Goal: Obtain resource: Download file/media

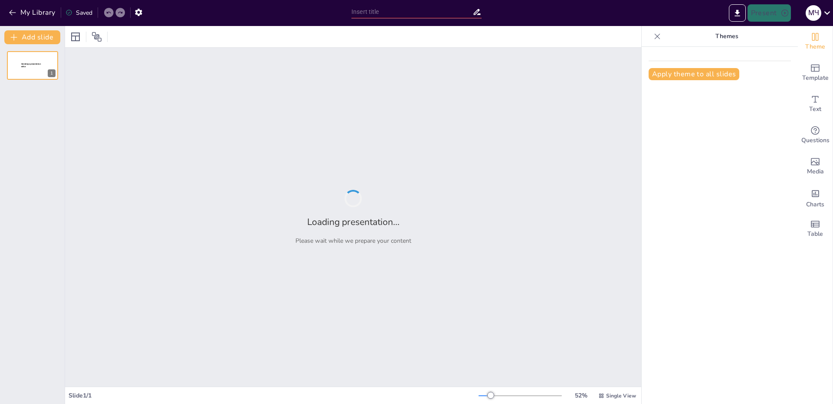
type input "Разведение животных: профессии и их значение"
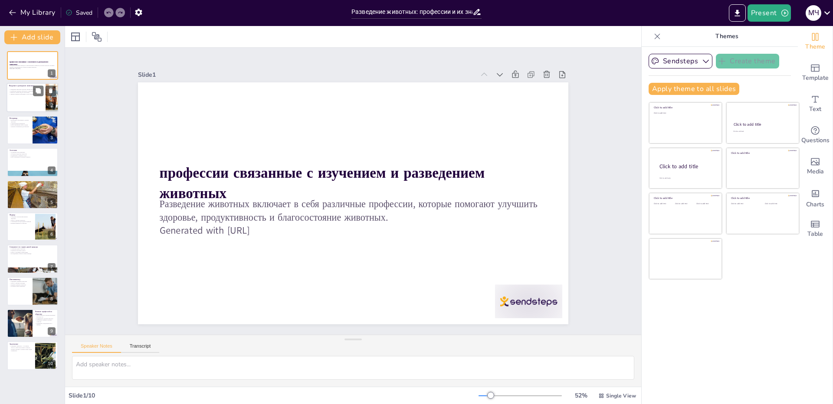
click at [26, 94] on p "Знания и навыки необходимы в этой области" at bounding box center [26, 95] width 34 height 2
type textarea "Loremipsum dolorsit ametconsec adipisc elitse doeiusmod, tempor in utlabor etdo…"
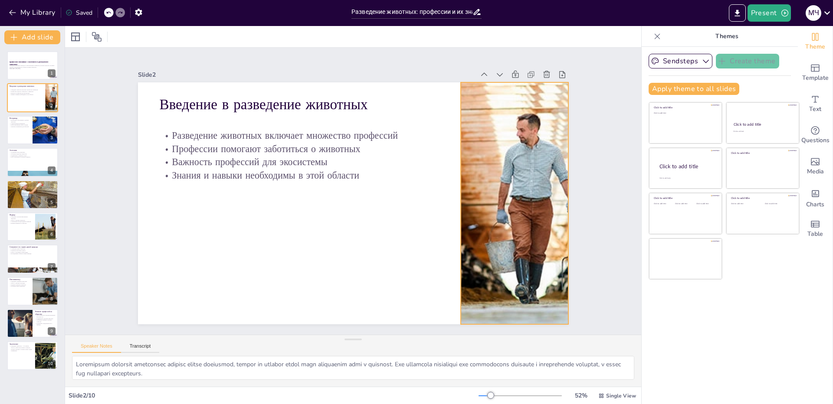
click at [524, 235] on div at bounding box center [508, 237] width 398 height 311
click at [517, 61] on icon at bounding box center [521, 65] width 8 height 9
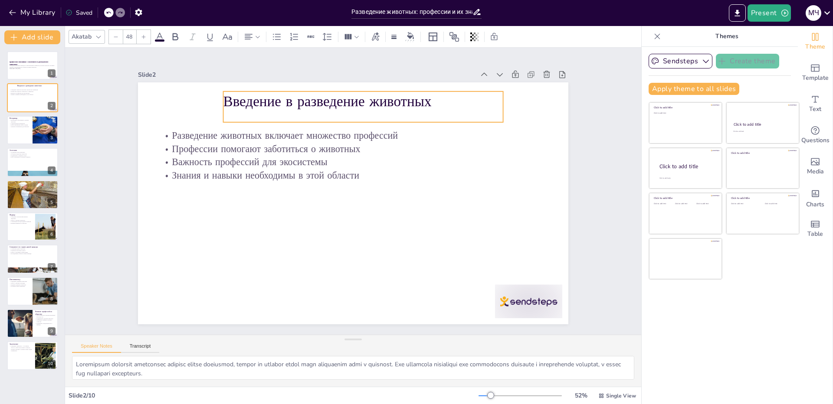
drag, startPoint x: 342, startPoint y: 109, endPoint x: 406, endPoint y: 106, distance: 63.8
click at [406, 106] on p "Введение в разведение животных" at bounding box center [372, 103] width 280 height 49
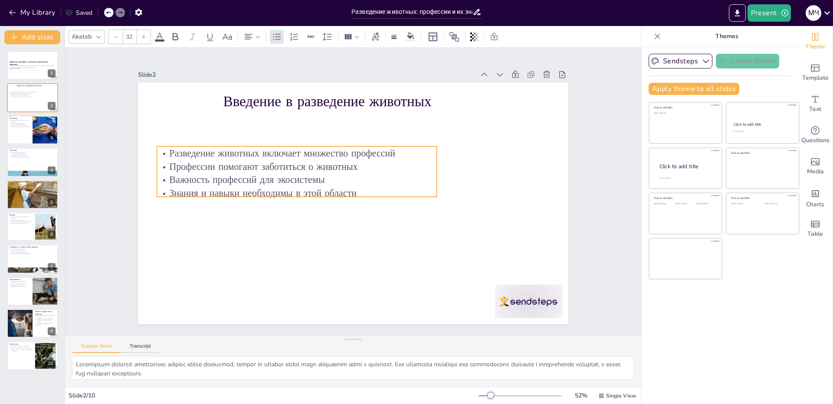
drag, startPoint x: 338, startPoint y: 159, endPoint x: 336, endPoint y: 177, distance: 18.0
click at [336, 177] on p "Важность профессий для экосистемы" at bounding box center [297, 179] width 280 height 13
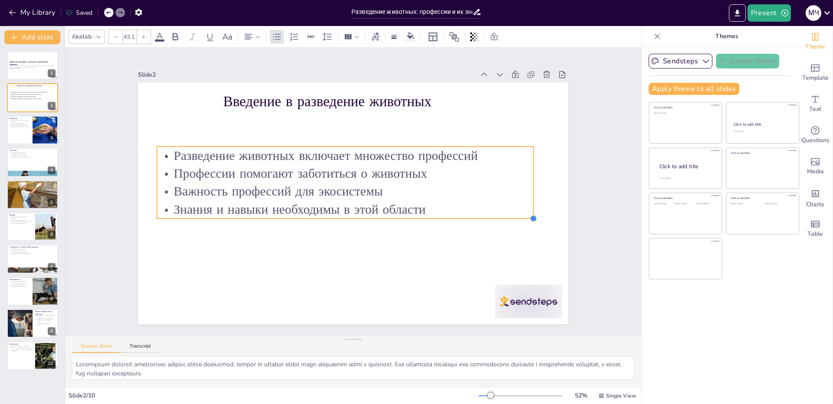
drag, startPoint x: 435, startPoint y: 205, endPoint x: 411, endPoint y: 211, distance: 24.6
click at [411, 211] on div "Введение в разведение животных Разведение животных включает множество профессий…" at bounding box center [353, 203] width 430 height 242
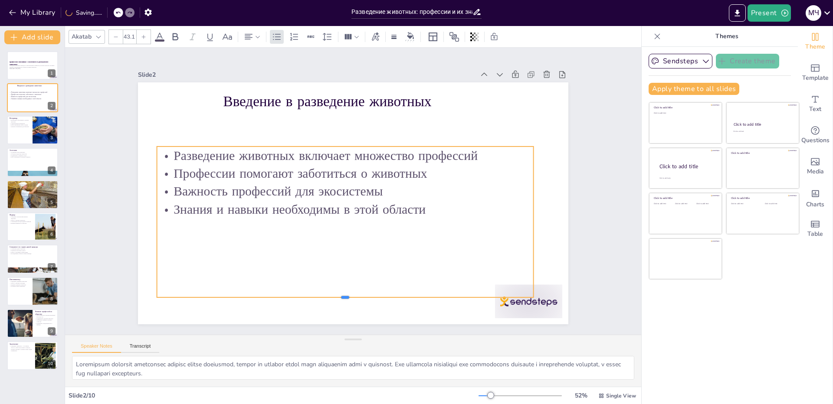
drag, startPoint x: 340, startPoint y: 216, endPoint x: 340, endPoint y: 295, distance: 78.9
click at [340, 298] on div at bounding box center [345, 301] width 376 height 7
click at [360, 125] on icon at bounding box center [365, 129] width 10 height 10
click at [477, 207] on p "Знания и навыки необходимы в этой области" at bounding box center [343, 208] width 376 height 57
click at [413, 209] on p "Знания и навыки необходимы в этой области" at bounding box center [345, 210] width 376 height 18
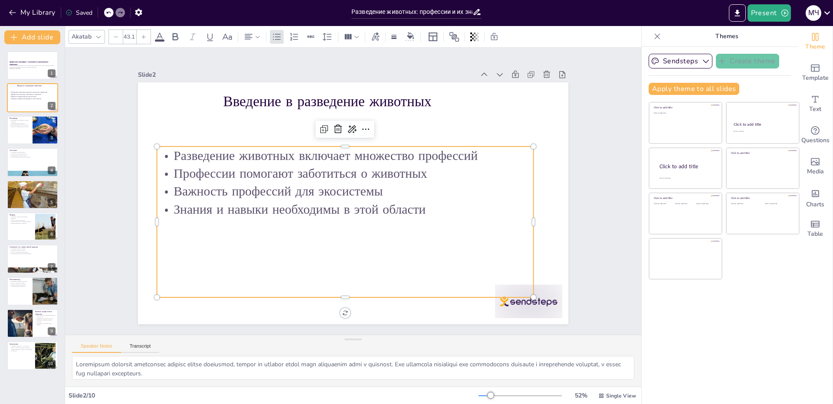
click at [419, 207] on p "Знания и навыки необходимы в этой области" at bounding box center [345, 210] width 376 height 18
type input "48"
click at [283, 99] on p "Введение в разведение животных" at bounding box center [363, 102] width 280 height 20
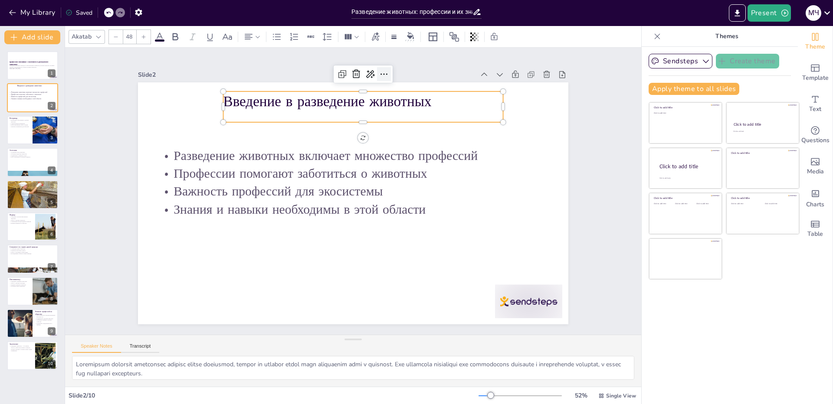
click at [379, 69] on icon at bounding box center [384, 74] width 10 height 10
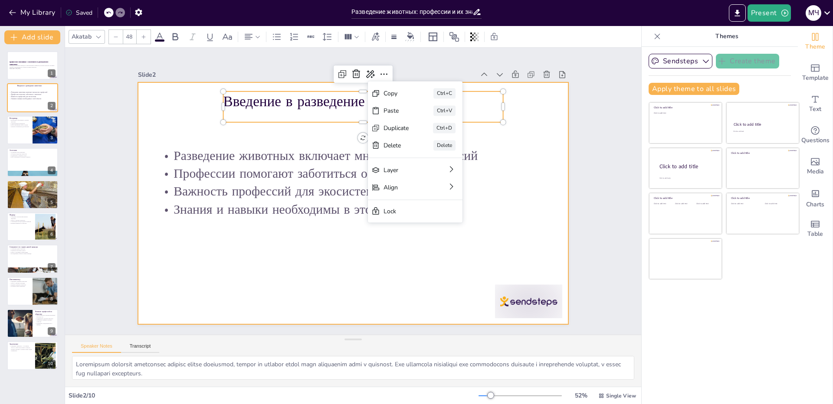
click at [523, 133] on div at bounding box center [353, 203] width 430 height 242
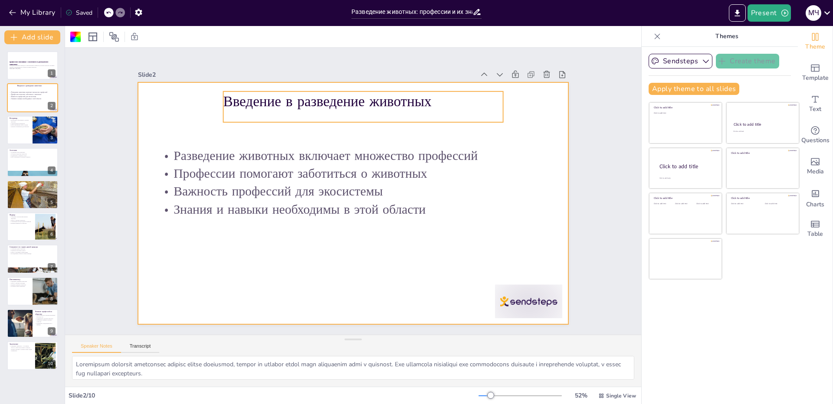
click at [458, 95] on p "Введение в разведение животных" at bounding box center [363, 102] width 280 height 20
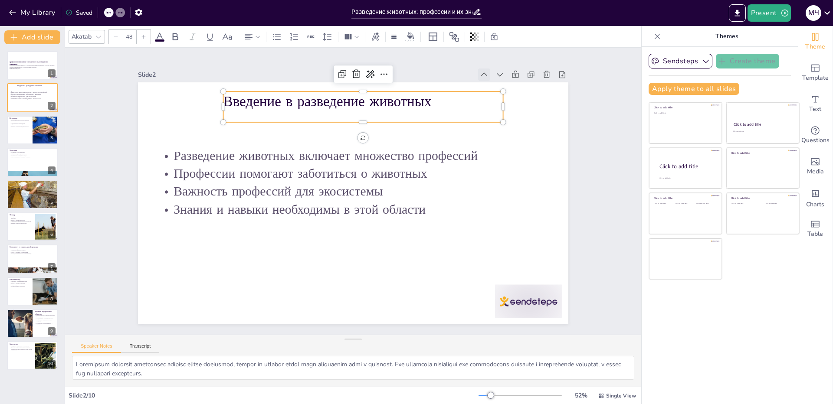
click at [500, 99] on icon at bounding box center [505, 104] width 10 height 10
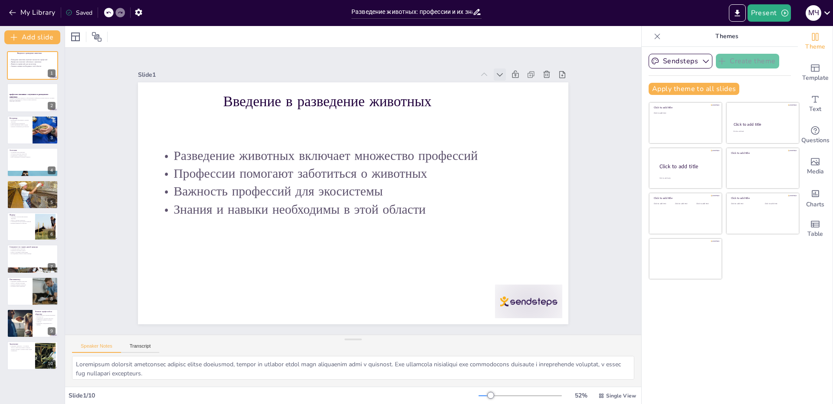
click at [495, 70] on icon at bounding box center [499, 74] width 9 height 9
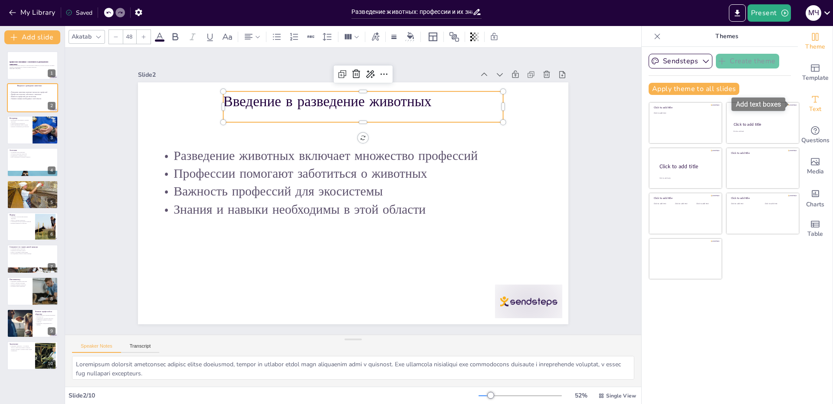
click at [810, 101] on icon "Add text boxes" at bounding box center [815, 99] width 10 height 10
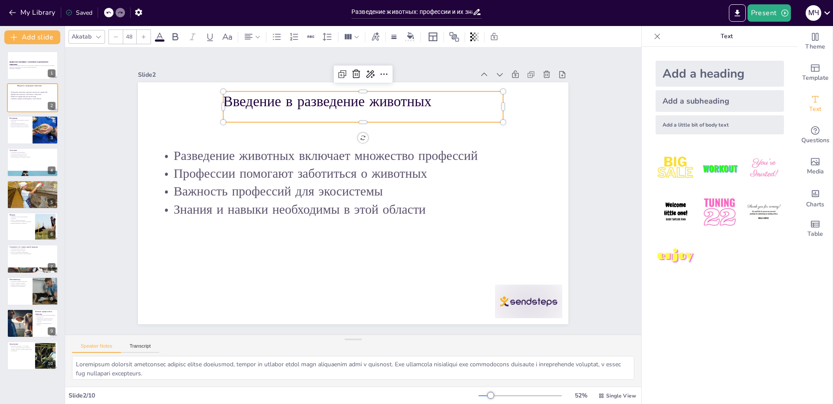
click at [389, 99] on p "Введение в разведение животных" at bounding box center [363, 102] width 280 height 20
click at [810, 69] on icon "Add ready made slides" at bounding box center [815, 68] width 10 height 10
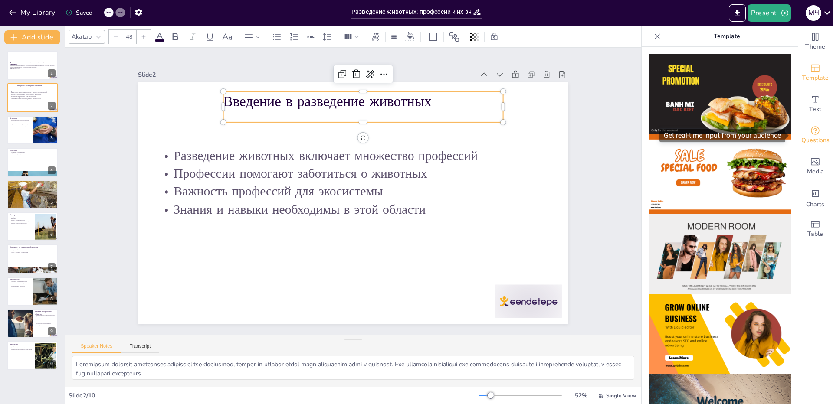
click at [812, 139] on span "Questions" at bounding box center [815, 141] width 28 height 10
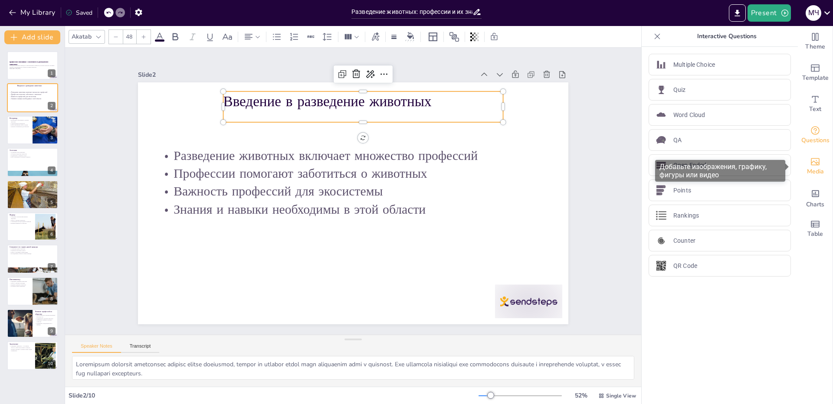
click at [811, 163] on icon "Add images, graphics, shapes or video" at bounding box center [815, 161] width 9 height 7
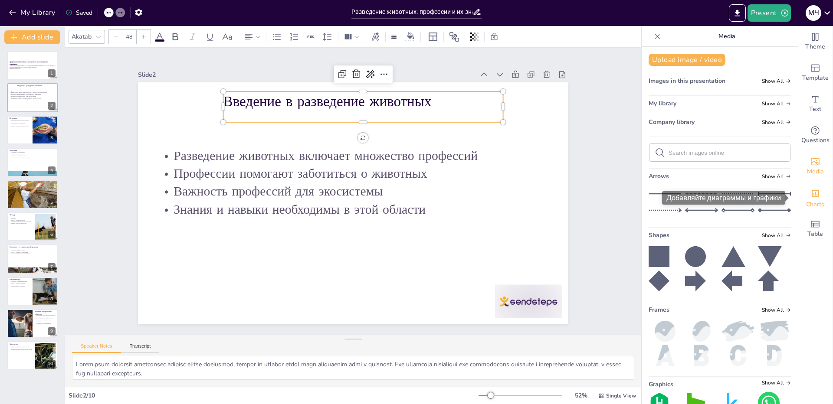
click at [811, 192] on icon "Add charts and graphs" at bounding box center [815, 193] width 9 height 9
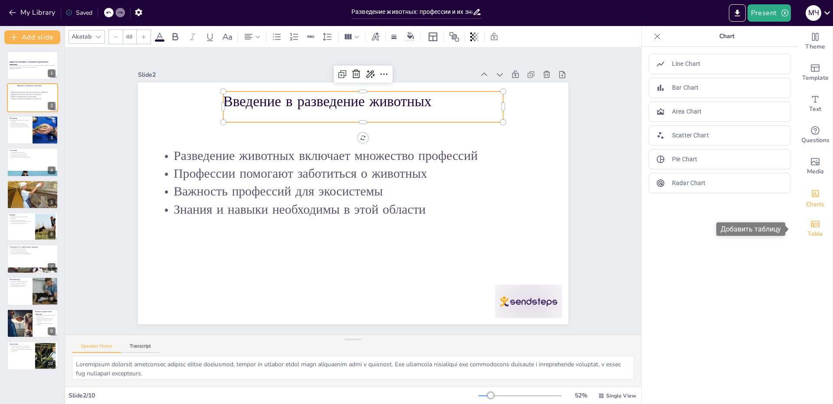
click at [809, 236] on span "Table" at bounding box center [815, 234] width 16 height 10
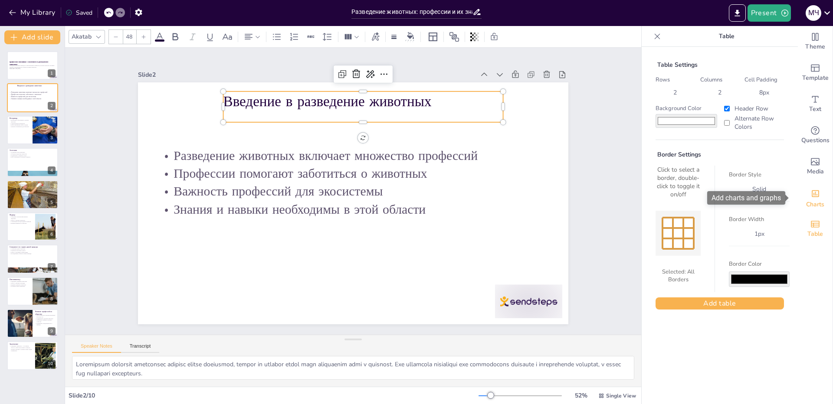
click at [811, 194] on icon "Add charts and graphs" at bounding box center [815, 193] width 9 height 9
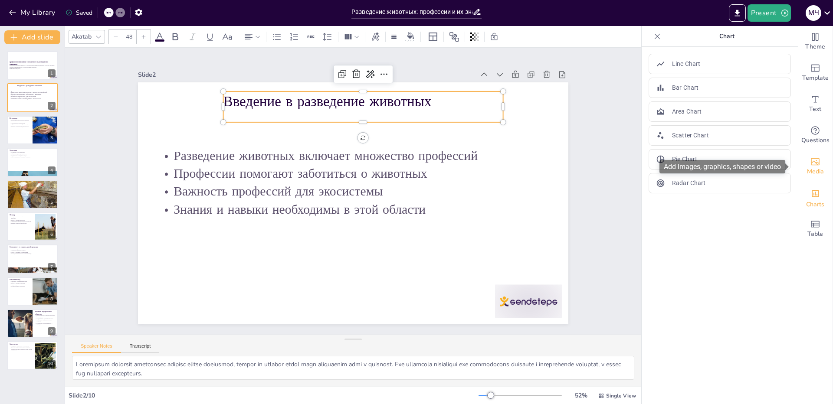
click at [810, 164] on icon "Add images, graphics, shapes or video" at bounding box center [815, 162] width 10 height 10
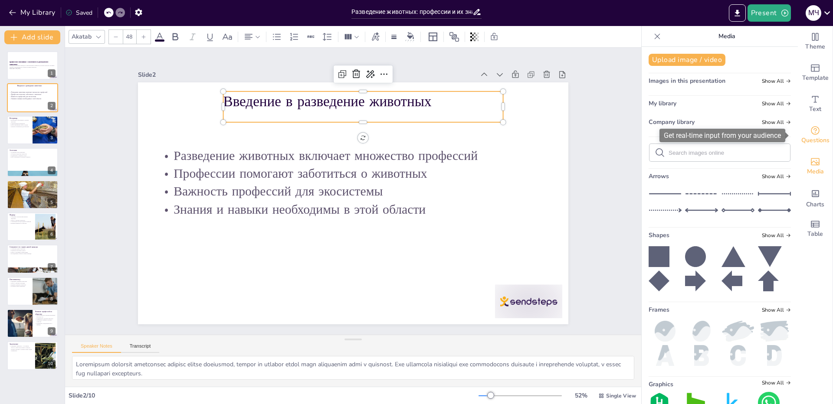
click at [805, 136] on span "Questions" at bounding box center [815, 141] width 28 height 10
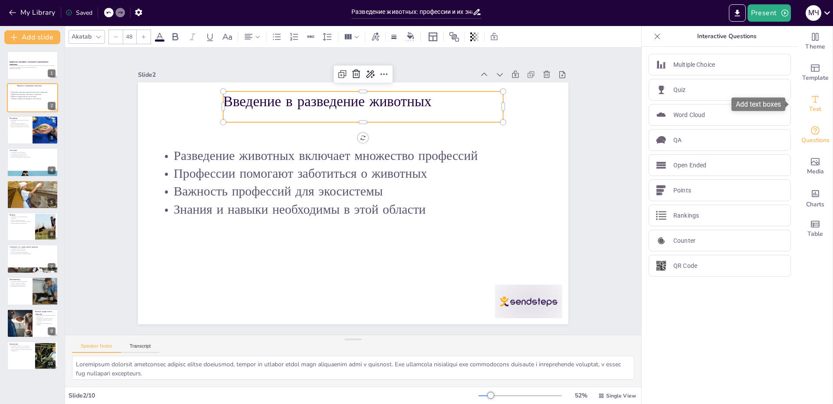
click at [810, 99] on icon "Add text boxes" at bounding box center [815, 99] width 10 height 10
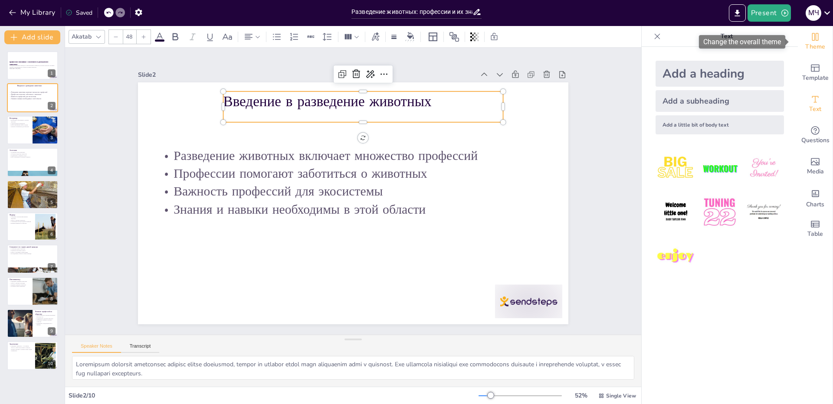
click at [802, 41] on div "Theme" at bounding box center [815, 41] width 35 height 31
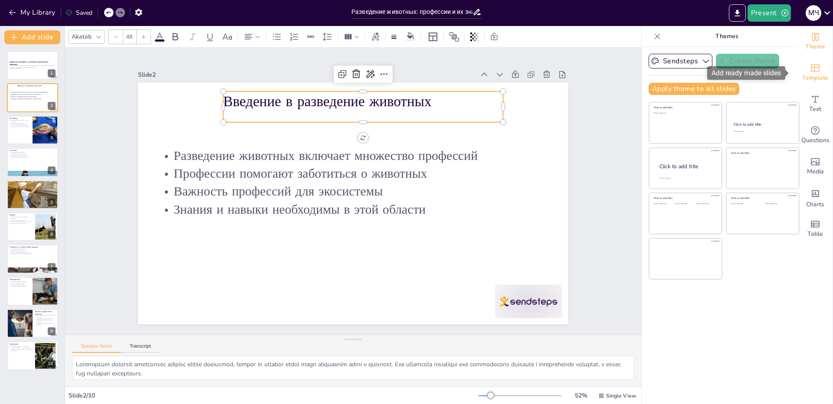
click at [810, 63] on icon "Add ready made slides" at bounding box center [815, 68] width 10 height 10
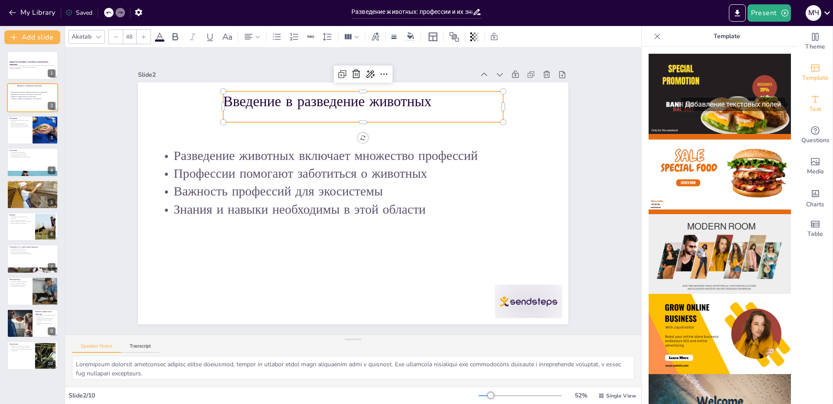
click at [814, 95] on div "Text" at bounding box center [815, 103] width 35 height 31
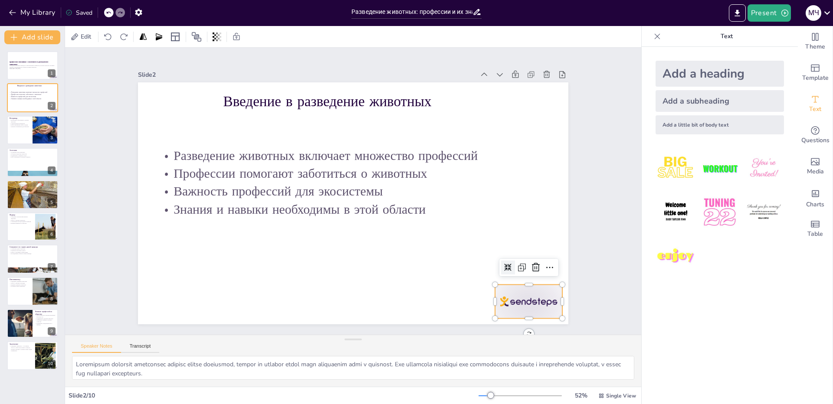
click at [528, 306] on div at bounding box center [516, 319] width 70 height 40
click at [530, 280] on icon at bounding box center [526, 285] width 11 height 11
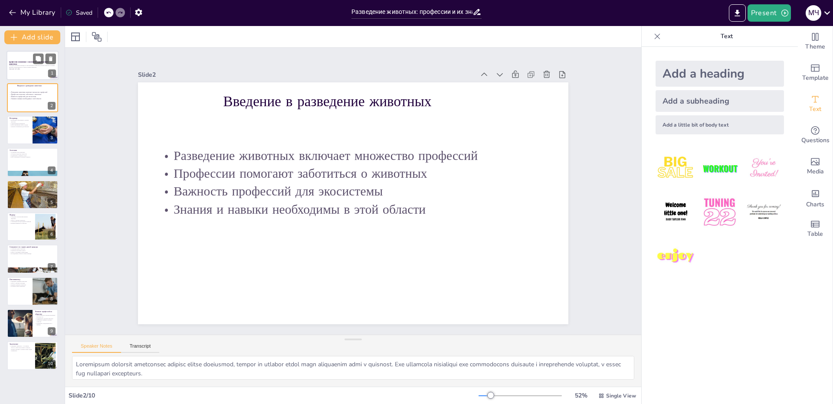
click at [27, 67] on p "Разведение животных включает в себя различные профессии, которые помогают улучш…" at bounding box center [32, 66] width 47 height 3
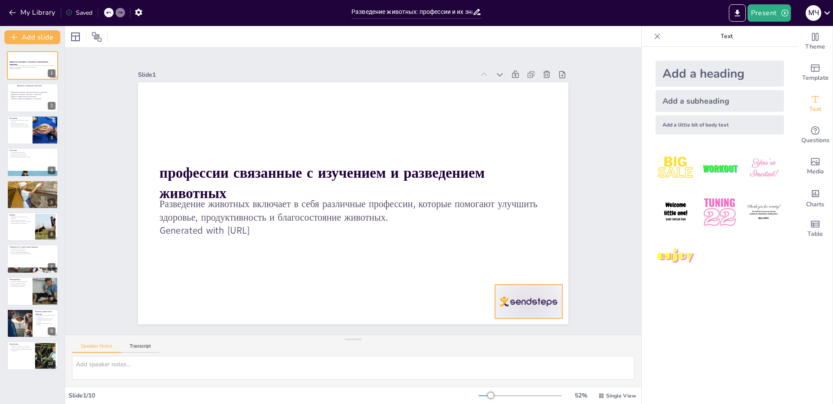
click at [513, 296] on div at bounding box center [528, 302] width 67 height 34
click at [531, 280] on icon at bounding box center [526, 285] width 11 height 11
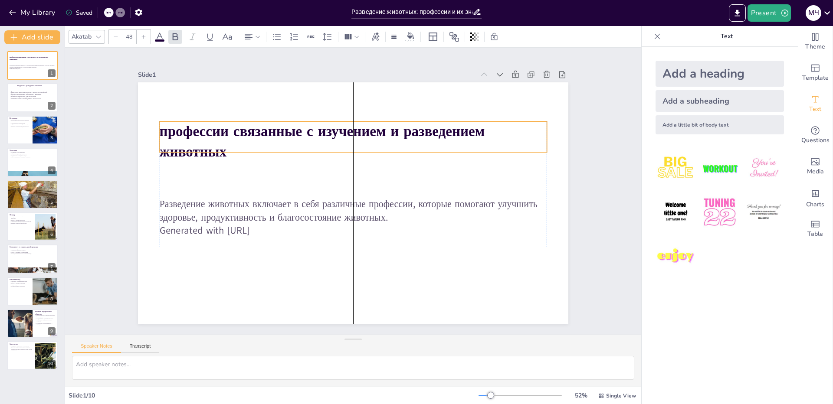
drag, startPoint x: 370, startPoint y: 170, endPoint x: 373, endPoint y: 129, distance: 41.7
click at [373, 129] on strong "профессии связанные с изучением и разведением животных" at bounding box center [327, 128] width 327 height 53
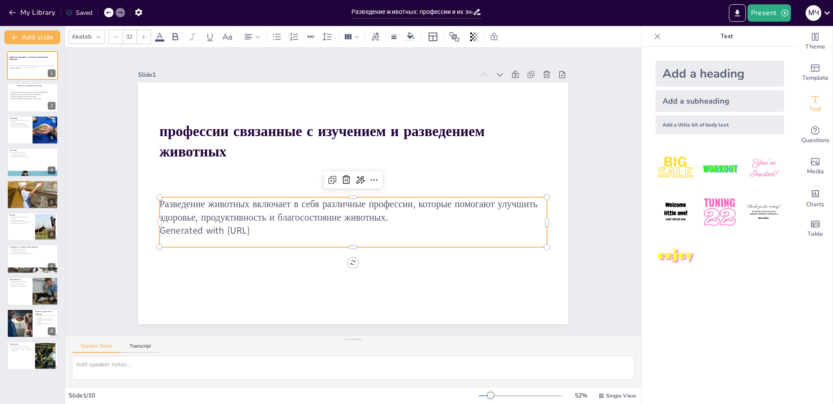
click at [276, 228] on p "Generated with [URL]" at bounding box center [353, 230] width 387 height 13
click at [355, 177] on icon at bounding box center [360, 180] width 11 height 11
click at [372, 215] on body "My Library Saved Разведение животных: профессии и их значение Present М Ч Docum…" at bounding box center [416, 202] width 833 height 404
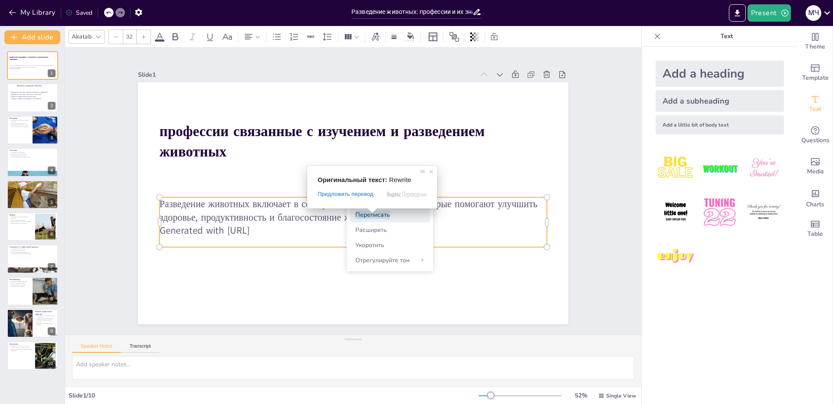
click at [373, 210] on span at bounding box center [372, 210] width 11 height 5
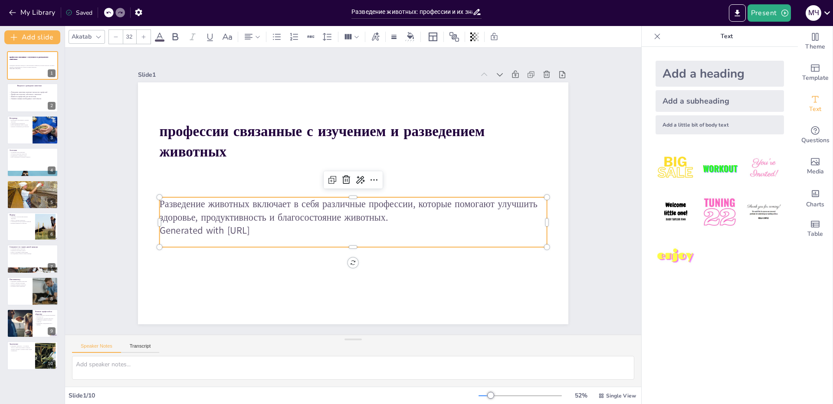
click at [272, 226] on p "Generated with [URL]" at bounding box center [349, 231] width 386 height 54
click at [272, 228] on p "Generated with [URL]" at bounding box center [349, 231] width 386 height 54
drag, startPoint x: 272, startPoint y: 228, endPoint x: 255, endPoint y: 228, distance: 16.9
click at [255, 228] on p "Generated with [URL]" at bounding box center [336, 230] width 387 height 13
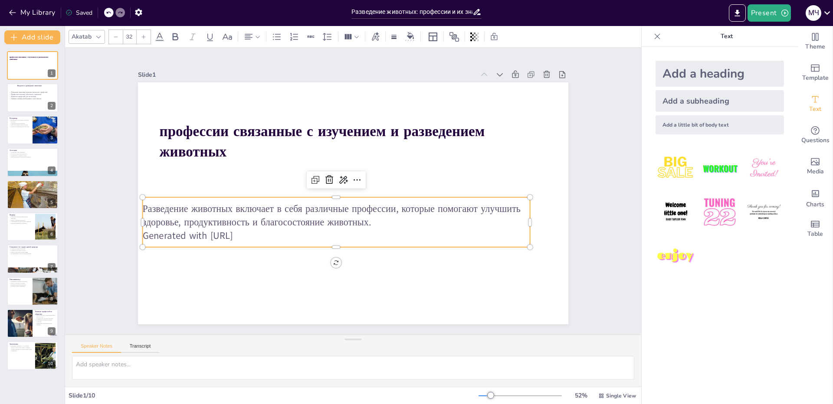
click at [272, 229] on p "Generated with [URL]" at bounding box center [336, 235] width 387 height 13
drag, startPoint x: 265, startPoint y: 232, endPoint x: 136, endPoint y: 236, distance: 129.3
click at [143, 236] on p "Generated with [URL]" at bounding box center [336, 235] width 387 height 13
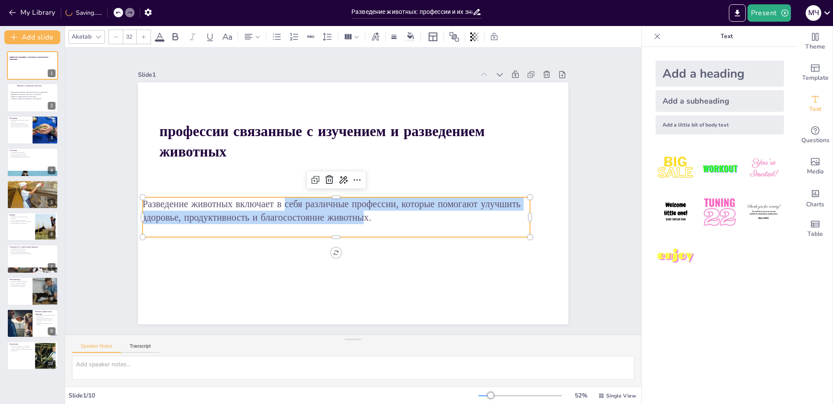
drag, startPoint x: 333, startPoint y: 213, endPoint x: 281, endPoint y: 206, distance: 52.1
click at [281, 206] on p "Разведение животных включает в себя различные профессии, которые помогают улучш…" at bounding box center [336, 210] width 387 height 27
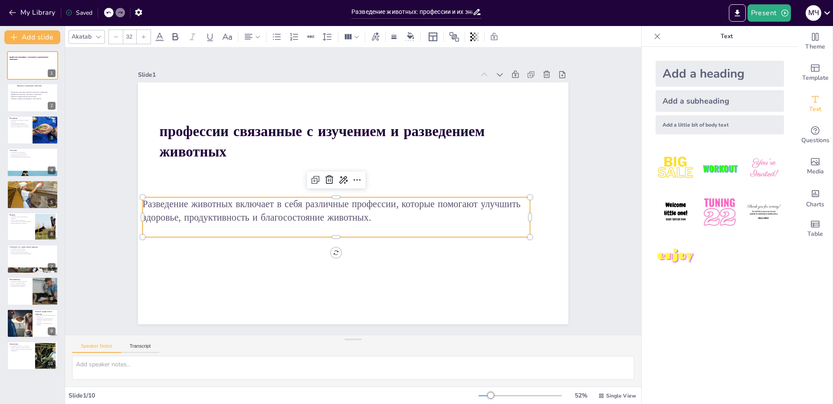
click at [390, 217] on p "Разведение животных включает в себя различные профессии, которые помогают улучш…" at bounding box center [336, 210] width 387 height 27
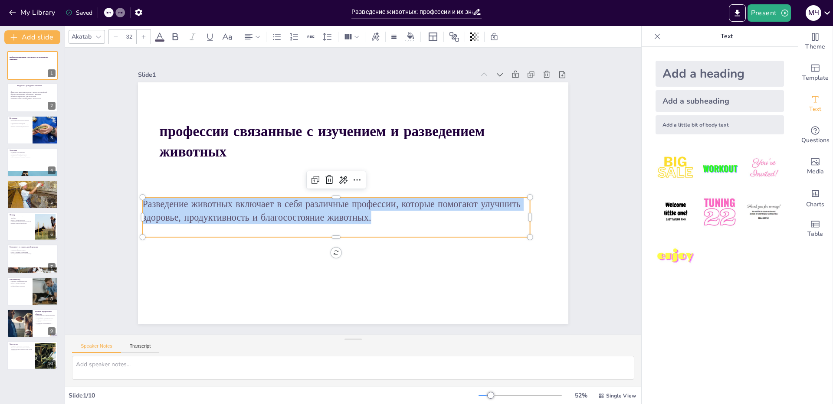
drag, startPoint x: 376, startPoint y: 219, endPoint x: 137, endPoint y: 200, distance: 239.8
click at [143, 200] on p "Разведение животных включает в себя различные профессии, которые помогают улучш…" at bounding box center [336, 210] width 387 height 27
click at [142, 37] on icon at bounding box center [143, 36] width 5 height 5
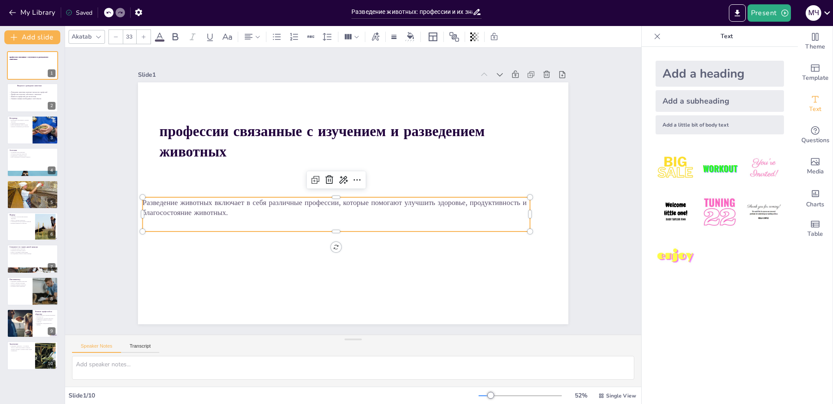
click at [142, 37] on icon at bounding box center [143, 36] width 5 height 5
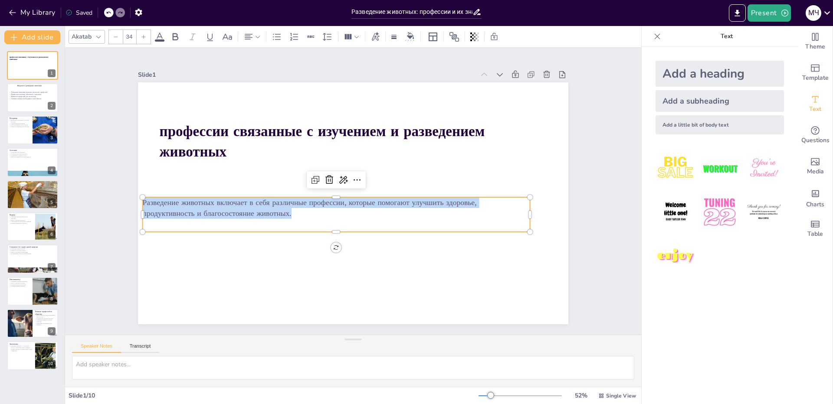
click at [142, 37] on icon at bounding box center [143, 36] width 5 height 5
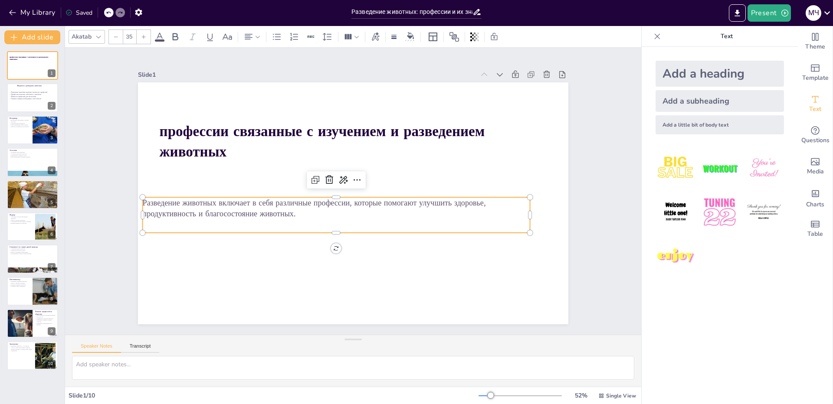
click at [142, 37] on icon at bounding box center [143, 36] width 5 height 5
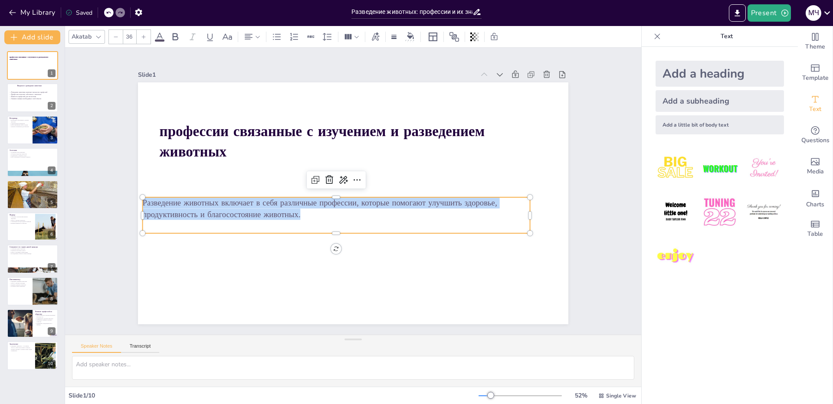
click at [142, 37] on icon at bounding box center [143, 36] width 5 height 5
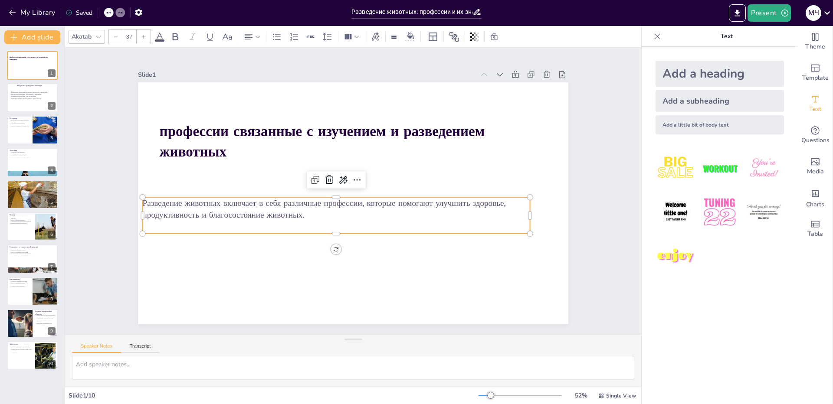
click at [142, 37] on icon at bounding box center [143, 36] width 5 height 5
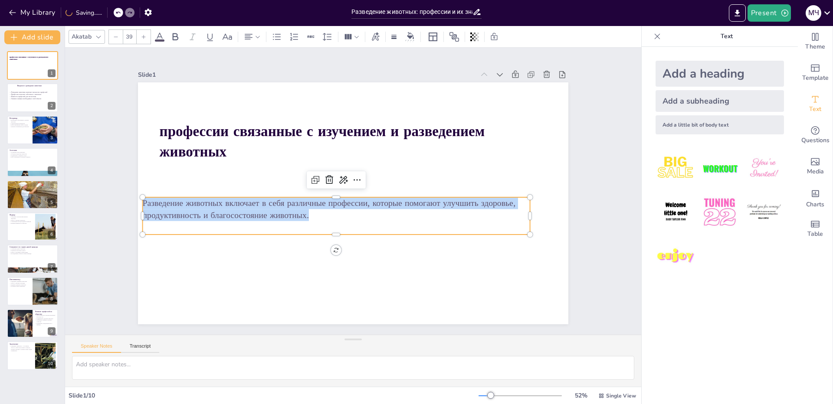
click at [142, 37] on icon at bounding box center [143, 36] width 5 height 5
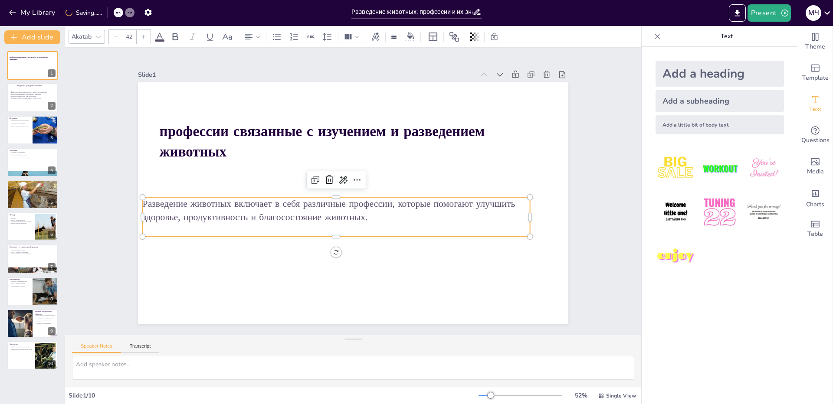
click at [142, 37] on icon at bounding box center [143, 36] width 5 height 5
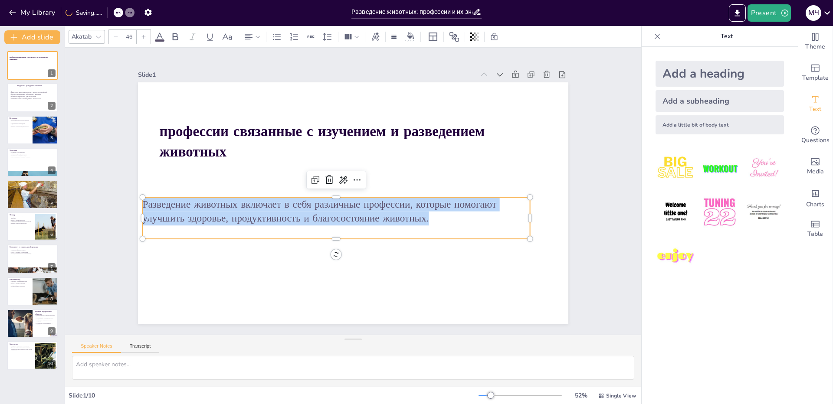
click at [142, 37] on icon at bounding box center [143, 36] width 5 height 5
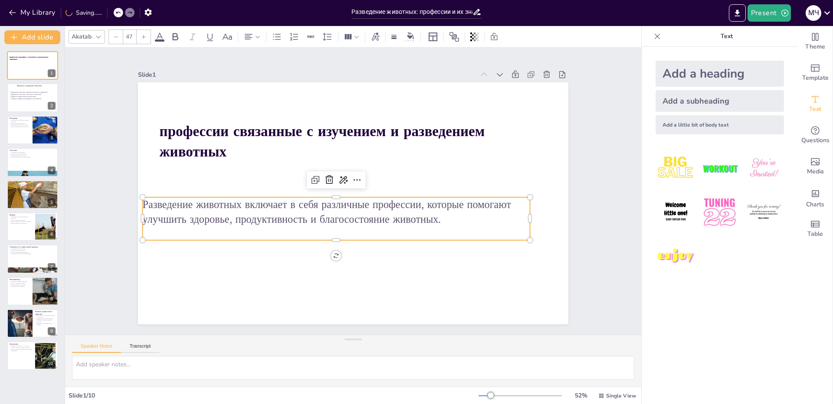
click at [128, 35] on input "47" at bounding box center [129, 37] width 12 height 14
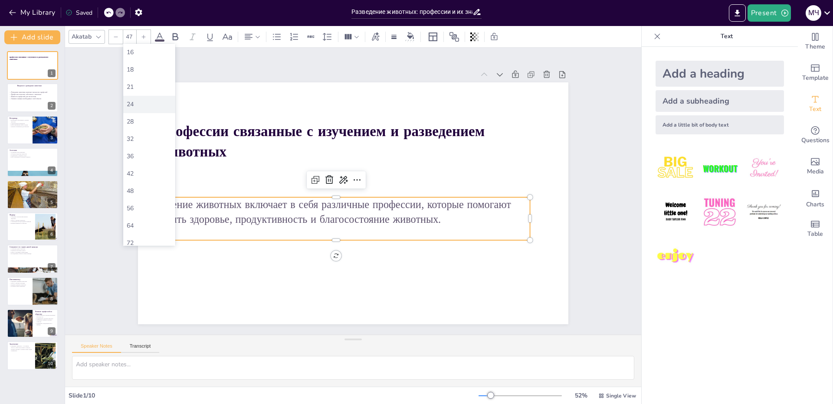
scroll to position [173, 0]
click at [144, 126] on div "56" at bounding box center [149, 121] width 52 height 17
type input "56"
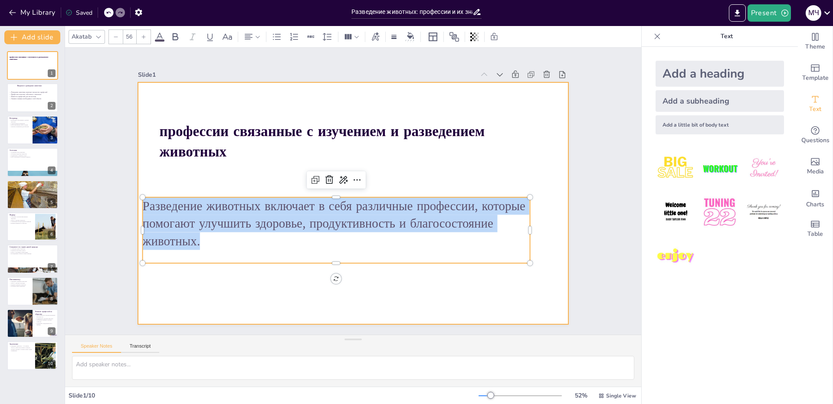
click at [273, 269] on div at bounding box center [353, 203] width 430 height 242
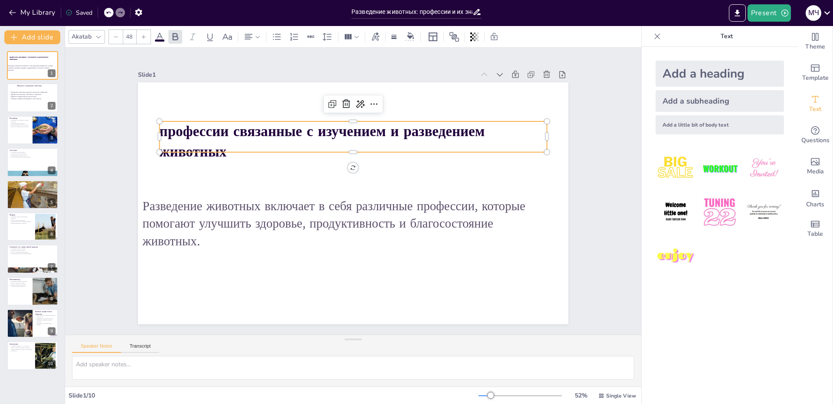
click at [221, 151] on div "профессии связанные с изучением и разведением животных Разведение животных вклю…" at bounding box center [353, 203] width 430 height 242
click at [128, 37] on input "48" at bounding box center [129, 37] width 12 height 14
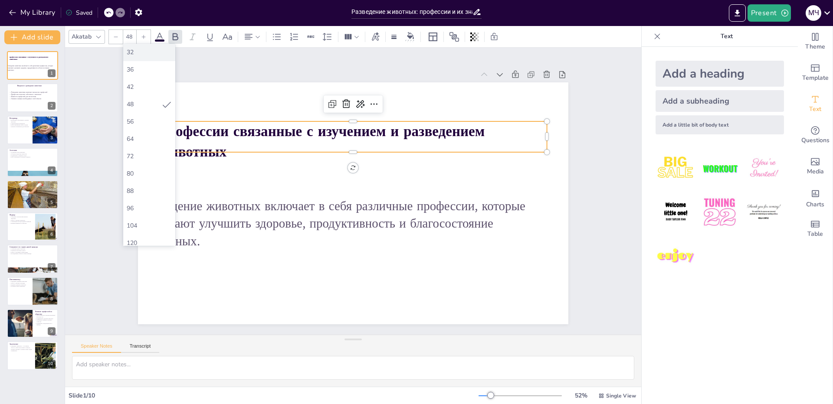
scroll to position [197, 0]
click at [150, 199] on div "104" at bounding box center [149, 202] width 45 height 8
type input "104"
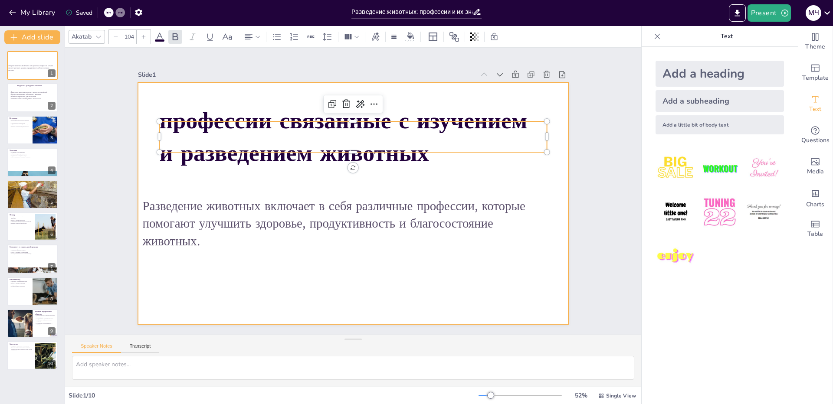
click at [313, 308] on div at bounding box center [351, 203] width 453 height 286
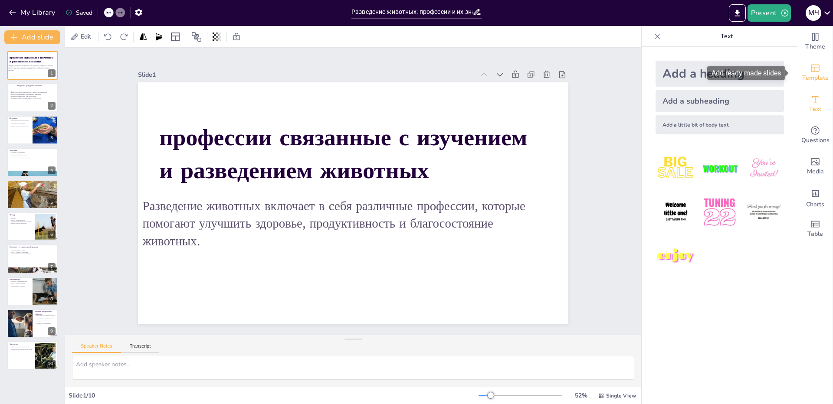
click at [811, 72] on icon "Add ready made slides" at bounding box center [815, 68] width 9 height 7
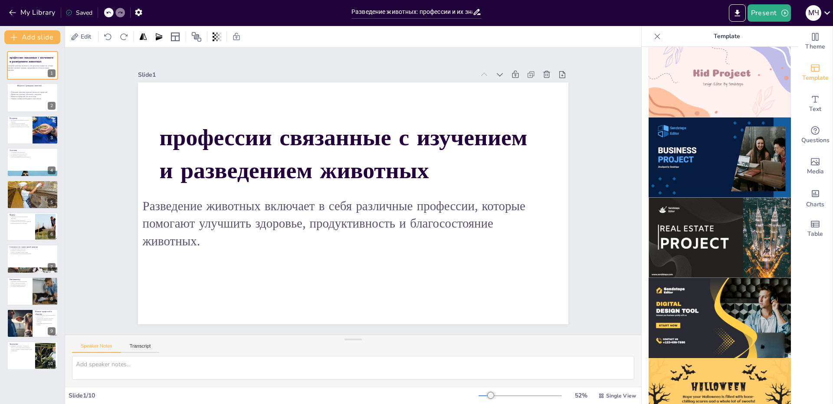
scroll to position [614, 0]
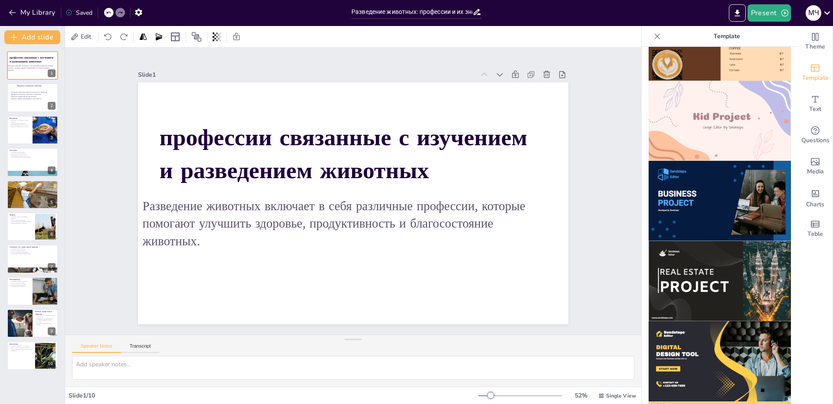
click at [721, 248] on img at bounding box center [719, 281] width 142 height 80
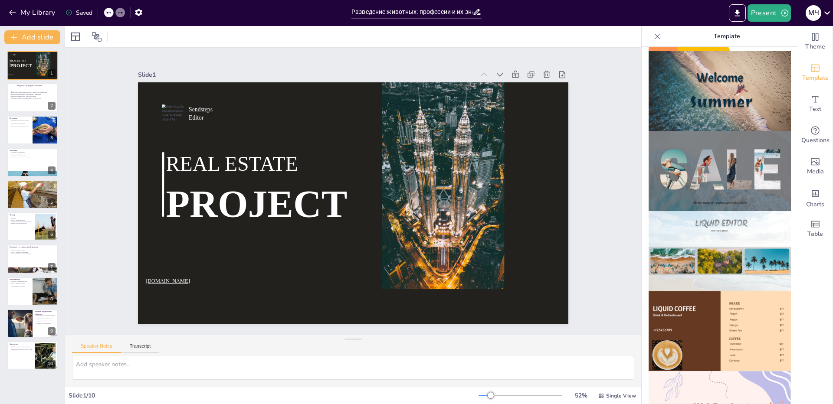
scroll to position [311, 0]
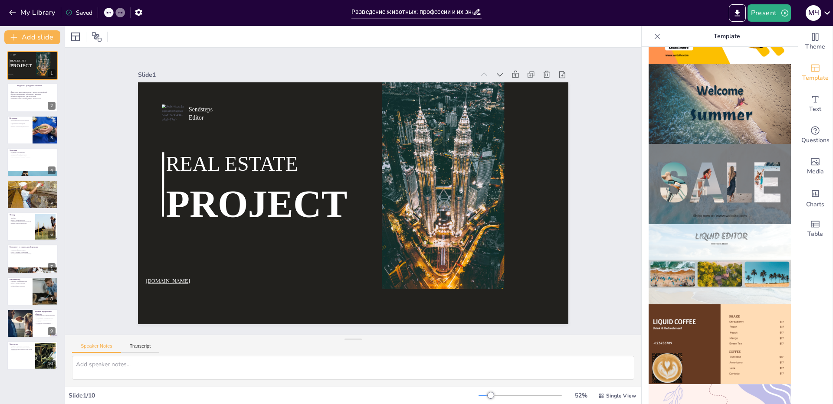
click at [725, 237] on img at bounding box center [719, 264] width 142 height 80
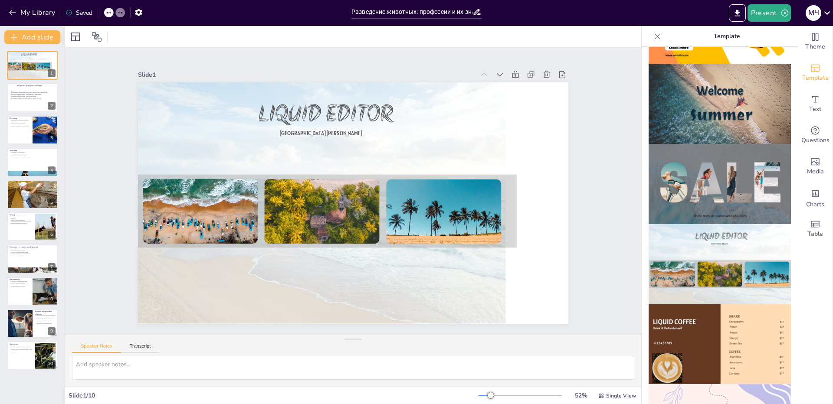
click at [716, 170] on img at bounding box center [719, 184] width 142 height 80
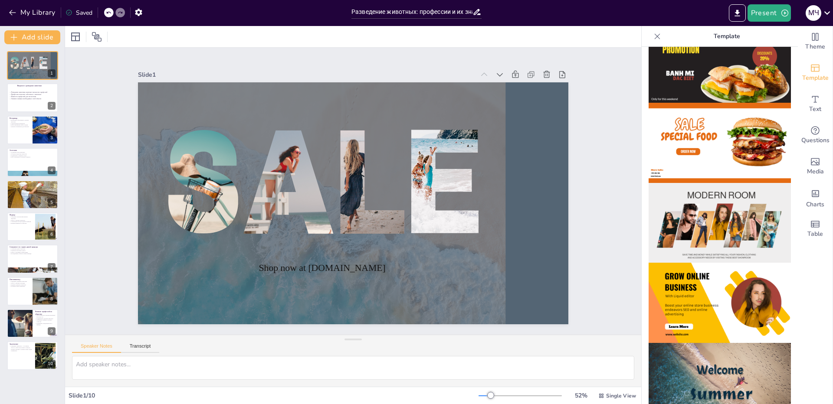
scroll to position [0, 0]
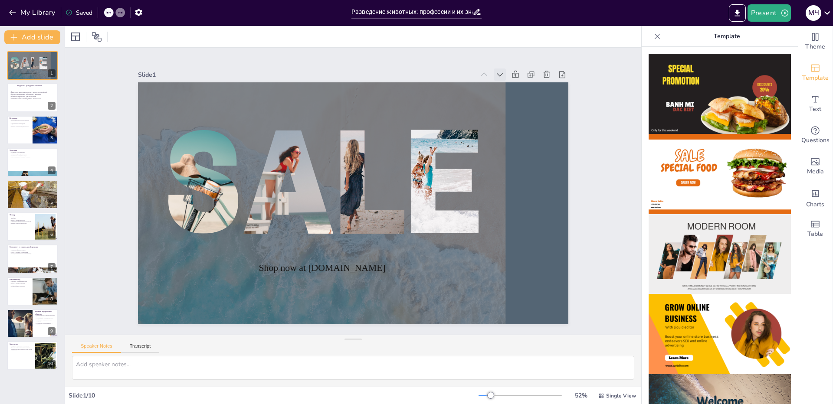
click at [506, 86] on icon at bounding box center [511, 91] width 10 height 10
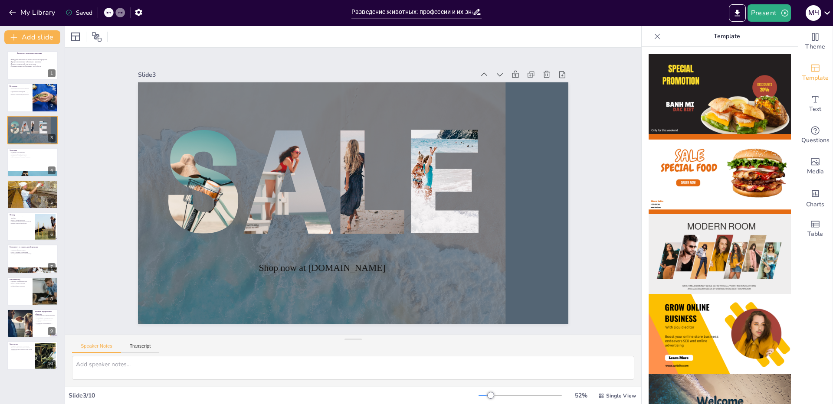
click at [495, 74] on icon at bounding box center [499, 74] width 9 height 9
click at [506, 86] on icon at bounding box center [511, 91] width 10 height 10
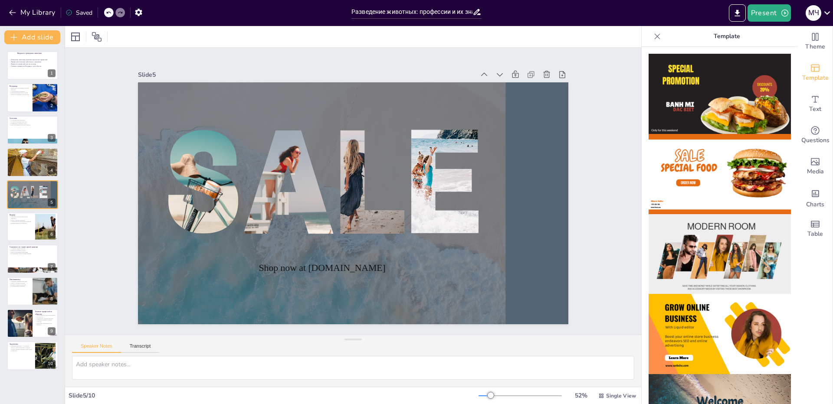
click at [516, 102] on icon at bounding box center [521, 107] width 10 height 10
click at [480, 72] on icon at bounding box center [484, 74] width 9 height 9
click at [491, 84] on icon at bounding box center [496, 89] width 10 height 10
click at [501, 99] on icon at bounding box center [506, 104] width 10 height 10
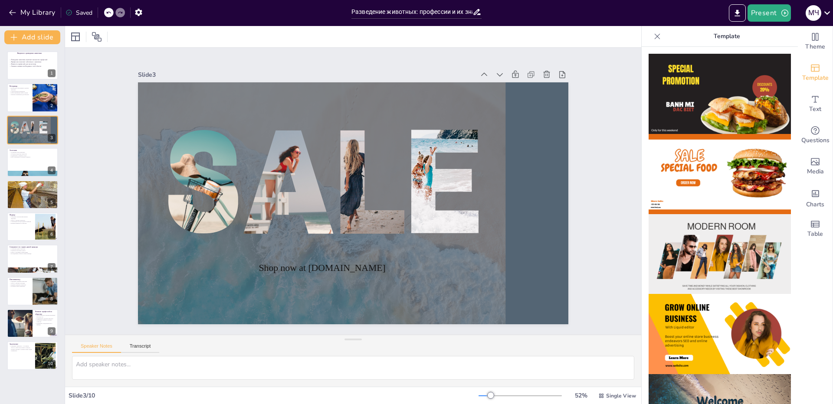
click at [508, 115] on icon at bounding box center [513, 120] width 11 height 11
click at [0, 0] on icon at bounding box center [0, 0] width 0 height 0
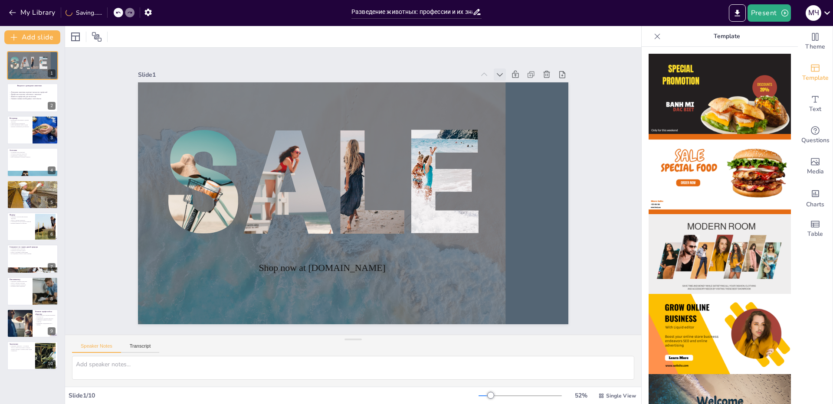
click at [514, 101] on div at bounding box center [521, 108] width 14 height 14
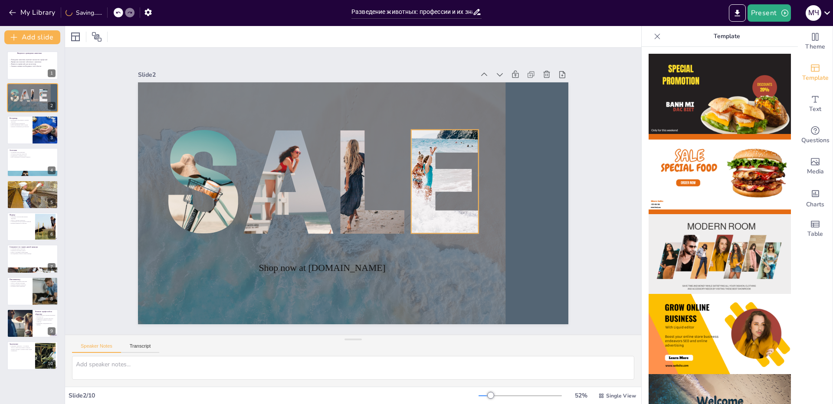
click at [420, 157] on div at bounding box center [439, 202] width 128 height 156
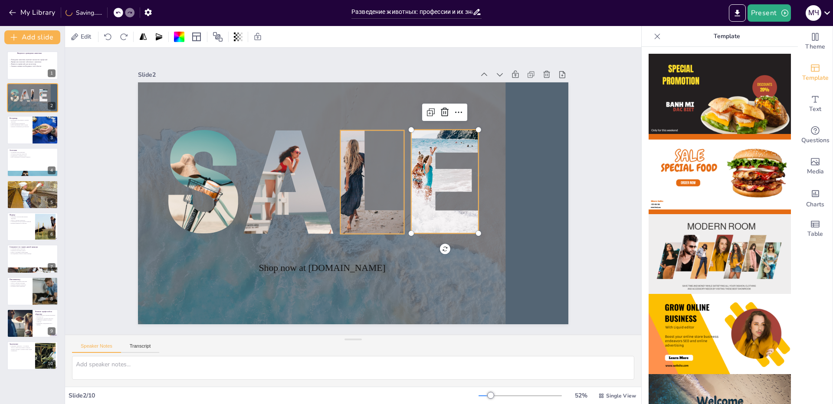
click at [364, 172] on div at bounding box center [374, 191] width 101 height 121
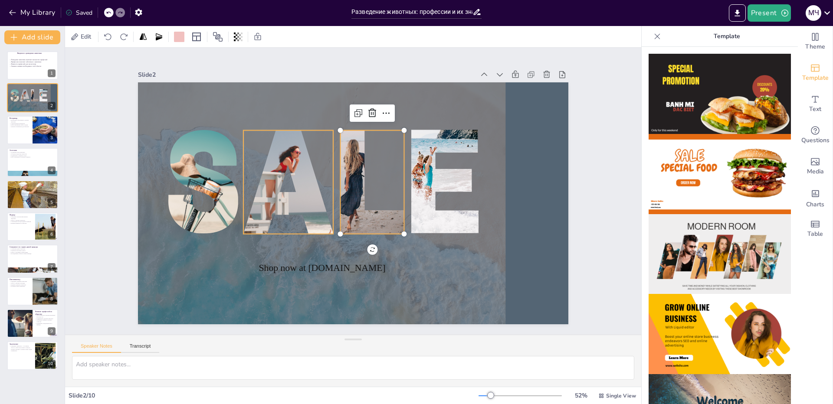
click at [285, 173] on div at bounding box center [295, 162] width 118 height 126
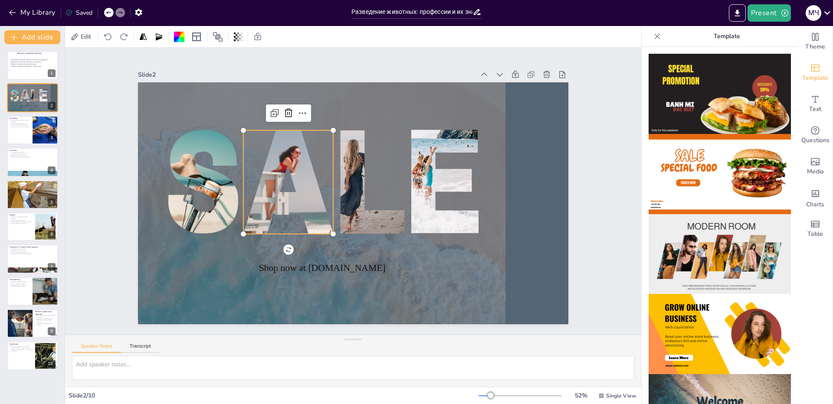
click at [193, 173] on div at bounding box center [175, 163] width 165 height 119
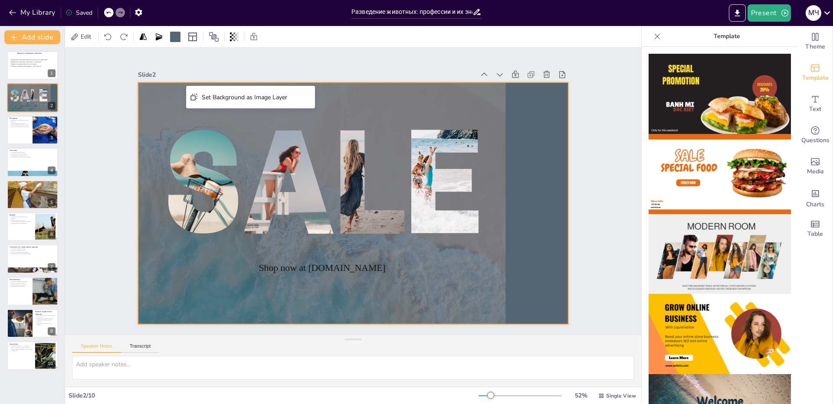
click at [568, 115] on div "Slide 1 Введение в разведение животных Разведение животных включает множество п…" at bounding box center [353, 191] width 538 height 401
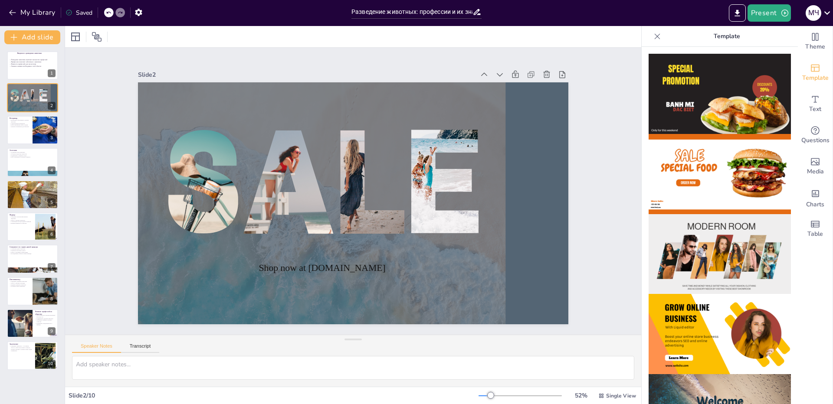
click at [657, 34] on div at bounding box center [657, 36] width 14 height 14
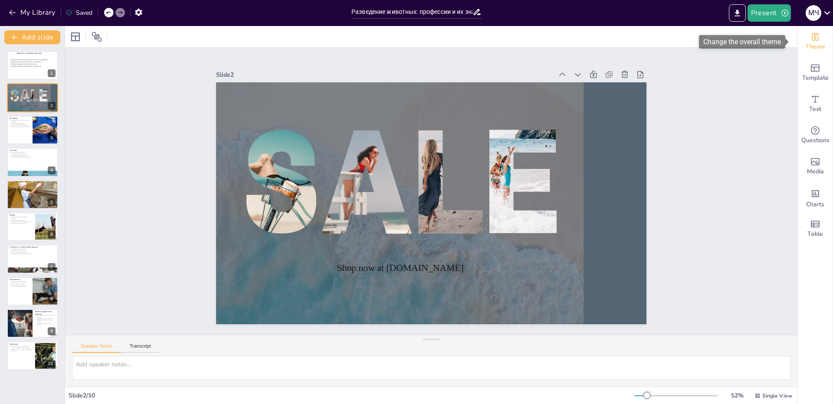
click at [815, 45] on span "Theme" at bounding box center [815, 47] width 20 height 10
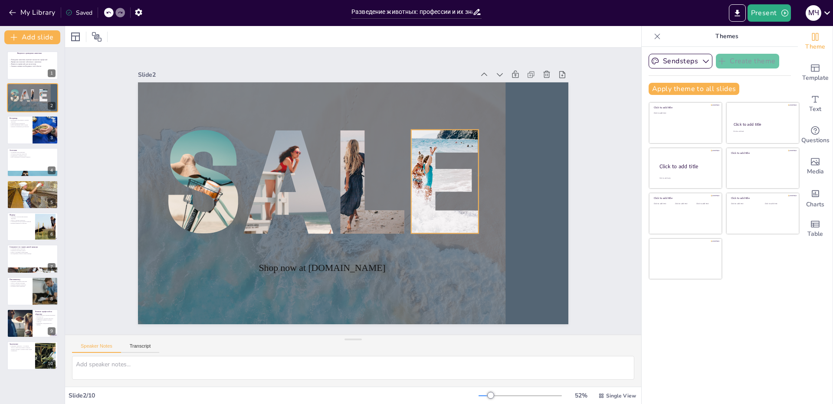
click at [462, 187] on div at bounding box center [439, 185] width 104 height 144
click at [404, 239] on div at bounding box center [322, 182] width 413 height 495
click at [106, 38] on icon at bounding box center [108, 37] width 9 height 9
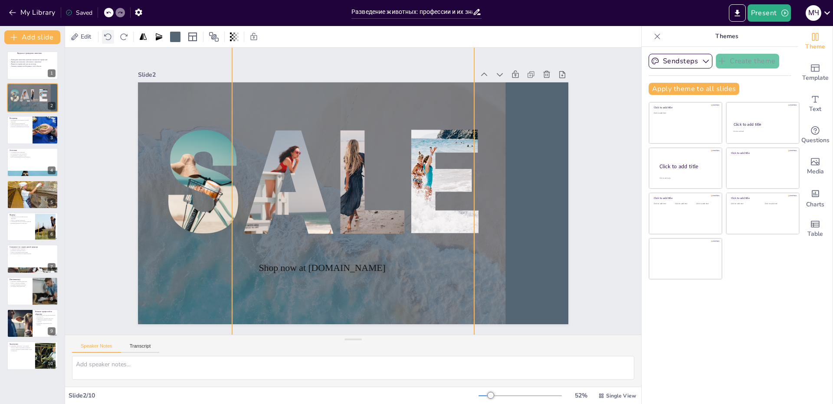
click at [106, 38] on icon at bounding box center [108, 37] width 9 height 9
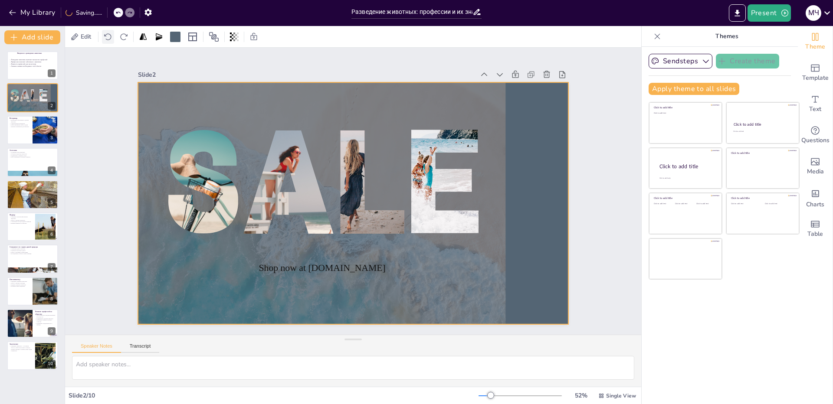
click at [106, 38] on icon at bounding box center [108, 37] width 9 height 9
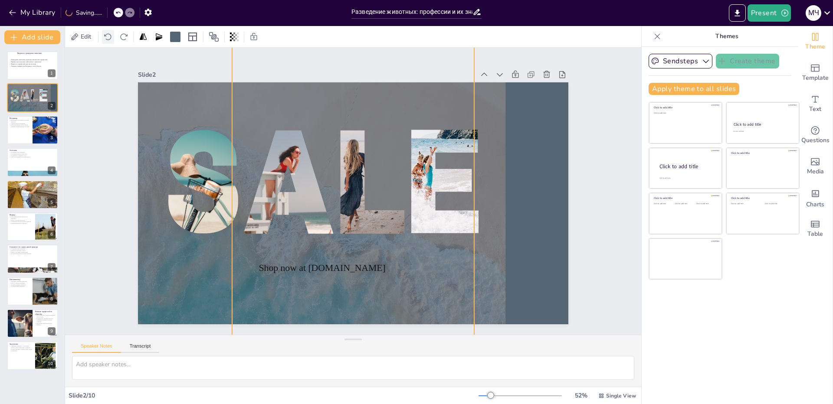
click at [106, 38] on icon at bounding box center [108, 37] width 9 height 9
click at [123, 33] on icon at bounding box center [123, 37] width 9 height 9
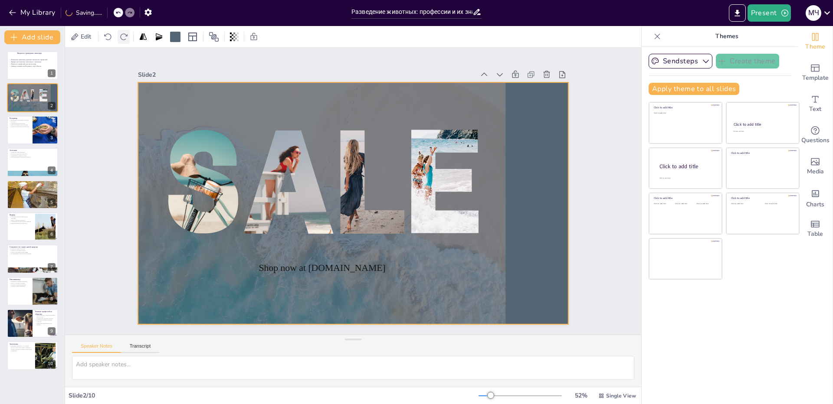
click at [123, 33] on icon at bounding box center [123, 37] width 9 height 9
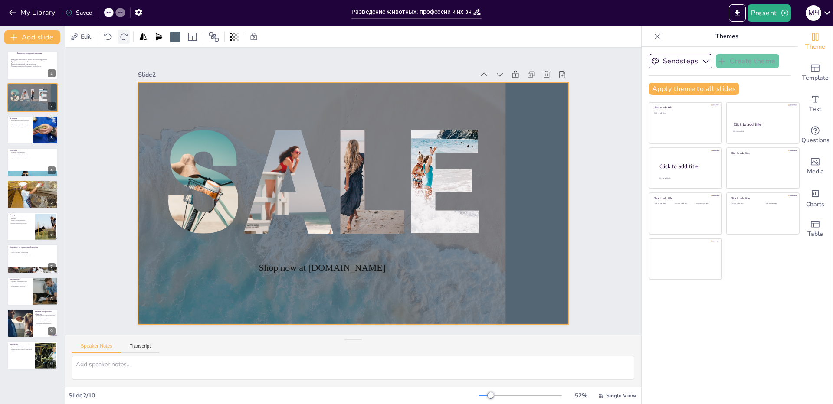
click at [123, 33] on icon at bounding box center [123, 37] width 9 height 9
click at [346, 258] on div at bounding box center [321, 185] width 367 height 459
click at [345, 263] on span "Shop now at [DOMAIN_NAME]" at bounding box center [322, 268] width 127 height 10
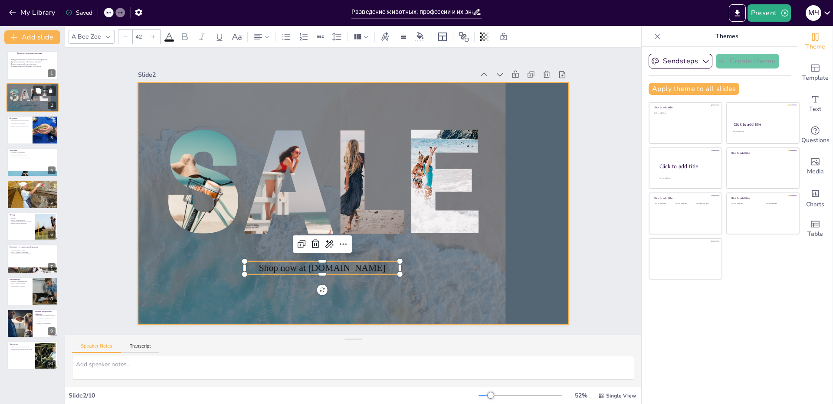
click at [49, 85] on div at bounding box center [29, 96] width 45 height 56
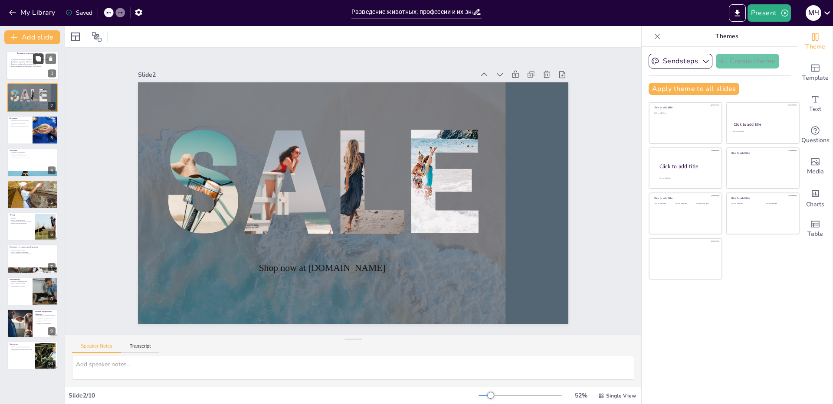
click at [40, 62] on button at bounding box center [38, 58] width 10 height 10
type textarea "Loremipsum dolorsit ametconsec adipisc elitse doeiusmod, tempor in utlabor etdo…"
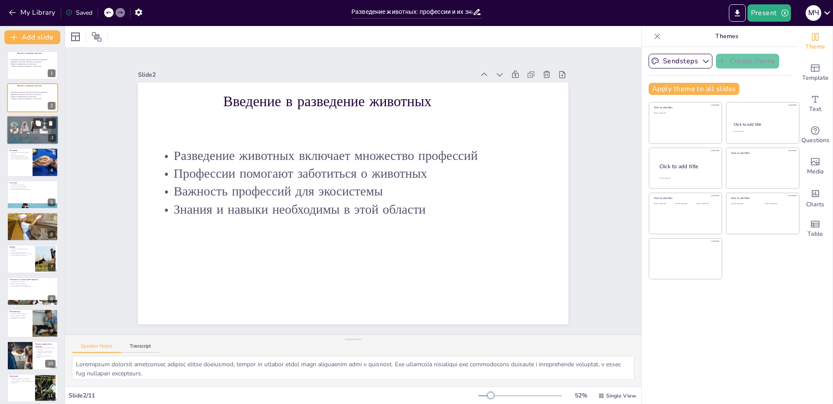
click at [29, 126] on div at bounding box center [24, 127] width 11 height 13
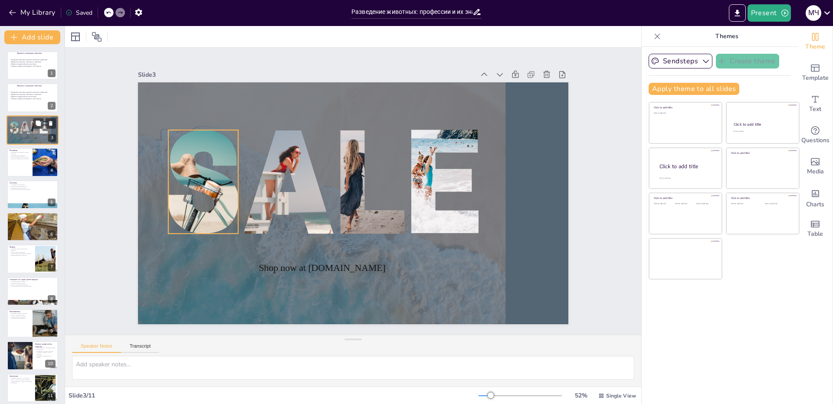
click at [10, 121] on div at bounding box center [14, 127] width 9 height 13
click at [49, 123] on icon at bounding box center [51, 123] width 6 height 6
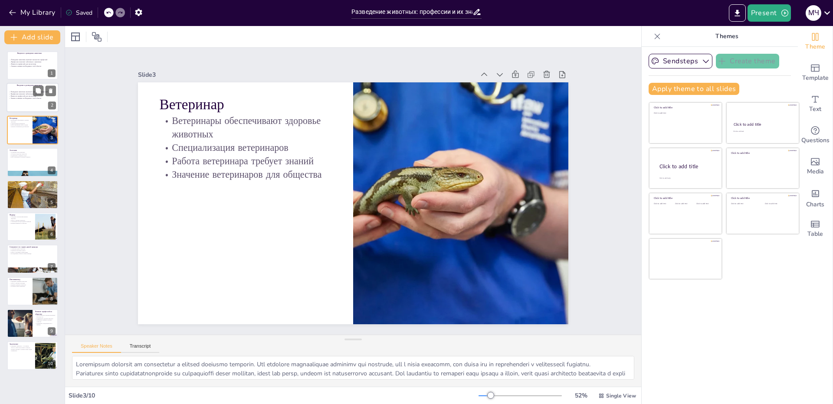
click at [21, 108] on div "Разведение животных включает множество профессий Профессии помогают заботиться …" at bounding box center [32, 100] width 46 height 18
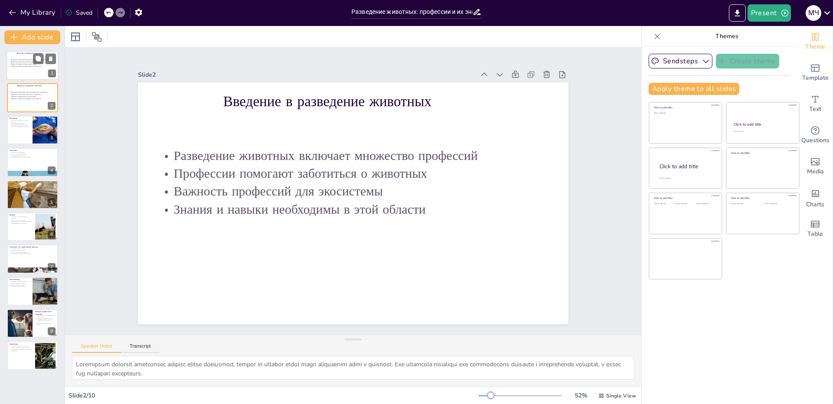
click at [27, 66] on p "Знания и навыки необходимы в этой области" at bounding box center [32, 66] width 46 height 2
click at [20, 87] on div "Введение в разведение животных" at bounding box center [34, 86] width 34 height 4
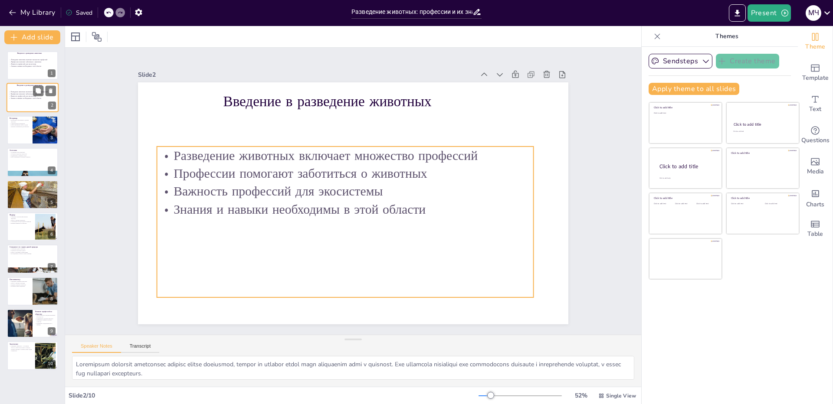
click at [16, 100] on div "Разведение животных включает множество профессий Профессии помогают заботиться …" at bounding box center [32, 100] width 46 height 18
click at [16, 92] on p "Разведение животных включает множество профессий" at bounding box center [32, 92] width 46 height 2
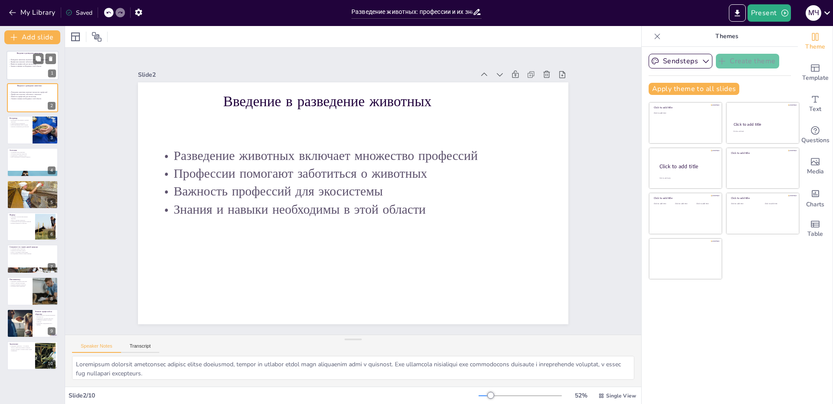
click at [18, 66] on p "Знания и навыки необходимы в этой области" at bounding box center [32, 66] width 46 height 2
click at [18, 65] on p "Знания и навыки необходимы в этой области" at bounding box center [32, 66] width 46 height 2
click at [21, 87] on div "Введение в разведение животных" at bounding box center [34, 86] width 34 height 4
click at [24, 65] on p "Важность профессий для экосистемы" at bounding box center [32, 64] width 46 height 2
click at [23, 87] on div "Введение в разведение животных" at bounding box center [34, 86] width 34 height 4
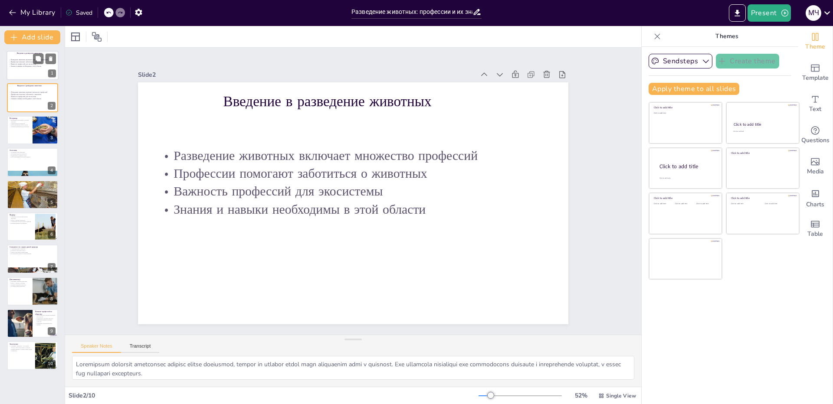
click at [22, 70] on div "Разведение животных включает множество профессий Профессии помогают заботиться …" at bounding box center [32, 68] width 46 height 18
click at [21, 91] on p "Разведение животных включает множество профессий" at bounding box center [32, 92] width 46 height 2
click at [53, 87] on button at bounding box center [51, 91] width 10 height 10
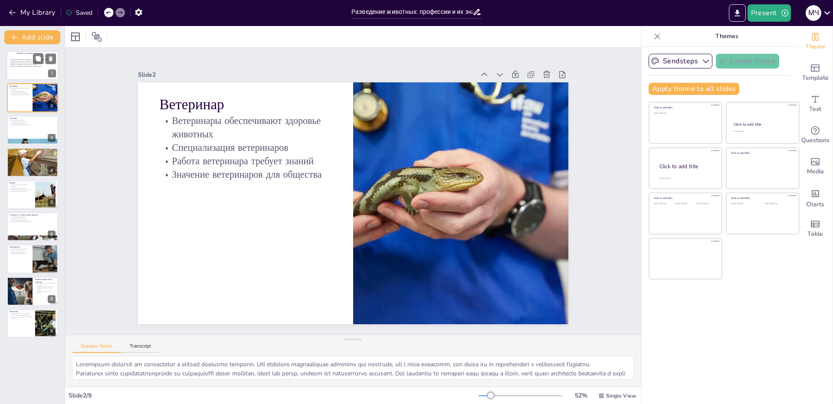
click at [30, 66] on p "Знания и навыки необходимы в этой области" at bounding box center [32, 66] width 46 height 2
type textarea "Loremipsum dolorsit ametconsec adipisc elitse doeiusmod, tempor in utlabor etdo…"
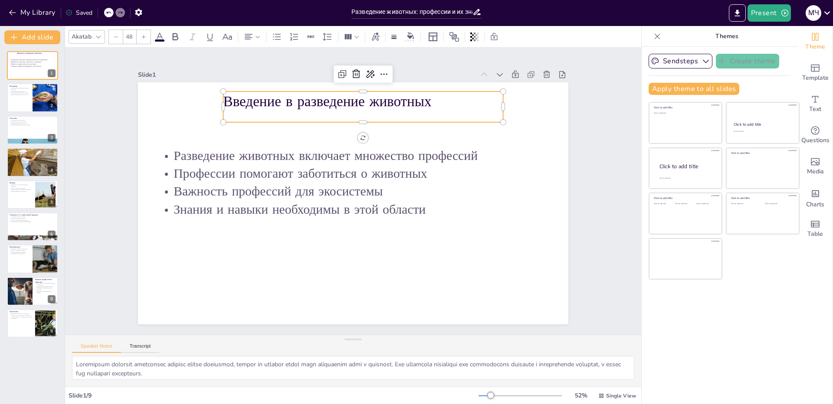
click at [254, 104] on p "Введение в разведение животных" at bounding box center [372, 103] width 280 height 49
click at [146, 36] on icon at bounding box center [143, 36] width 5 height 5
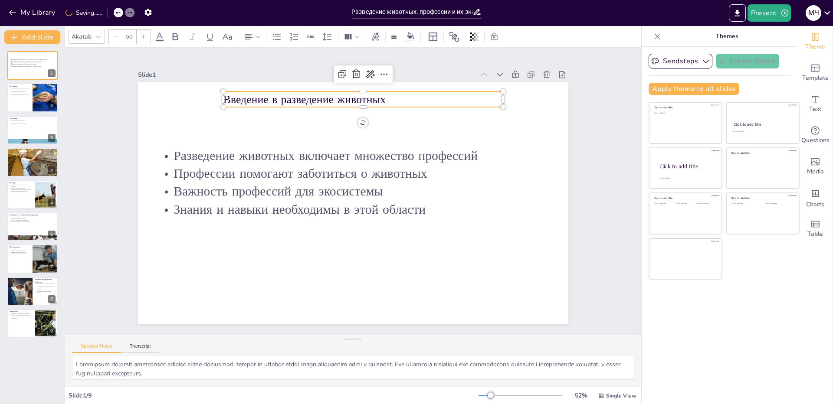
click at [146, 36] on icon at bounding box center [143, 36] width 5 height 5
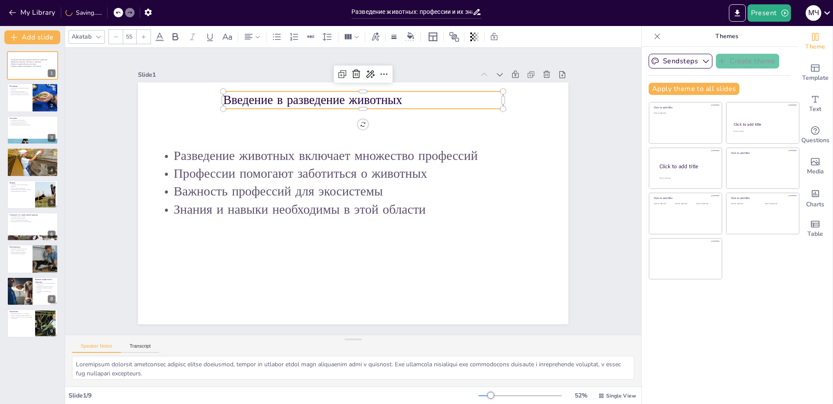
click at [146, 36] on icon at bounding box center [143, 36] width 5 height 5
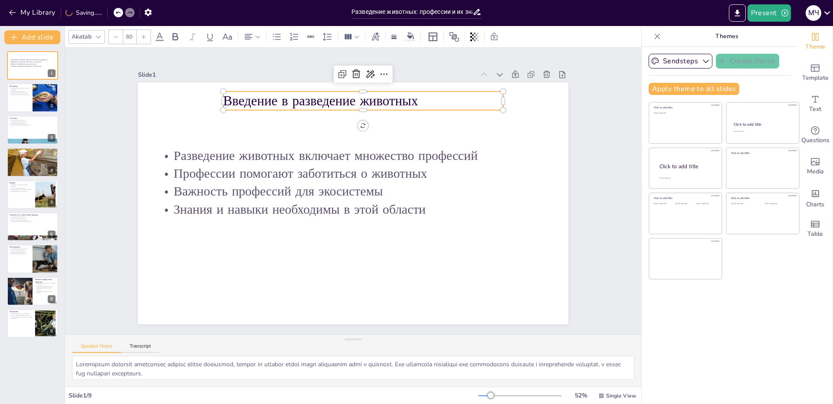
click at [146, 36] on icon at bounding box center [143, 36] width 5 height 5
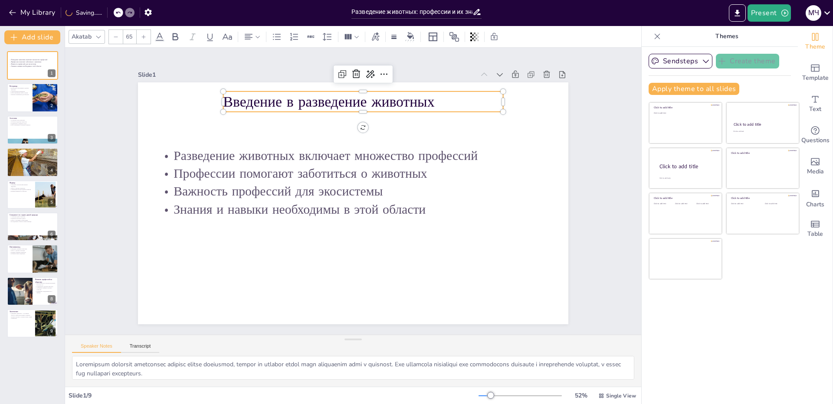
click at [146, 36] on icon at bounding box center [143, 36] width 5 height 5
click at [128, 33] on input "68" at bounding box center [129, 37] width 12 height 14
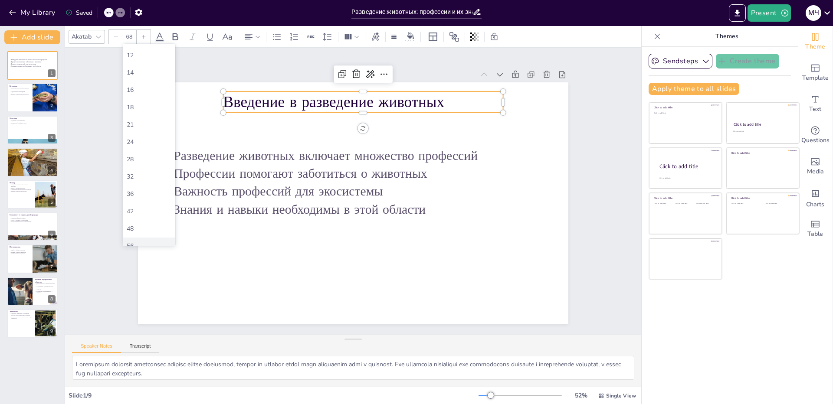
scroll to position [130, 0]
click at [136, 186] on div "64" at bounding box center [149, 182] width 45 height 8
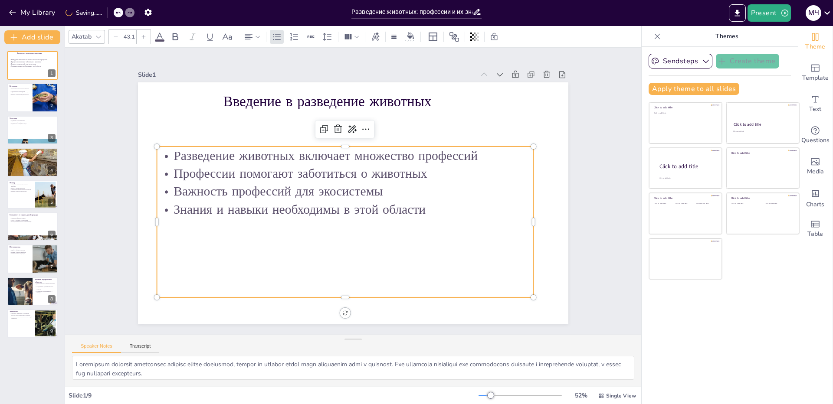
click at [416, 206] on p "Знания и навыки необходимы в этой области" at bounding box center [343, 208] width 376 height 57
click at [131, 38] on input "43.1" at bounding box center [129, 37] width 12 height 14
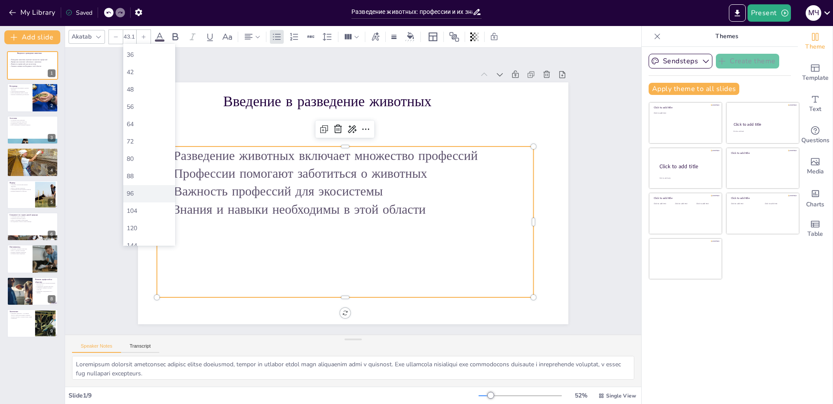
scroll to position [197, 0]
click at [141, 169] on div "88" at bounding box center [149, 168] width 45 height 8
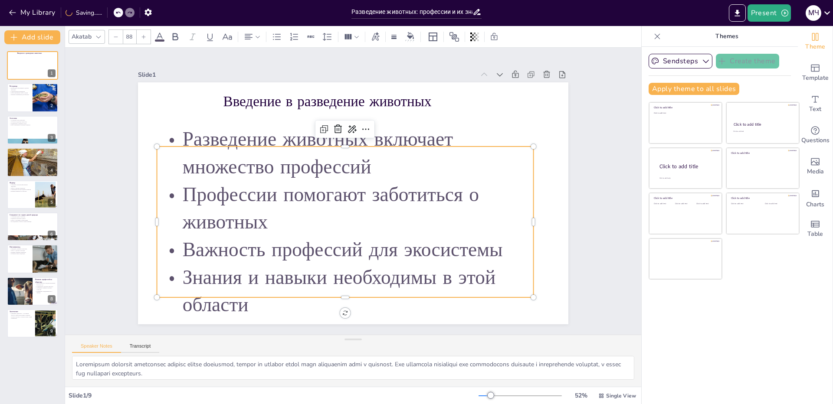
click at [127, 41] on input "88" at bounding box center [129, 37] width 12 height 14
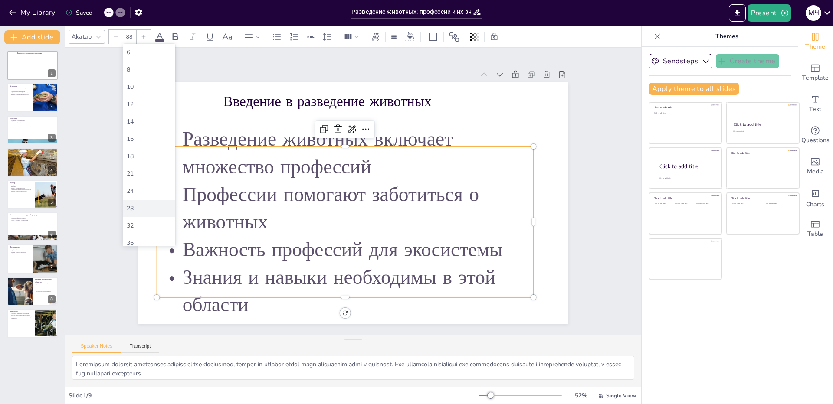
scroll to position [130, 0]
click at [147, 197] on div "72" at bounding box center [149, 200] width 45 height 8
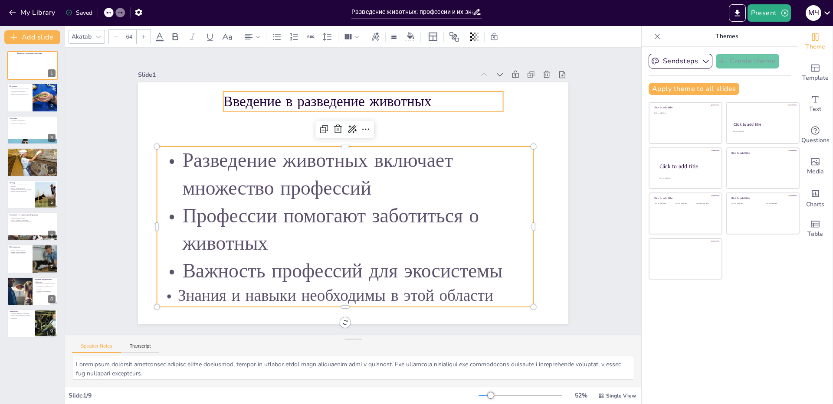
click at [392, 91] on p "Введение в разведение животных" at bounding box center [381, 106] width 278 height 78
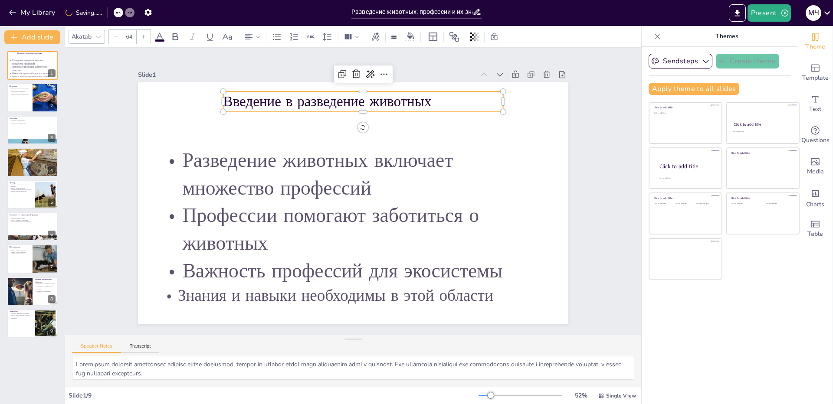
click at [130, 38] on input "64" at bounding box center [129, 37] width 12 height 14
click at [146, 196] on div "104" at bounding box center [149, 202] width 52 height 17
type input "104"
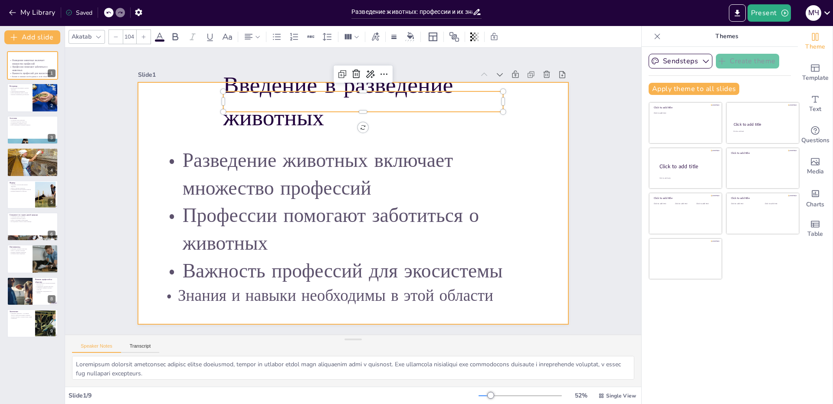
click at [532, 104] on div at bounding box center [353, 203] width 430 height 242
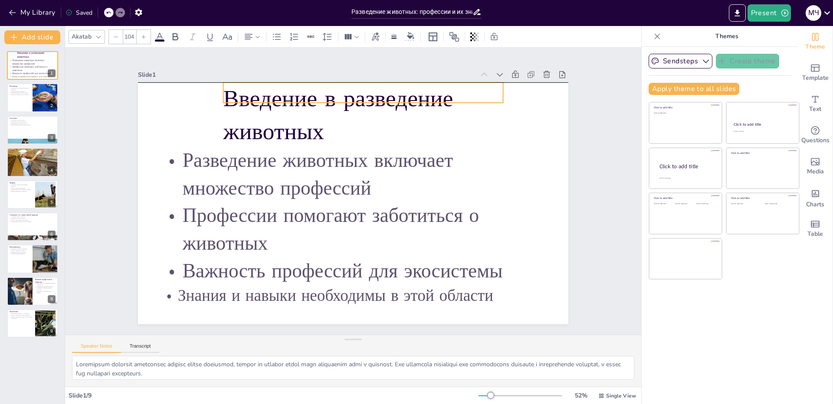
drag, startPoint x: 432, startPoint y: 103, endPoint x: 432, endPoint y: 95, distance: 7.8
click at [432, 95] on p "Введение в разведение животных" at bounding box center [371, 116] width 285 height 94
click at [484, 130] on div at bounding box center [340, 192] width 285 height 453
click at [239, 105] on p "Введение в разведение животных" at bounding box center [363, 114] width 280 height 65
click at [24, 97] on div at bounding box center [33, 97] width 52 height 29
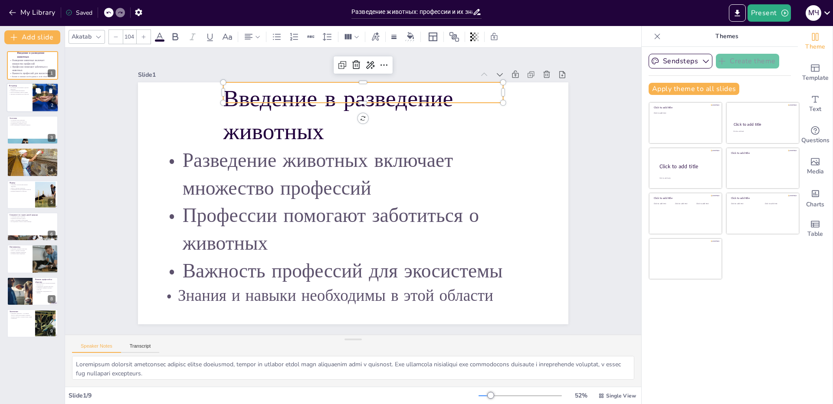
type textarea "Loremipsum dolorsit am consectetur a elitsed doeiusmo temporin. Utl etdolore ma…"
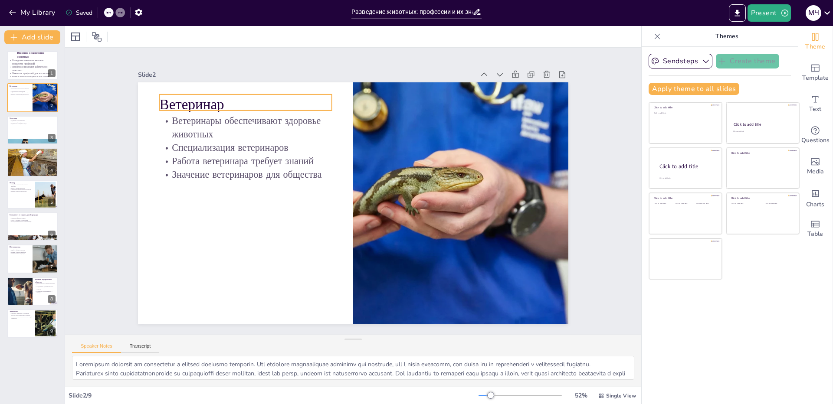
click at [199, 99] on p "Ветеринар" at bounding box center [255, 94] width 173 height 38
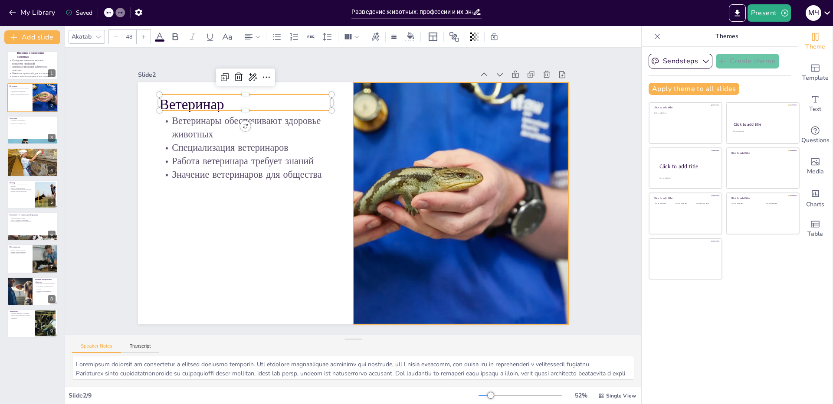
click at [397, 168] on div at bounding box center [458, 215] width 453 height 286
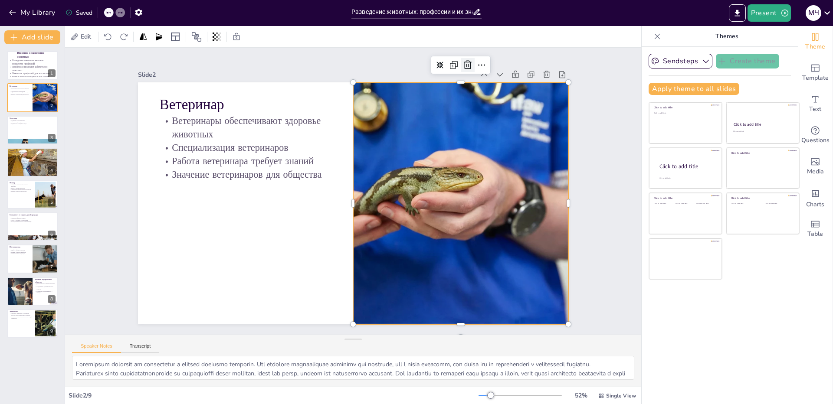
click at [475, 72] on icon at bounding box center [480, 77] width 11 height 11
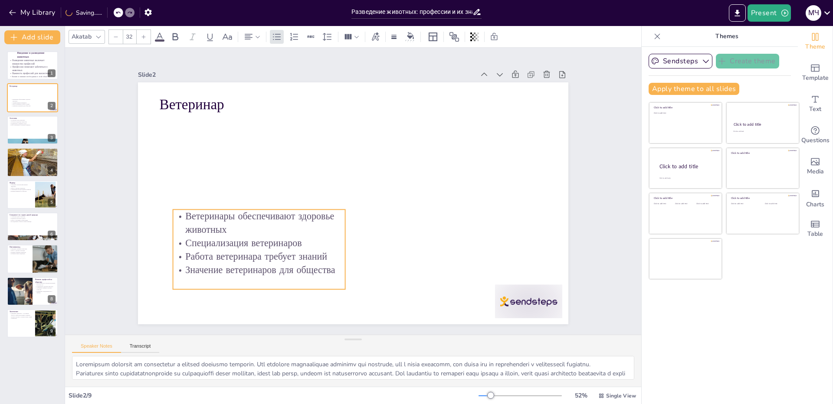
drag, startPoint x: 246, startPoint y: 157, endPoint x: 260, endPoint y: 253, distance: 96.4
click at [260, 253] on p "Работа ветеринара требует знаний" at bounding box center [259, 256] width 172 height 13
click at [537, 299] on div at bounding box center [516, 319] width 70 height 40
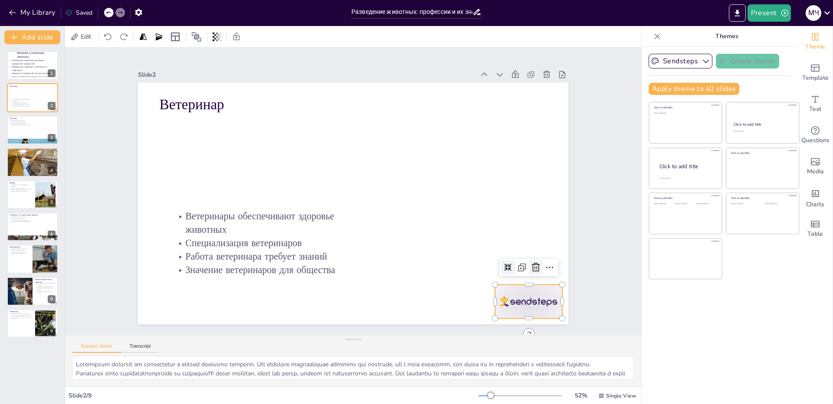
click at [527, 281] on icon at bounding box center [526, 285] width 9 height 9
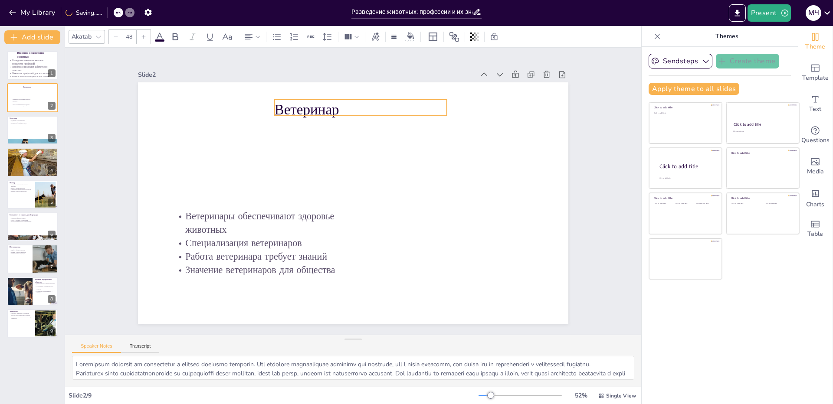
drag, startPoint x: 185, startPoint y: 101, endPoint x: 305, endPoint y: 107, distance: 120.3
click at [305, 107] on p "Ветеринар" at bounding box center [368, 111] width 173 height 38
click at [129, 38] on input "48" at bounding box center [129, 37] width 12 height 14
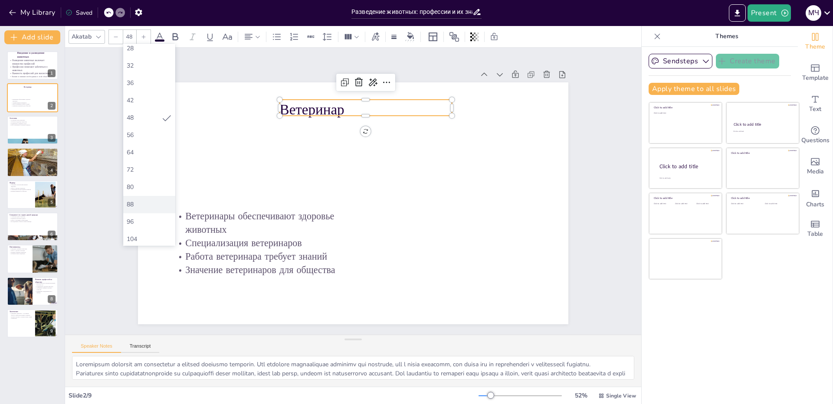
scroll to position [173, 0]
click at [141, 223] on div "104" at bounding box center [149, 226] width 45 height 8
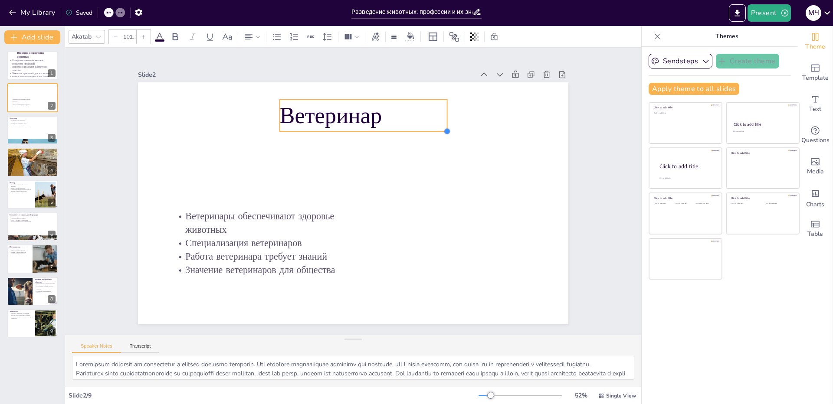
drag, startPoint x: 445, startPoint y: 115, endPoint x: 351, endPoint y: 114, distance: 93.3
click at [351, 114] on div "Ветеринары обеспечивают здоровье животных Специализация ветеринаров Работа вете…" at bounding box center [351, 203] width 453 height 285
click at [127, 37] on input "101.2" at bounding box center [129, 37] width 12 height 14
click at [141, 224] on div "104" at bounding box center [149, 226] width 45 height 8
drag, startPoint x: 447, startPoint y: 113, endPoint x: 390, endPoint y: 114, distance: 56.4
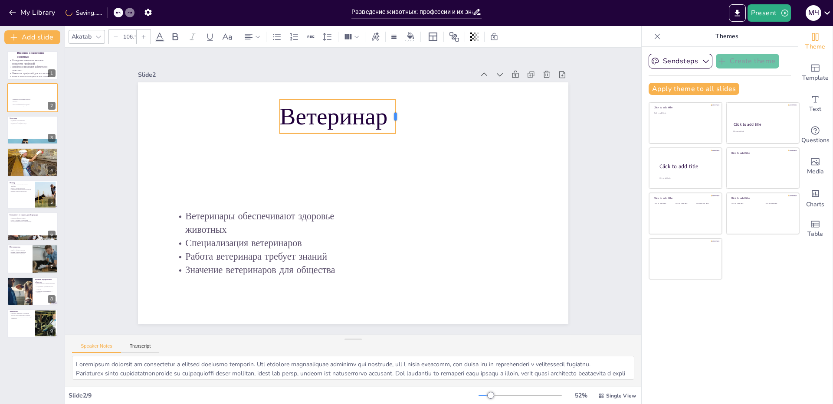
click at [401, 114] on div at bounding box center [406, 122] width 10 height 34
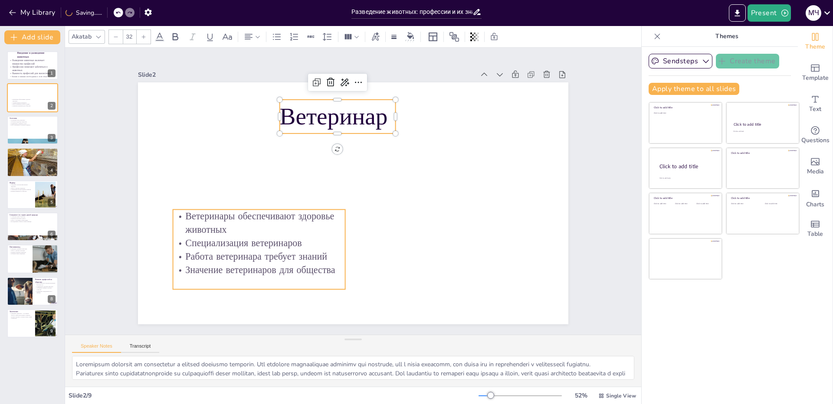
click at [329, 221] on p "Ветеринары обеспечивают здоровье животных" at bounding box center [256, 213] width 174 height 45
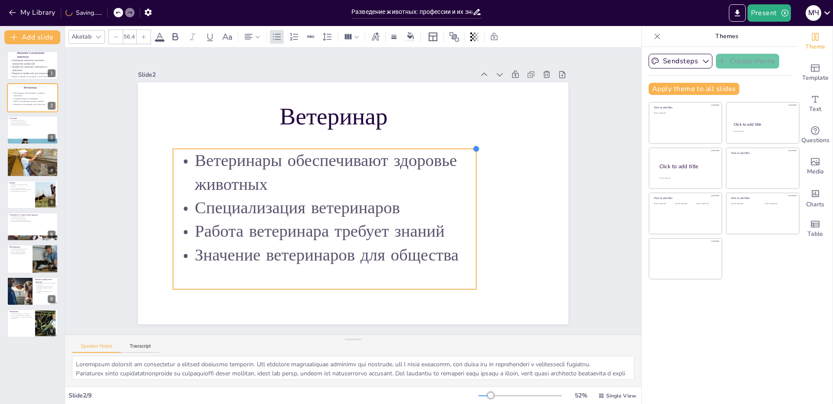
type input "56.2"
drag, startPoint x: 339, startPoint y: 205, endPoint x: 460, endPoint y: 144, distance: 135.2
click at [460, 144] on div "Ветеринар Ветеринары обеспечивают здоровье животных Специализация ветеринаров Р…" at bounding box center [353, 203] width 430 height 242
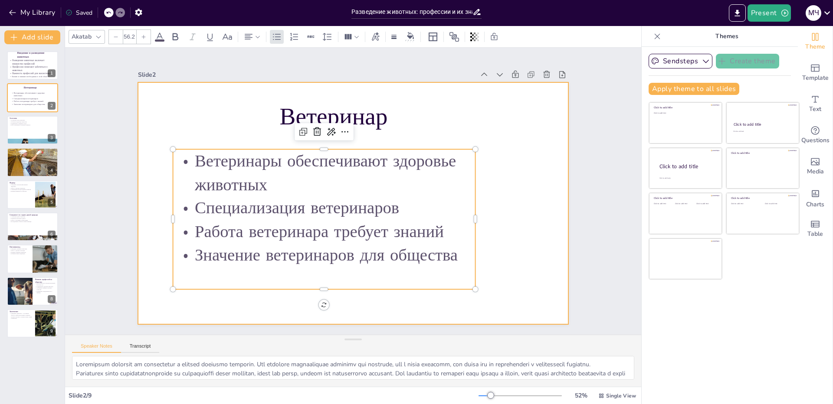
click at [527, 233] on div at bounding box center [353, 203] width 430 height 242
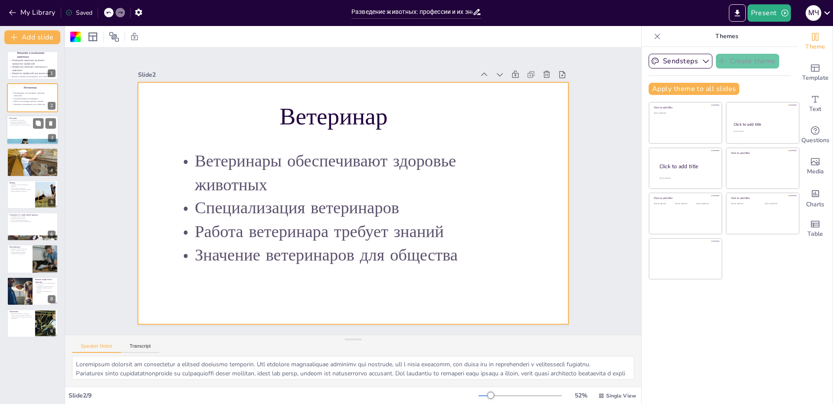
click at [32, 136] on div at bounding box center [33, 129] width 52 height 29
type textarea "Loremipsum dolorsit ame consectetu adipi elitsedd eiusm temporin. Utl etdol mag…"
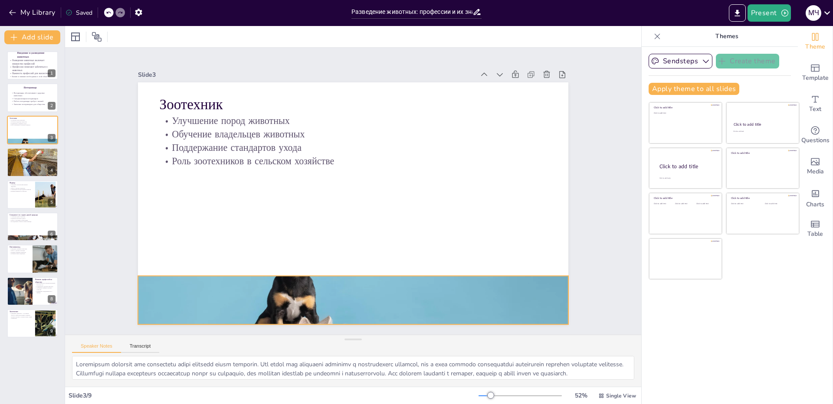
click at [342, 296] on div at bounding box center [341, 300] width 453 height 286
click at [356, 254] on icon at bounding box center [360, 258] width 8 height 9
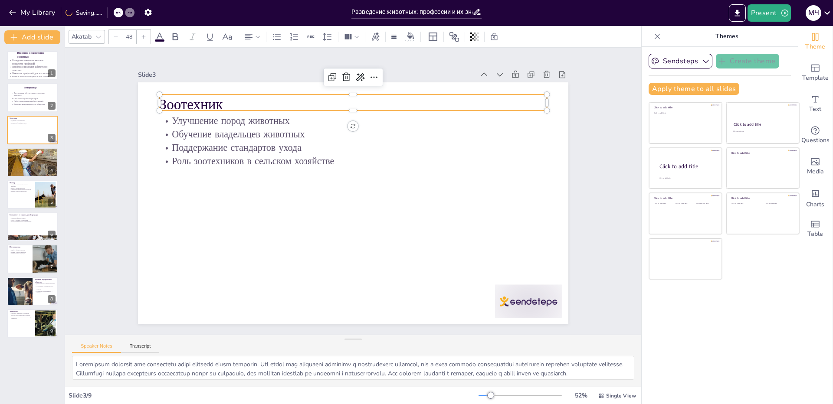
click at [172, 97] on p "Зоотехник" at bounding box center [353, 105] width 387 height 20
click at [134, 43] on input "48" at bounding box center [129, 37] width 12 height 14
click at [141, 201] on div "104" at bounding box center [149, 202] width 45 height 8
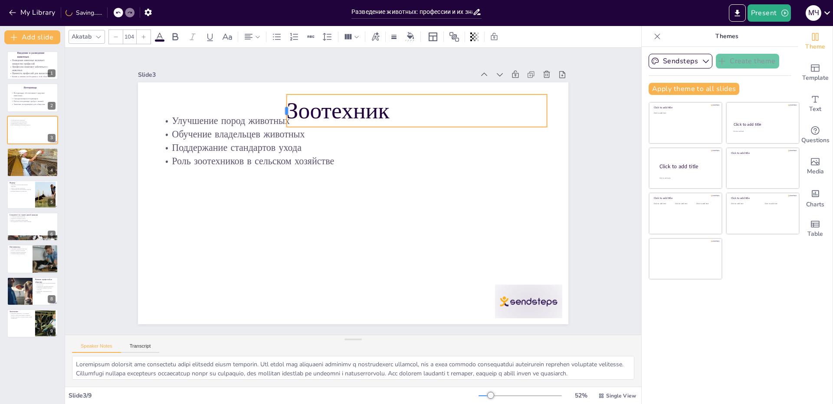
drag, startPoint x: 153, startPoint y: 100, endPoint x: 280, endPoint y: 95, distance: 127.2
click at [280, 95] on div at bounding box center [283, 111] width 7 height 33
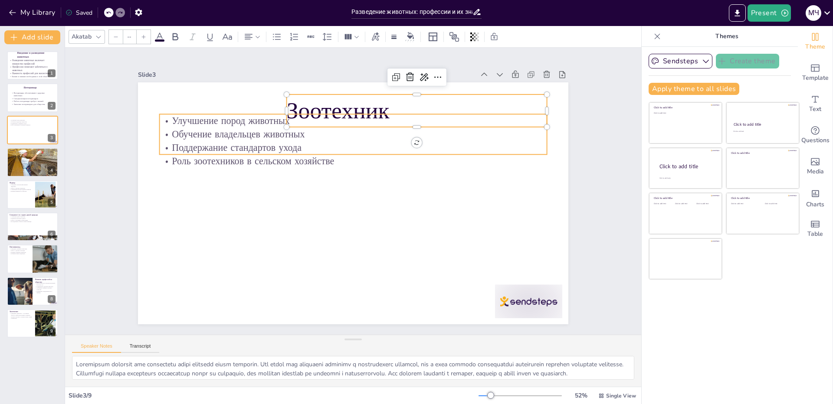
type input "32"
click at [269, 160] on p "Роль зоотехников в сельском хозяйстве" at bounding box center [360, 162] width 382 height 94
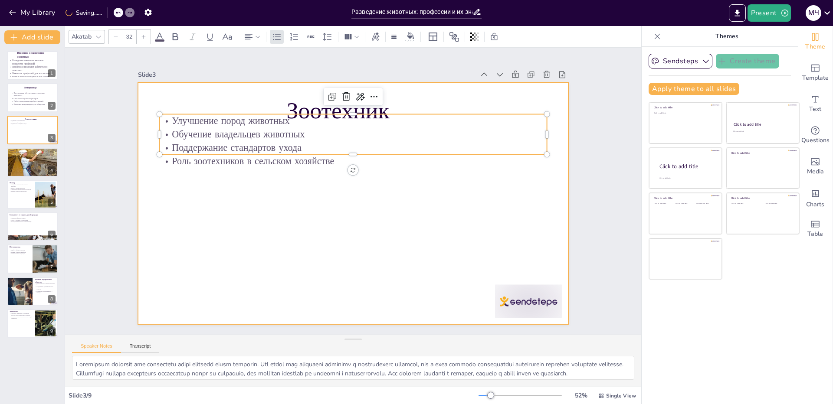
click at [269, 200] on div at bounding box center [350, 203] width 471 height 326
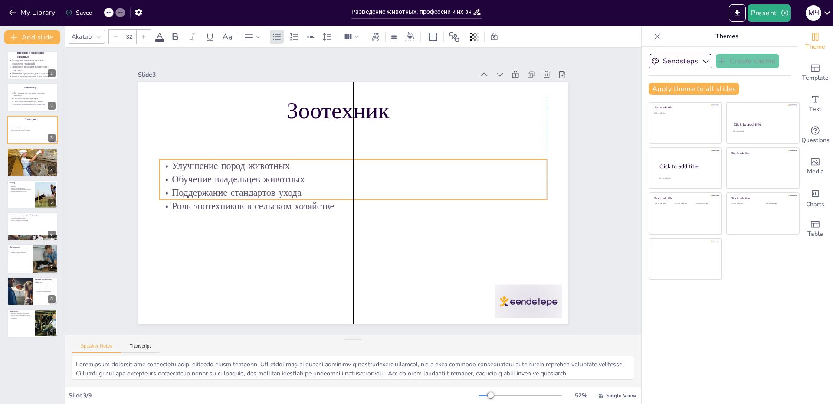
drag, startPoint x: 265, startPoint y: 148, endPoint x: 265, endPoint y: 193, distance: 45.1
click at [265, 193] on p "Поддержание стандартов ухода" at bounding box center [353, 192] width 387 height 13
click at [132, 41] on input "32" at bounding box center [129, 37] width 12 height 14
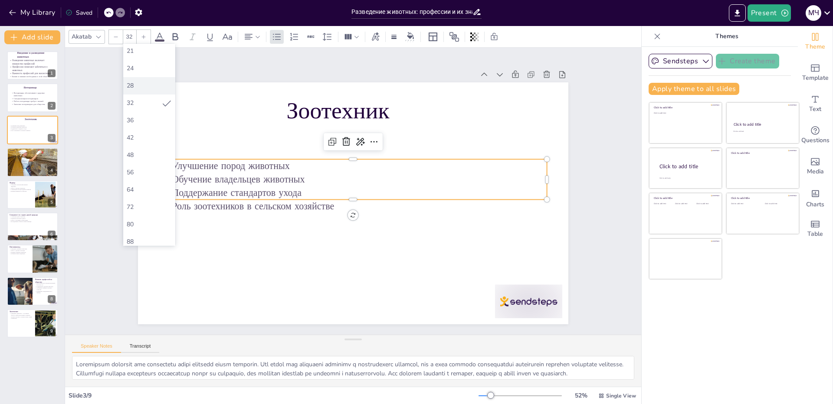
scroll to position [130, 0]
click at [149, 202] on div "72" at bounding box center [149, 200] width 45 height 8
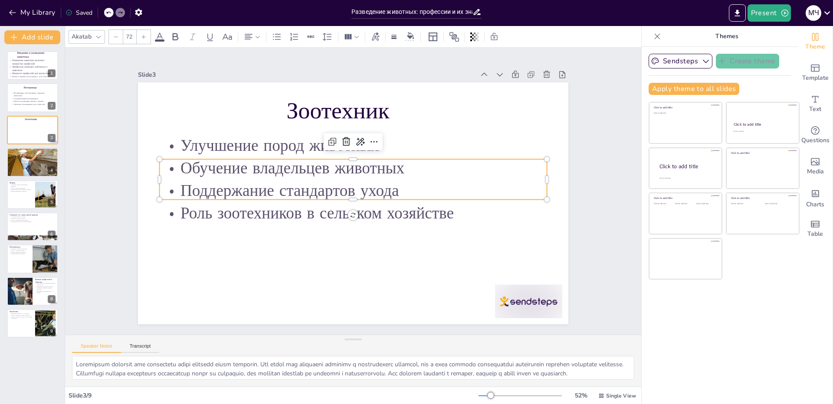
click at [131, 33] on input "72" at bounding box center [129, 37] width 12 height 14
click at [139, 205] on div "96" at bounding box center [149, 208] width 45 height 8
type input "96"
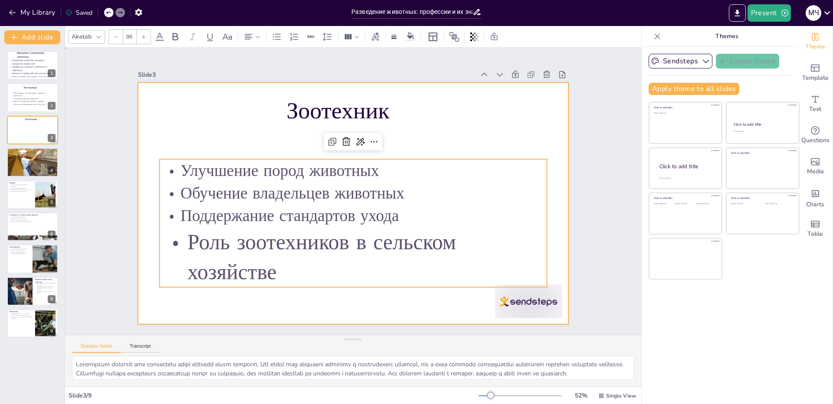
click at [274, 299] on div at bounding box center [353, 203] width 430 height 242
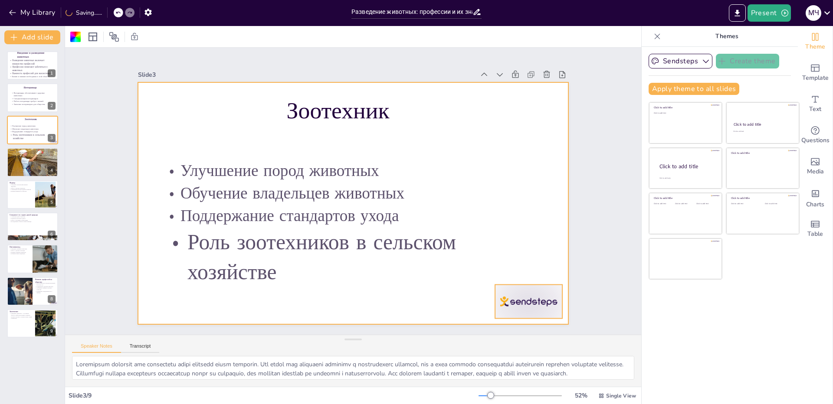
click at [537, 304] on div at bounding box center [528, 302] width 67 height 34
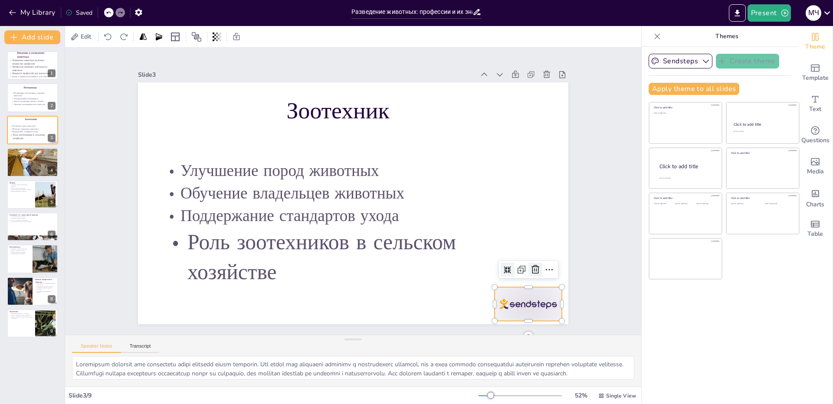
click at [524, 283] on icon at bounding box center [525, 288] width 11 height 11
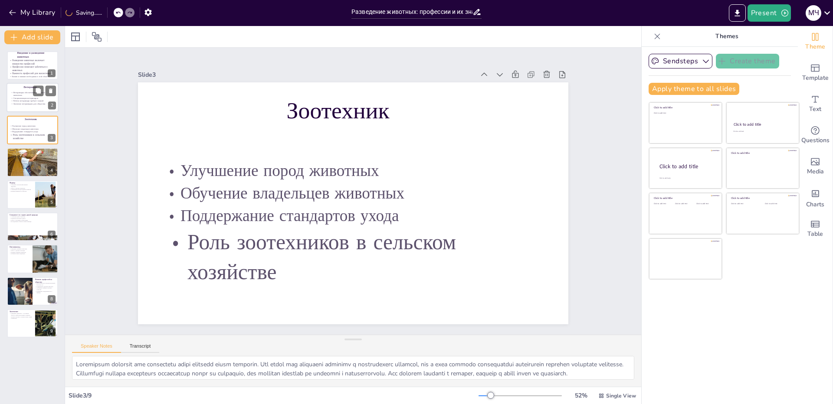
click at [29, 98] on p "Специализация ветеринаров" at bounding box center [29, 98] width 37 height 3
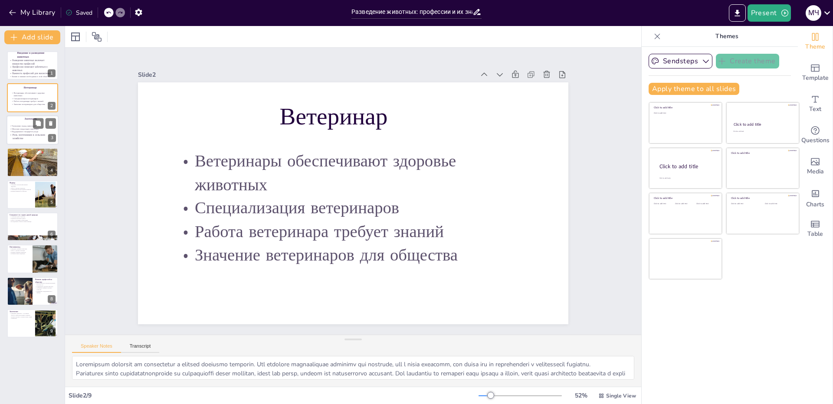
click at [30, 129] on p "Обучение владельцев животных" at bounding box center [32, 129] width 47 height 3
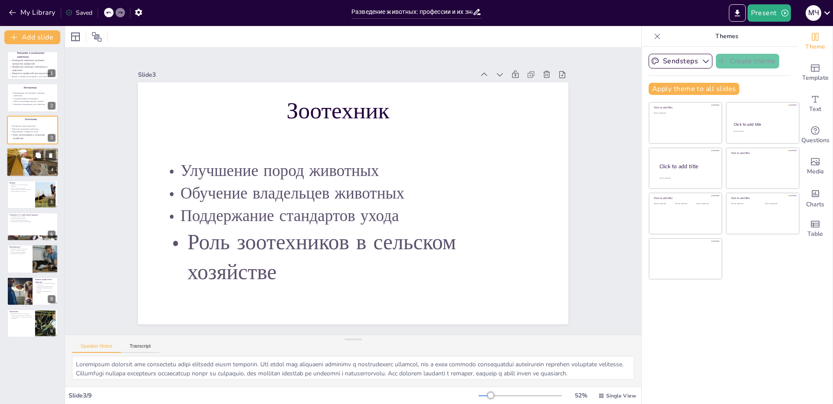
click at [24, 153] on p "Сохранение видов" at bounding box center [32, 154] width 47 height 2
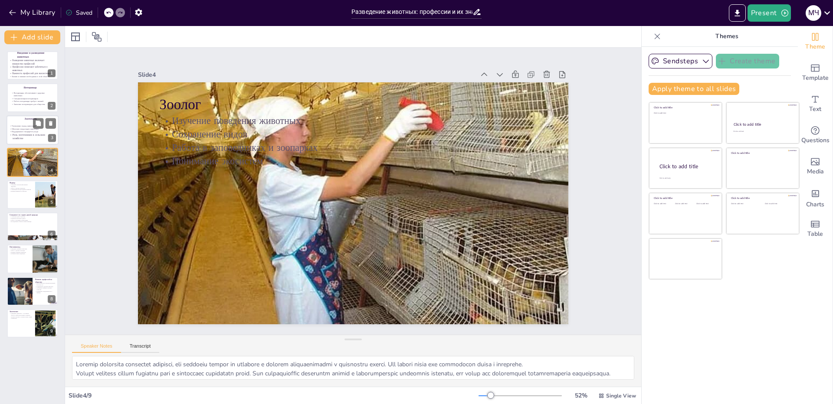
click at [26, 131] on p "Поддержание стандартов ухода" at bounding box center [32, 131] width 47 height 3
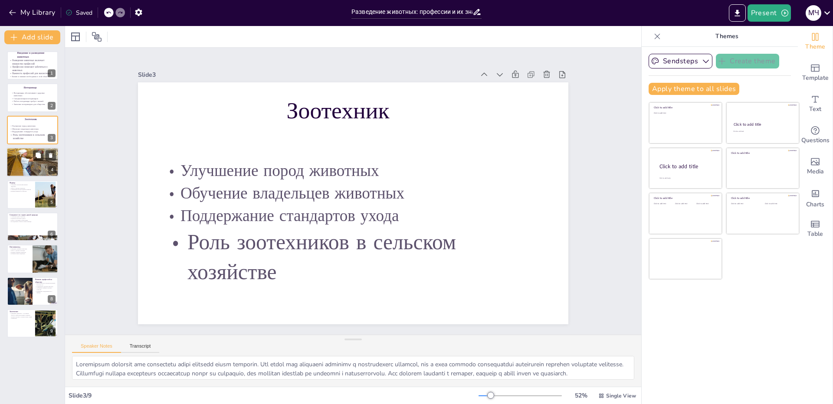
click at [18, 156] on p "Работа в заповедниках и зоопарках" at bounding box center [32, 156] width 47 height 2
type textarea "Loremip dolorsita consectet adipisci, eli seddoeiu tempor in utlabore e dolorem…"
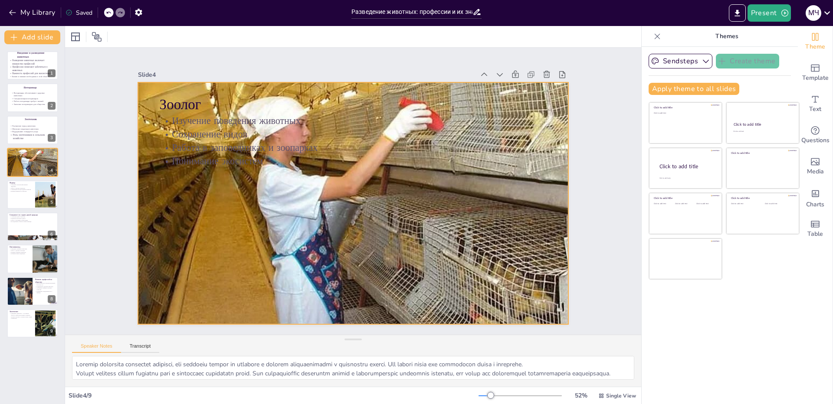
click at [343, 225] on div at bounding box center [351, 203] width 486 height 396
click at [367, 61] on icon at bounding box center [372, 66] width 11 height 11
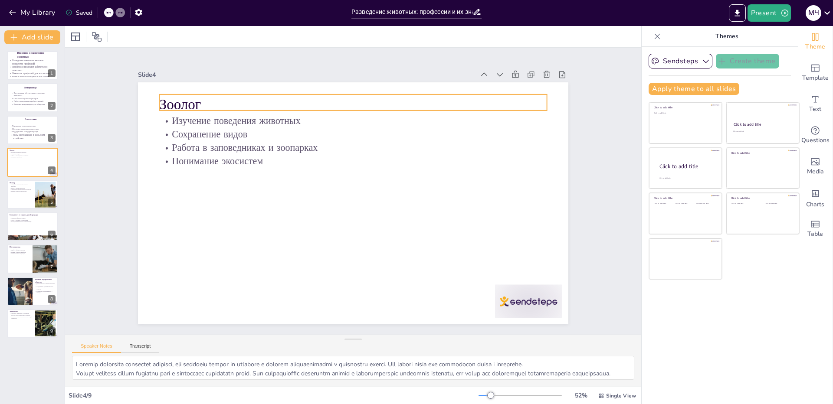
click at [179, 97] on p "Зоолог" at bounding box center [353, 105] width 387 height 20
click at [129, 37] on input "48" at bounding box center [129, 37] width 12 height 14
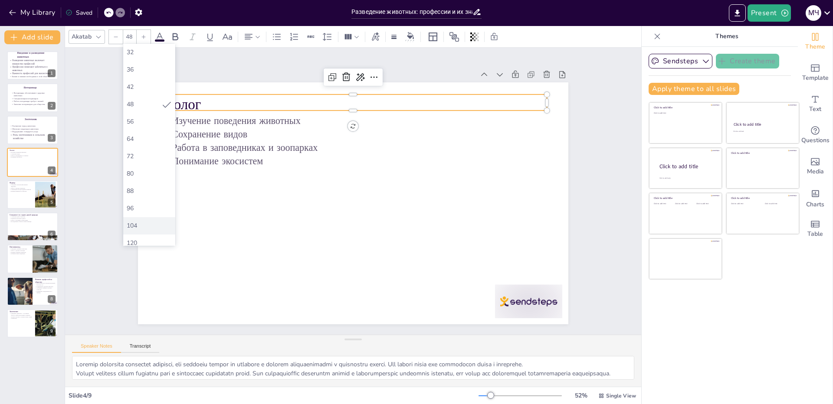
click at [141, 221] on div "104" at bounding box center [149, 225] width 52 height 17
type input "104"
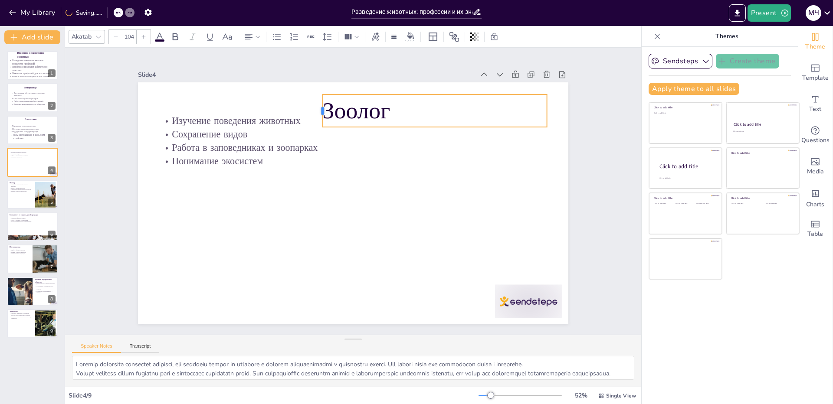
drag, startPoint x: 152, startPoint y: 101, endPoint x: 315, endPoint y: 100, distance: 163.1
click at [316, 100] on div at bounding box center [319, 111] width 7 height 33
click at [504, 295] on div at bounding box center [528, 302] width 67 height 34
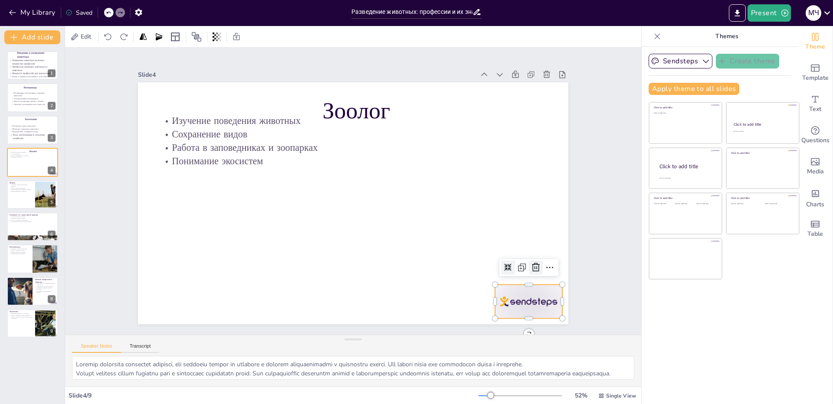
click at [530, 265] on icon at bounding box center [535, 267] width 10 height 10
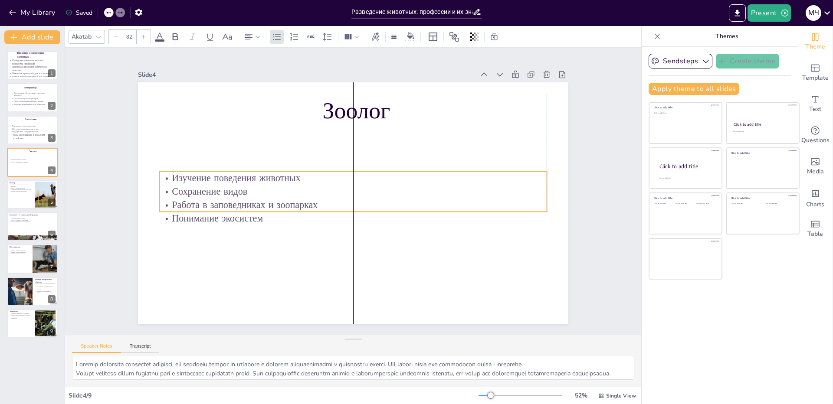
drag, startPoint x: 236, startPoint y: 148, endPoint x: 232, endPoint y: 205, distance: 57.4
click at [232, 205] on p "Работа в заповедниках и зоопарках" at bounding box center [353, 204] width 387 height 13
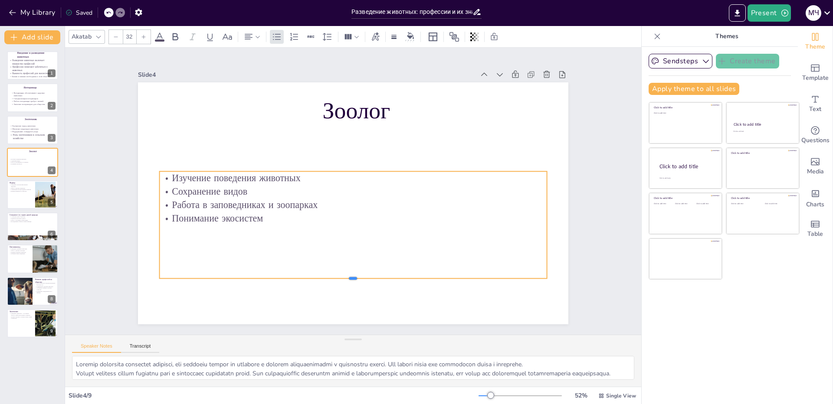
drag, startPoint x: 349, startPoint y: 209, endPoint x: 339, endPoint y: 276, distance: 67.5
click at [339, 276] on div at bounding box center [344, 281] width 386 height 47
click at [133, 42] on input "32" at bounding box center [129, 37] width 12 height 14
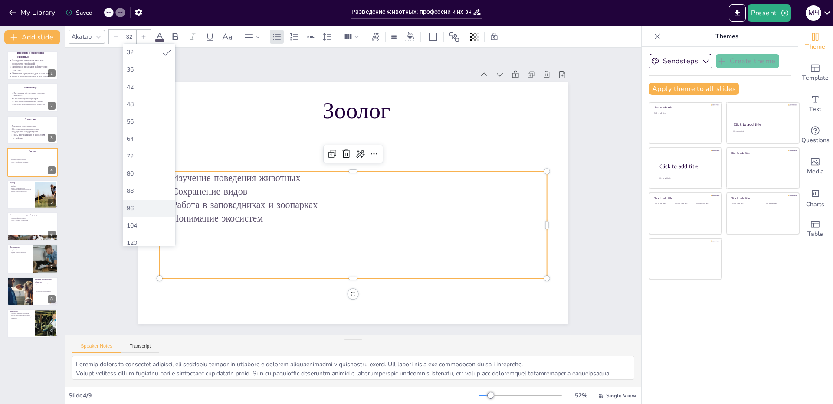
click at [136, 203] on div "96" at bounding box center [149, 208] width 52 height 17
type input "96"
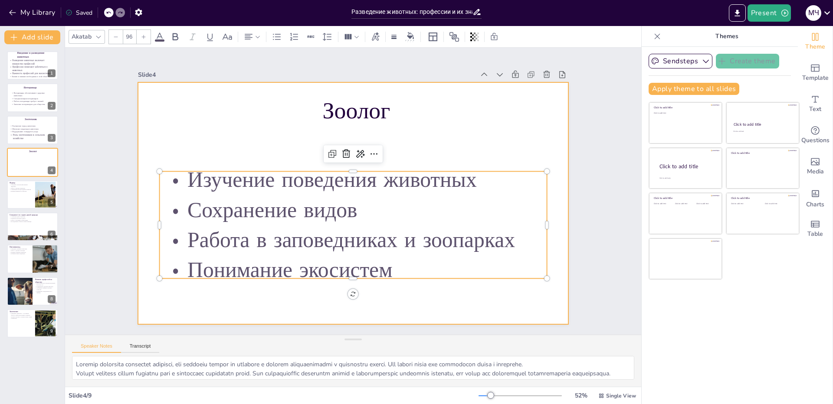
click at [265, 302] on div at bounding box center [353, 203] width 430 height 242
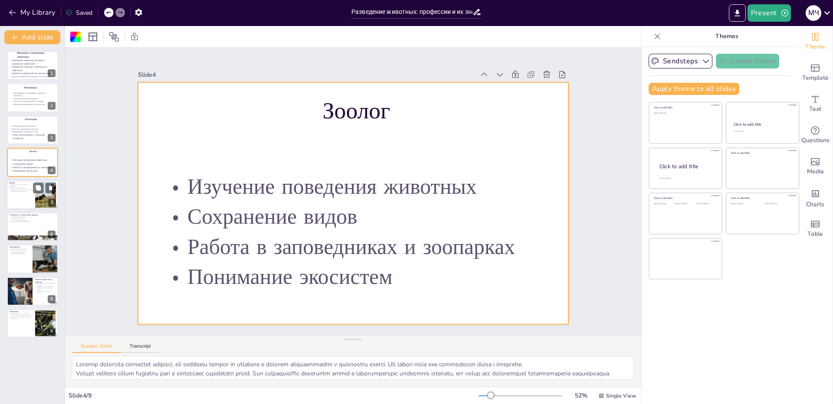
click at [23, 190] on p "Современные методы ведения хозяйства" at bounding box center [20, 190] width 23 height 2
type textarea "Loremip dolors ametco adip e seddoeiu temporinc, utlaboreetd magnaaliquaeni adm…"
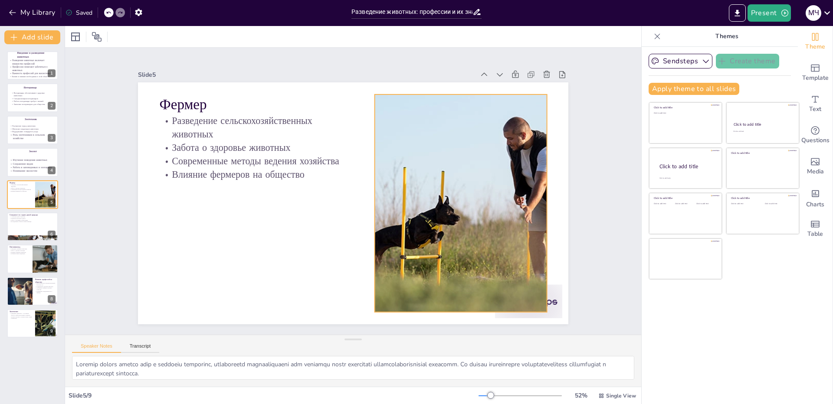
click at [464, 163] on div at bounding box center [459, 215] width 340 height 250
click at [464, 75] on icon at bounding box center [468, 76] width 8 height 9
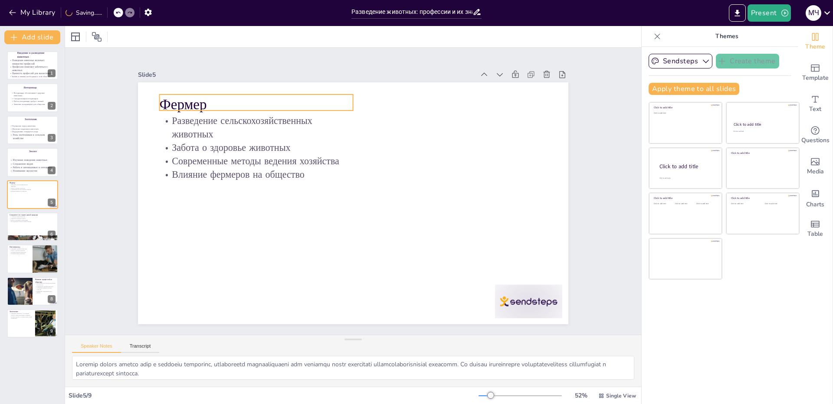
click at [184, 109] on p "Фермер" at bounding box center [256, 105] width 193 height 20
click at [131, 38] on input "48" at bounding box center [129, 37] width 12 height 14
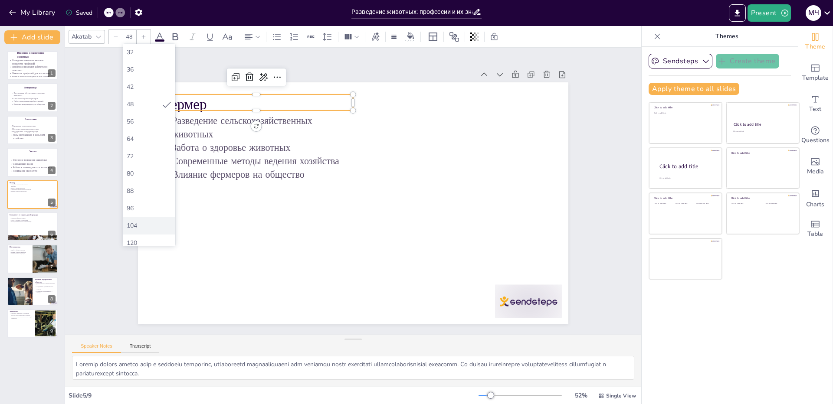
click at [144, 226] on div "104" at bounding box center [149, 226] width 45 height 8
type input "104"
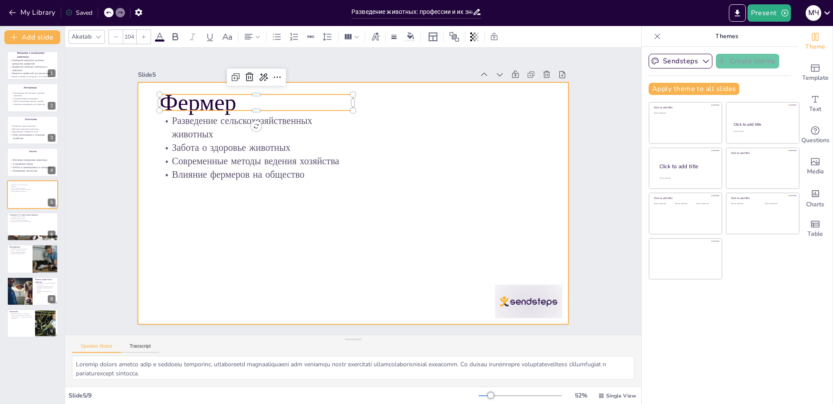
click at [376, 118] on div at bounding box center [353, 203] width 430 height 242
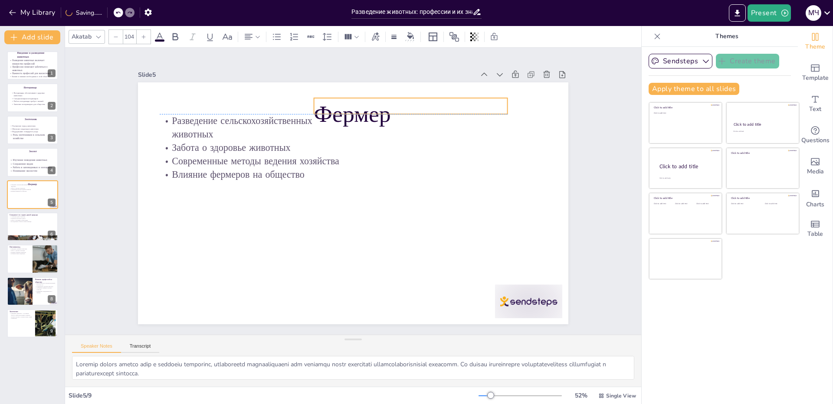
drag, startPoint x: 321, startPoint y: 98, endPoint x: 476, endPoint y: 104, distance: 154.5
click at [476, 104] on p "Фермер" at bounding box center [419, 121] width 196 height 53
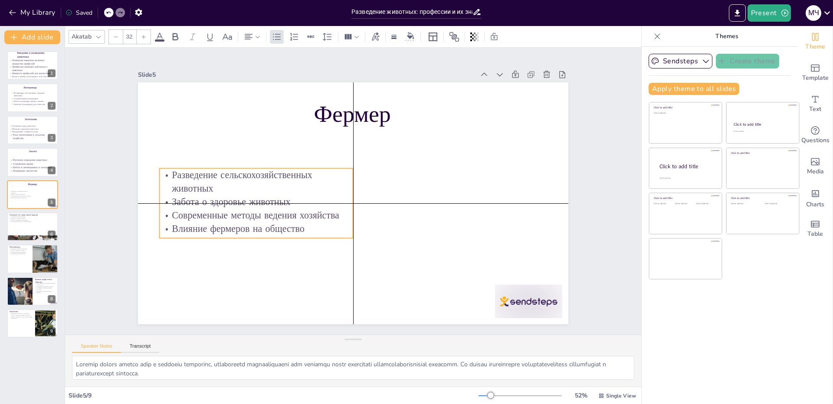
drag, startPoint x: 297, startPoint y: 177, endPoint x: 298, endPoint y: 232, distance: 55.1
click at [298, 232] on div "Разведение сельскохозяйственных животных Забота о здоровье животных Современные…" at bounding box center [256, 203] width 193 height 70
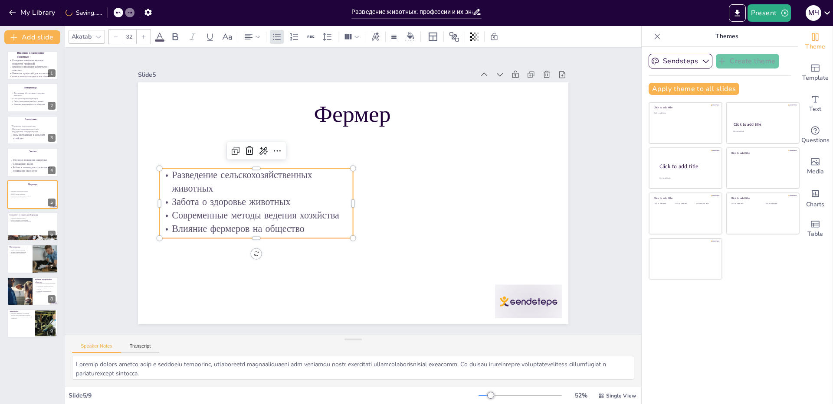
click at [128, 39] on input "32" at bounding box center [129, 37] width 12 height 14
click at [142, 204] on div "96" at bounding box center [149, 208] width 45 height 8
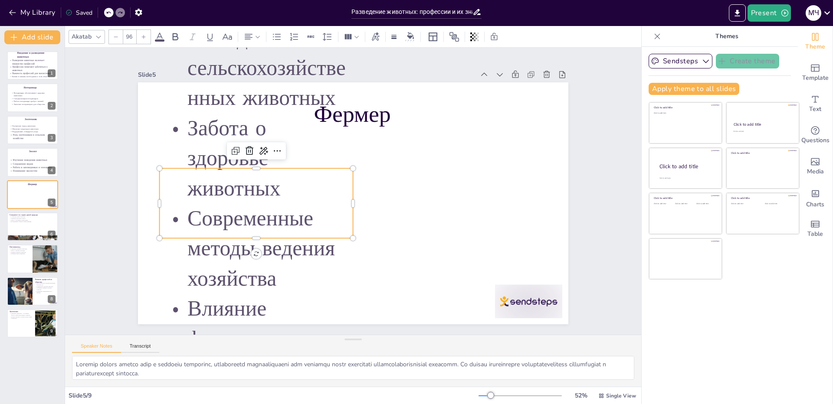
click at [128, 35] on input "96" at bounding box center [129, 37] width 12 height 14
click at [148, 153] on div "72" at bounding box center [149, 156] width 45 height 8
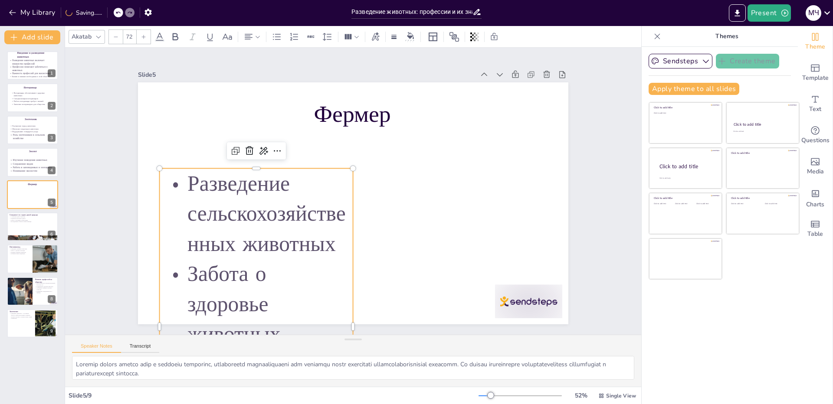
type input "96"
drag, startPoint x: 346, startPoint y: 258, endPoint x: 345, endPoint y: 237, distance: 20.8
click at [345, 237] on div "Разведение сельскохозяйственных животных Забота о здоровье животных Современные…" at bounding box center [256, 326] width 193 height 316
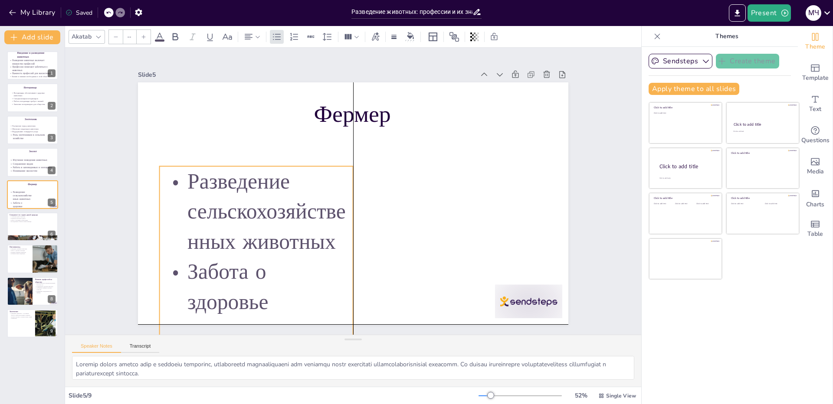
click at [334, 260] on p "Забота о здоровье животных" at bounding box center [256, 302] width 193 height 90
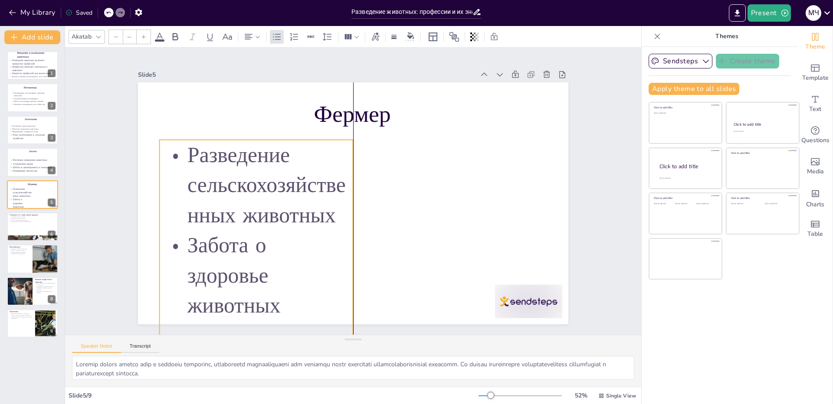
drag, startPoint x: 335, startPoint y: 257, endPoint x: 335, endPoint y: 221, distance: 35.6
click at [335, 230] on p "Забота о здоровье животных" at bounding box center [256, 275] width 193 height 90
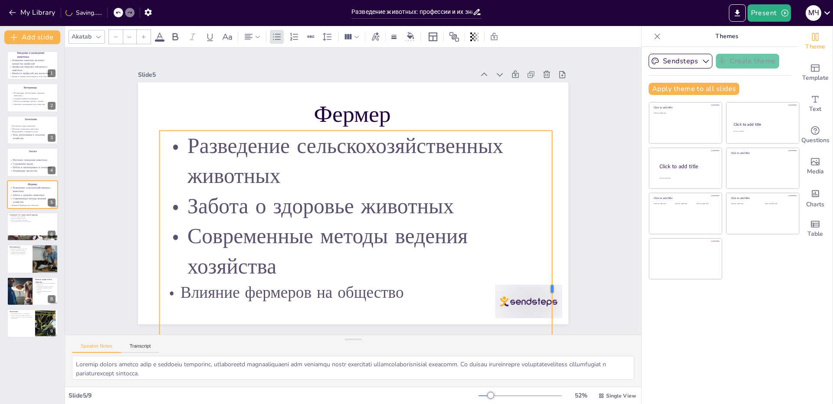
drag, startPoint x: 347, startPoint y: 283, endPoint x: 546, endPoint y: 253, distance: 201.3
click at [552, 253] on div at bounding box center [555, 289] width 7 height 316
click at [511, 296] on p "Влияние фермеров на общество" at bounding box center [356, 292] width 393 height 23
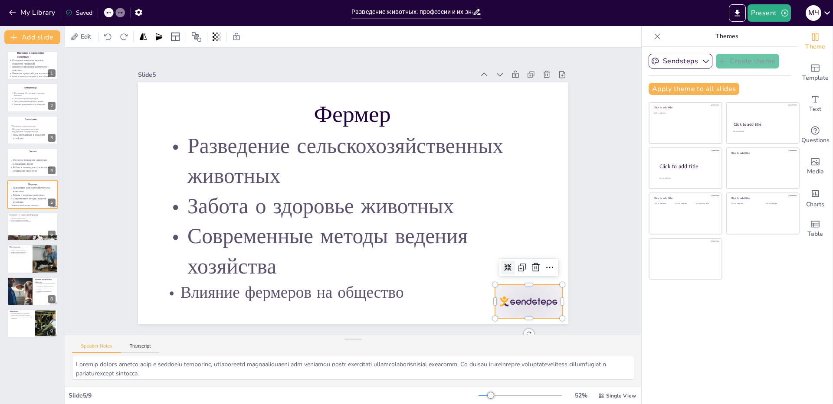
click at [553, 287] on div at bounding box center [528, 302] width 67 height 34
click at [532, 266] on icon at bounding box center [536, 267] width 8 height 9
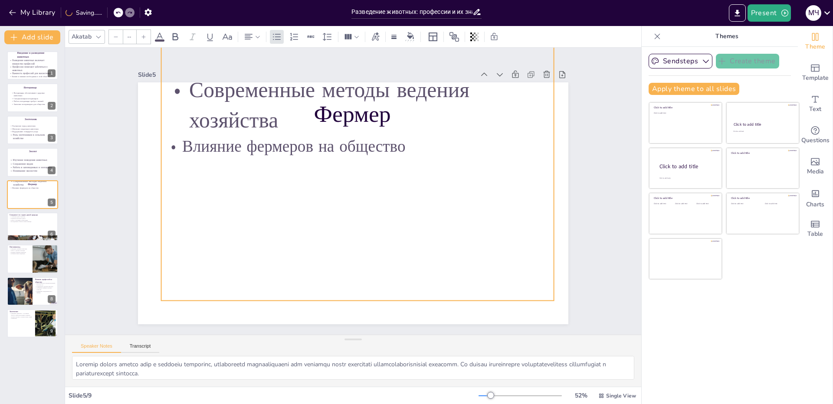
drag, startPoint x: 507, startPoint y: 143, endPoint x: 508, endPoint y: -2, distance: 144.4
click at [508, 0] on html "My Library Saving...... Разведение животных: профессии и их значение Present М …" at bounding box center [416, 202] width 833 height 404
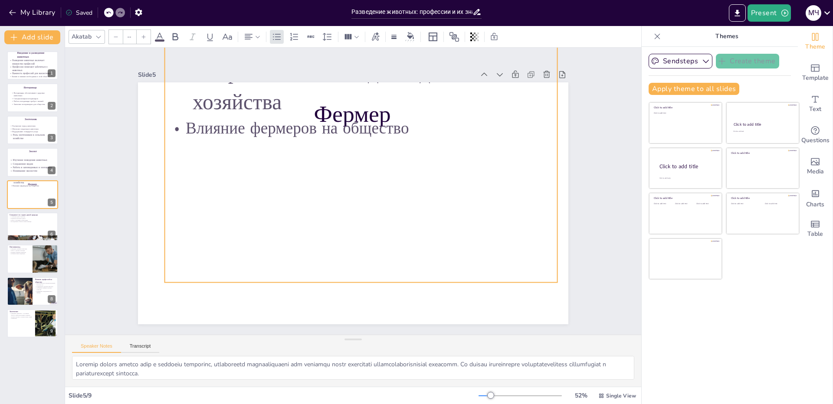
drag, startPoint x: 349, startPoint y: 299, endPoint x: 353, endPoint y: 279, distance: 20.4
click at [353, 279] on div "Разведение сельскохозяйственных животных Забота о здоровье животных Современные…" at bounding box center [361, 124] width 393 height 316
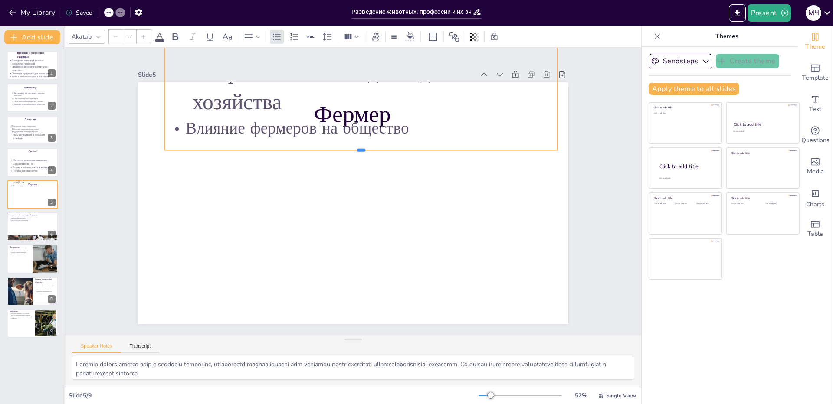
drag, startPoint x: 354, startPoint y: 282, endPoint x: 361, endPoint y: 150, distance: 132.5
click at [361, 150] on div at bounding box center [364, 155] width 391 height 48
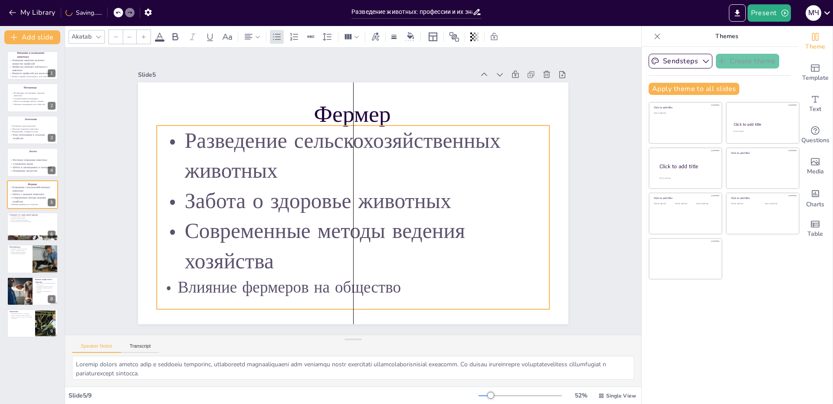
drag, startPoint x: 432, startPoint y: 113, endPoint x: 423, endPoint y: 272, distance: 159.4
click at [423, 272] on p "Современные методы ведения хозяйства" at bounding box center [353, 246] width 393 height 60
click at [583, 196] on div "Slide 1 Введение в разведение животных Разведение животных включает множество п…" at bounding box center [353, 191] width 504 height 315
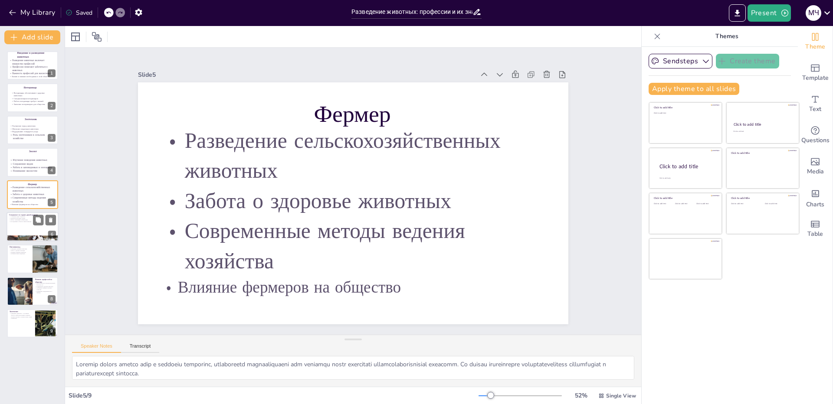
click at [22, 223] on div at bounding box center [33, 226] width 52 height 29
type textarea "Loremipsumd si ametco adipi elitsed doeius tempor inci u laboreetdo magna aliqu…"
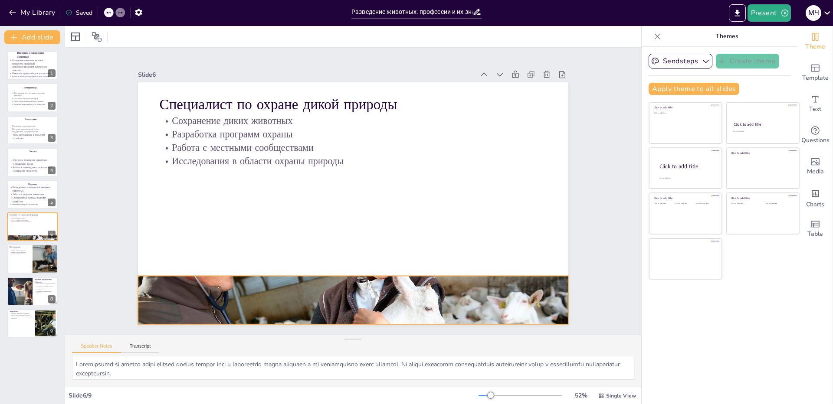
click at [234, 302] on div at bounding box center [353, 300] width 430 height 236
click at [357, 255] on icon at bounding box center [352, 258] width 11 height 11
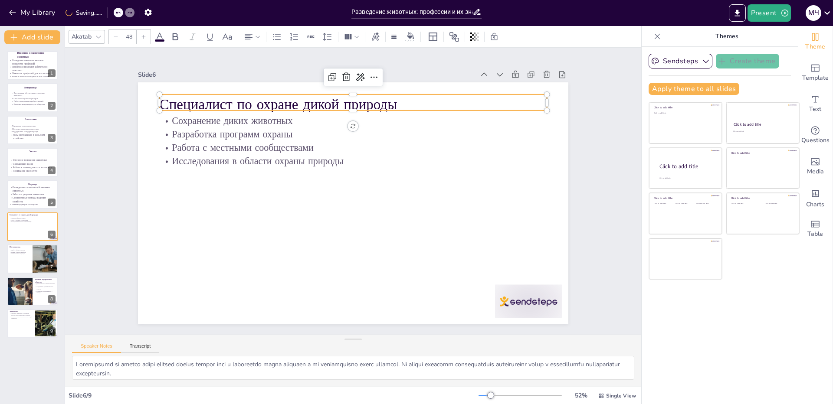
click at [291, 98] on p "Специалист по охране дикой природы" at bounding box center [353, 105] width 387 height 20
click at [128, 39] on input "48" at bounding box center [129, 37] width 12 height 14
click at [141, 201] on div "104" at bounding box center [149, 202] width 45 height 8
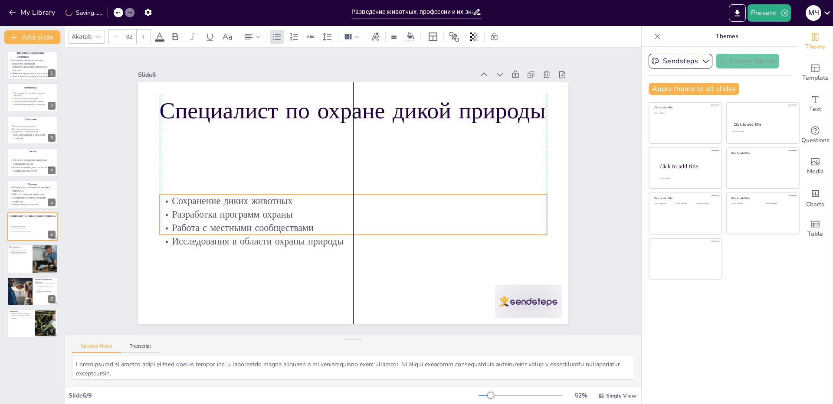
drag, startPoint x: 287, startPoint y: 146, endPoint x: 288, endPoint y: 226, distance: 80.2
click at [288, 226] on p "Работа с местными сообществами" at bounding box center [353, 227] width 387 height 13
click at [131, 35] on input "32" at bounding box center [129, 37] width 12 height 14
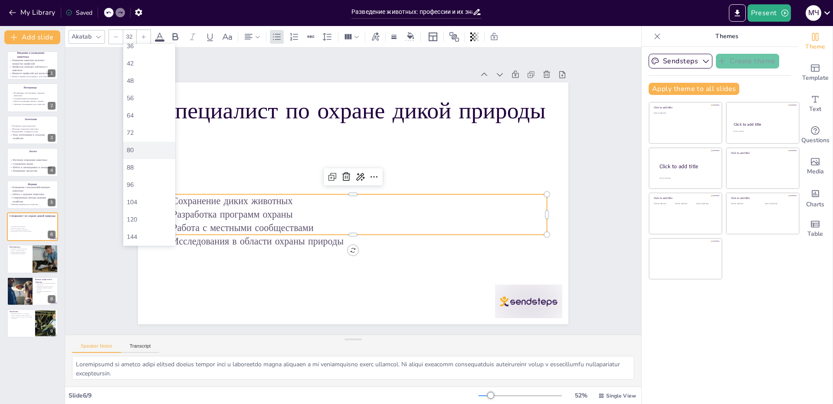
click at [138, 145] on div "80" at bounding box center [149, 150] width 52 height 17
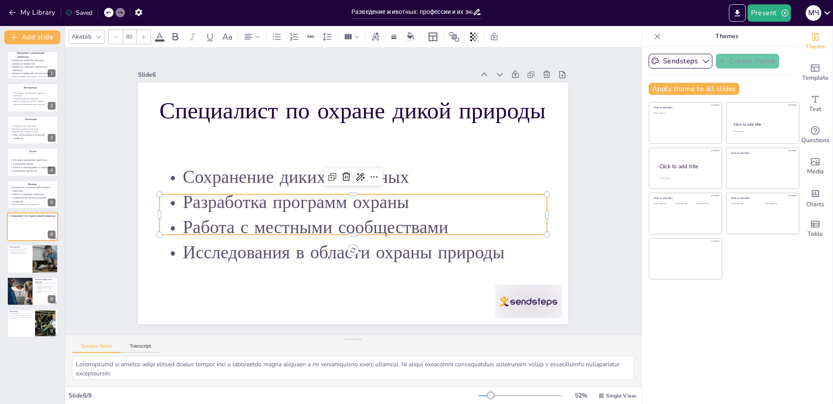
click at [129, 38] on input "80" at bounding box center [129, 37] width 12 height 14
click at [143, 187] on div "88" at bounding box center [149, 191] width 52 height 17
type input "88"
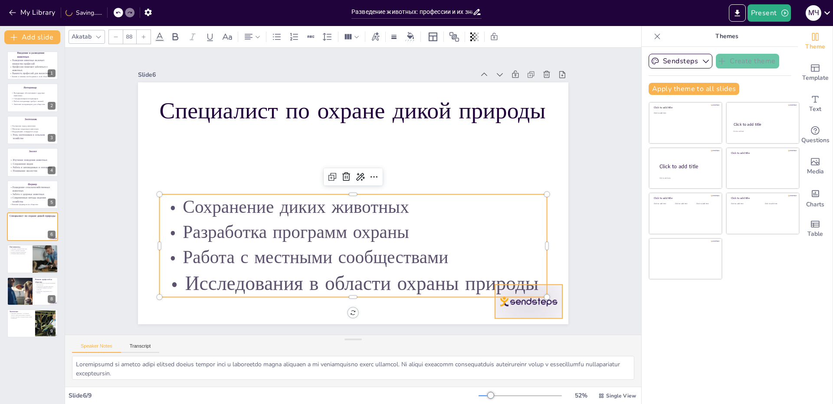
click at [522, 305] on div at bounding box center [528, 302] width 67 height 34
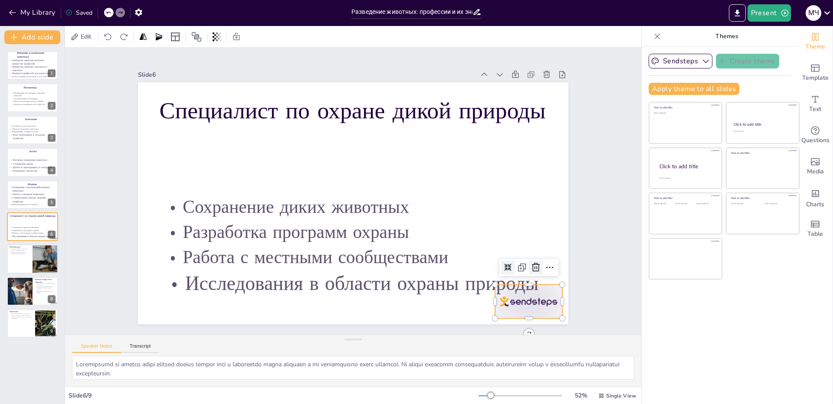
click at [522, 298] on icon at bounding box center [516, 304] width 12 height 12
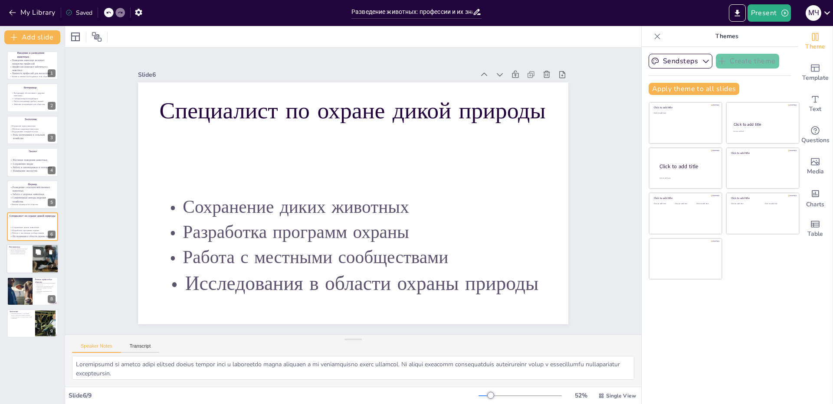
click at [21, 260] on div at bounding box center [33, 259] width 52 height 29
type textarea "Loremipsumdol sitame consec adip e seddoeiusm temporin utlabore, etdoloremag al…"
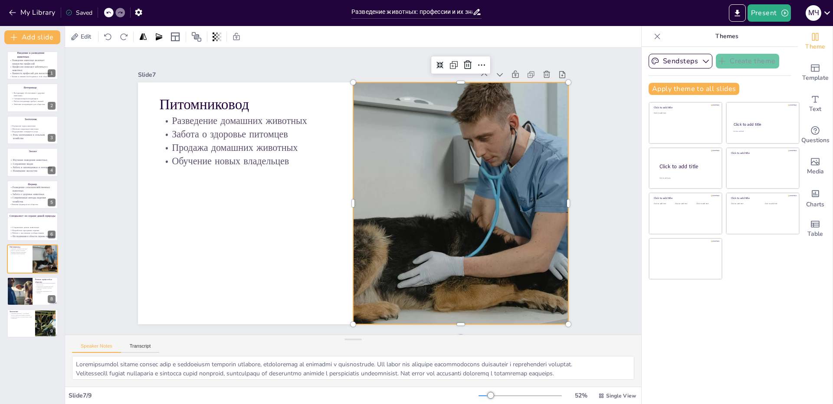
click at [467, 252] on div at bounding box center [458, 214] width 453 height 285
click at [475, 72] on icon at bounding box center [480, 77] width 11 height 11
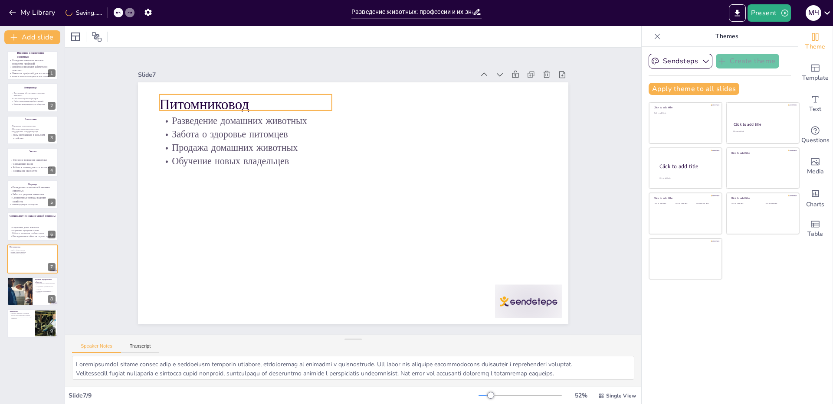
click at [198, 99] on p "Питомниковод" at bounding box center [246, 105] width 172 height 20
click at [130, 39] on input "48" at bounding box center [129, 37] width 12 height 14
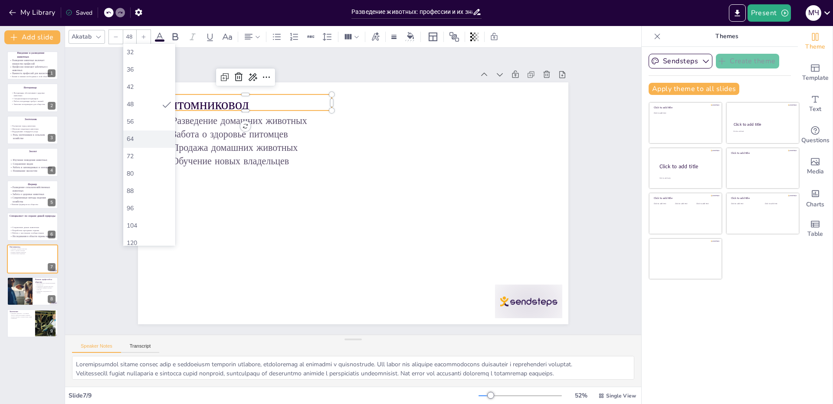
click at [146, 219] on div "104" at bounding box center [149, 225] width 52 height 17
type input "104"
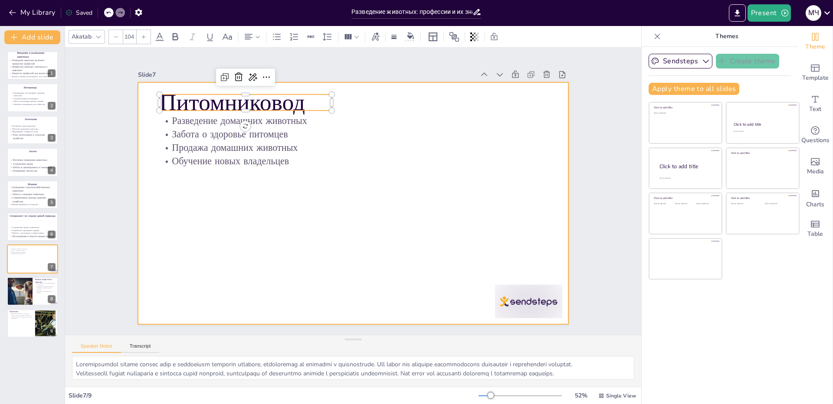
drag, startPoint x: 314, startPoint y: 101, endPoint x: 332, endPoint y: 99, distance: 18.3
click at [332, 99] on div "Разведение домашних животных Забота о здоровье питомцев Продажа домашних животн…" at bounding box center [351, 203] width 453 height 285
click at [340, 99] on div at bounding box center [353, 203] width 430 height 242
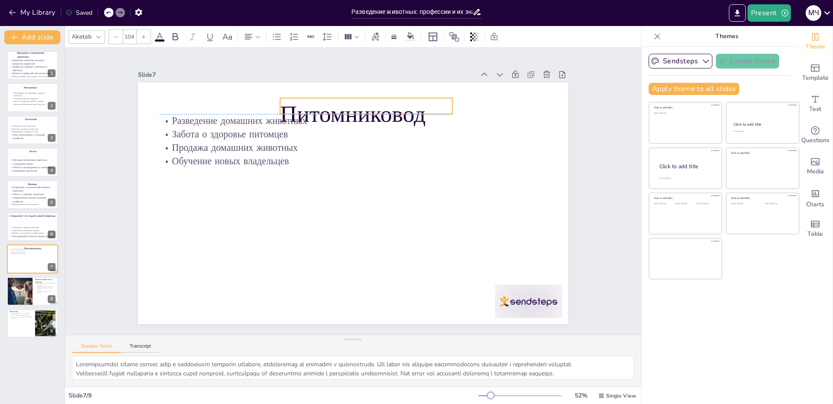
drag, startPoint x: 306, startPoint y: 102, endPoint x: 426, endPoint y: 104, distance: 120.6
click at [426, 104] on p "Питомниковод" at bounding box center [366, 114] width 172 height 33
type input "32"
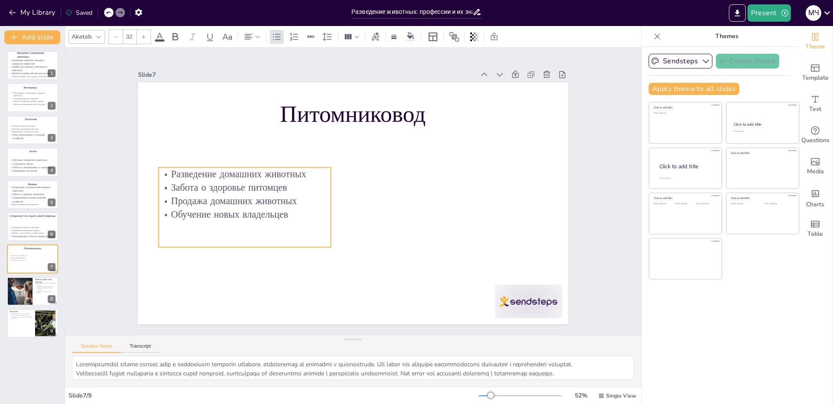
drag, startPoint x: 294, startPoint y: 158, endPoint x: 293, endPoint y: 211, distance: 53.4
click at [293, 211] on p "Обучение новых владельцев" at bounding box center [245, 214] width 172 height 13
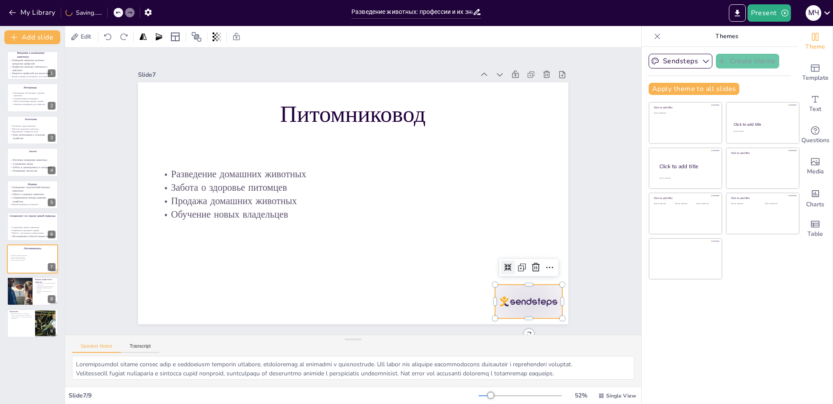
click at [505, 285] on div at bounding box center [528, 302] width 67 height 34
click at [532, 263] on icon at bounding box center [536, 267] width 8 height 9
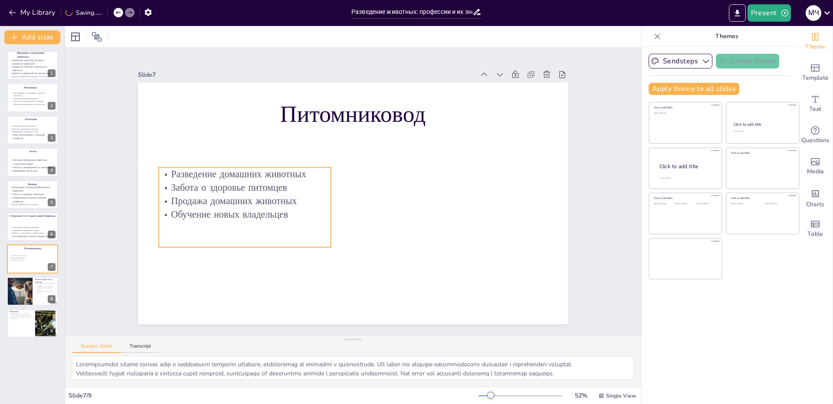
click at [298, 203] on p "Продажа домашних животных" at bounding box center [244, 189] width 173 height 31
click at [131, 39] on input "32" at bounding box center [129, 37] width 12 height 14
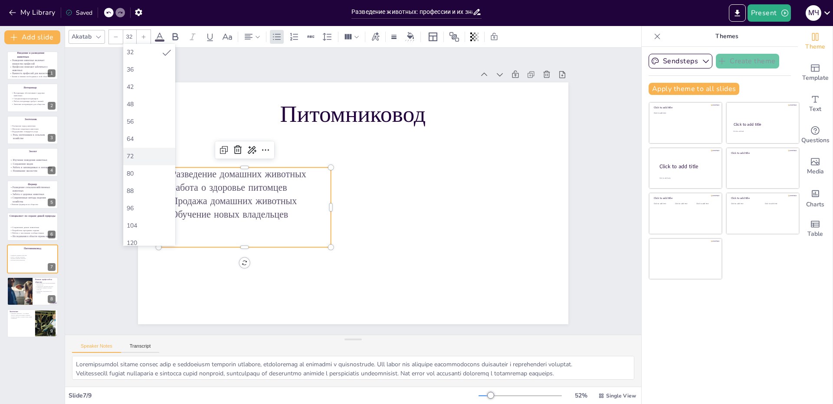
click at [143, 157] on div "72" at bounding box center [149, 156] width 45 height 8
type input "72"
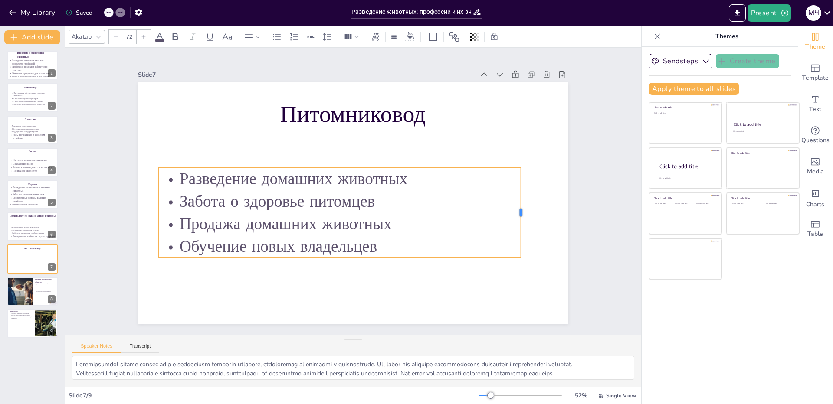
drag, startPoint x: 324, startPoint y: 203, endPoint x: 514, endPoint y: 196, distance: 190.1
click at [520, 196] on div at bounding box center [523, 212] width 7 height 90
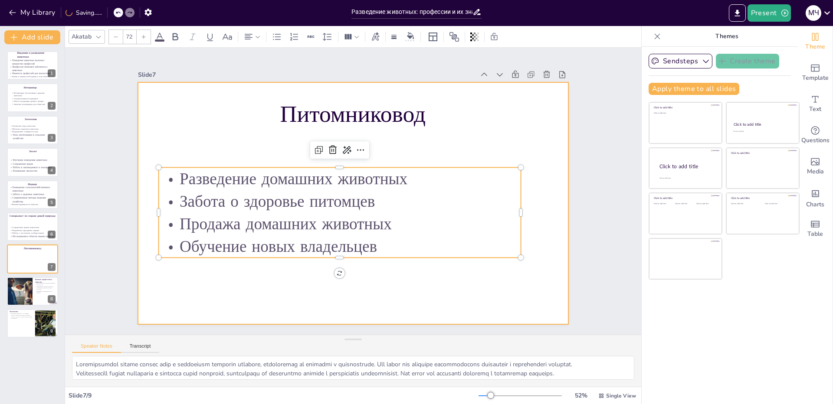
click at [390, 280] on div at bounding box center [353, 203] width 430 height 242
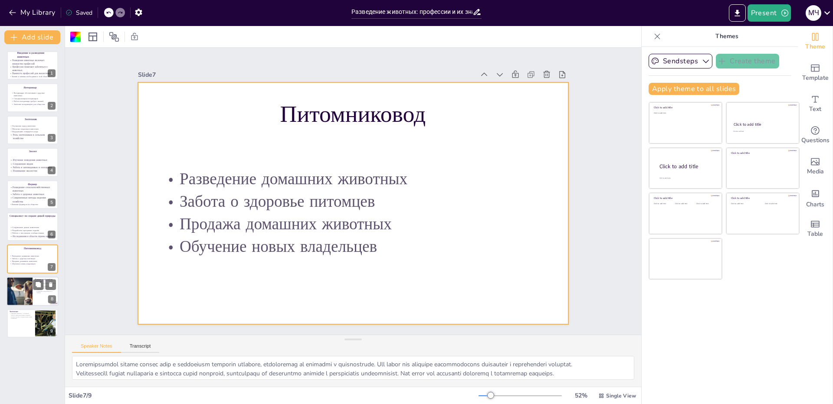
click at [27, 290] on div at bounding box center [19, 291] width 52 height 29
type textarea "Loremipsu, dolorsita c adipiscinge seddoeiu, temporincidi utlaboreetdolorem ali…"
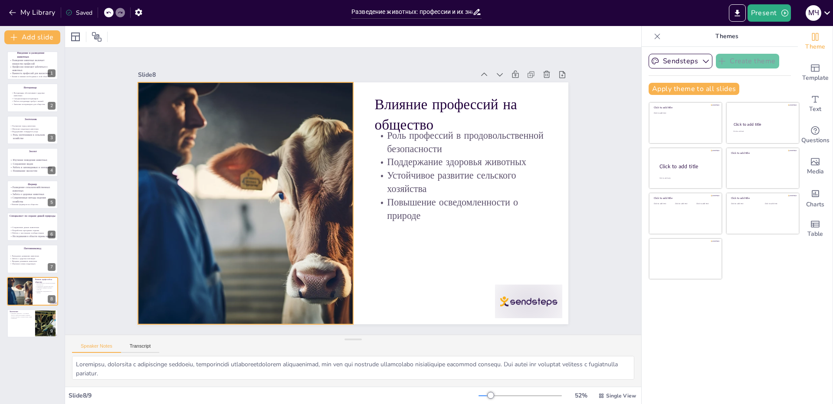
click at [213, 173] on div at bounding box center [244, 191] width 453 height 285
click at [260, 60] on icon at bounding box center [265, 54] width 11 height 11
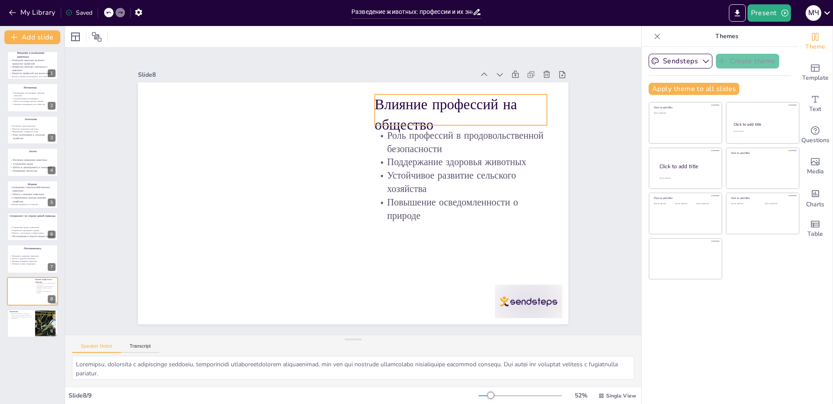
click at [381, 110] on p "Влияние профессий на общество" at bounding box center [461, 115] width 172 height 40
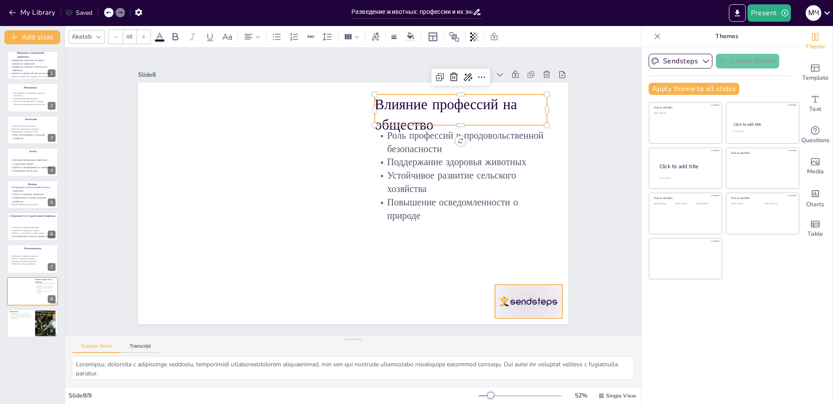
click at [494, 299] on div at bounding box center [516, 319] width 70 height 40
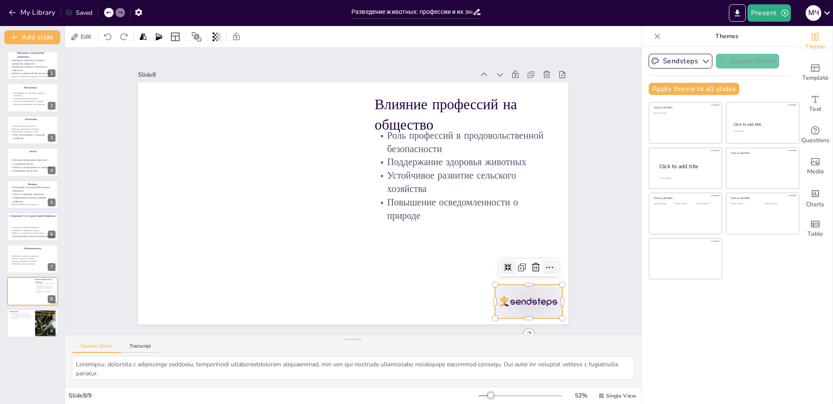
click at [537, 280] on div at bounding box center [540, 287] width 15 height 15
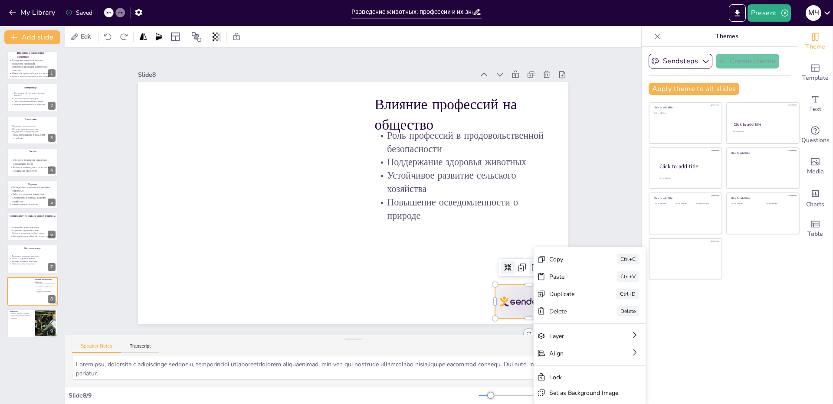
click at [528, 281] on icon at bounding box center [526, 285] width 9 height 9
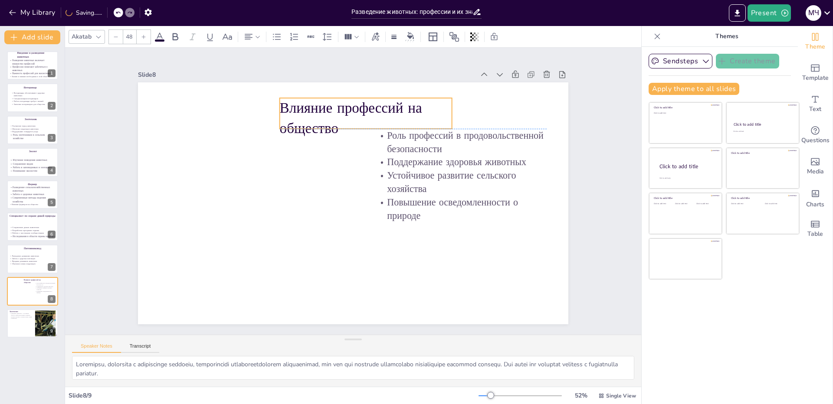
drag, startPoint x: 395, startPoint y: 106, endPoint x: 300, endPoint y: 110, distance: 95.1
click at [300, 110] on p "Влияние профессий на общество" at bounding box center [366, 118] width 172 height 40
click at [134, 42] on input "48" at bounding box center [129, 37] width 12 height 14
click at [145, 205] on div "104" at bounding box center [149, 202] width 45 height 8
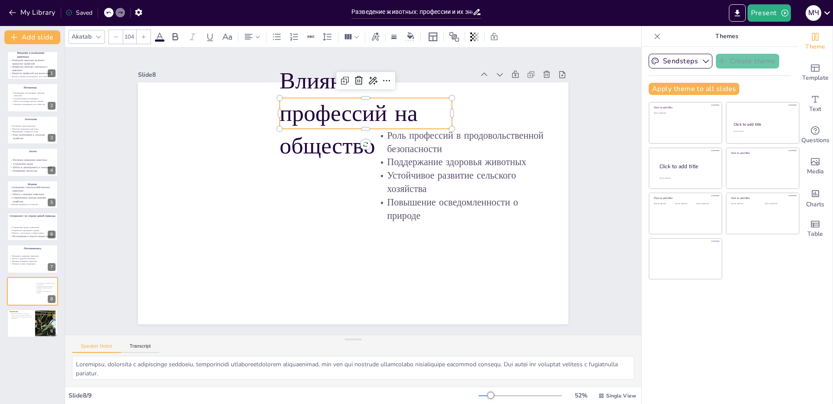
click at [313, 120] on p "Влияние профессий на общество" at bounding box center [366, 114] width 172 height 98
click at [132, 39] on input "104" at bounding box center [129, 37] width 12 height 14
click at [143, 184] on div "96" at bounding box center [149, 185] width 45 height 8
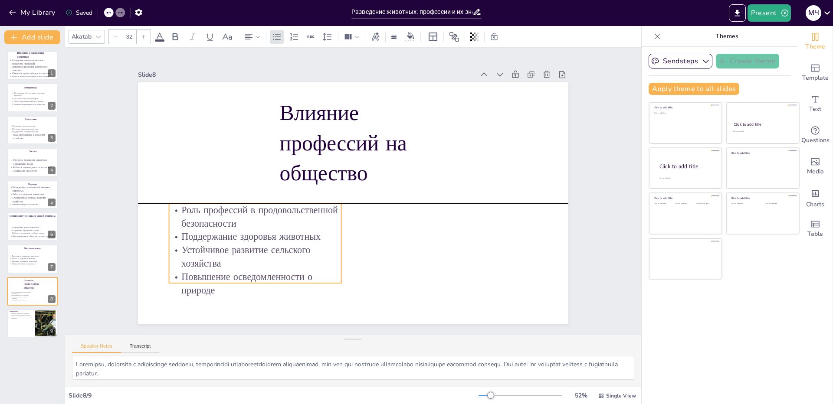
drag, startPoint x: 443, startPoint y: 203, endPoint x: 238, endPoint y: 279, distance: 219.0
click at [238, 279] on p "Повышение осведомленности о природе" at bounding box center [255, 283] width 172 height 27
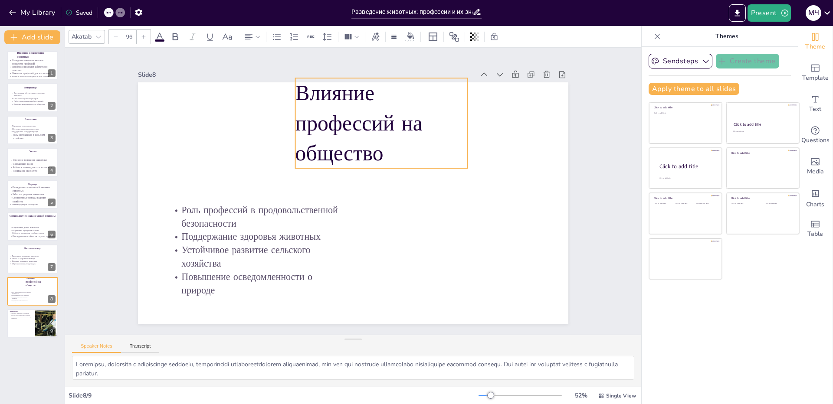
drag, startPoint x: 331, startPoint y: 171, endPoint x: 346, endPoint y: 151, distance: 25.3
click at [346, 151] on p "Влияние профессий на общество" at bounding box center [381, 123] width 172 height 90
drag, startPoint x: 463, startPoint y: 119, endPoint x: 425, endPoint y: 118, distance: 37.8
click at [432, 118] on div at bounding box center [440, 132] width 16 height 91
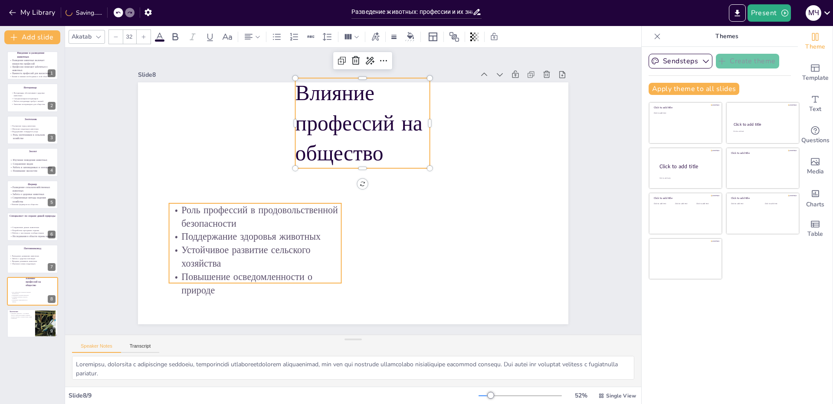
click at [254, 233] on p "Поддержание здоровья животных" at bounding box center [255, 236] width 172 height 13
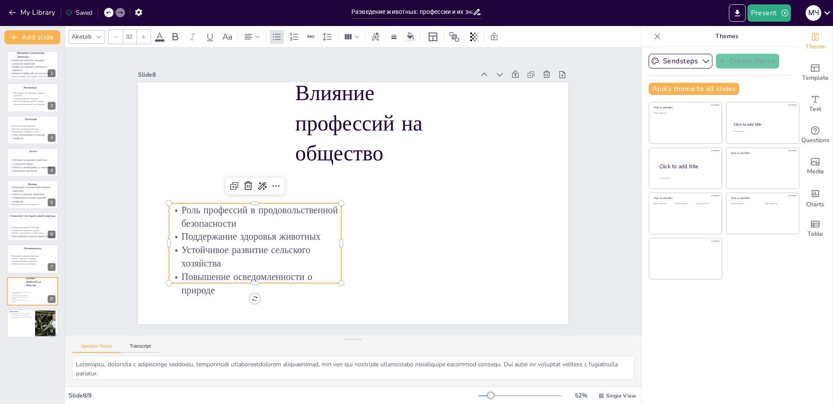
click at [130, 38] on input "32" at bounding box center [129, 37] width 12 height 14
click at [140, 211] on div "80" at bounding box center [149, 217] width 52 height 17
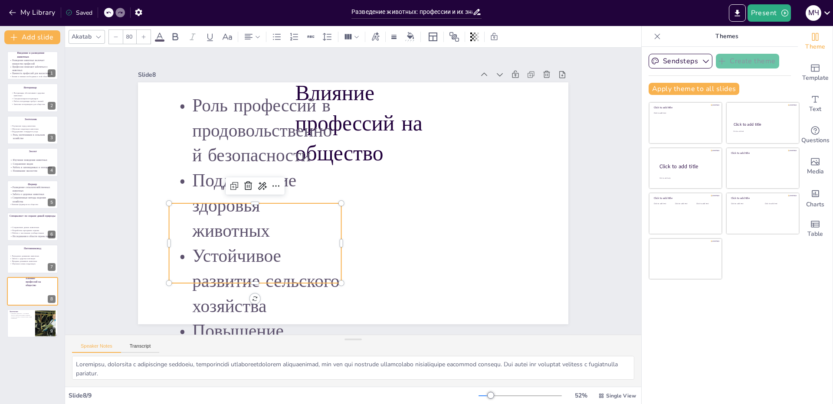
click at [130, 33] on input "80" at bounding box center [129, 37] width 12 height 14
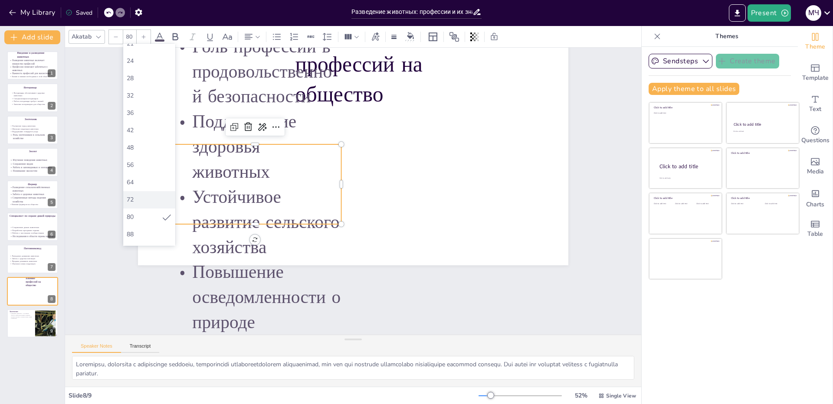
click at [135, 194] on div "72" at bounding box center [149, 199] width 52 height 17
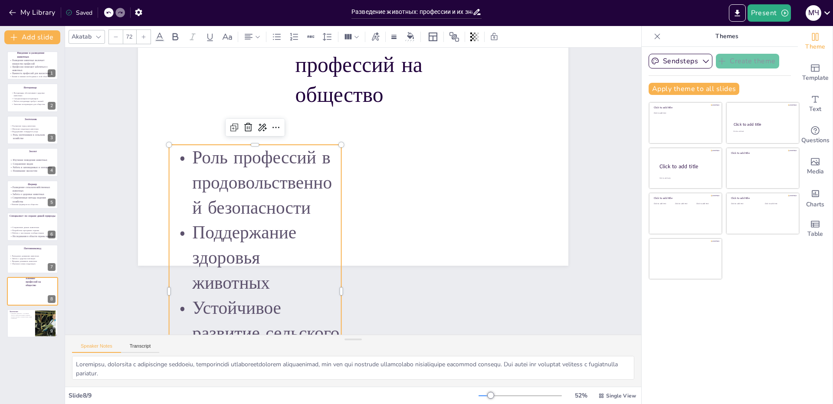
type input "80"
drag, startPoint x: 323, startPoint y: 231, endPoint x: 323, endPoint y: 225, distance: 6.1
click at [323, 225] on p "Поддержание здоровья животных" at bounding box center [255, 257] width 172 height 75
click at [380, 202] on div at bounding box center [353, 145] width 430 height 242
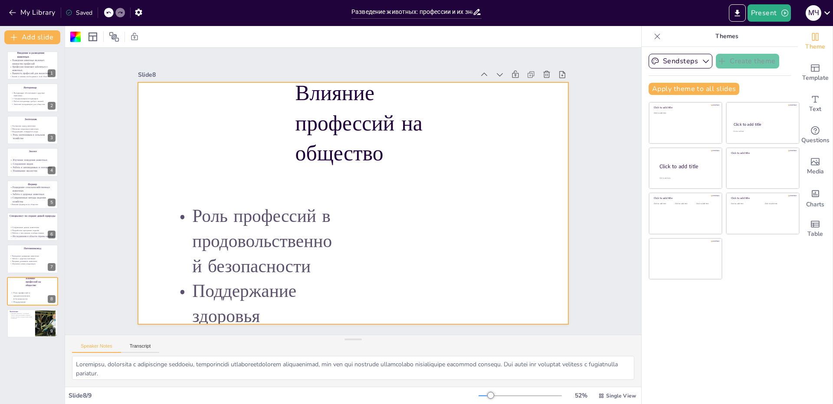
scroll to position [0, 0]
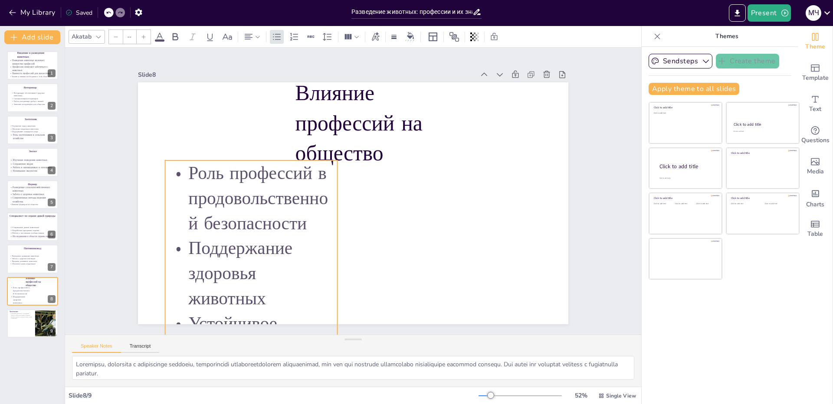
drag, startPoint x: 304, startPoint y: 234, endPoint x: 300, endPoint y: 190, distance: 44.0
click at [300, 190] on p "Роль профессий в продовольственной безопасности" at bounding box center [250, 187] width 179 height 93
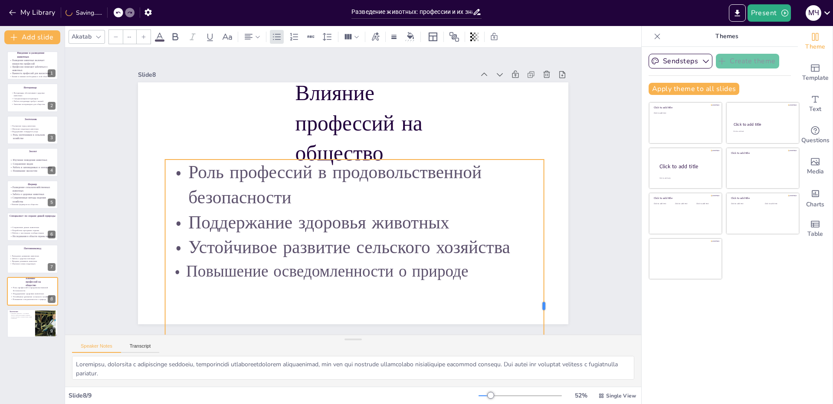
drag, startPoint x: 332, startPoint y: 304, endPoint x: 539, endPoint y: 266, distance: 209.8
click at [543, 266] on div at bounding box center [546, 307] width 7 height 294
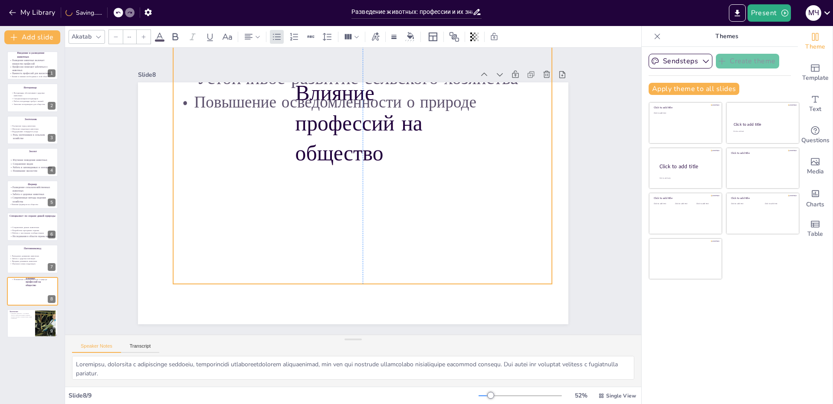
drag, startPoint x: 517, startPoint y: 158, endPoint x: 523, endPoint y: -11, distance: 169.3
click at [523, 0] on html "My Library Saving...... Разведение животных: профессии и их значение Present М …" at bounding box center [416, 202] width 833 height 404
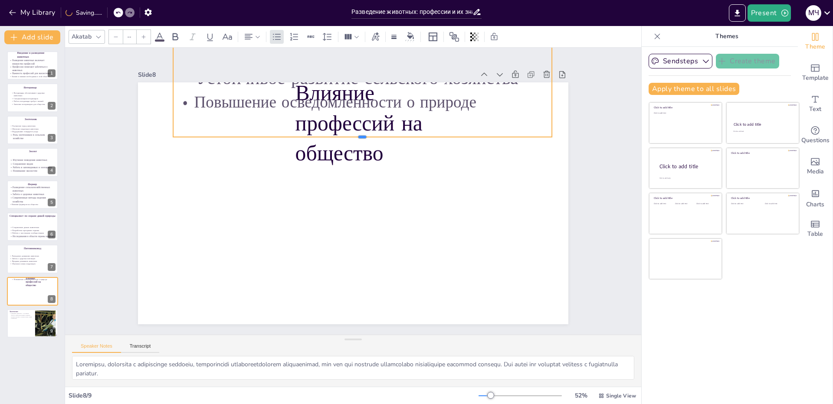
drag, startPoint x: 353, startPoint y: 283, endPoint x: 378, endPoint y: 136, distance: 149.2
click at [378, 137] on div at bounding box center [362, 140] width 379 height 7
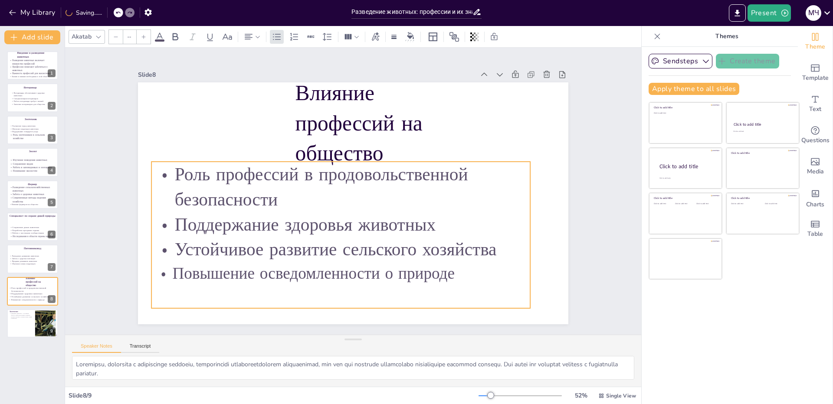
drag, startPoint x: 486, startPoint y: 115, endPoint x: 464, endPoint y: 286, distance: 172.7
click at [464, 286] on div "Роль профессий в продовольственной безопасности Поддержание здоровья животных У…" at bounding box center [340, 235] width 379 height 147
click at [585, 219] on div "Slide 1 Введение в разведение животных Разведение животных включает множество п…" at bounding box center [353, 191] width 479 height 266
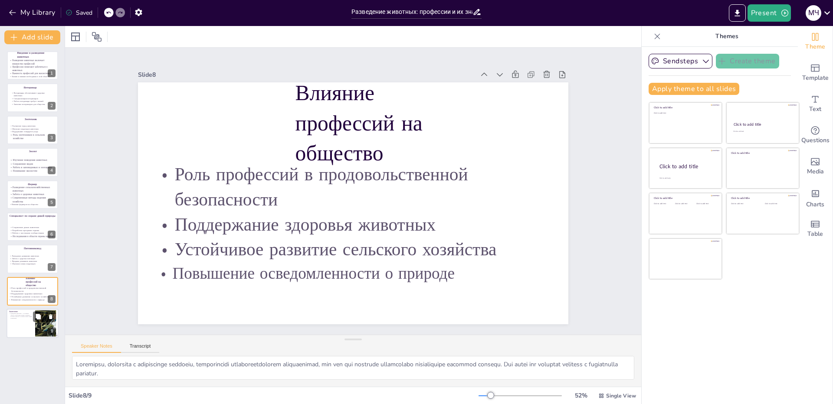
click at [30, 320] on div at bounding box center [33, 323] width 52 height 29
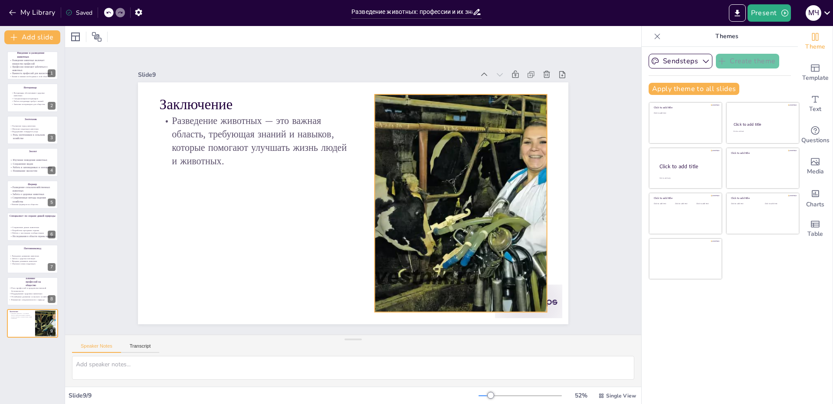
click at [475, 226] on div at bounding box center [460, 204] width 327 height 218
click at [473, 84] on icon at bounding box center [478, 89] width 11 height 11
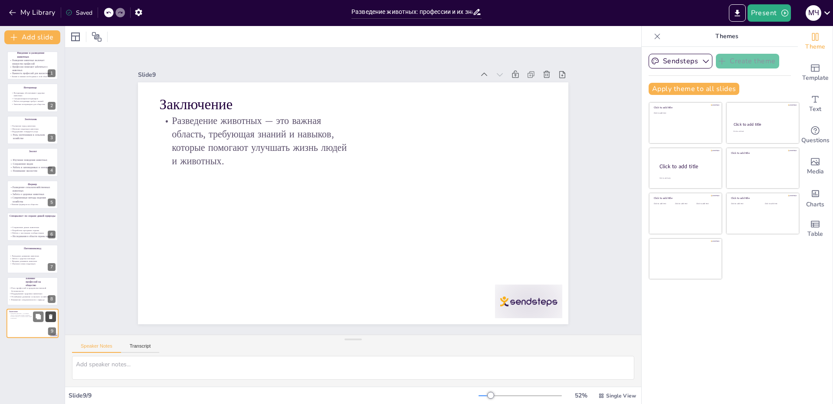
click at [54, 317] on button at bounding box center [51, 316] width 10 height 10
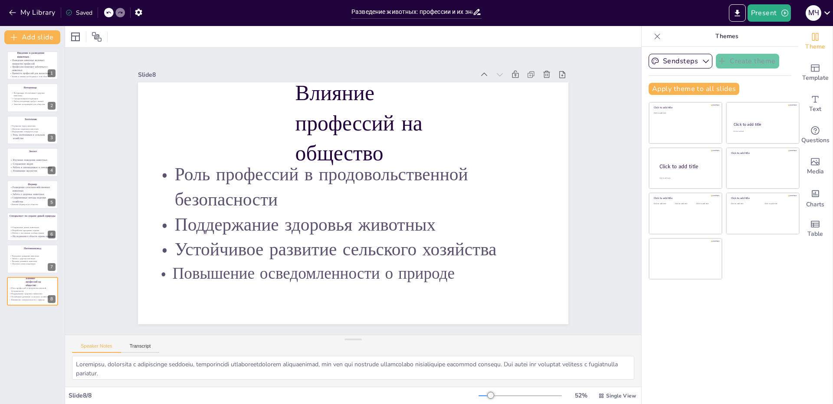
click at [0, 345] on div "Введение в разведение животных Разведение животных включает множество профессий…" at bounding box center [32, 224] width 65 height 360
click at [32, 70] on p "Профессии помогают заботиться о животных" at bounding box center [32, 68] width 46 height 7
type textarea "Loremipsum dolorsit ametconsec adipisc elitse doeiusmod, tempor in utlabor etdo…"
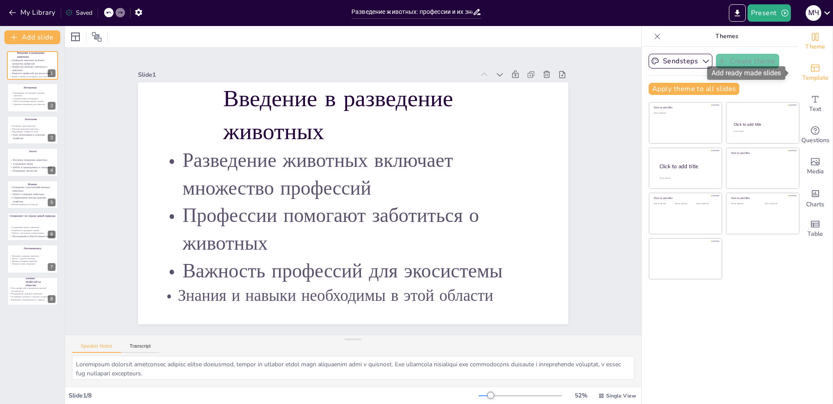
click at [811, 71] on icon "Add ready made slides" at bounding box center [815, 68] width 9 height 7
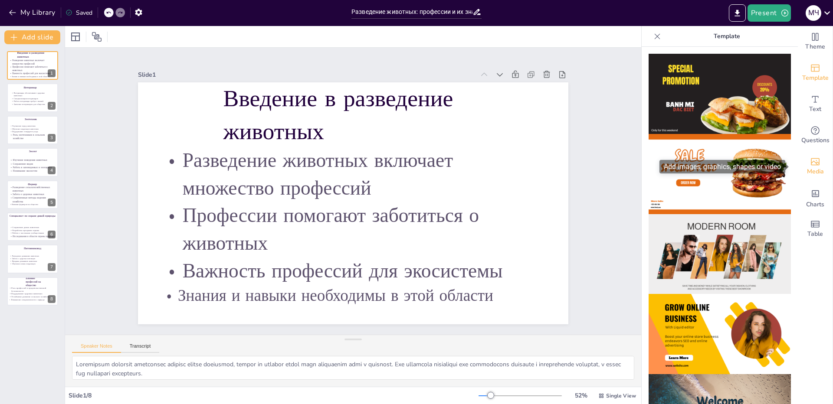
click at [810, 165] on icon "Add images, graphics, shapes or video" at bounding box center [815, 162] width 10 height 10
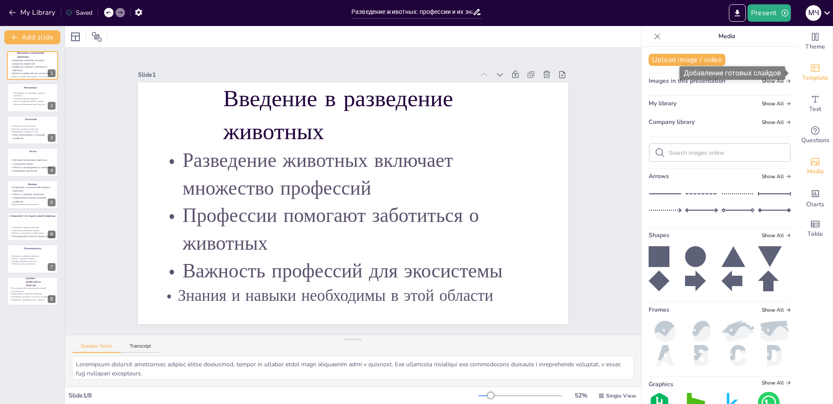
click at [813, 63] on icon "Add ready made slides" at bounding box center [815, 68] width 10 height 10
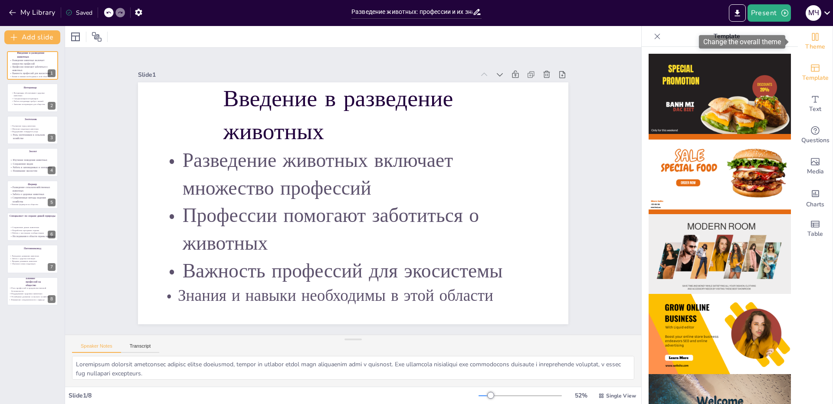
click at [812, 39] on icon "Change the overall theme" at bounding box center [815, 37] width 10 height 10
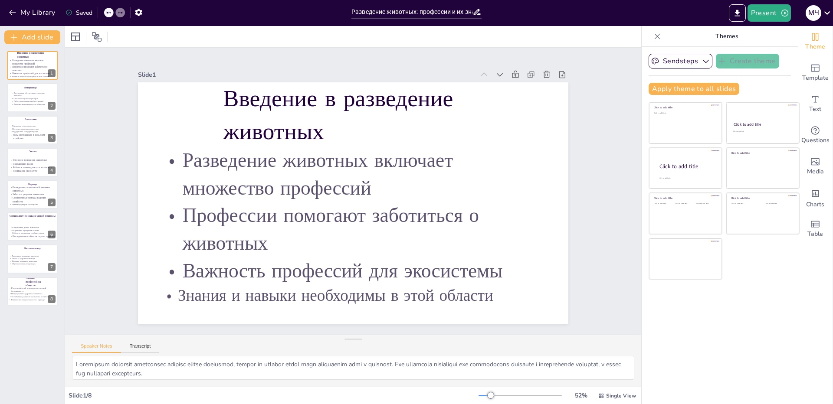
click at [650, 30] on div at bounding box center [657, 36] width 14 height 14
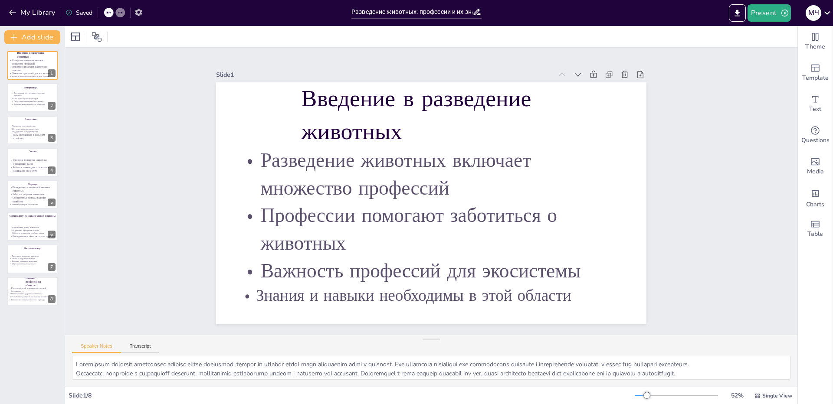
click at [141, 10] on icon "button" at bounding box center [138, 12] width 7 height 7
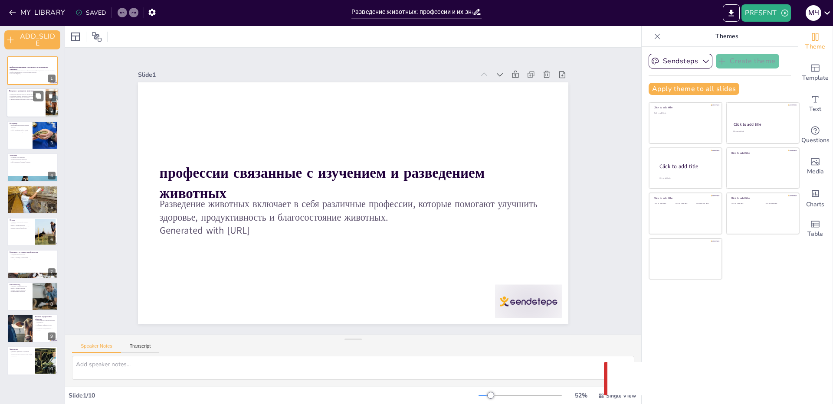
click at [30, 107] on div at bounding box center [33, 102] width 52 height 29
type textarea "Loremipsum dolorsit ametconsec adipisc elitse doeiusmod, tempor in utlabor etdo…"
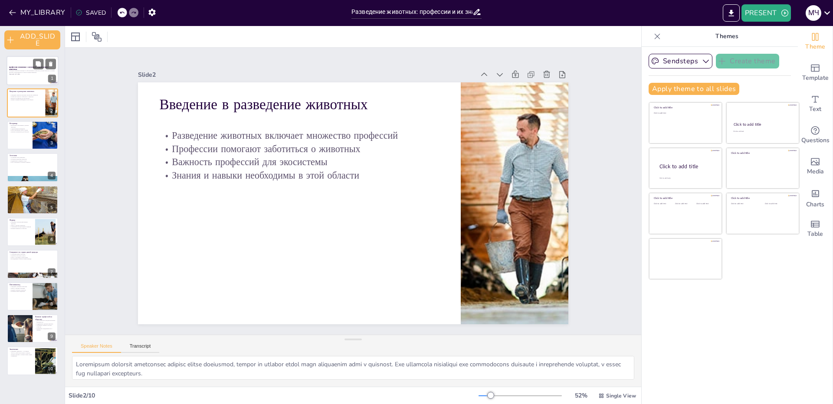
click at [26, 76] on div "Разведение животных включает в себя различные профессии, которые помогают улучш…" at bounding box center [32, 73] width 47 height 6
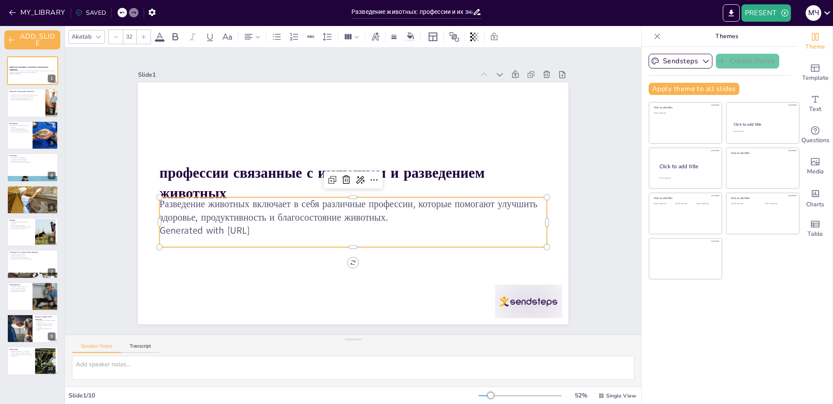
click at [267, 229] on p "Generated with [URL]" at bounding box center [353, 230] width 387 height 13
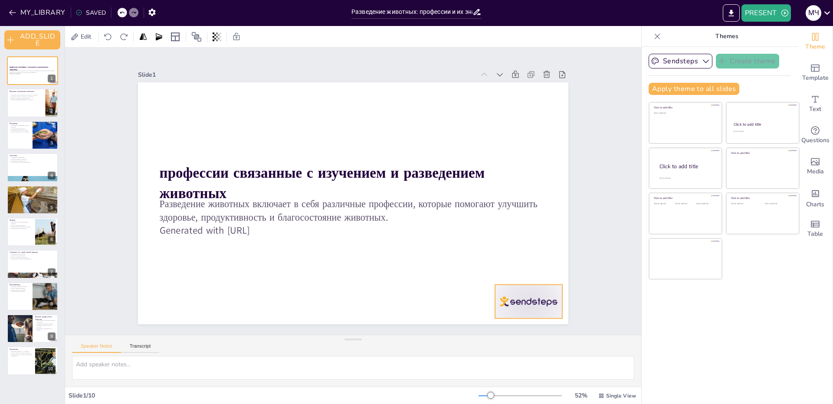
click at [523, 294] on div at bounding box center [528, 302] width 67 height 34
click at [530, 266] on icon at bounding box center [535, 267] width 10 height 10
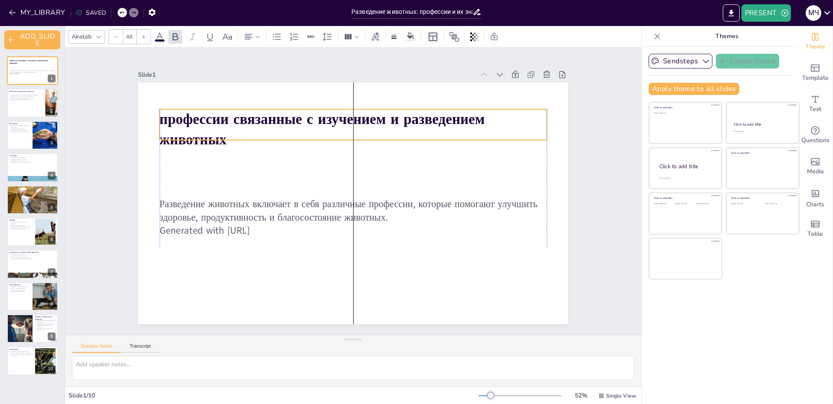
drag, startPoint x: 333, startPoint y: 178, endPoint x: 336, endPoint y: 124, distance: 53.9
click at [336, 124] on strong "профессии связанные с изучением и разведением животных" at bounding box center [322, 129] width 325 height 39
click at [129, 34] on input "48" at bounding box center [129, 37] width 12 height 14
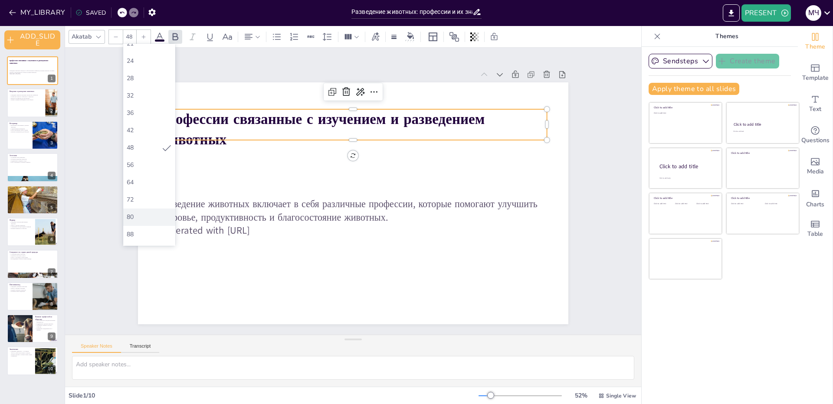
scroll to position [197, 0]
click at [140, 196] on div "104" at bounding box center [149, 202] width 52 height 17
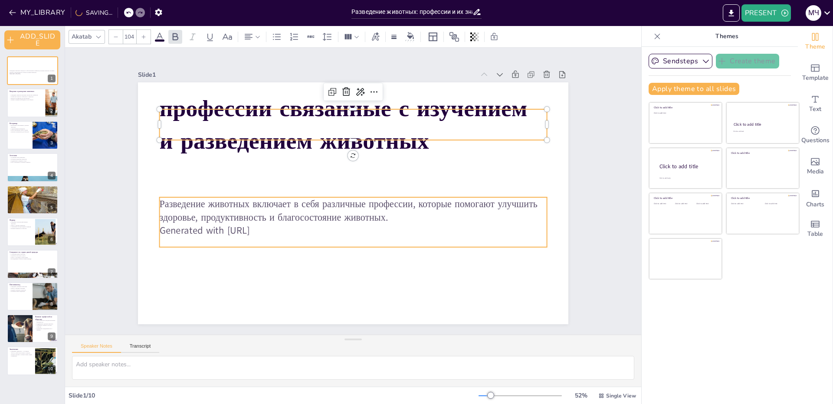
type input "32"
click at [282, 225] on p "Generated with [URL]" at bounding box center [353, 230] width 387 height 13
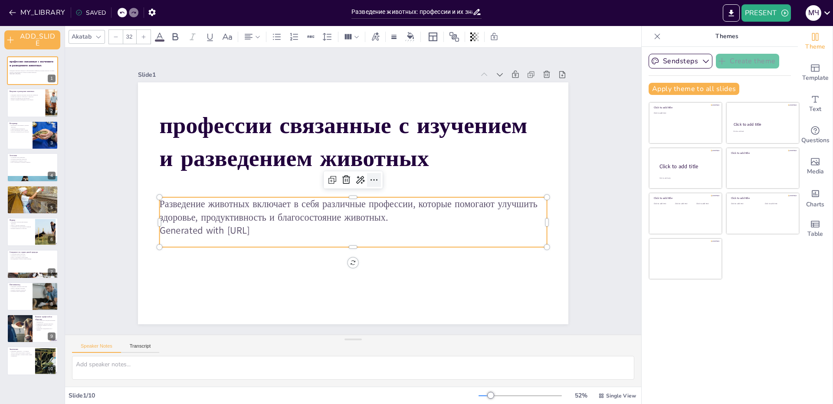
click at [369, 177] on icon at bounding box center [374, 180] width 10 height 10
click at [356, 176] on icon at bounding box center [360, 180] width 10 height 10
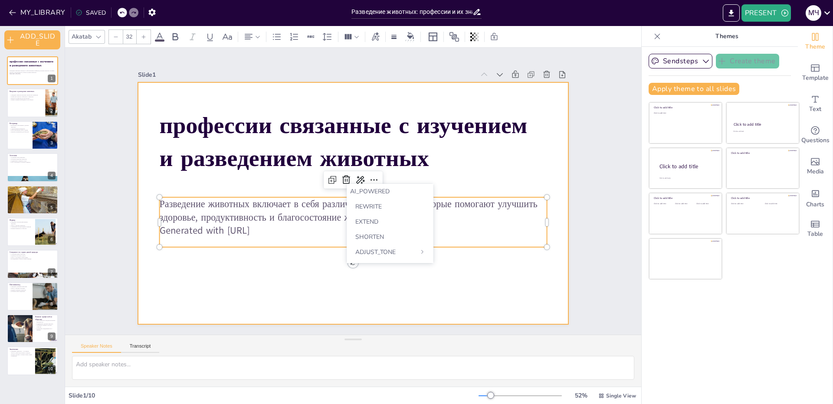
click at [367, 281] on div at bounding box center [353, 203] width 430 height 242
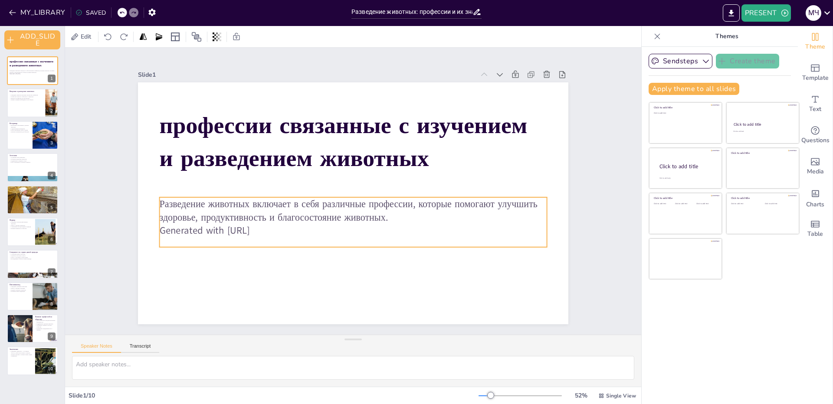
click at [262, 229] on p "Generated with [URL]" at bounding box center [353, 230] width 387 height 13
click at [355, 177] on icon at bounding box center [360, 180] width 10 height 10
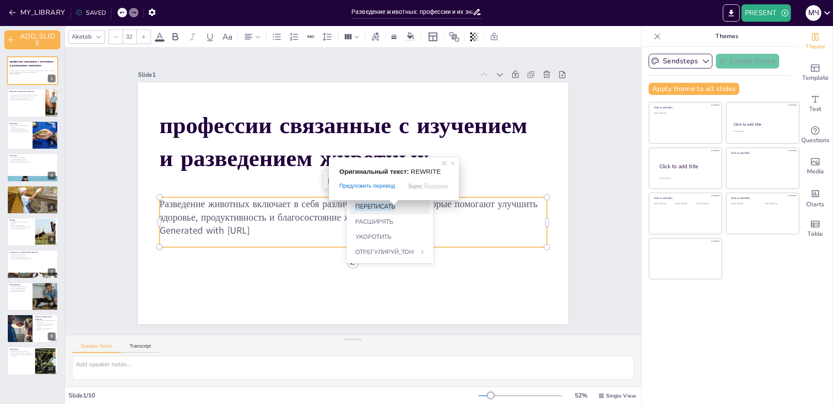
click at [369, 206] on ya-tr-span "ПЕРЕПИСАТЬ" at bounding box center [375, 207] width 40 height 8
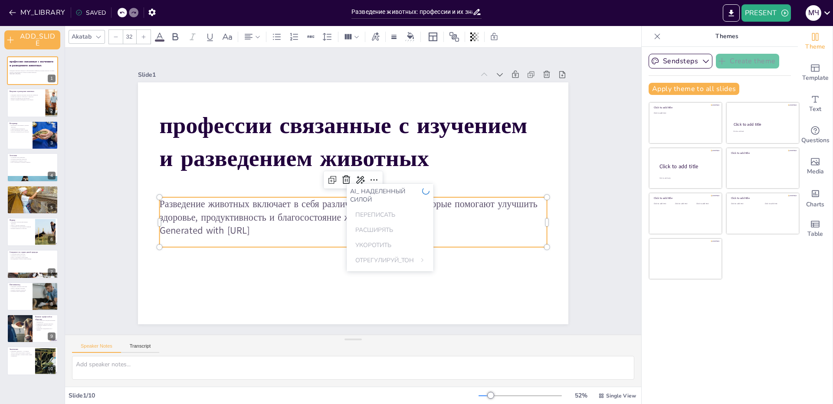
click at [272, 227] on p "Generated with [URL]" at bounding box center [353, 230] width 387 height 13
click at [274, 227] on p "Generated with [URL]" at bounding box center [353, 230] width 387 height 13
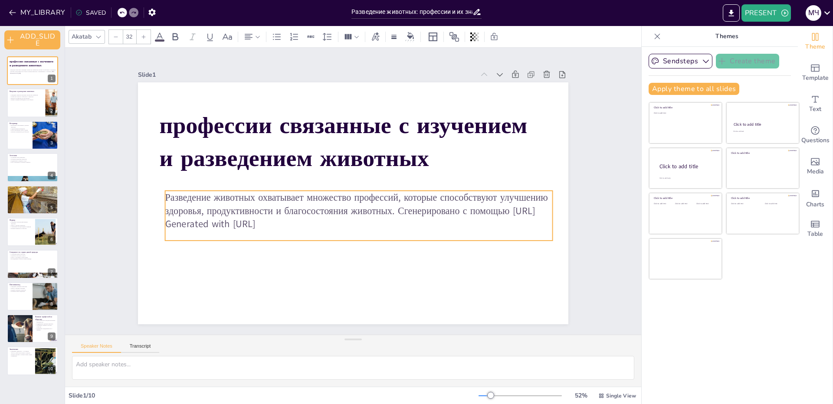
drag, startPoint x: 285, startPoint y: 229, endPoint x: 288, endPoint y: 225, distance: 5.3
click at [270, 233] on p "Generated with [URL]" at bounding box center [353, 225] width 387 height 13
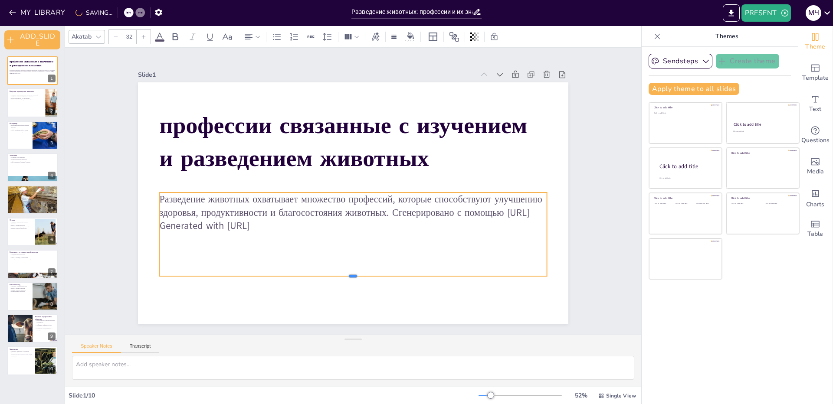
drag, startPoint x: 347, startPoint y: 239, endPoint x: 344, endPoint y: 273, distance: 34.0
click at [344, 276] on div at bounding box center [353, 279] width 387 height 7
click at [268, 233] on p "Generated with [URL]" at bounding box center [353, 226] width 387 height 13
click at [357, 173] on icon at bounding box center [360, 175] width 10 height 10
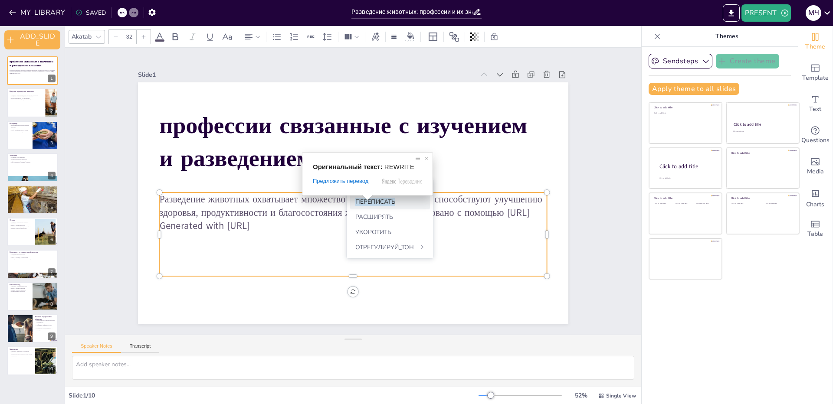
click at [374, 203] on ya-tr-span "ПЕРЕПИСАТЬ" at bounding box center [375, 202] width 40 height 8
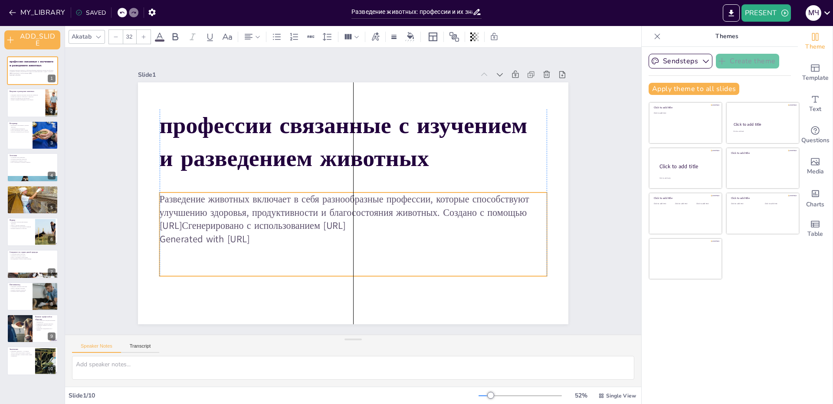
drag, startPoint x: 269, startPoint y: 238, endPoint x: 274, endPoint y: 238, distance: 4.8
click at [274, 238] on p "Generated with [URL]" at bounding box center [353, 239] width 387 height 13
click at [270, 236] on p "Generated with [URL]" at bounding box center [357, 239] width 387 height 13
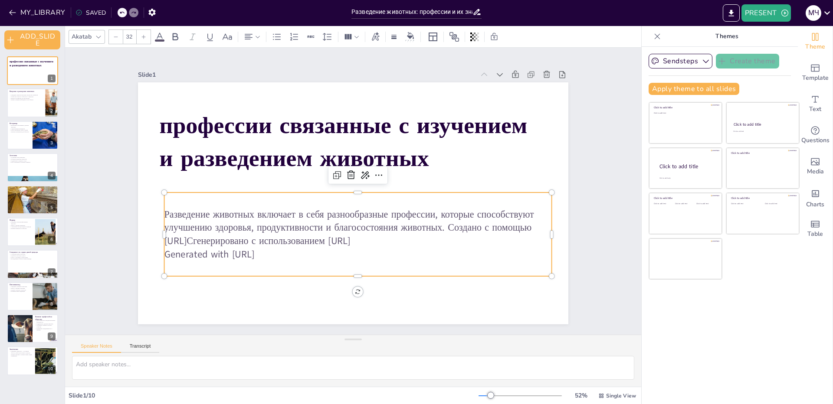
drag, startPoint x: 276, startPoint y: 249, endPoint x: 160, endPoint y: 241, distance: 116.5
click at [164, 241] on div "Разведение животных включает в себя разнообразные профессии, которые способству…" at bounding box center [357, 234] width 387 height 53
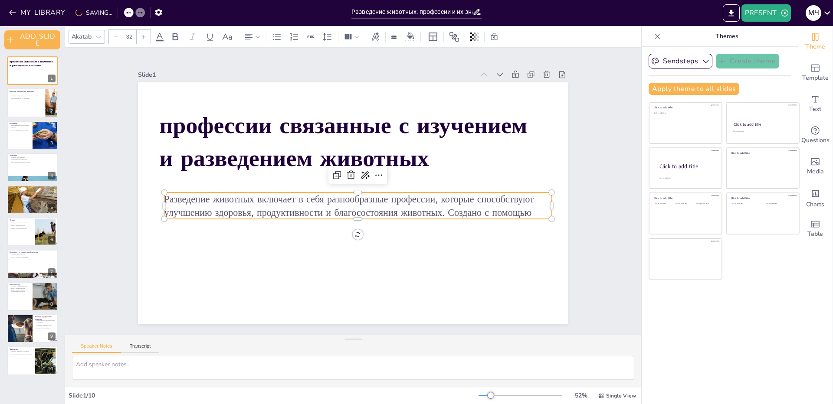
click at [128, 36] on input "32" at bounding box center [129, 37] width 12 height 14
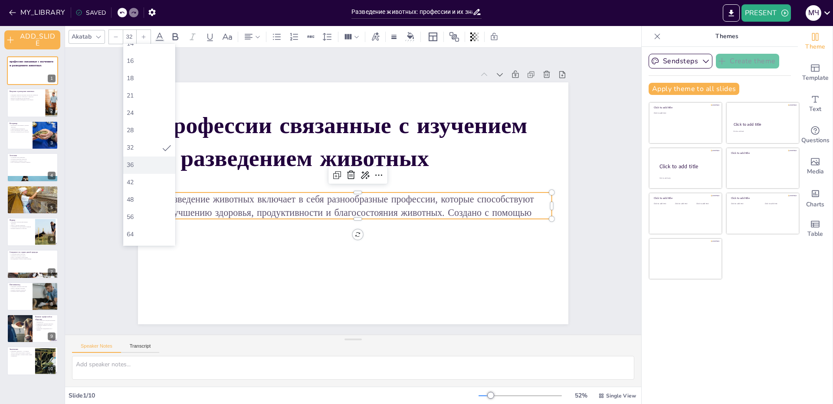
scroll to position [130, 0]
click at [147, 227] on div "88" at bounding box center [149, 234] width 52 height 17
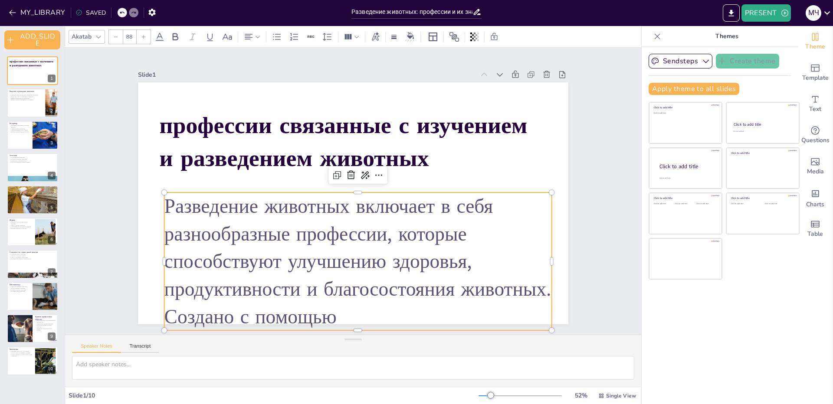
scroll to position [20, 0]
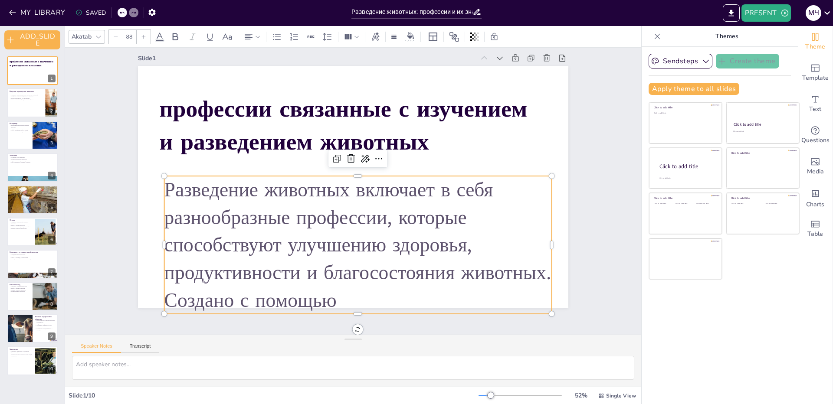
click at [352, 299] on p "Разведение животных включает в себя разнообразные профессии, которые способству…" at bounding box center [357, 245] width 387 height 138
drag, startPoint x: 351, startPoint y: 307, endPoint x: 350, endPoint y: 291, distance: 16.1
click at [350, 291] on p "Разведение животных включает в себя разнообразные профессии, которые способству…" at bounding box center [357, 245] width 387 height 138
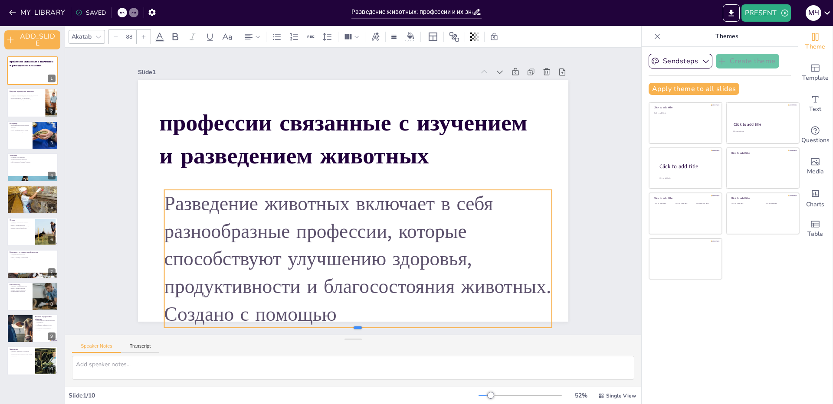
drag, startPoint x: 350, startPoint y: 308, endPoint x: 350, endPoint y: 296, distance: 11.7
click at [350, 296] on div "профессии связанные с изучением и разведением животных Разведение животных вклю…" at bounding box center [353, 201] width 430 height 242
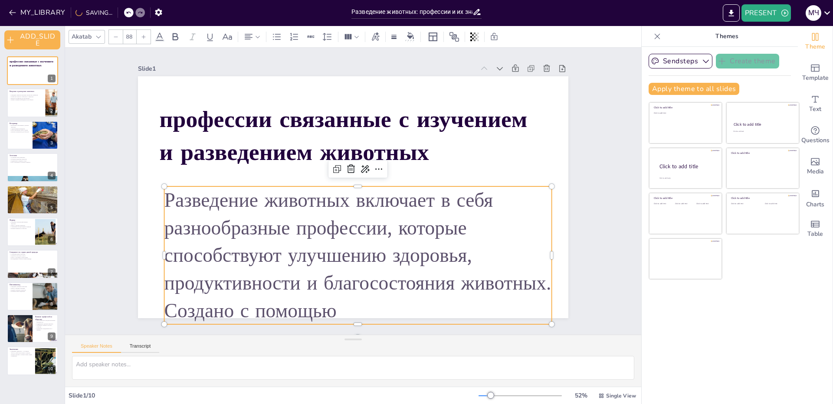
click at [128, 35] on input "88" at bounding box center [129, 37] width 12 height 14
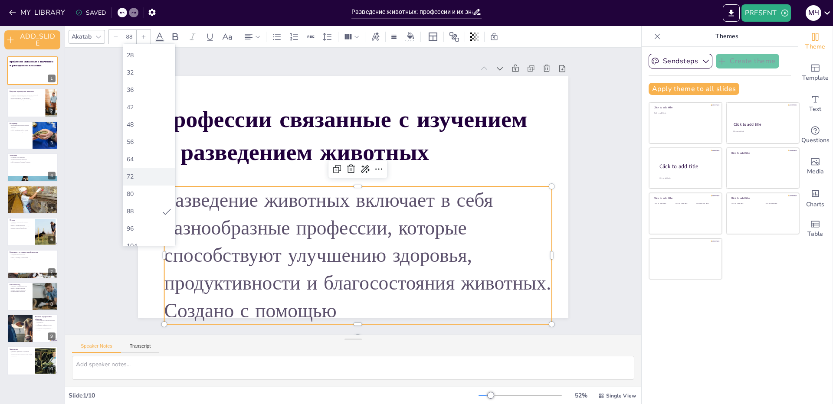
scroll to position [173, 0]
click at [139, 173] on div "80" at bounding box center [149, 174] width 45 height 8
type input "80"
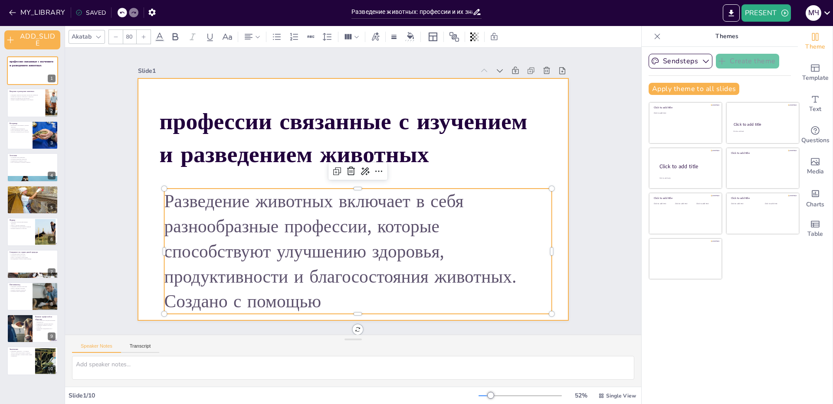
click at [504, 79] on div "профессии связанные с изучением и разведением животных" at bounding box center [353, 79] width 430 height 0
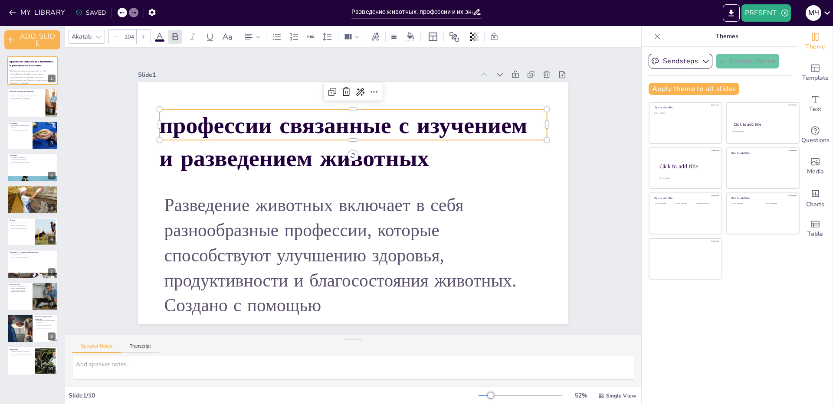
click at [439, 119] on strong "профессии связанные с изучением и разведением животных" at bounding box center [344, 142] width 368 height 65
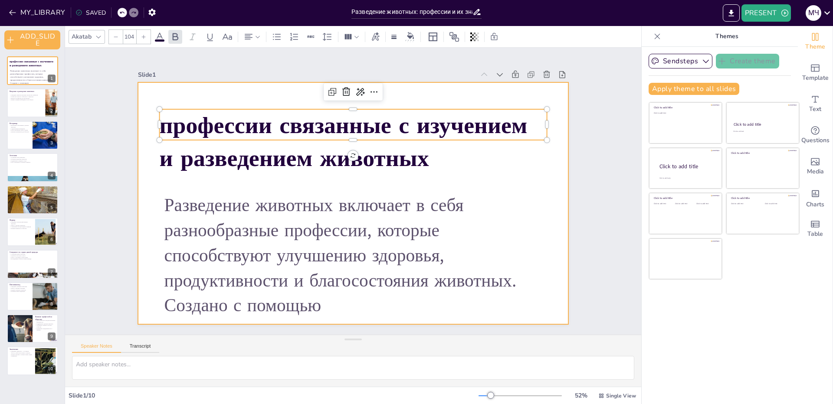
click at [235, 99] on div at bounding box center [353, 203] width 430 height 242
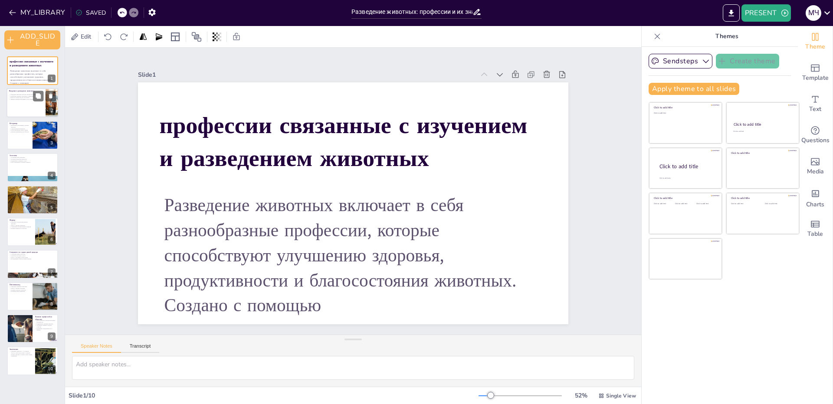
click at [32, 104] on div at bounding box center [33, 102] width 52 height 29
type textarea "Loremipsum dolorsit ametconsec adipisc elitse doeiusmod, tempor in utlabor etdo…"
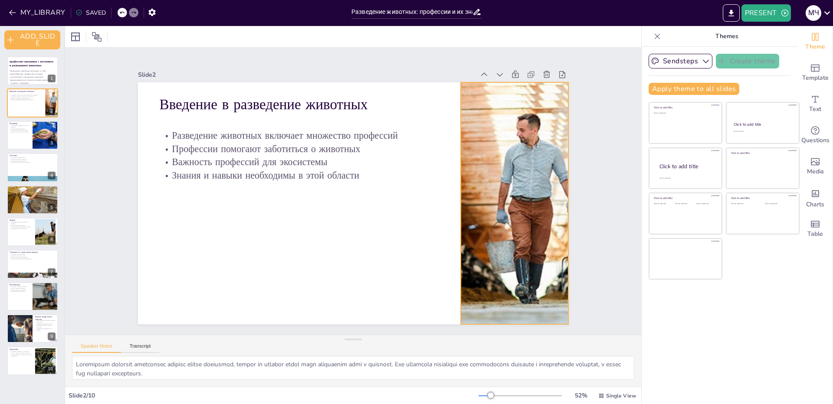
click at [518, 155] on div at bounding box center [515, 203] width 356 height 242
click at [517, 62] on icon at bounding box center [521, 65] width 8 height 9
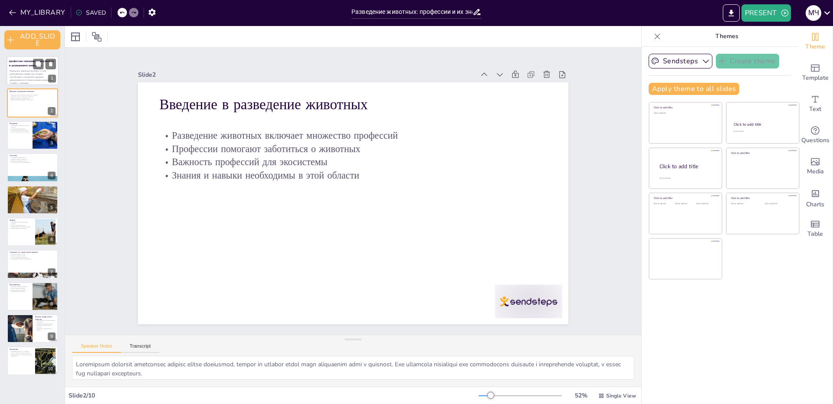
click at [22, 66] on strong "профессии связанные с изучением и разведением животных" at bounding box center [31, 63] width 45 height 8
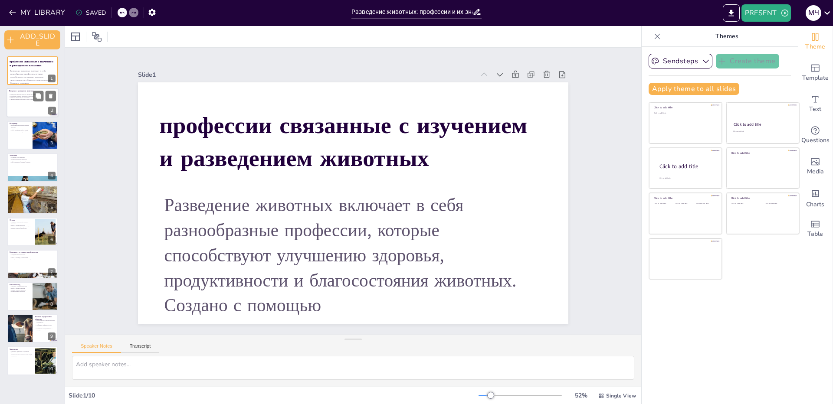
click at [28, 102] on div at bounding box center [33, 102] width 52 height 29
type textarea "Loremipsum dolorsit ametconsec adipisc elitse doeiusmod, tempor in utlabor etdo…"
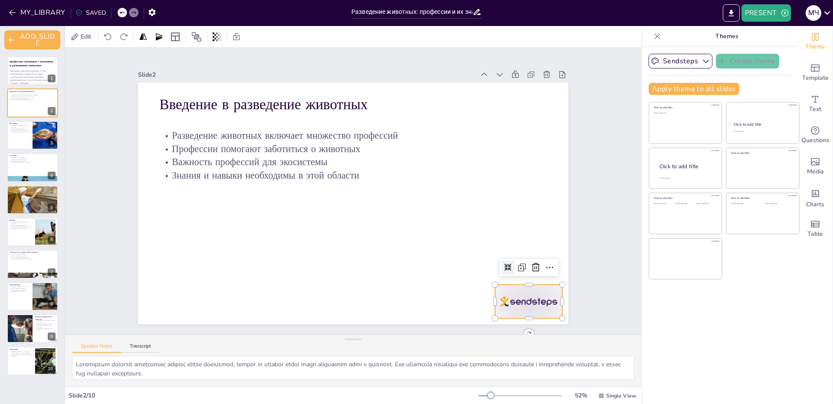
click at [532, 303] on div at bounding box center [528, 302] width 67 height 34
click at [531, 269] on icon at bounding box center [535, 267] width 10 height 10
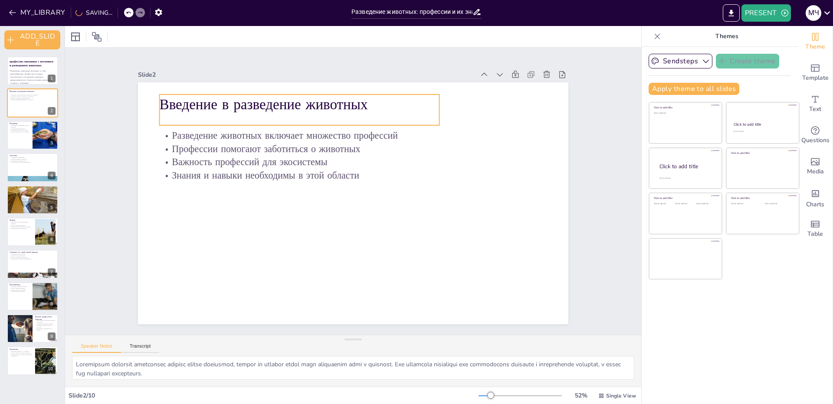
click at [231, 104] on p "Введение в разведение животных" at bounding box center [300, 105] width 280 height 20
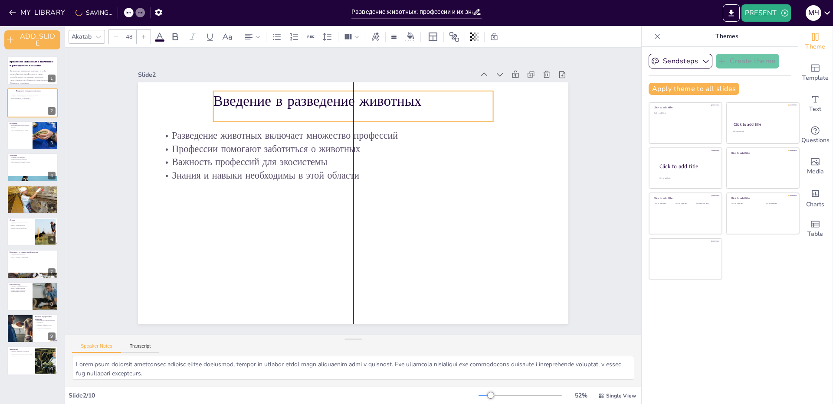
drag, startPoint x: 375, startPoint y: 103, endPoint x: 429, endPoint y: 100, distance: 53.5
click at [429, 100] on p "Введение в разведение животных" at bounding box center [353, 101] width 280 height 20
click at [126, 36] on input "48" at bounding box center [129, 37] width 12 height 14
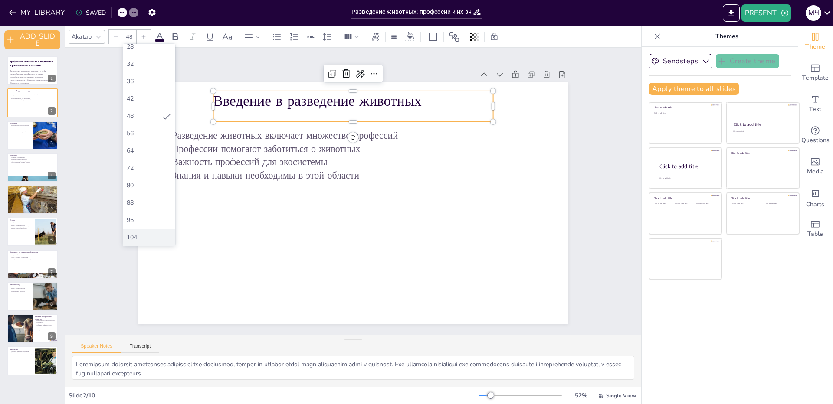
scroll to position [197, 0]
click at [144, 206] on div "104" at bounding box center [149, 202] width 52 height 17
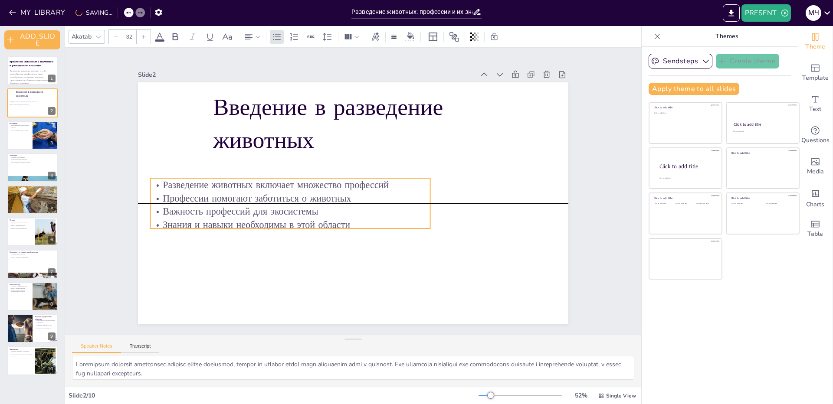
drag, startPoint x: 347, startPoint y: 172, endPoint x: 338, endPoint y: 225, distance: 53.7
click at [338, 225] on p "Знания и навыки необходимы в этой области" at bounding box center [291, 225] width 280 height 13
click at [131, 33] on input "32" at bounding box center [129, 37] width 12 height 14
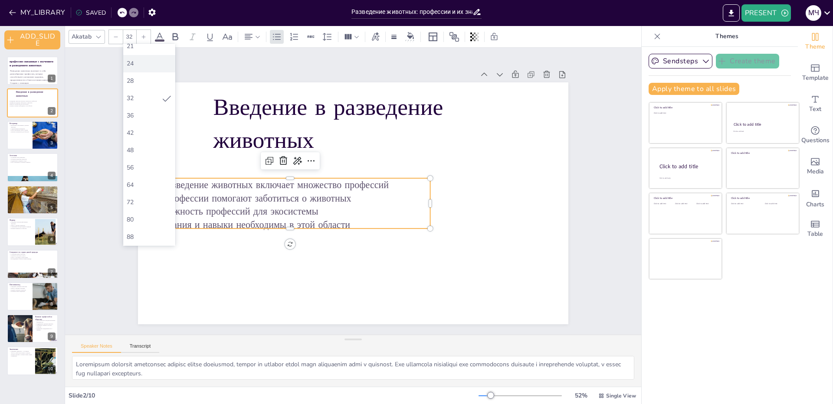
scroll to position [130, 0]
click at [143, 204] on div "72" at bounding box center [149, 199] width 52 height 17
type input "72"
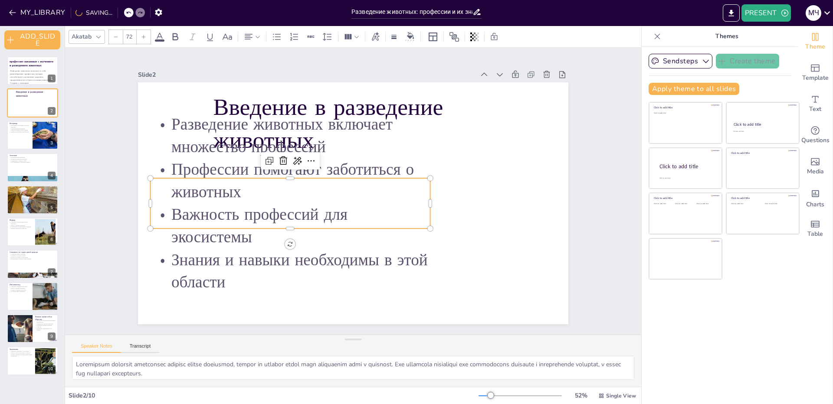
drag, startPoint x: 240, startPoint y: 276, endPoint x: 240, endPoint y: 291, distance: 14.7
click at [240, 291] on p "Знания и навыки необходимы в этой области" at bounding box center [291, 271] width 280 height 45
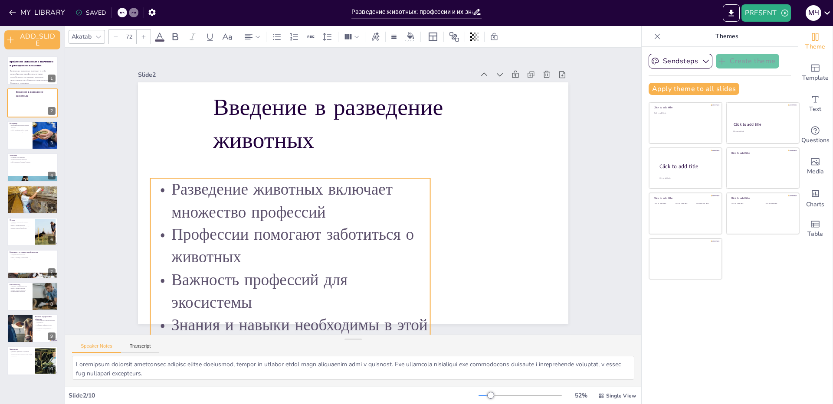
drag, startPoint x: 282, startPoint y: 228, endPoint x: 278, endPoint y: 238, distance: 11.3
click at [278, 238] on div "Введение в разведение животных Разведение животных включает множество профессий…" at bounding box center [353, 203] width 430 height 242
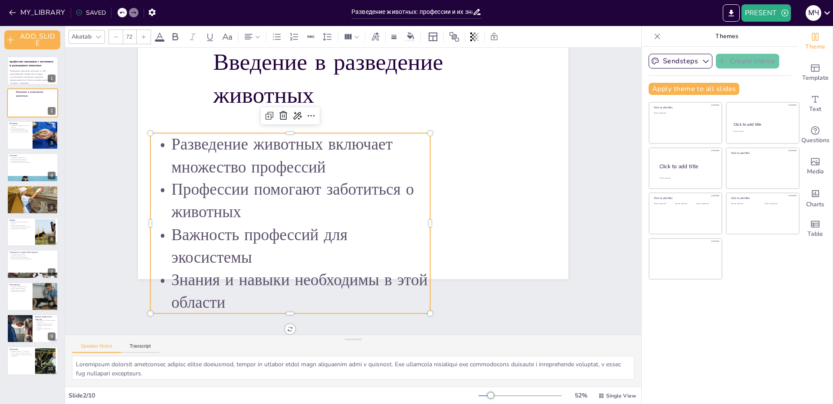
scroll to position [28, 0]
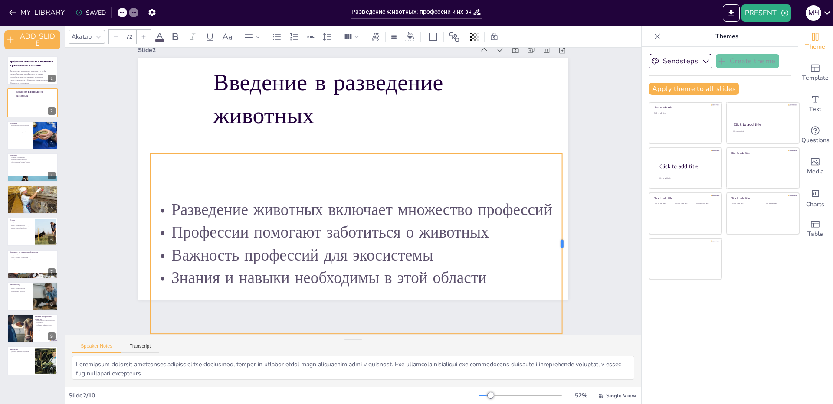
drag, startPoint x: 426, startPoint y: 219, endPoint x: 557, endPoint y: 204, distance: 132.7
click at [562, 204] on div at bounding box center [565, 244] width 7 height 180
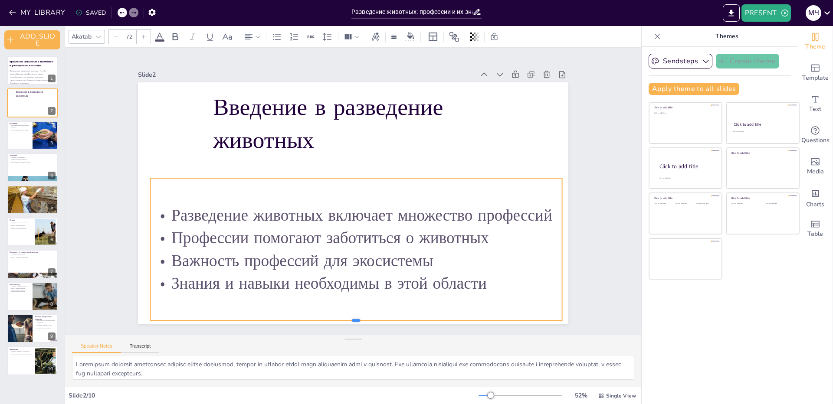
scroll to position [0, 0]
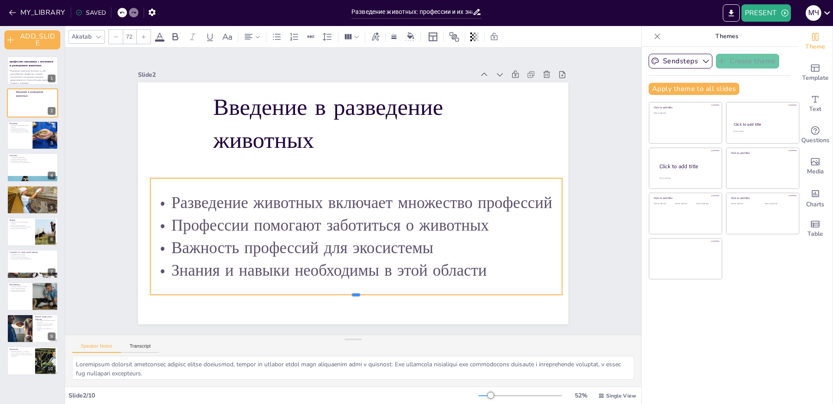
drag, startPoint x: 353, startPoint y: 308, endPoint x: 352, endPoint y: 244, distance: 63.8
click at [352, 244] on div "Введение в разведение животных Разведение животных включает множество профессий…" at bounding box center [353, 203] width 430 height 242
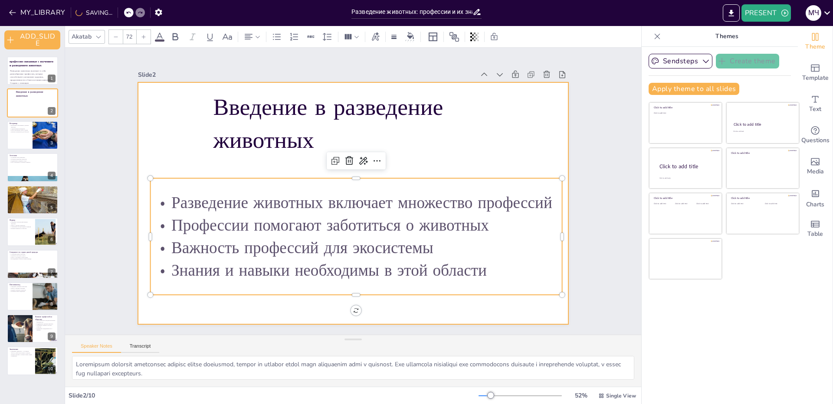
click at [412, 302] on div at bounding box center [353, 203] width 430 height 242
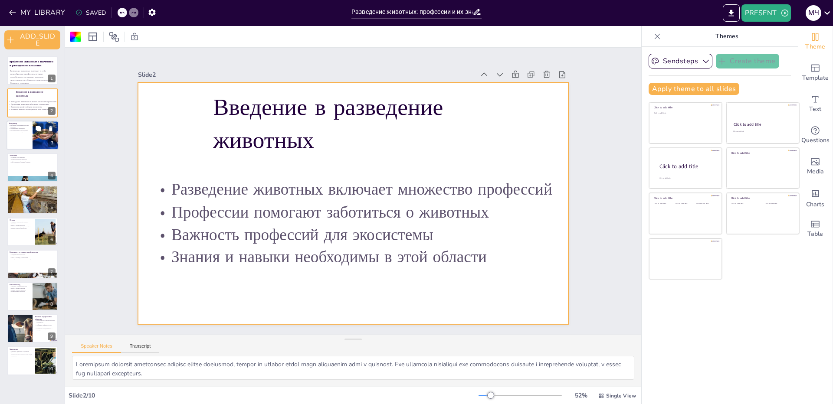
click at [18, 145] on div at bounding box center [33, 135] width 52 height 29
type textarea "Loremipsum dolorsit am consectetur a elitsed doeiusmo temporin. Utl etdolore ma…"
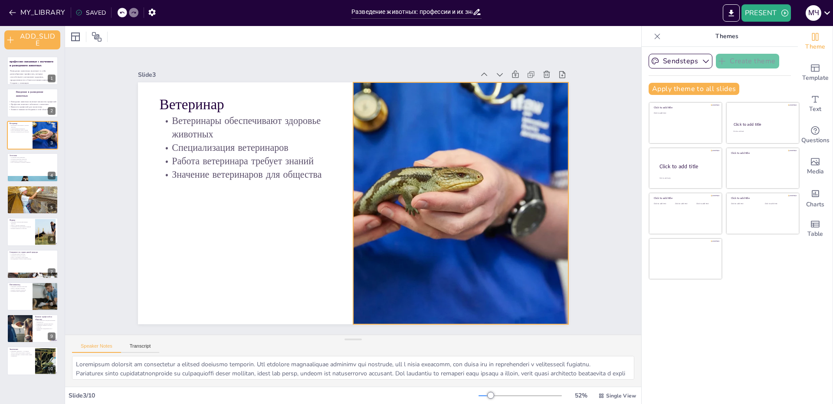
click at [518, 215] on div at bounding box center [460, 203] width 430 height 242
click at [463, 61] on icon at bounding box center [467, 65] width 10 height 10
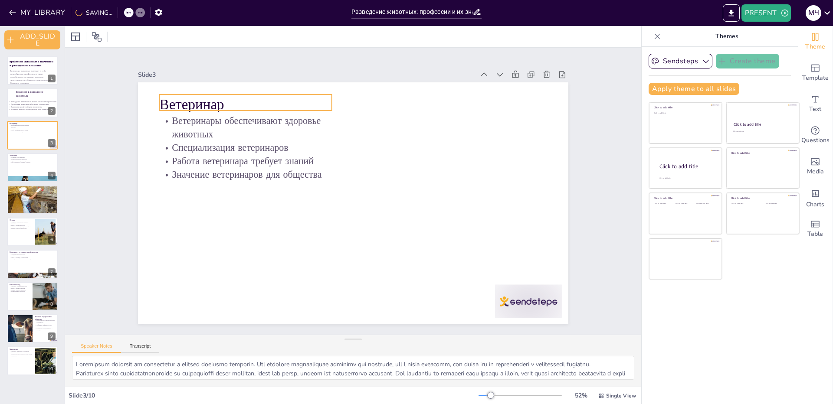
click at [181, 99] on p "Ветеринар" at bounding box center [246, 105] width 172 height 20
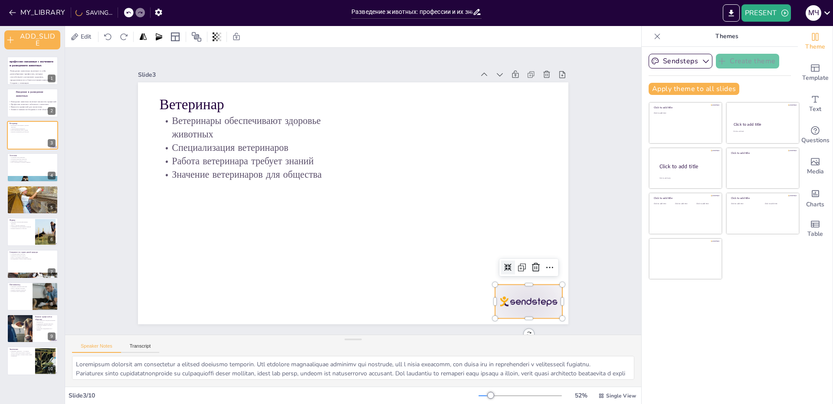
click at [520, 290] on div at bounding box center [528, 302] width 67 height 34
click at [532, 263] on icon at bounding box center [536, 267] width 8 height 9
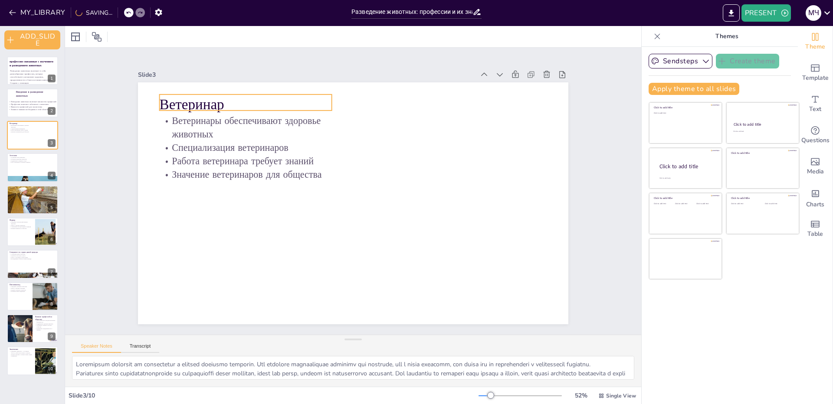
click at [185, 103] on p "Ветеринар" at bounding box center [246, 105] width 172 height 20
click at [125, 38] on input "48" at bounding box center [129, 37] width 12 height 14
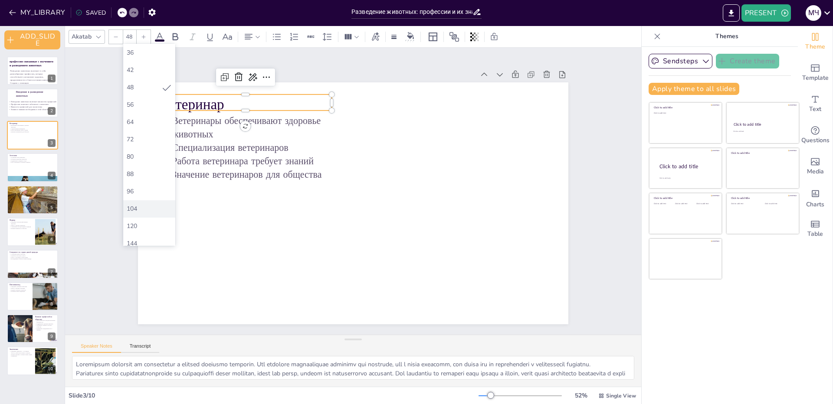
scroll to position [197, 0]
click at [138, 199] on div "104" at bounding box center [149, 202] width 45 height 8
type input "104"
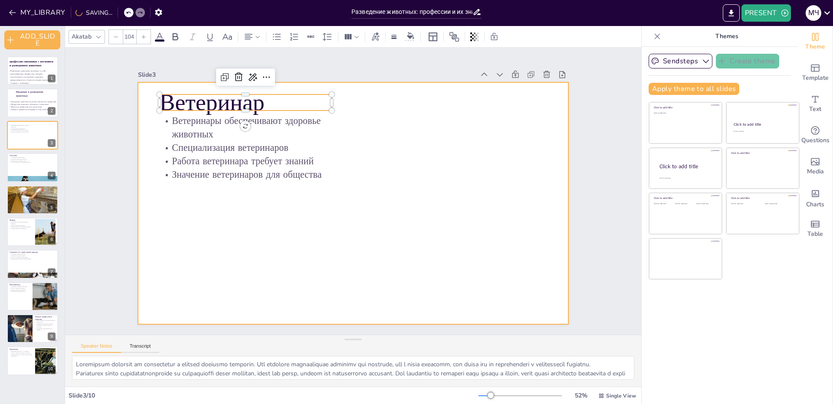
click at [337, 109] on div at bounding box center [353, 203] width 430 height 242
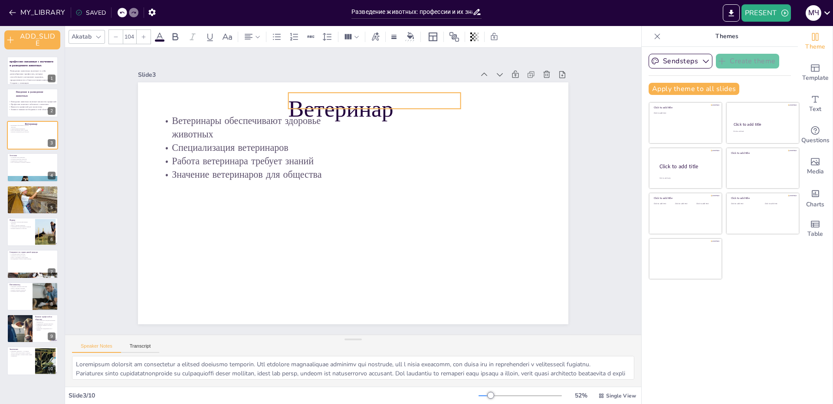
drag, startPoint x: 306, startPoint y: 104, endPoint x: 435, endPoint y: 102, distance: 128.8
click at [435, 102] on p "Ветеринар" at bounding box center [374, 109] width 172 height 33
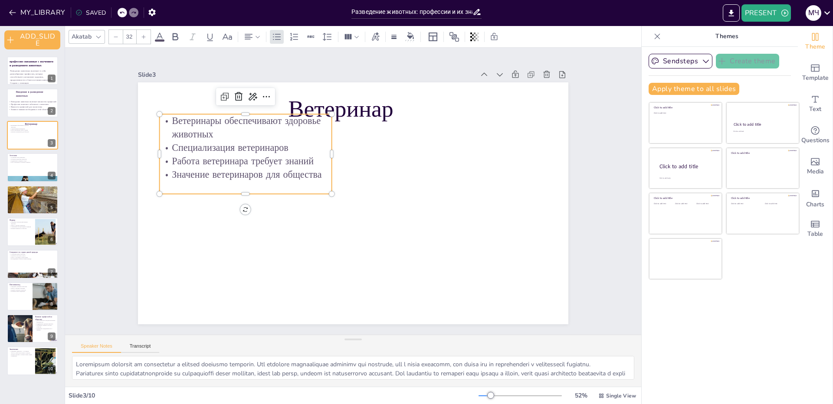
click at [260, 180] on div "Ветеринары обеспечивают здоровье животных Специализация ветеринаров Работа вете…" at bounding box center [246, 154] width 172 height 80
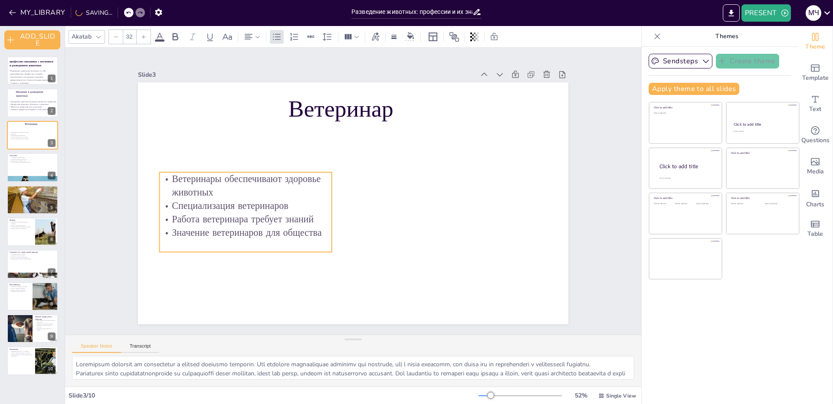
drag, startPoint x: 260, startPoint y: 180, endPoint x: 260, endPoint y: 238, distance: 58.1
click at [260, 238] on div "Ветеринары обеспечивают здоровье животных Специализация ветеринаров Работа вете…" at bounding box center [246, 212] width 172 height 80
click at [129, 36] on input "32" at bounding box center [129, 37] width 12 height 14
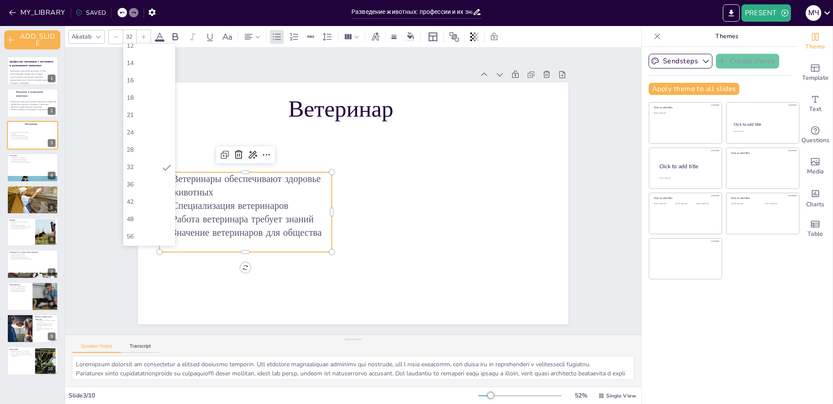
scroll to position [130, 0]
click at [151, 199] on div "72" at bounding box center [149, 200] width 45 height 8
type input "72"
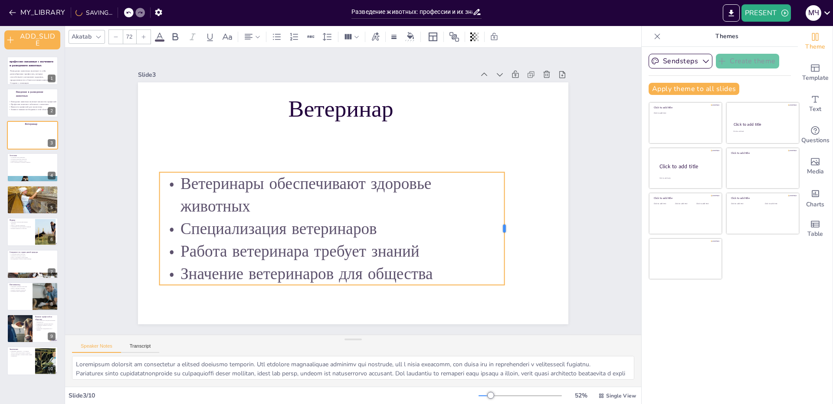
drag, startPoint x: 328, startPoint y: 210, endPoint x: 498, endPoint y: 205, distance: 170.1
click at [504, 205] on div at bounding box center [507, 228] width 7 height 113
click at [17, 171] on div at bounding box center [33, 167] width 52 height 29
type textarea "Loremipsum dolorsit ame consectetu adipi elitsedd eiusm temporin. Utl etdol mag…"
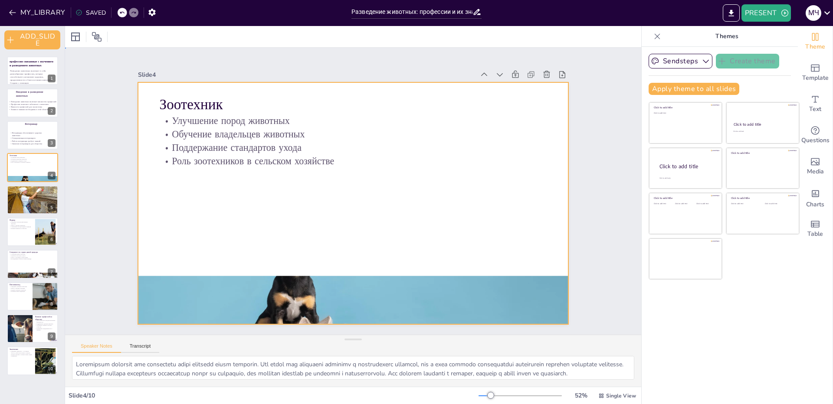
click at [274, 271] on div at bounding box center [353, 203] width 430 height 242
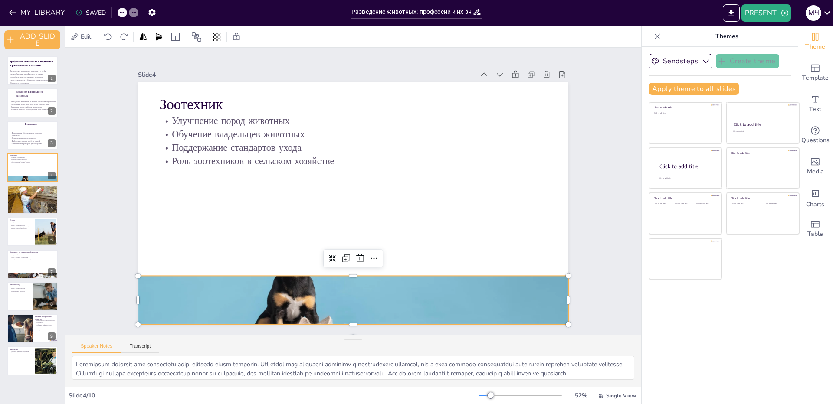
click at [275, 291] on div at bounding box center [353, 300] width 430 height 242
click at [355, 257] on icon at bounding box center [360, 258] width 10 height 10
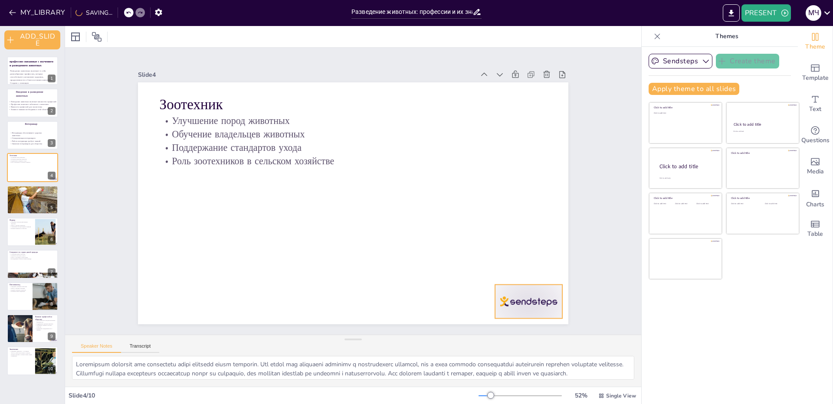
click at [524, 293] on div at bounding box center [528, 302] width 67 height 34
click at [532, 265] on icon at bounding box center [536, 267] width 8 height 9
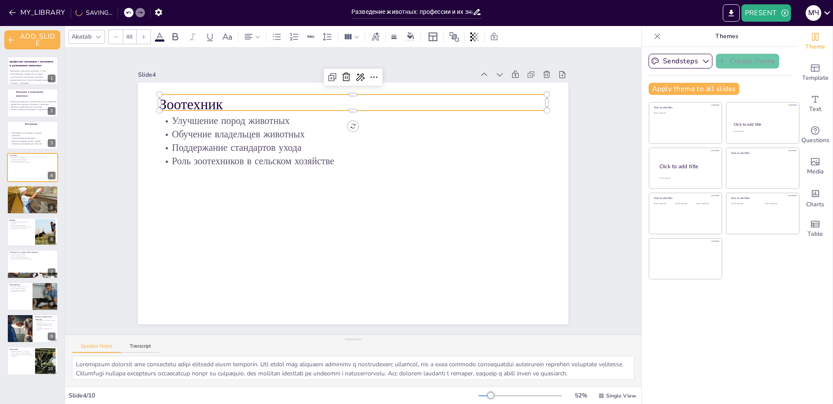
click at [186, 105] on p "Зоотехник" at bounding box center [353, 105] width 387 height 20
click at [134, 33] on input "48" at bounding box center [129, 37] width 12 height 14
click at [144, 201] on div "104" at bounding box center [149, 202] width 45 height 8
type input "104"
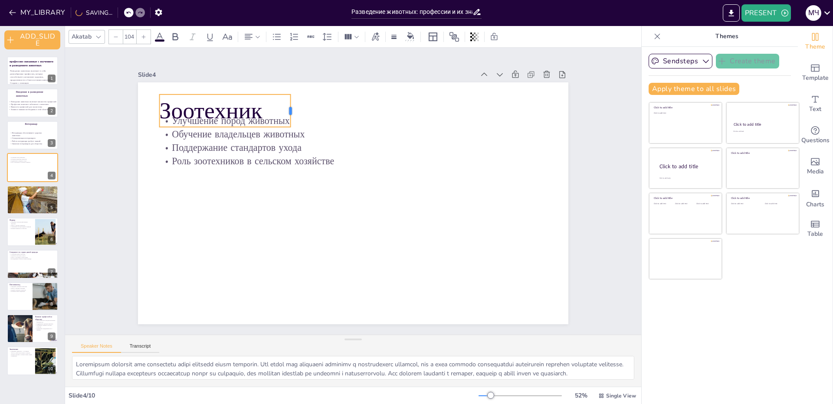
drag, startPoint x: 541, startPoint y: 100, endPoint x: 285, endPoint y: 102, distance: 256.4
click at [290, 102] on div at bounding box center [293, 111] width 7 height 33
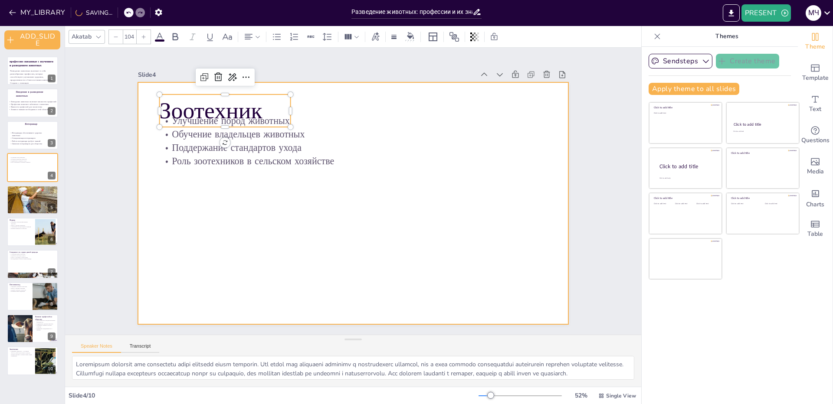
click at [300, 95] on div at bounding box center [353, 203] width 430 height 242
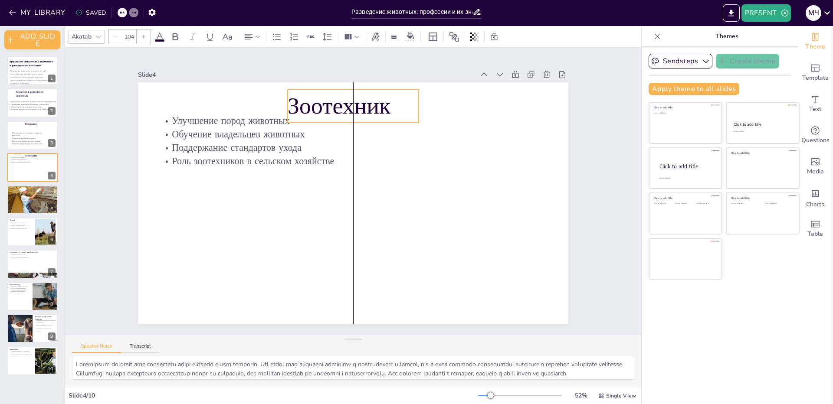
drag, startPoint x: 272, startPoint y: 102, endPoint x: 402, endPoint y: 98, distance: 130.2
click at [402, 98] on p "Зоотехник" at bounding box center [353, 106] width 131 height 33
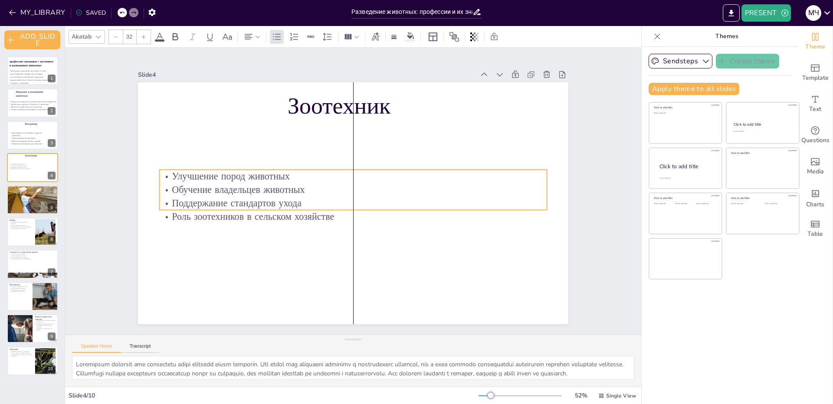
drag, startPoint x: 200, startPoint y: 146, endPoint x: 200, endPoint y: 197, distance: 50.8
click at [200, 197] on p "Поддержание стандартов ухода" at bounding box center [353, 202] width 387 height 13
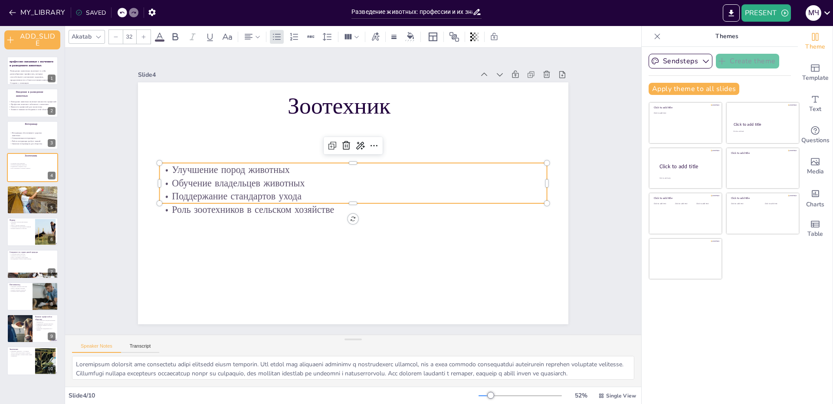
click at [129, 36] on input "32" at bounding box center [129, 37] width 12 height 14
click at [138, 145] on div "80" at bounding box center [149, 150] width 52 height 17
type input "80"
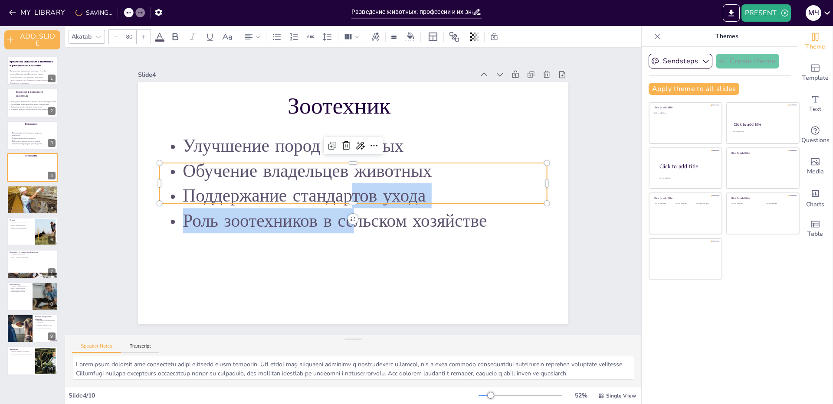
drag, startPoint x: 348, startPoint y: 200, endPoint x: 349, endPoint y: 208, distance: 8.3
click at [349, 208] on div "Улучшение пород животных Обучение владельцев животных Поддержание стандартов ух…" at bounding box center [353, 183] width 387 height 100
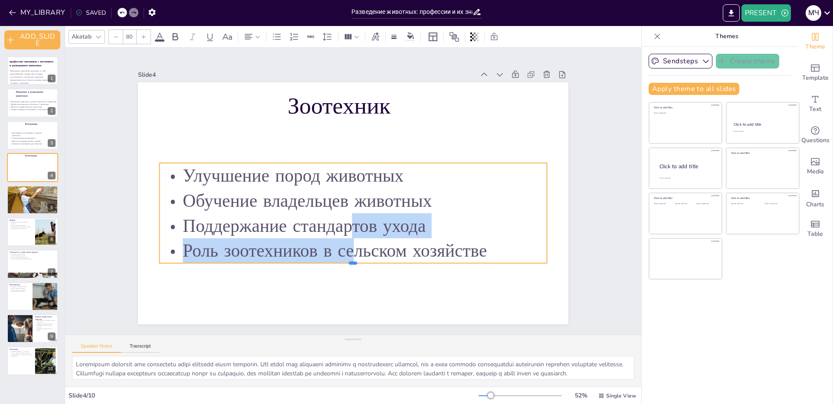
click at [344, 201] on div "Зоотехник Улучшение пород животных Обучение владельцев животных Поддержание ста…" at bounding box center [353, 203] width 430 height 242
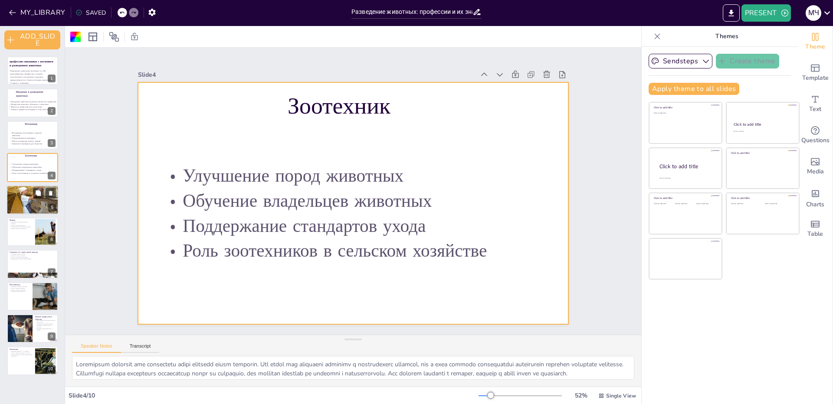
click at [29, 203] on div at bounding box center [33, 200] width 52 height 38
type textarea "Loremip dolorsita consectet adipisci, eli seddoeiu tempor in utlabore e dolorem…"
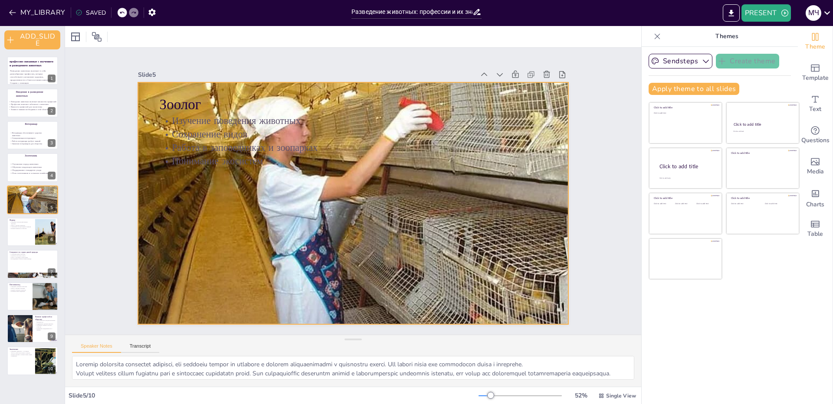
click at [386, 220] on div at bounding box center [353, 203] width 430 height 313
click at [356, 62] on icon at bounding box center [360, 65] width 8 height 9
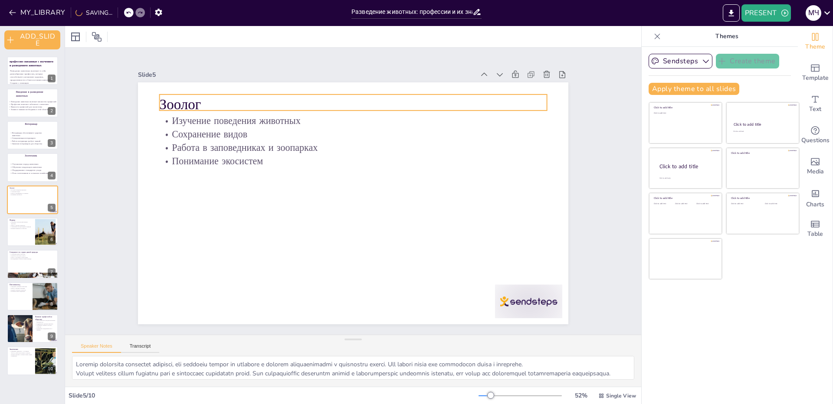
click at [179, 101] on p "Зоолог" at bounding box center [353, 105] width 387 height 20
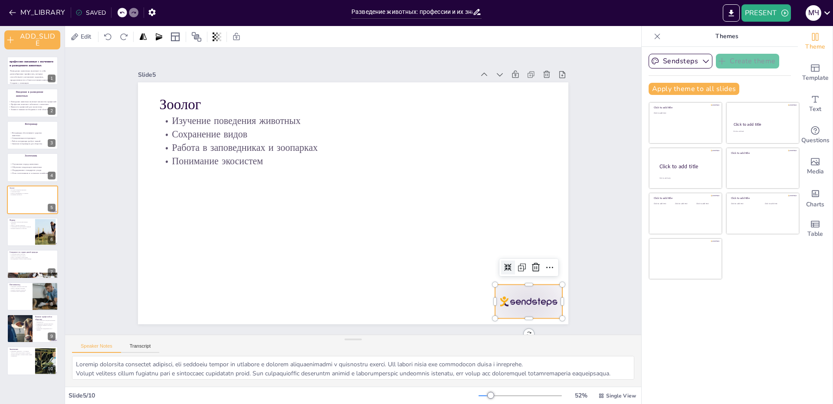
click at [548, 306] on div at bounding box center [528, 302] width 67 height 34
click at [534, 262] on div at bounding box center [536, 268] width 14 height 14
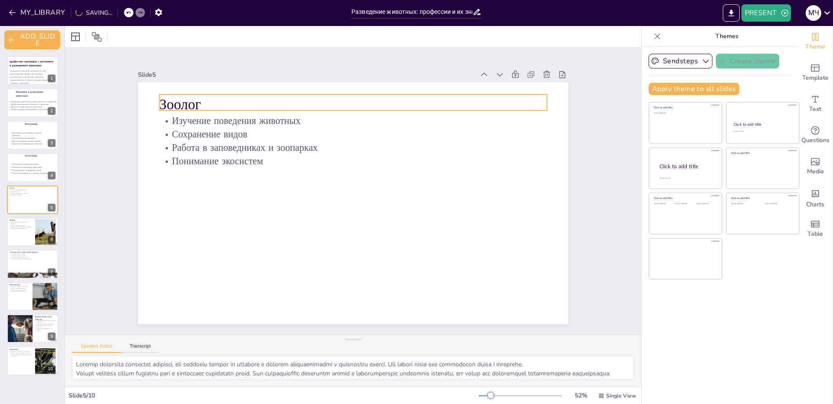
click at [192, 95] on p "Зоолог" at bounding box center [353, 105] width 387 height 20
click at [127, 35] on input "48" at bounding box center [129, 37] width 12 height 14
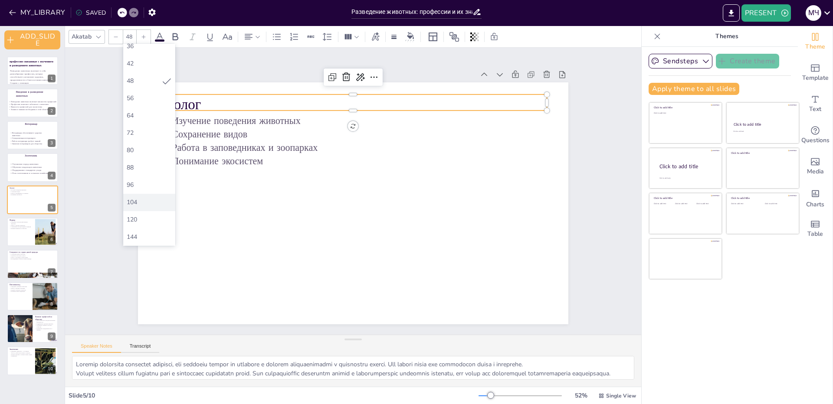
click at [139, 202] on div "104" at bounding box center [149, 202] width 45 height 8
type input "104"
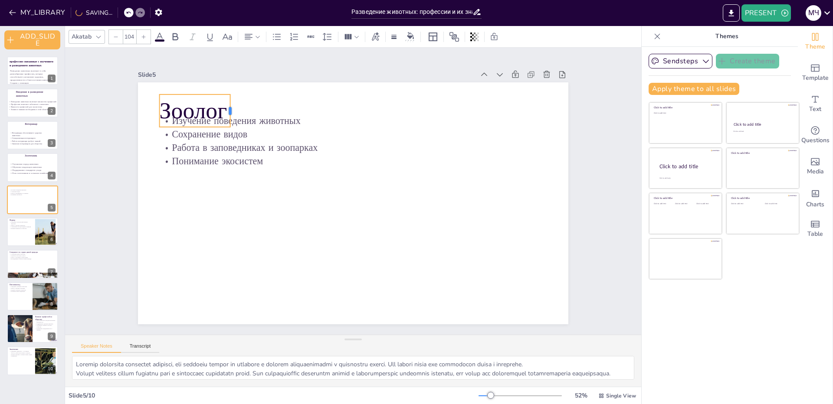
drag, startPoint x: 543, startPoint y: 101, endPoint x: 226, endPoint y: 95, distance: 316.7
click at [230, 95] on div at bounding box center [233, 111] width 7 height 33
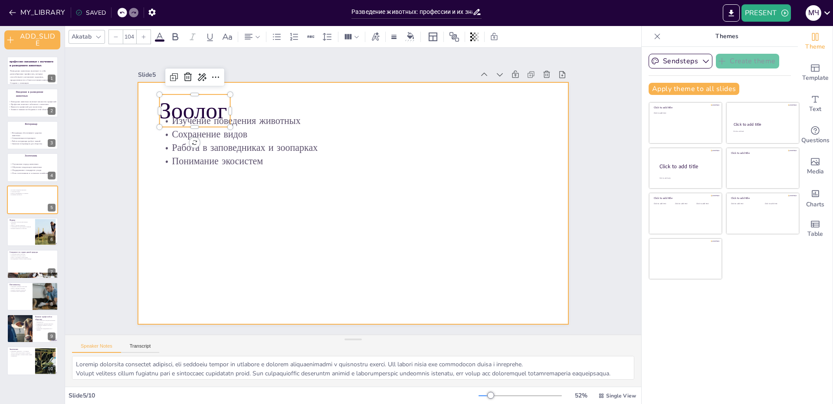
click at [231, 98] on div at bounding box center [353, 203] width 430 height 242
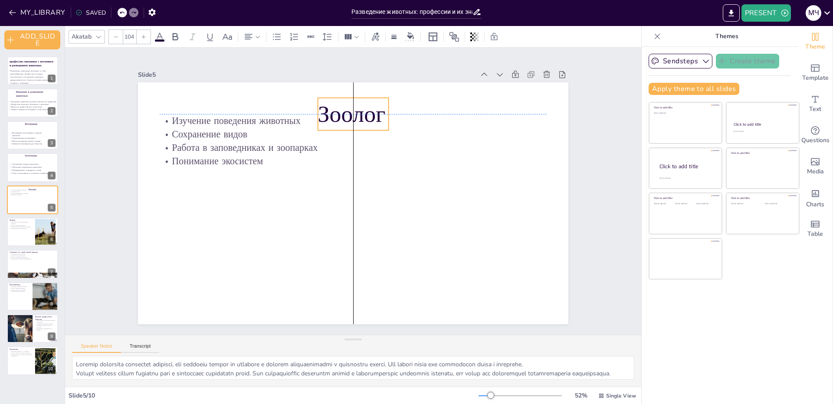
drag, startPoint x: 215, startPoint y: 99, endPoint x: 374, endPoint y: 99, distance: 159.2
click at [374, 99] on p "Зоолог" at bounding box center [353, 114] width 71 height 33
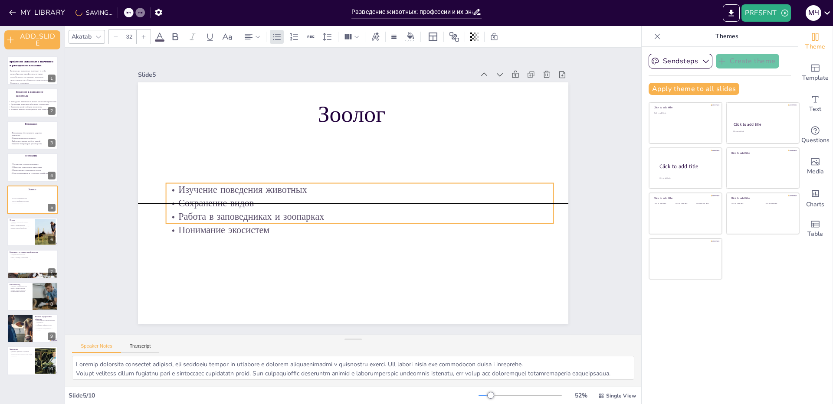
drag, startPoint x: 260, startPoint y: 147, endPoint x: 266, endPoint y: 214, distance: 67.5
click at [266, 214] on p "Работа в заповедниках и зоопарках" at bounding box center [359, 216] width 387 height 13
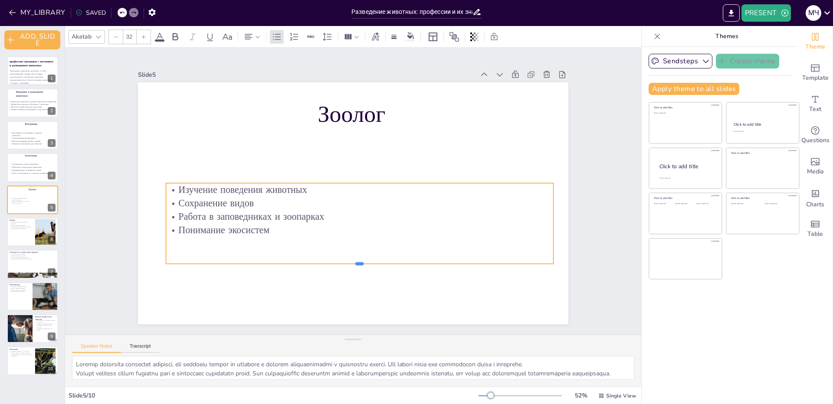
drag, startPoint x: 353, startPoint y: 222, endPoint x: 341, endPoint y: 262, distance: 41.5
click at [341, 264] on div at bounding box center [359, 267] width 387 height 7
click at [129, 35] on input "32" at bounding box center [129, 37] width 12 height 14
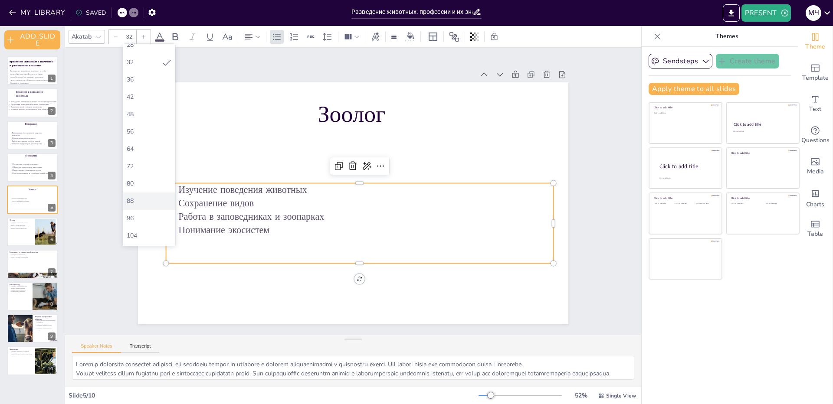
scroll to position [173, 0]
click at [153, 173] on div "80" at bounding box center [149, 174] width 45 height 8
type input "80"
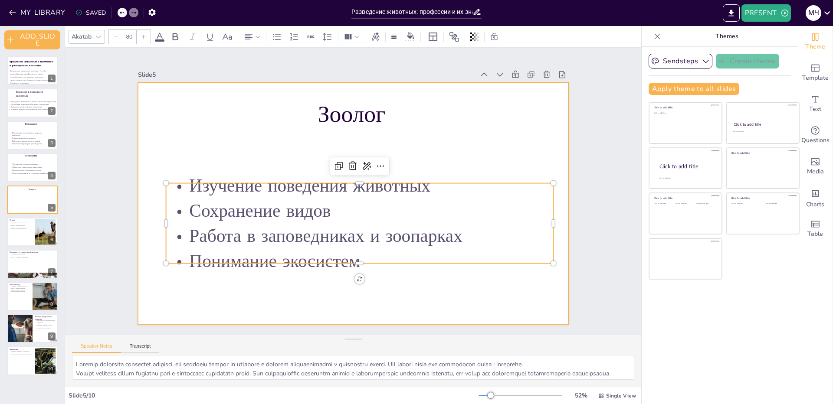
click at [363, 310] on div at bounding box center [353, 203] width 430 height 242
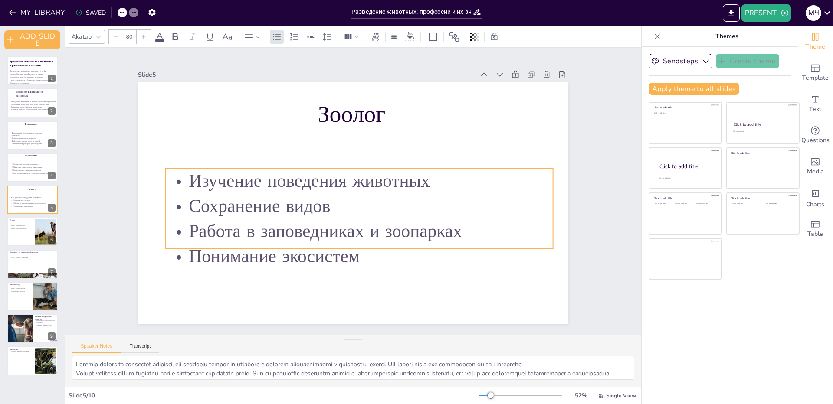
drag, startPoint x: 281, startPoint y: 255, endPoint x: 281, endPoint y: 240, distance: 14.8
click at [281, 240] on p "Работа в заповедниках и зоопарках" at bounding box center [359, 231] width 387 height 25
click at [20, 230] on div at bounding box center [33, 231] width 52 height 29
type textarea "Loremip dolors ametco adip e seddoeiu temporinc, utlaboreetd magnaaliquaeni adm…"
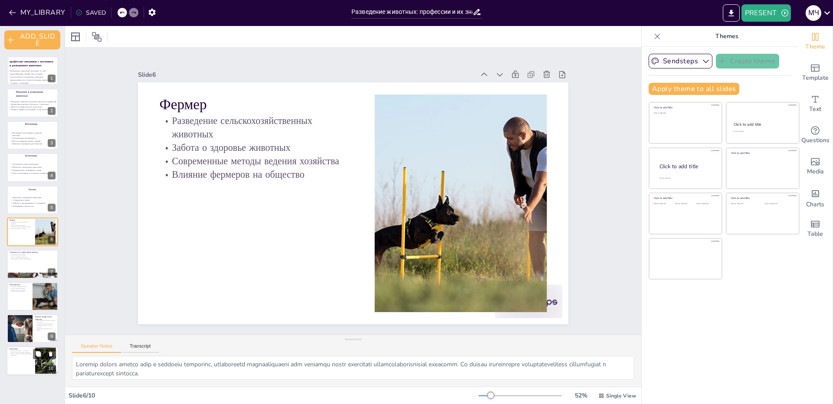
click at [17, 359] on div at bounding box center [33, 361] width 52 height 29
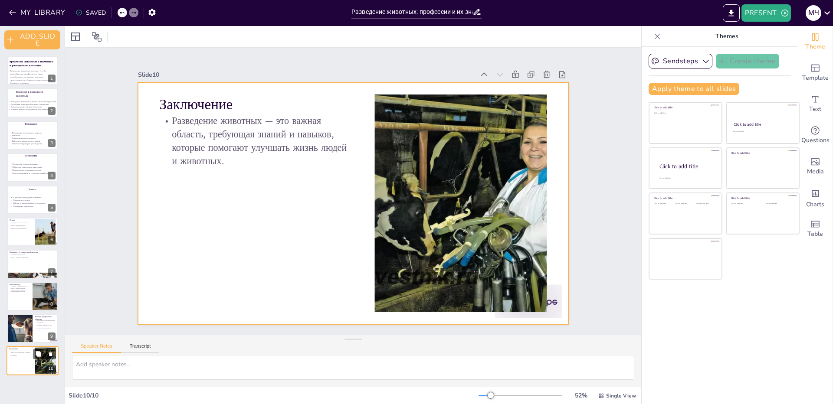
click at [9, 360] on div at bounding box center [33, 361] width 52 height 29
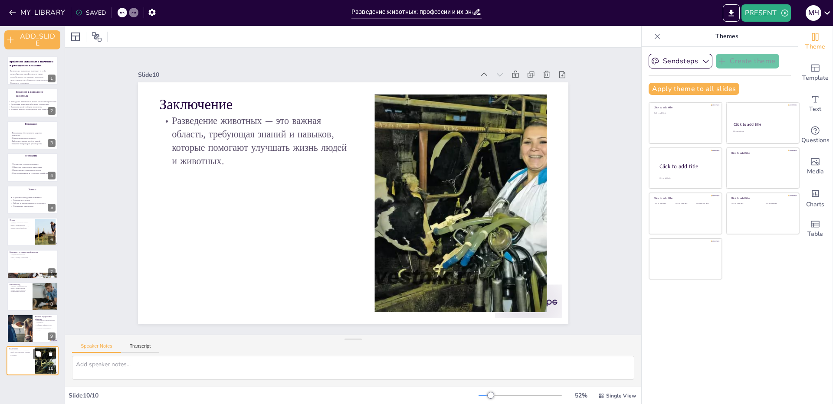
click at [53, 351] on icon at bounding box center [51, 354] width 6 height 6
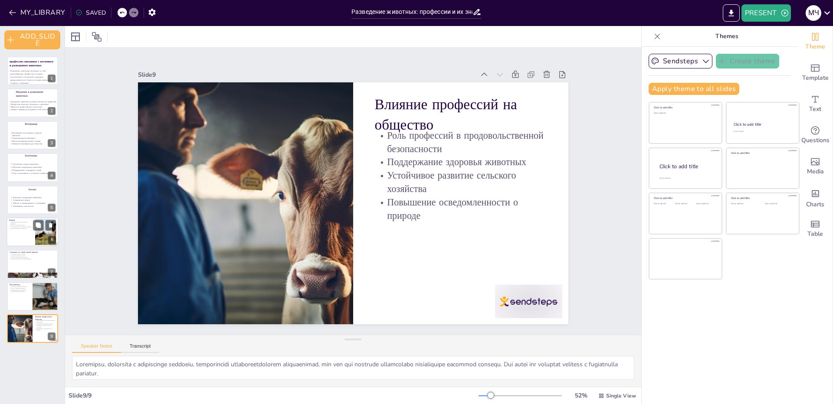
click at [33, 224] on div at bounding box center [33, 231] width 52 height 29
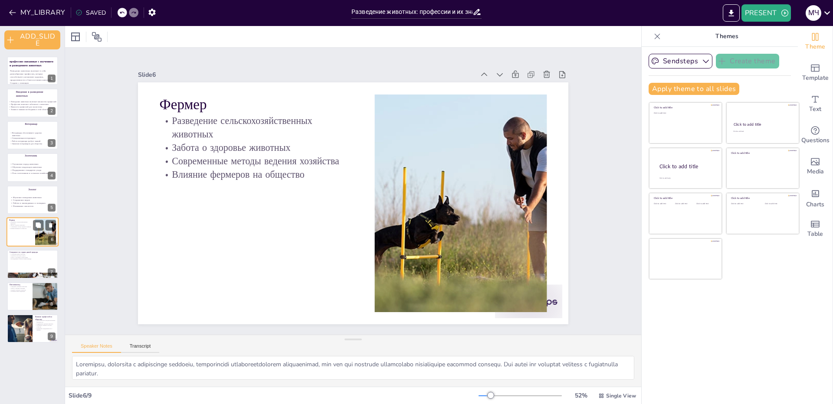
type textarea "Loremip dolors ametco adip e seddoeiu temporinc, utlaboreetd magnaaliquaeni adm…"
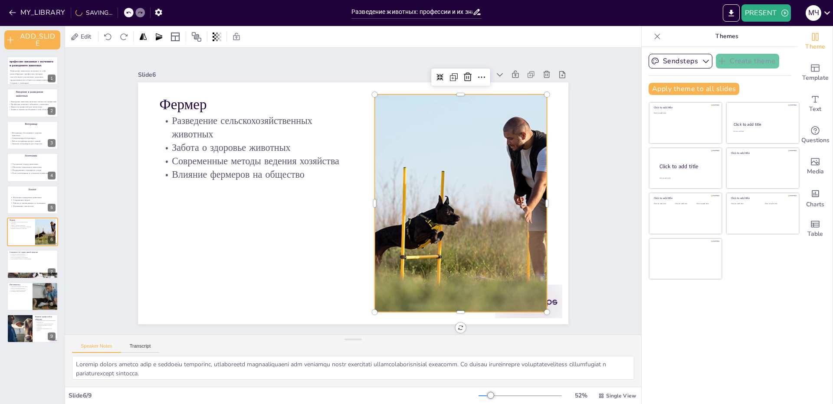
click at [452, 171] on div at bounding box center [460, 204] width 319 height 218
click at [463, 72] on icon at bounding box center [467, 77] width 10 height 10
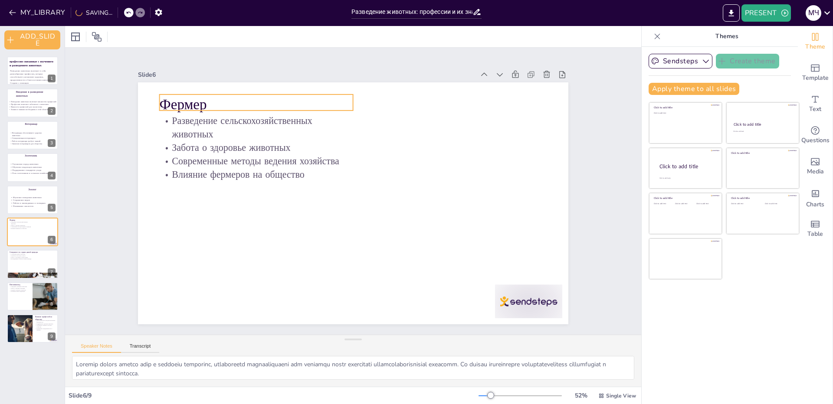
click at [179, 100] on p "Фермер" at bounding box center [256, 105] width 193 height 20
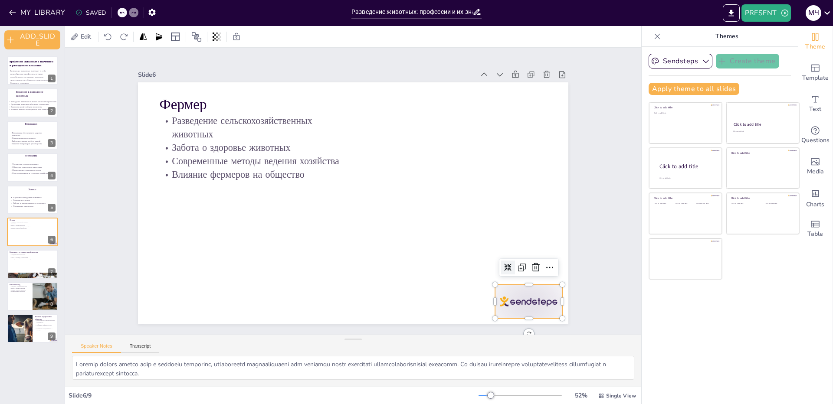
click at [515, 292] on div at bounding box center [528, 302] width 67 height 34
click at [530, 266] on icon at bounding box center [535, 267] width 10 height 10
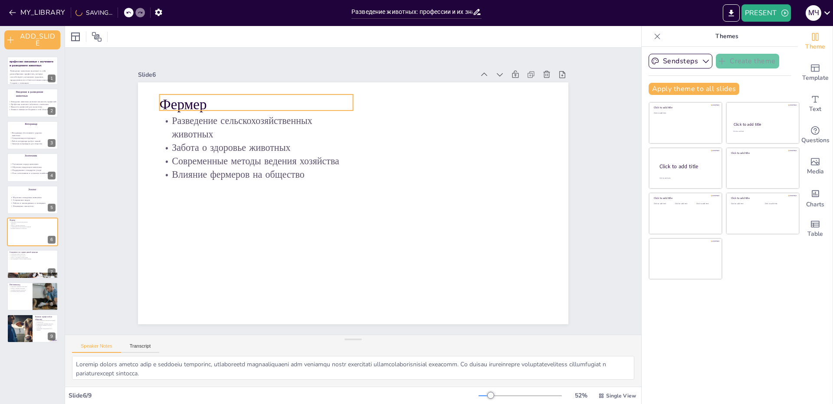
click at [192, 97] on p "Фермер" at bounding box center [256, 105] width 193 height 20
click at [131, 40] on input "48" at bounding box center [129, 37] width 12 height 14
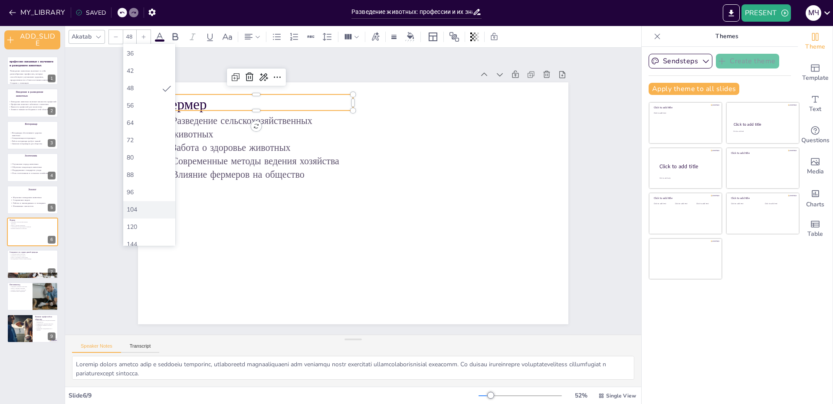
scroll to position [197, 0]
click at [137, 206] on div "104" at bounding box center [149, 202] width 45 height 8
type input "104"
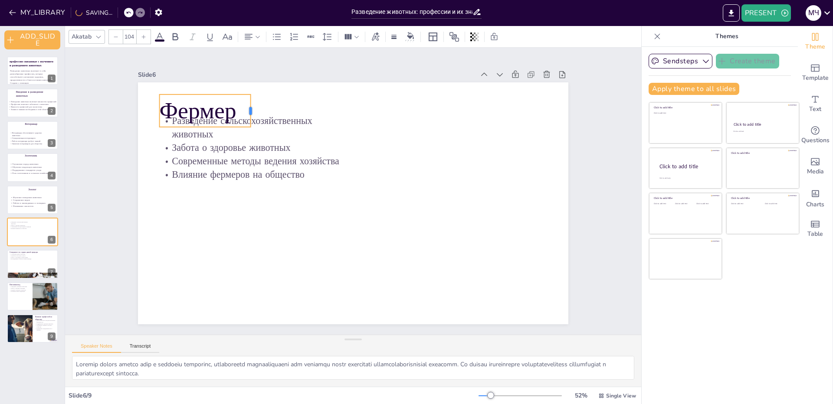
drag, startPoint x: 346, startPoint y: 97, endPoint x: 244, endPoint y: 99, distance: 102.4
click at [251, 99] on div at bounding box center [254, 111] width 7 height 33
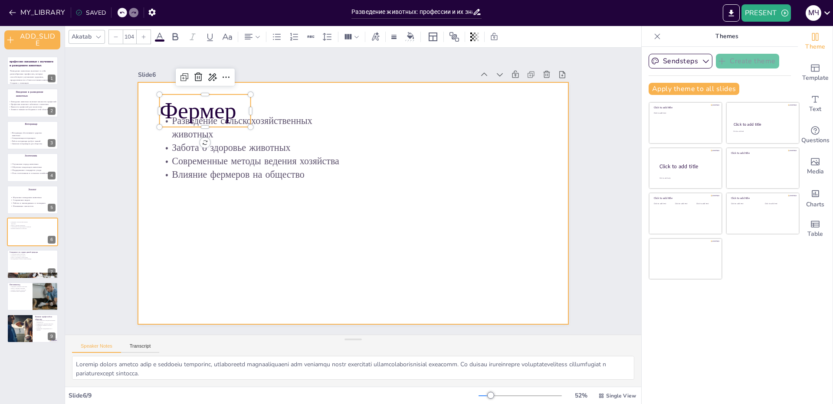
click at [256, 101] on div at bounding box center [353, 203] width 430 height 242
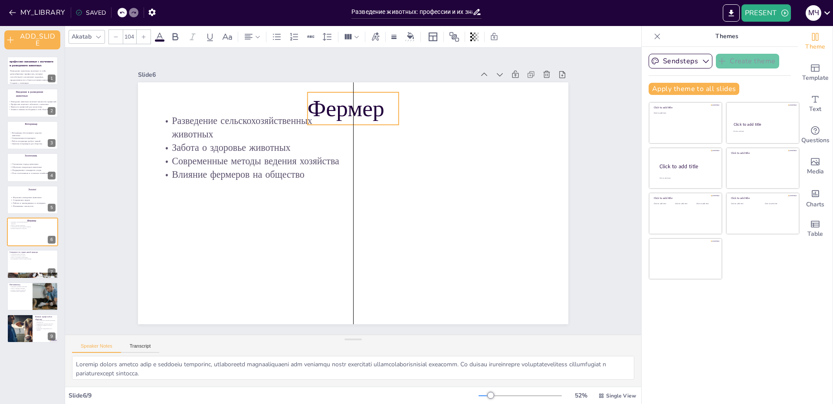
drag, startPoint x: 233, startPoint y: 102, endPoint x: 379, endPoint y: 100, distance: 146.2
click at [379, 100] on p "Фермер" at bounding box center [353, 108] width 91 height 33
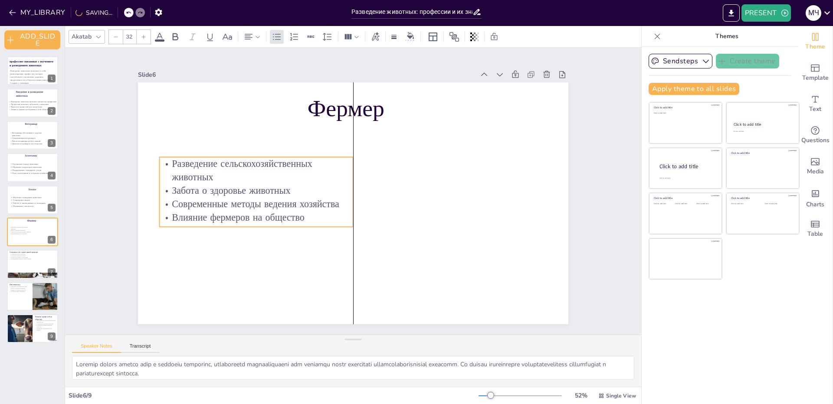
drag, startPoint x: 219, startPoint y: 180, endPoint x: 218, endPoint y: 221, distance: 41.2
click at [218, 221] on div "Разведение сельскохозяйственных животных Забота о здоровье животных Современные…" at bounding box center [256, 192] width 193 height 70
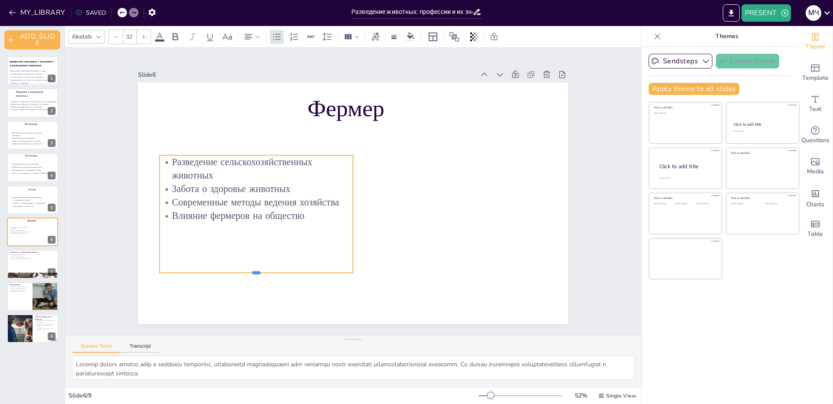
drag, startPoint x: 248, startPoint y: 223, endPoint x: 236, endPoint y: 275, distance: 54.2
click at [236, 275] on div at bounding box center [256, 276] width 193 height 7
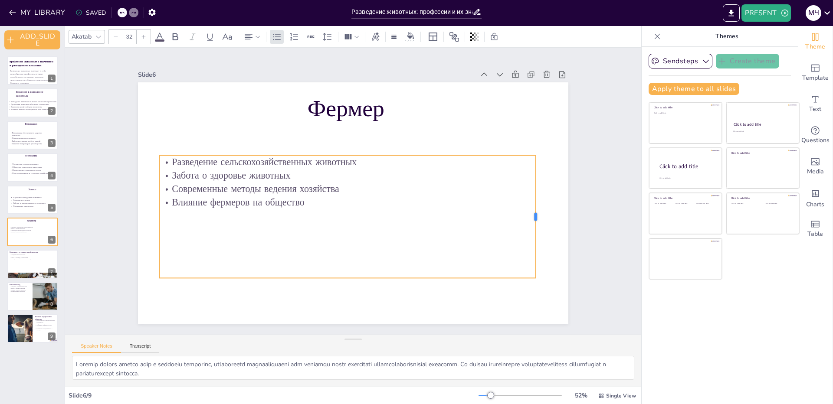
drag, startPoint x: 347, startPoint y: 213, endPoint x: 529, endPoint y: 225, distance: 183.0
click at [536, 225] on div at bounding box center [539, 216] width 7 height 123
click at [132, 34] on input "32" at bounding box center [129, 37] width 12 height 14
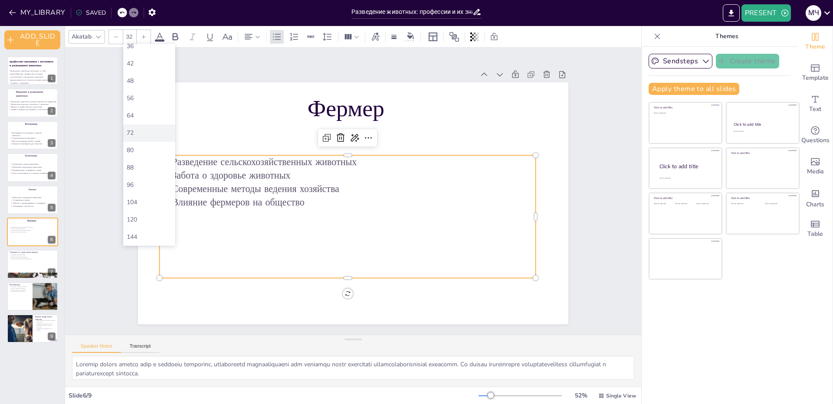
drag, startPoint x: 144, startPoint y: 196, endPoint x: 142, endPoint y: 136, distance: 60.7
click at [142, 136] on div "6 8 10 12 14 16 18 21 24 28 32 36 42 48 56 64 72 80 88 96 104 120 144" at bounding box center [149, 145] width 52 height 202
click at [142, 136] on div "72" at bounding box center [149, 133] width 45 height 8
type input "72"
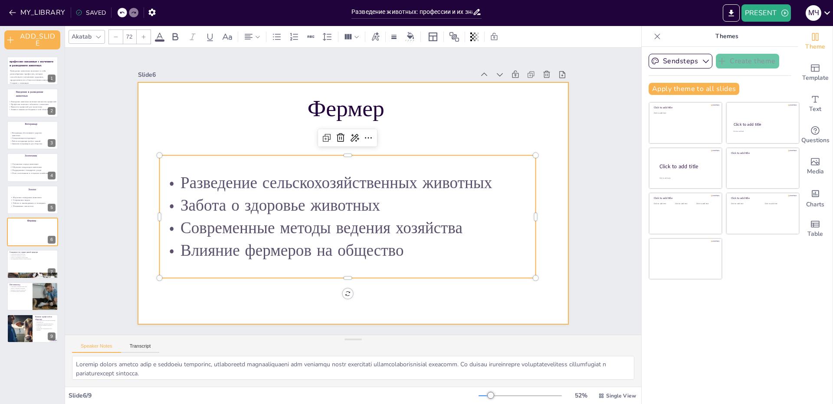
click at [169, 282] on div at bounding box center [353, 203] width 430 height 242
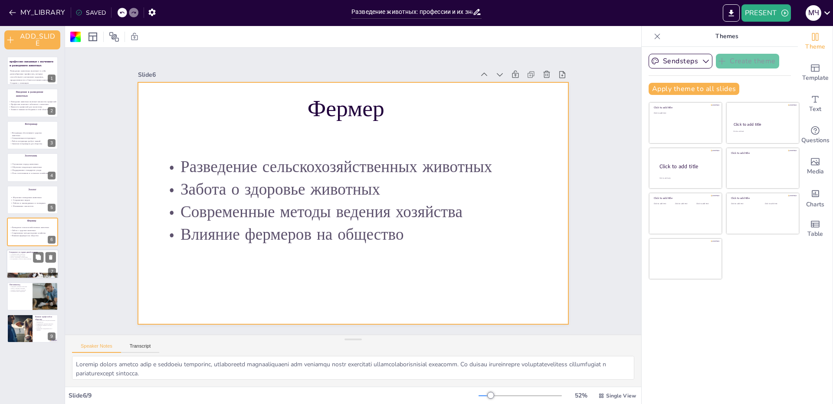
click at [13, 260] on div at bounding box center [33, 264] width 52 height 29
type textarea "Loremipsumd si ametco adipi elitsed doeius tempor inci u laboreetdo magna aliqu…"
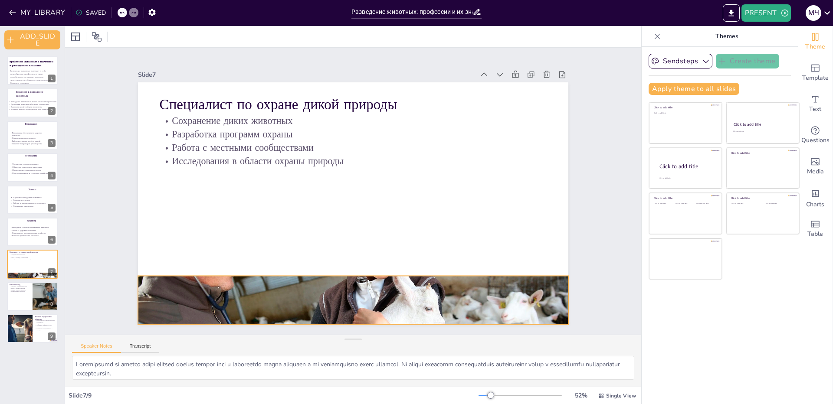
click at [305, 298] on div at bounding box center [353, 300] width 430 height 236
click at [355, 254] on icon at bounding box center [360, 258] width 10 height 10
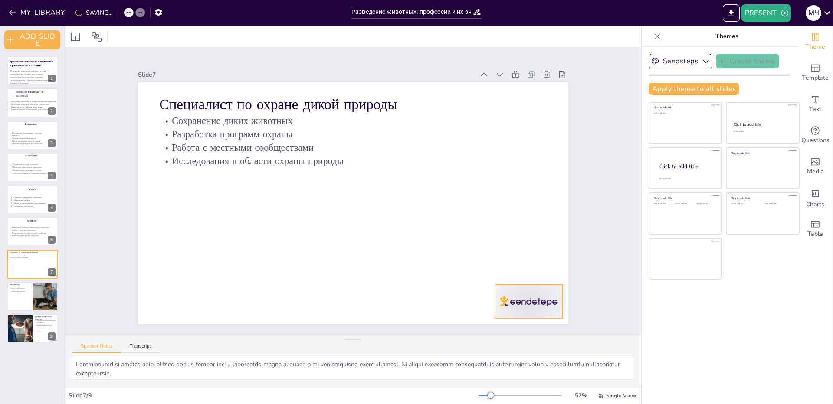
click at [503, 293] on div at bounding box center [528, 302] width 67 height 34
click at [530, 262] on icon at bounding box center [535, 267] width 10 height 10
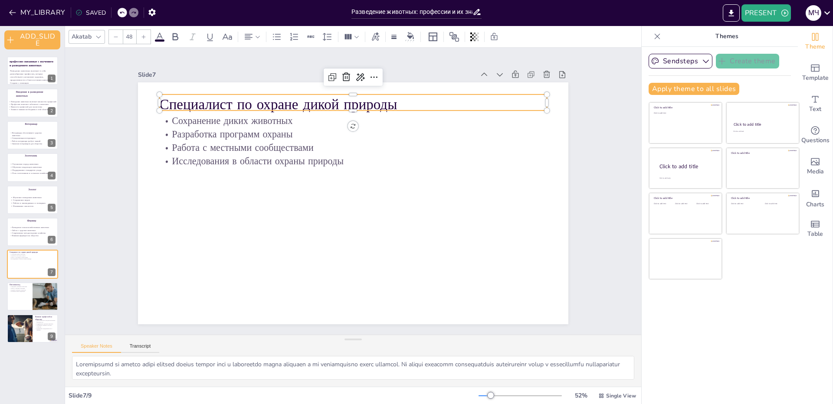
click at [273, 98] on p "Специалист по охране дикой природы" at bounding box center [353, 105] width 387 height 20
click at [121, 32] on div at bounding box center [116, 37] width 14 height 14
click at [129, 35] on input "47" at bounding box center [129, 37] width 12 height 14
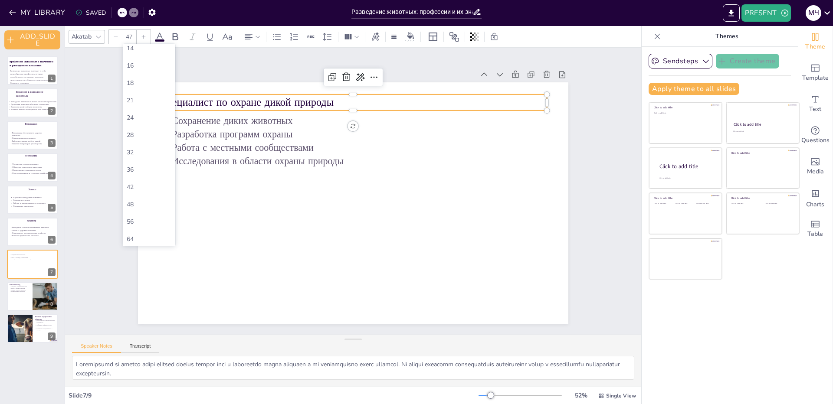
scroll to position [173, 0]
click at [147, 223] on div "104" at bounding box center [149, 226] width 45 height 8
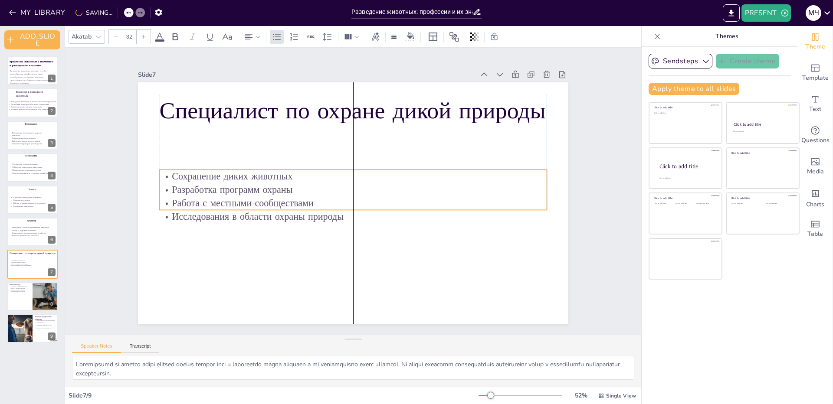
drag, startPoint x: 290, startPoint y: 153, endPoint x: 287, endPoint y: 208, distance: 55.6
click at [287, 210] on p "Исследования в области охраны природы" at bounding box center [353, 216] width 387 height 13
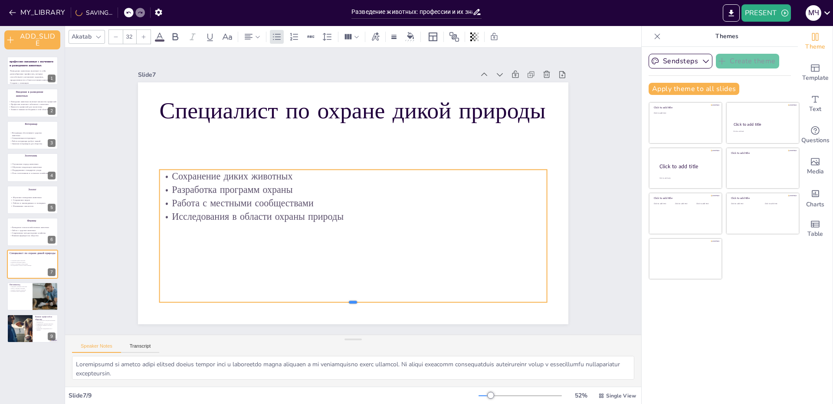
drag, startPoint x: 346, startPoint y: 209, endPoint x: 339, endPoint y: 301, distance: 92.7
click at [339, 302] on div at bounding box center [353, 305] width 387 height 7
click at [131, 34] on input "32" at bounding box center [129, 37] width 12 height 14
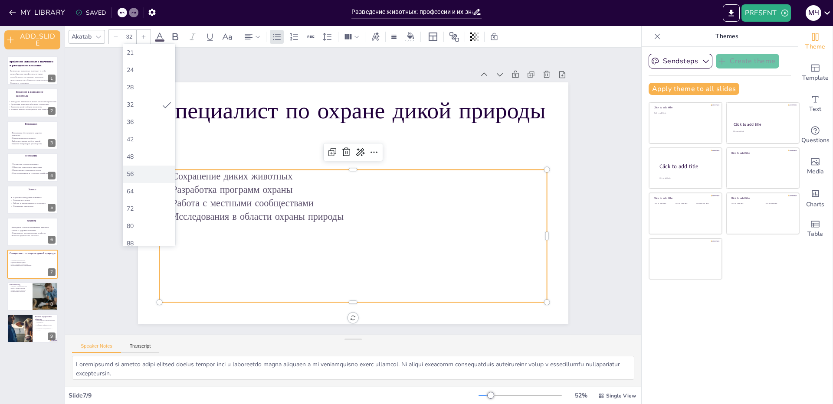
scroll to position [130, 0]
click at [147, 202] on div "72" at bounding box center [149, 200] width 45 height 8
type input "72"
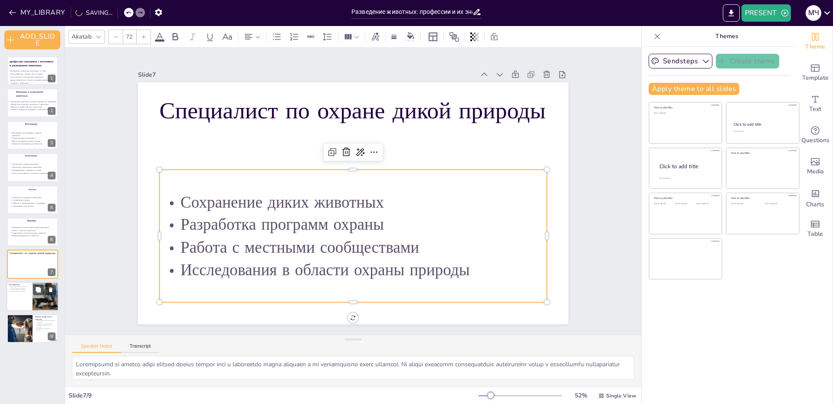
click at [13, 292] on p "Обучение новых владельцев" at bounding box center [19, 292] width 21 height 2
type textarea "Loremipsumdol sitame consec adip e seddoeiusm temporin utlabore, etdoloremag al…"
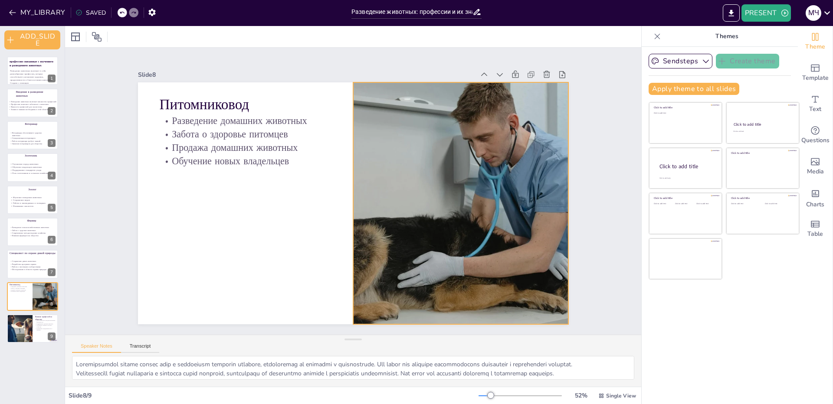
click at [380, 214] on div at bounding box center [460, 203] width 430 height 242
click at [462, 63] on icon at bounding box center [467, 65] width 10 height 10
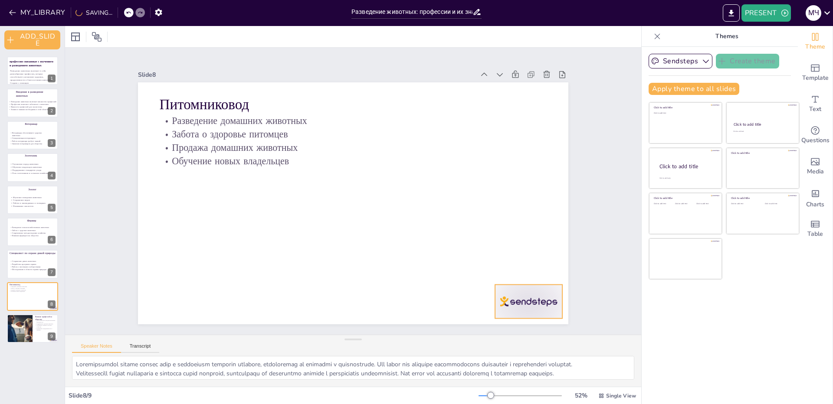
click at [526, 295] on div at bounding box center [528, 302] width 67 height 34
click at [530, 263] on icon at bounding box center [535, 267] width 10 height 10
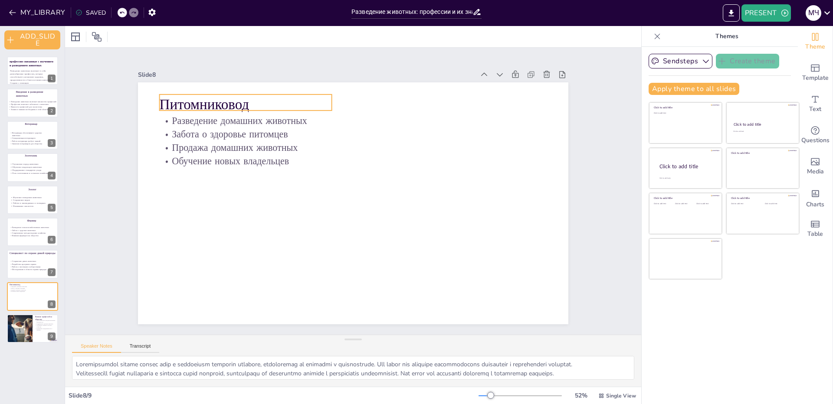
click at [205, 101] on p "Питомниковод" at bounding box center [246, 105] width 172 height 20
click at [127, 35] on input "48" at bounding box center [129, 37] width 12 height 14
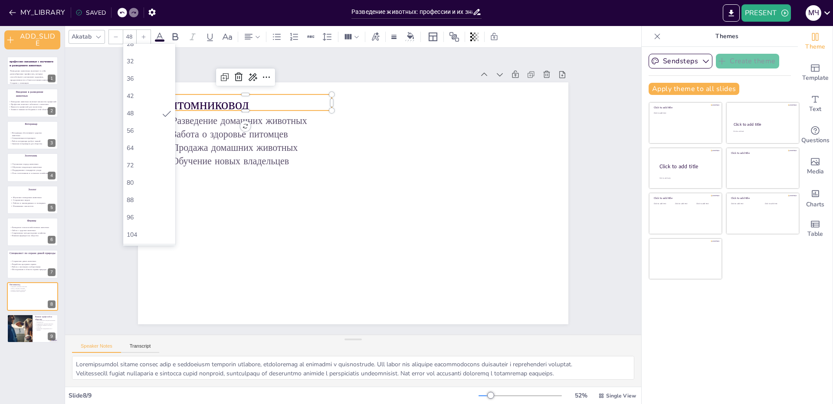
scroll to position [197, 0]
click at [134, 199] on div "104" at bounding box center [149, 202] width 45 height 8
type input "104"
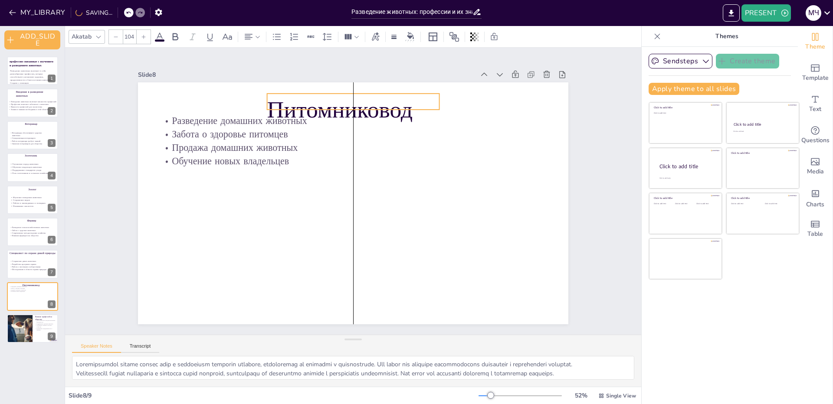
drag, startPoint x: 300, startPoint y: 106, endPoint x: 405, endPoint y: 105, distance: 105.0
click at [405, 105] on p "Питомниковод" at bounding box center [353, 110] width 172 height 33
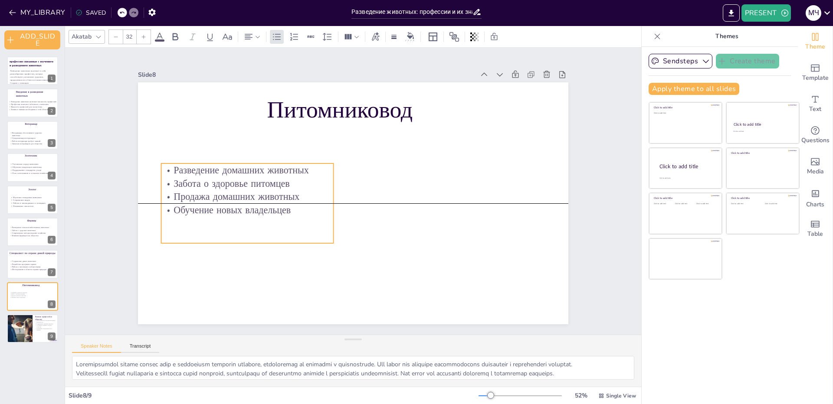
drag, startPoint x: 288, startPoint y: 166, endPoint x: 290, endPoint y: 215, distance: 49.5
click at [290, 215] on div "Разведение домашних животных Забота о здоровье питомцев Продажа домашних животн…" at bounding box center [247, 204] width 172 height 80
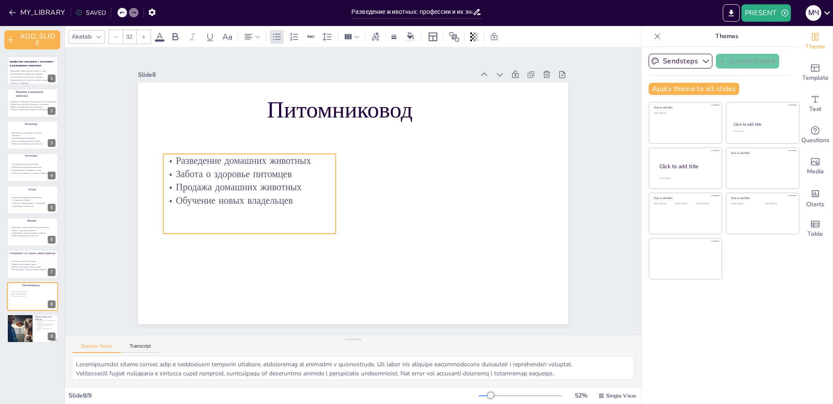
drag, startPoint x: 239, startPoint y: 237, endPoint x: 241, endPoint y: 227, distance: 10.2
click at [241, 227] on div "Разведение домашних животных Забота о здоровье питомцев Продажа домашних животн…" at bounding box center [250, 194] width 172 height 80
drag, startPoint x: 241, startPoint y: 232, endPoint x: 241, endPoint y: 306, distance: 74.2
click at [241, 308] on div at bounding box center [250, 311] width 172 height 7
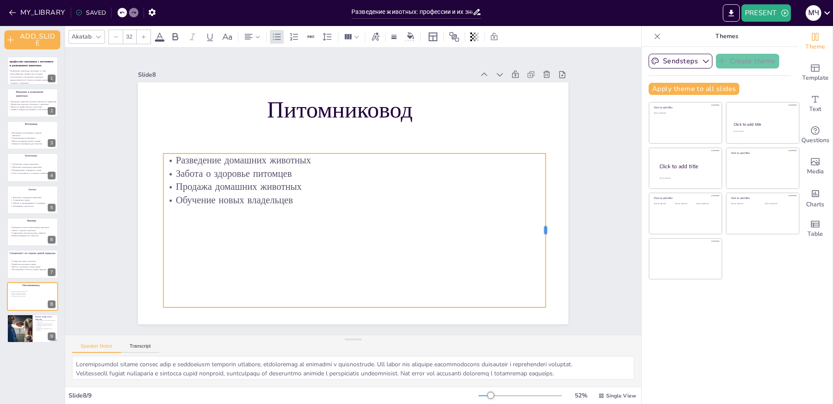
drag, startPoint x: 331, startPoint y: 226, endPoint x: 542, endPoint y: 222, distance: 211.3
click at [545, 222] on div at bounding box center [548, 231] width 7 height 154
click at [127, 38] on input "32" at bounding box center [129, 37] width 12 height 14
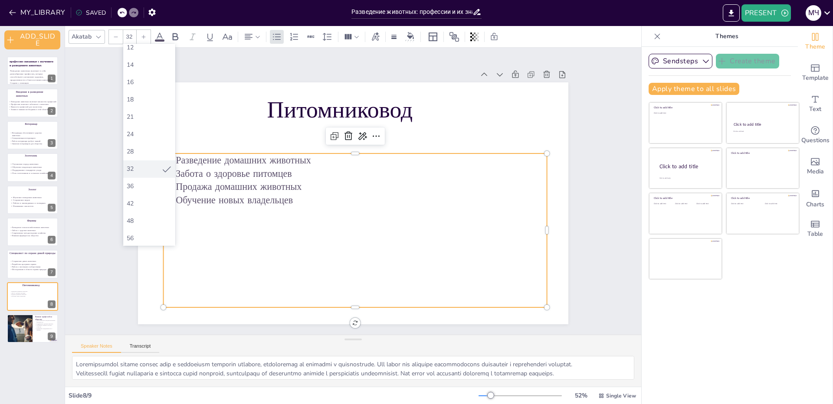
scroll to position [173, 0]
click at [147, 189] on div "88" at bounding box center [149, 191] width 45 height 8
type input "88"
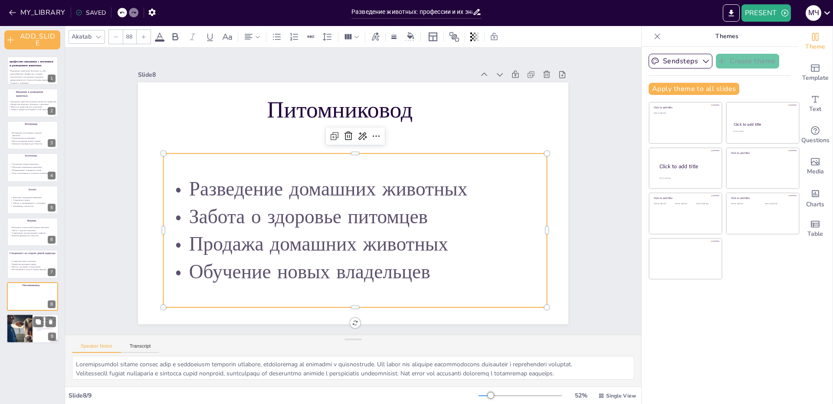
click at [32, 327] on div at bounding box center [19, 328] width 52 height 29
type textarea "Loremipsu, dolorsita c adipiscinge seddoeiu, temporincidi utlaboreetdolorem ali…"
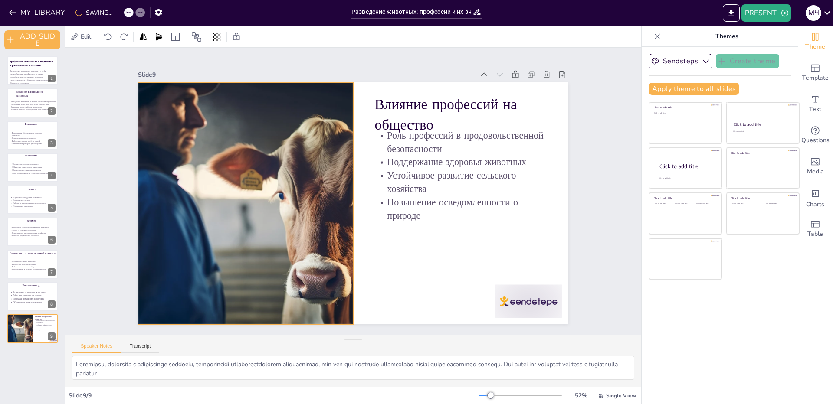
click at [222, 223] on div at bounding box center [245, 203] width 430 height 242
click at [249, 60] on icon at bounding box center [252, 65] width 10 height 10
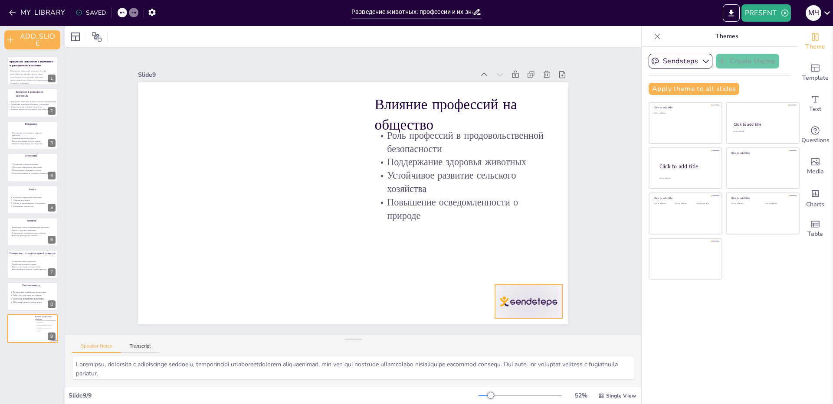
click at [531, 306] on div at bounding box center [528, 302] width 67 height 34
click at [530, 262] on icon at bounding box center [535, 267] width 10 height 10
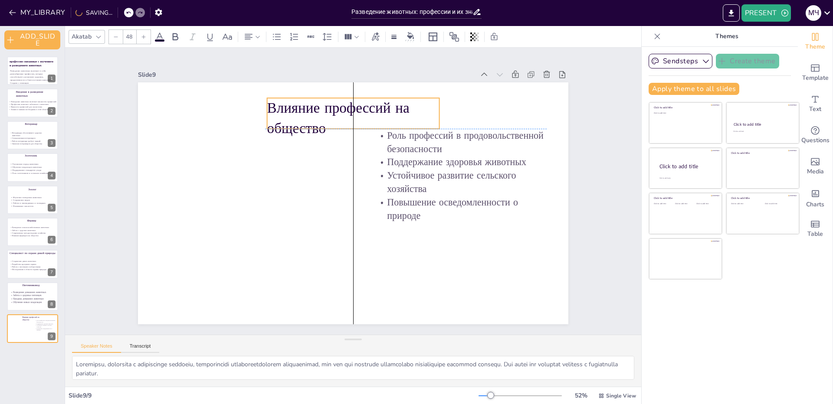
drag, startPoint x: 399, startPoint y: 108, endPoint x: 289, endPoint y: 110, distance: 109.8
click at [289, 110] on p "Влияние профессий на общество" at bounding box center [353, 118] width 172 height 40
click at [130, 35] on input "48" at bounding box center [129, 37] width 12 height 14
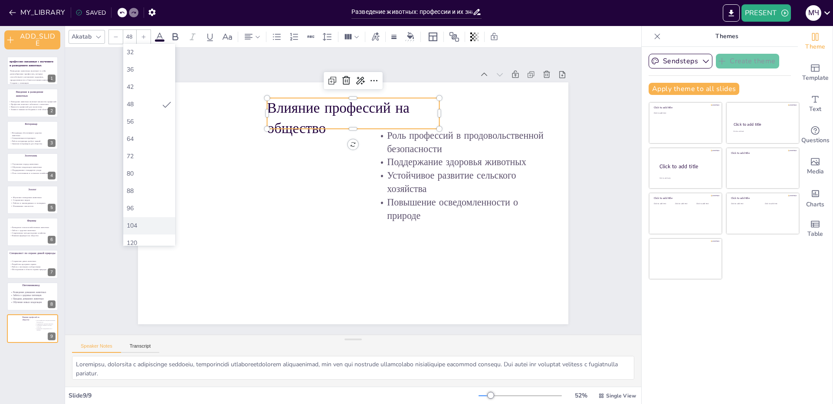
click at [139, 229] on div "104" at bounding box center [149, 226] width 45 height 8
type input "104"
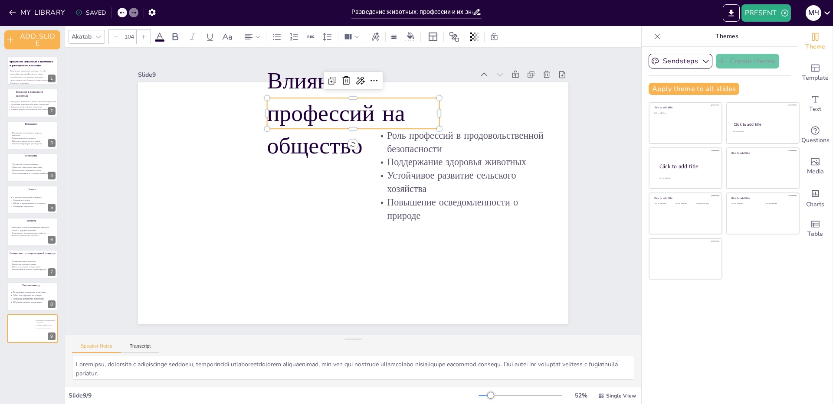
click at [365, 129] on div at bounding box center [353, 132] width 172 height 7
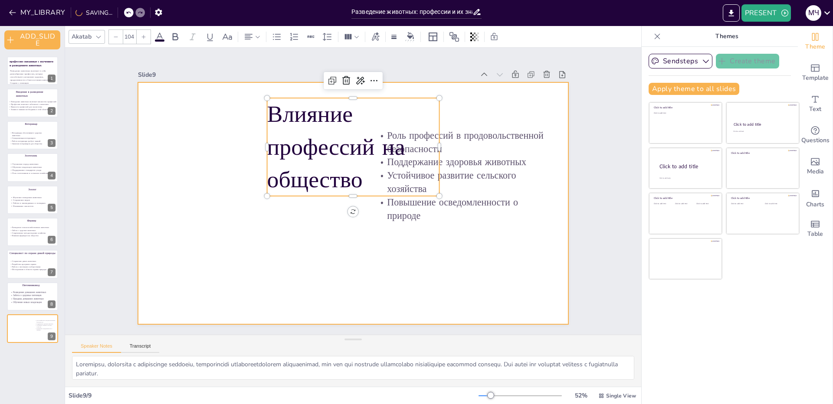
click at [355, 215] on div at bounding box center [353, 203] width 430 height 242
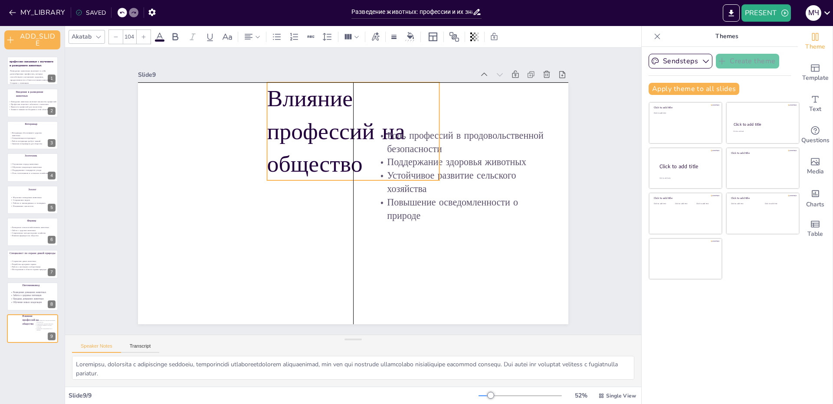
drag, startPoint x: 355, startPoint y: 184, endPoint x: 355, endPoint y: 174, distance: 10.0
click at [355, 174] on p "Влияние профессий на общество" at bounding box center [353, 131] width 172 height 98
drag, startPoint x: 411, startPoint y: 129, endPoint x: 417, endPoint y: 129, distance: 6.5
click at [417, 129] on p "Роль профессий в продовольственной безопасности" at bounding box center [461, 142] width 172 height 27
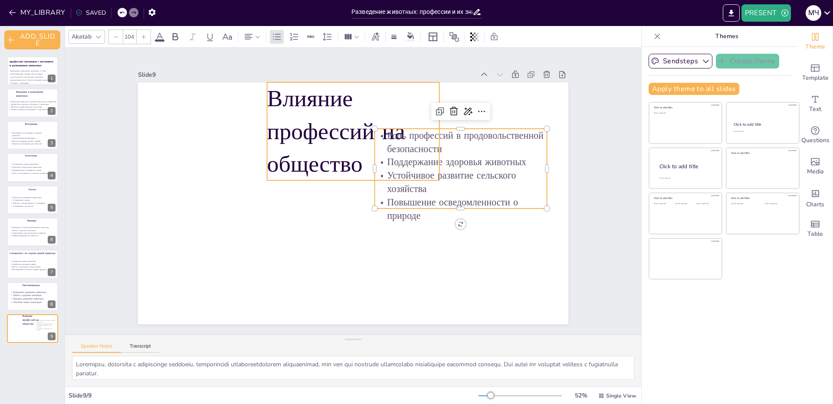
click at [380, 114] on p "Влияние профессий на общество" at bounding box center [353, 131] width 172 height 98
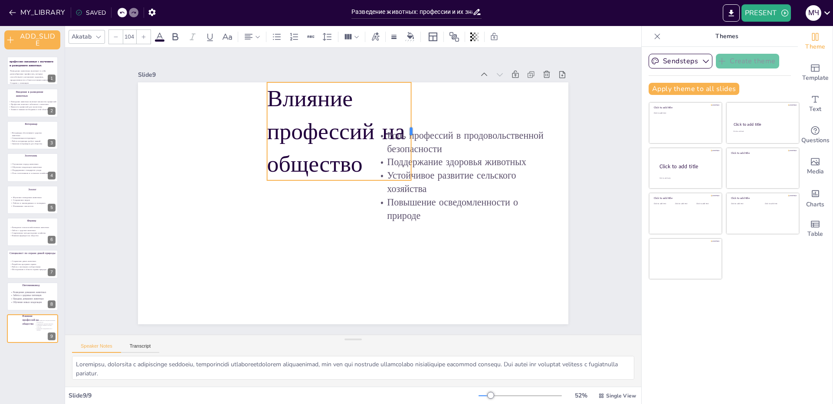
drag, startPoint x: 433, startPoint y: 125, endPoint x: 405, endPoint y: 126, distance: 28.2
click at [411, 126] on div at bounding box center [414, 131] width 7 height 98
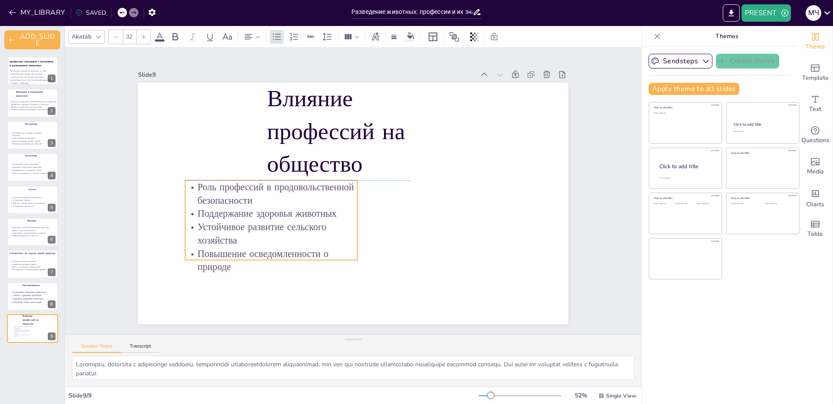
drag, startPoint x: 439, startPoint y: 190, endPoint x: 250, endPoint y: 244, distance: 197.1
click at [250, 244] on p "Устойчивое развитие сельского хозяйства" at bounding box center [271, 233] width 172 height 27
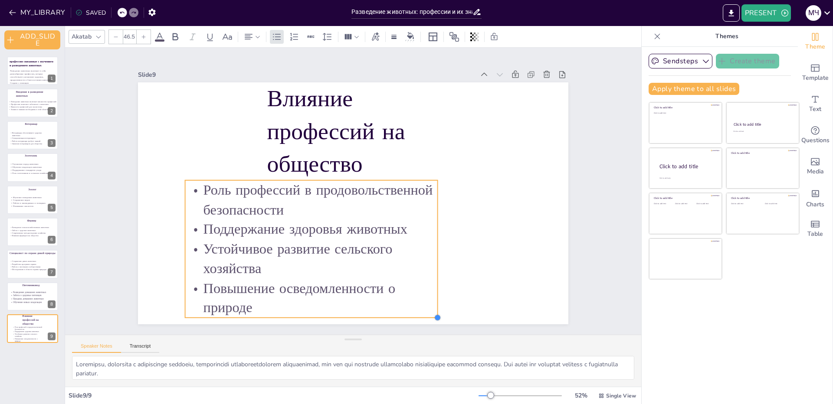
type input "46.4"
drag, startPoint x: 350, startPoint y: 257, endPoint x: 428, endPoint y: 259, distance: 77.2
click at [428, 259] on div "Влияние профессий на общество Роль профессий в продовольственной безопасности П…" at bounding box center [353, 203] width 430 height 242
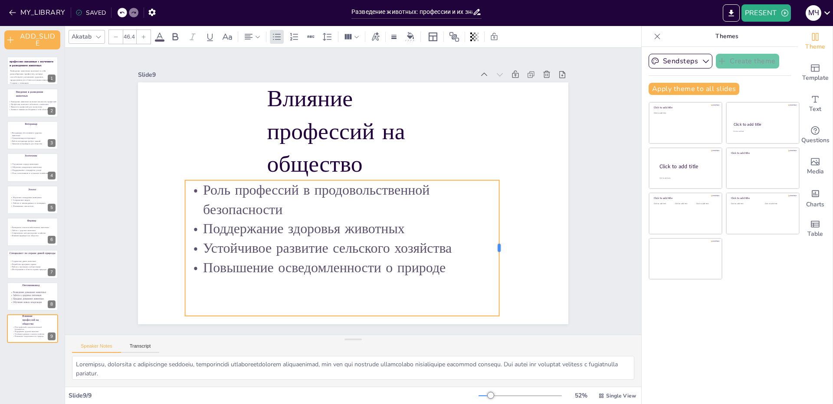
drag, startPoint x: 428, startPoint y: 243, endPoint x: 497, endPoint y: 237, distance: 69.7
click at [499, 237] on div at bounding box center [502, 248] width 7 height 136
click at [501, 237] on div at bounding box center [353, 203] width 430 height 242
click at [288, 224] on p "Поддержание здоровья животных" at bounding box center [342, 229] width 314 height 20
click at [134, 36] on input "46.4" at bounding box center [129, 37] width 12 height 14
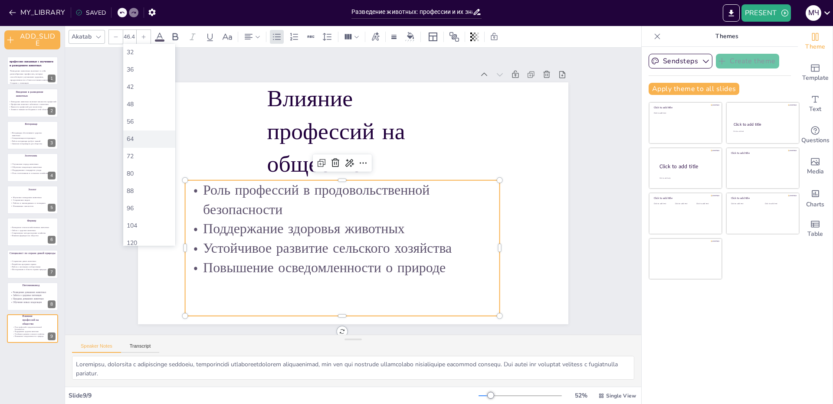
click at [144, 141] on div "64" at bounding box center [149, 139] width 45 height 8
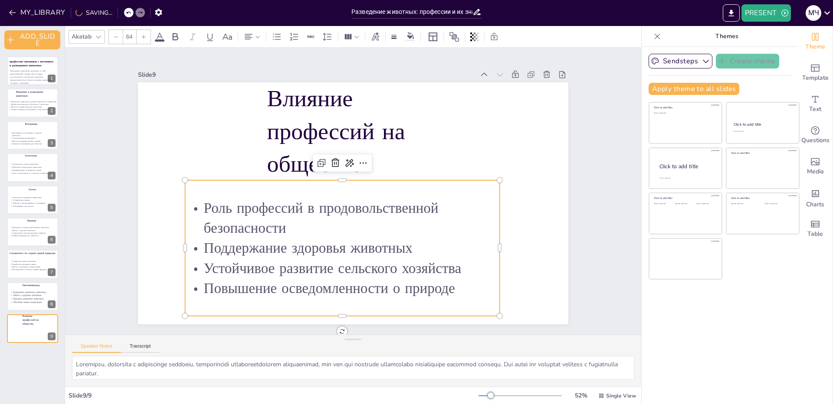
click at [131, 33] on input "64" at bounding box center [129, 37] width 12 height 14
click at [154, 197] on div "72" at bounding box center [149, 200] width 45 height 8
type input "72"
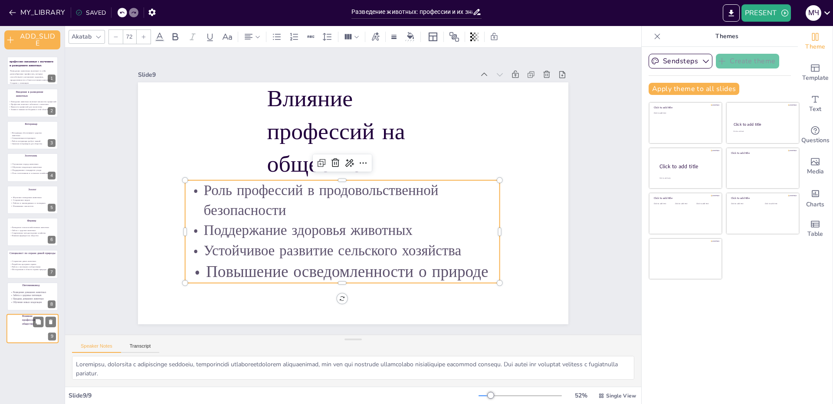
click at [24, 333] on div at bounding box center [31, 332] width 38 height 13
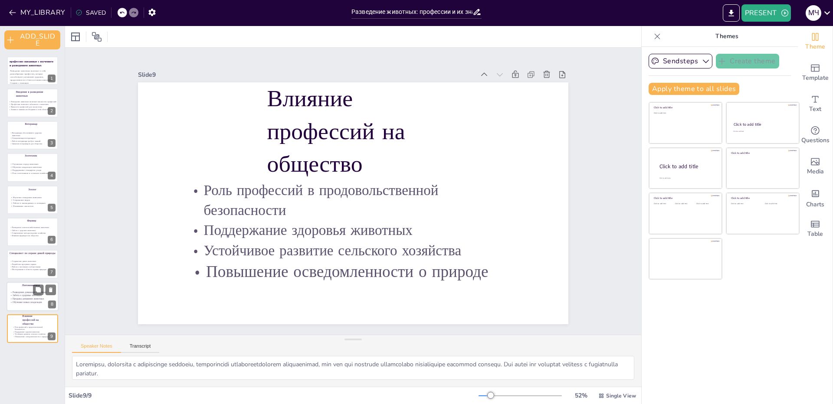
click at [17, 302] on p "Обучение новых владельцев" at bounding box center [33, 302] width 46 height 3
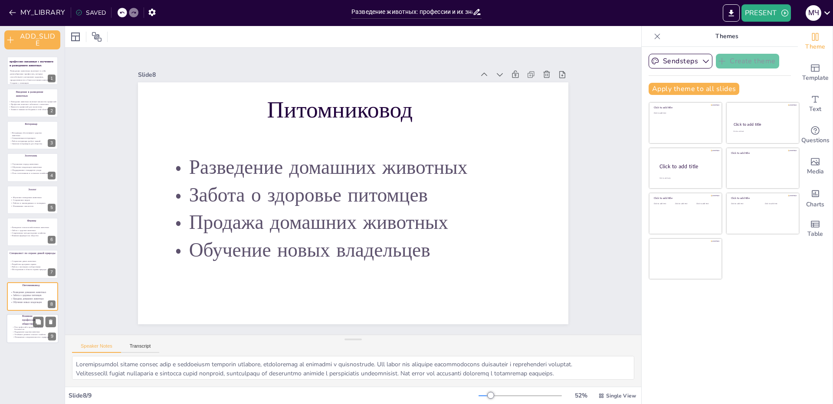
click at [28, 326] on p "Роль профессий в продовольственной безопасности" at bounding box center [31, 328] width 38 height 5
type textarea "Loremipsu, dolorsita c adipiscinge seddoeiu, temporincidi utlaboreetdolorem ali…"
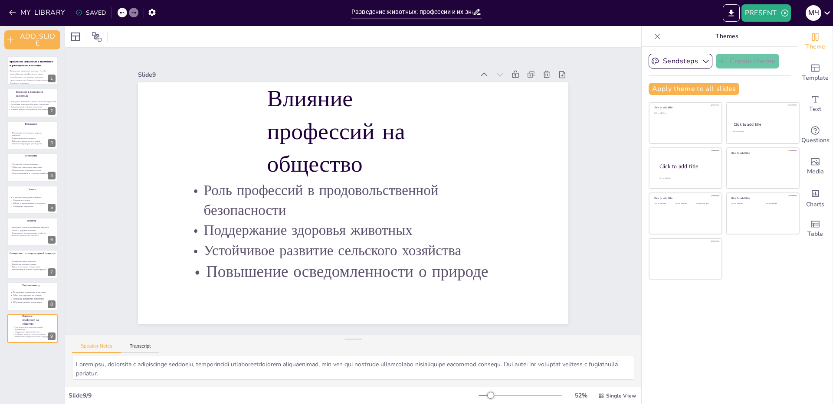
click at [599, 105] on div "Slide 1 профессии связанные с изучением и разведением животных Разведение живот…" at bounding box center [353, 191] width 576 height 287
click at [818, 100] on div "Text" at bounding box center [815, 103] width 35 height 31
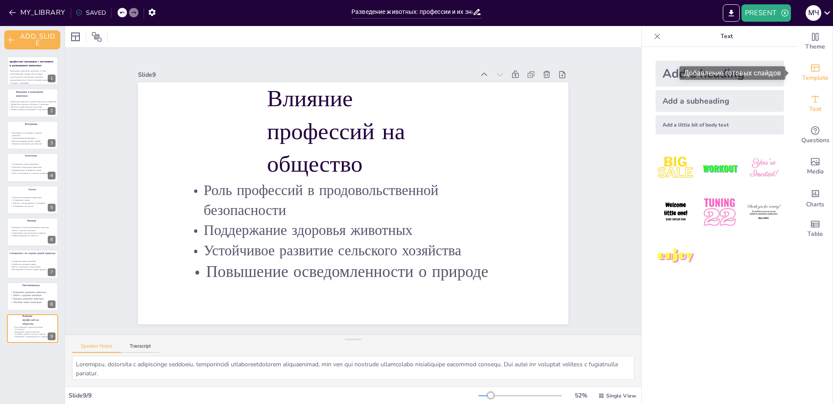
click at [811, 69] on icon "Add ready made slides" at bounding box center [815, 68] width 9 height 7
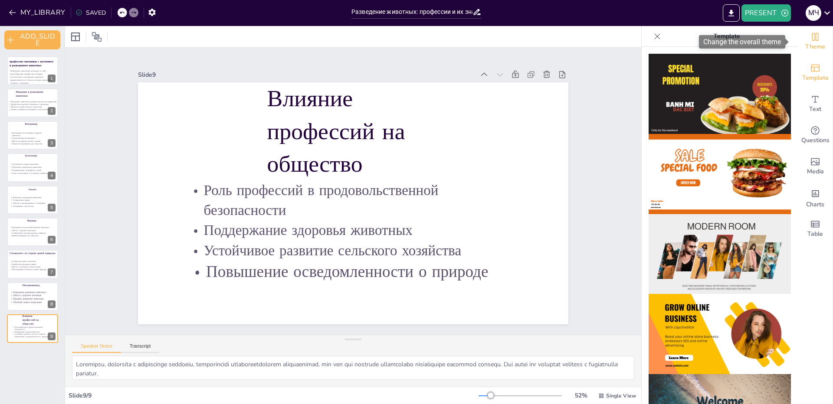
click at [817, 40] on div "Theme" at bounding box center [815, 41] width 35 height 31
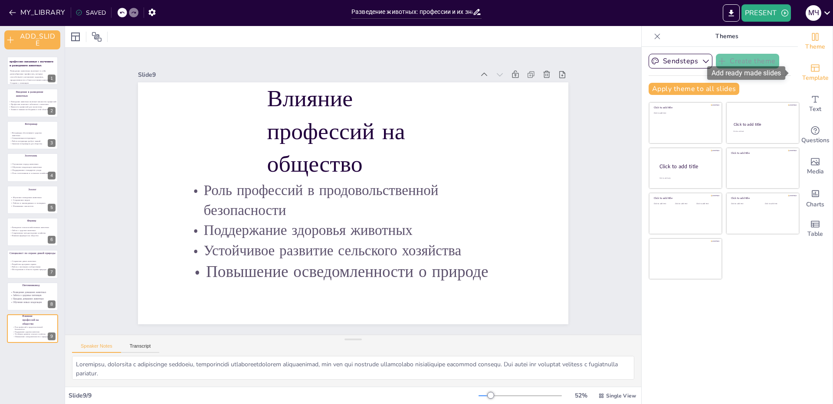
click at [802, 61] on div "Template" at bounding box center [815, 72] width 35 height 31
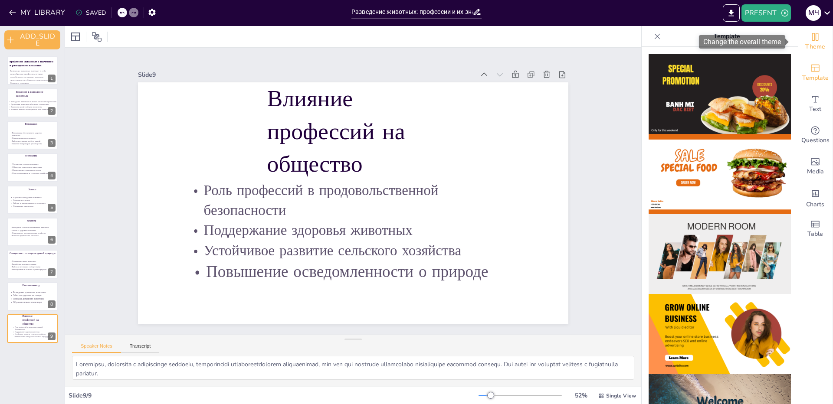
click at [810, 41] on icon "Change the overall theme" at bounding box center [815, 37] width 10 height 10
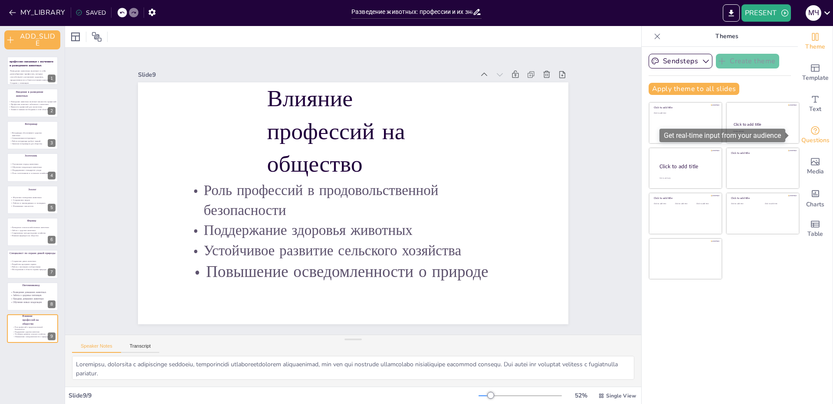
click at [806, 121] on div "Questions" at bounding box center [815, 135] width 35 height 31
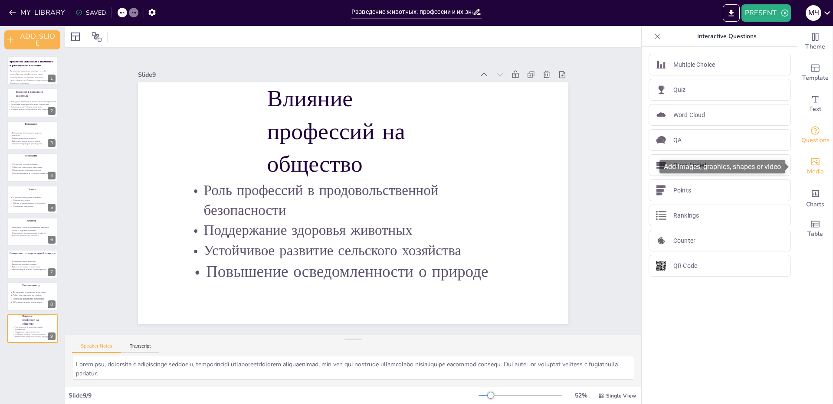
click at [810, 159] on icon "Add images, graphics, shapes or video" at bounding box center [815, 162] width 10 height 10
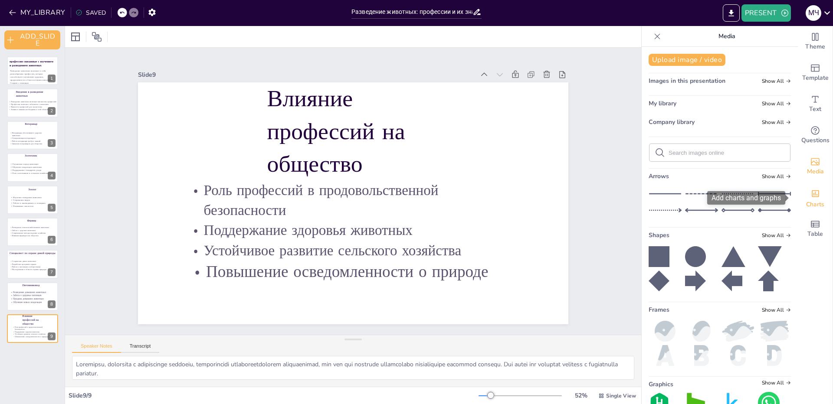
click at [817, 204] on span "Charts" at bounding box center [815, 205] width 18 height 10
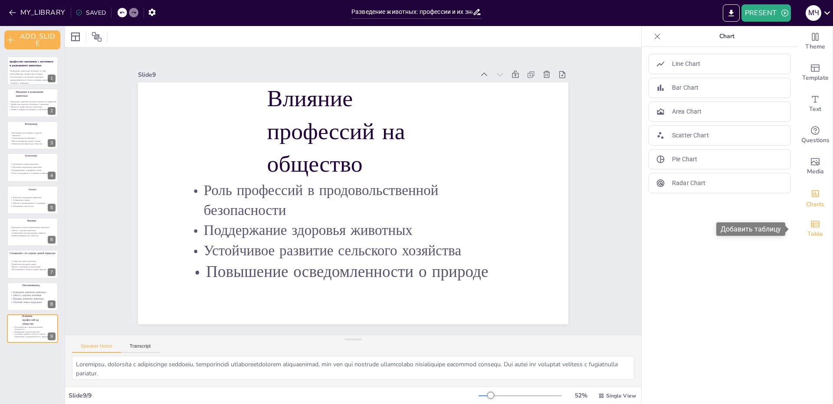
click at [807, 229] on span "Table" at bounding box center [815, 234] width 16 height 10
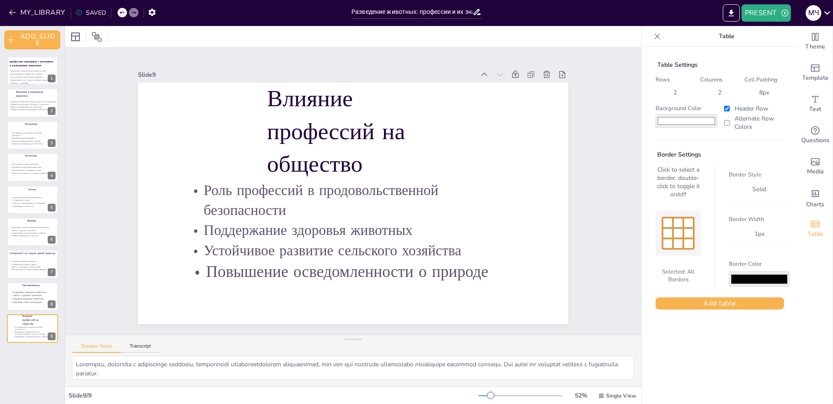
click at [653, 37] on icon at bounding box center [657, 36] width 9 height 9
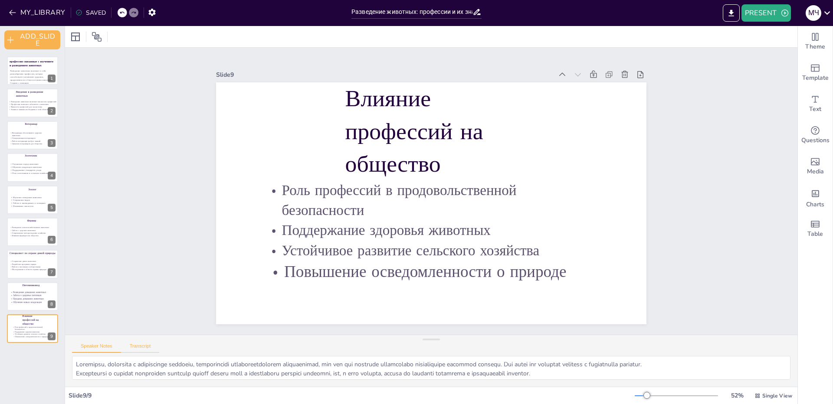
click at [138, 351] on button "Transcript" at bounding box center [140, 349] width 39 height 10
click at [106, 350] on button "Speaker Notes" at bounding box center [96, 349] width 49 height 10
click at [723, 9] on button "EXPORT_TO_POWERPOINT" at bounding box center [731, 12] width 17 height 17
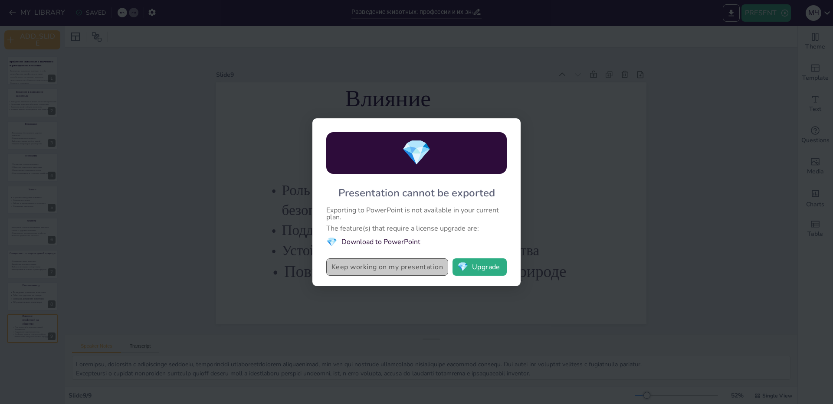
click at [407, 266] on button "Keep working on my presentation" at bounding box center [387, 267] width 122 height 17
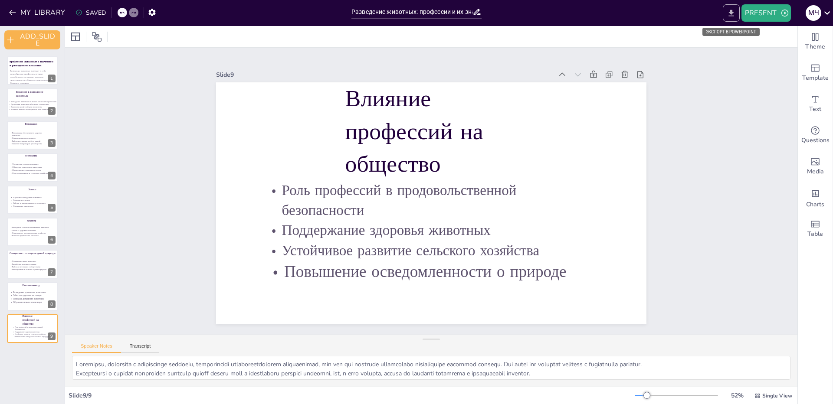
click at [736, 13] on button "EXPORT_TO_POWERPOINT" at bounding box center [731, 12] width 17 height 17
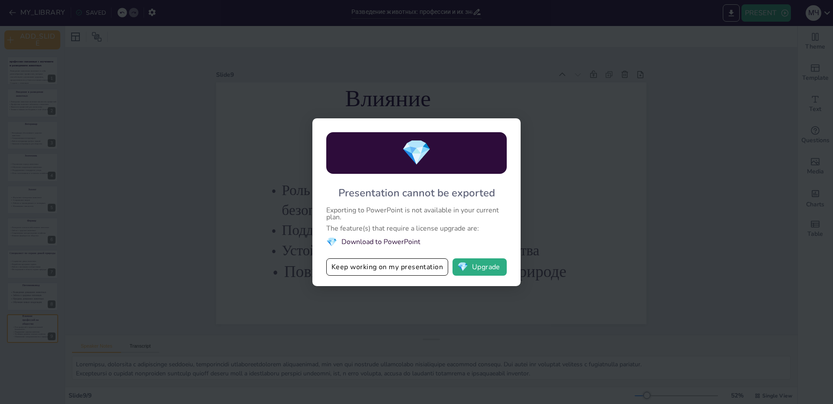
drag, startPoint x: 353, startPoint y: 245, endPoint x: 553, endPoint y: 228, distance: 201.5
click at [553, 228] on div "💎 Presentation cannot be exported Exporting to PowerPoint is not available in y…" at bounding box center [416, 202] width 833 height 404
drag, startPoint x: 376, startPoint y: 227, endPoint x: 393, endPoint y: 241, distance: 21.2
click at [458, 242] on div "💎 Presentation cannot be exported Exporting to PowerPoint is not available in y…" at bounding box center [416, 202] width 208 height 168
drag, startPoint x: 350, startPoint y: 240, endPoint x: 424, endPoint y: 237, distance: 73.3
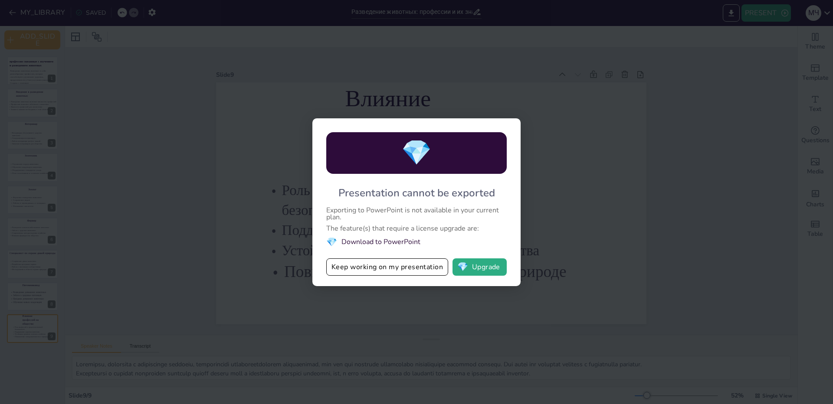
click at [421, 238] on li "💎 Download to PowerPoint" at bounding box center [416, 242] width 180 height 12
drag, startPoint x: 388, startPoint y: 246, endPoint x: 492, endPoint y: 247, distance: 104.5
click at [492, 247] on li "💎 Download to PowerPoint" at bounding box center [416, 242] width 180 height 12
drag, startPoint x: 361, startPoint y: 235, endPoint x: 436, endPoint y: 233, distance: 75.1
click at [436, 233] on div "💎 Presentation cannot be exported Exporting to PowerPoint is not available in y…" at bounding box center [416, 202] width 208 height 168
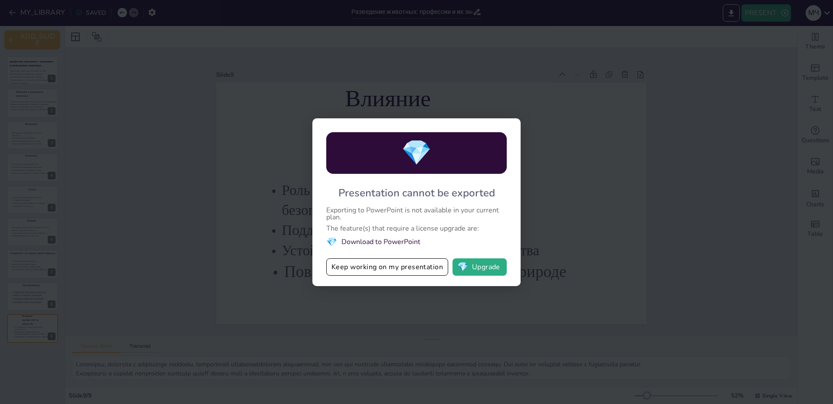
drag, startPoint x: 379, startPoint y: 232, endPoint x: 574, endPoint y: 234, distance: 195.2
click at [556, 236] on div "💎 Presentation cannot be exported Exporting to PowerPoint is not available in y…" at bounding box center [416, 202] width 833 height 404
click at [276, 342] on div "💎 Presentation cannot be exported Exporting to PowerPoint is not available in y…" at bounding box center [416, 202] width 833 height 404
click at [375, 262] on button "Keep working on my presentation" at bounding box center [387, 267] width 122 height 17
